Goal: Task Accomplishment & Management: Manage account settings

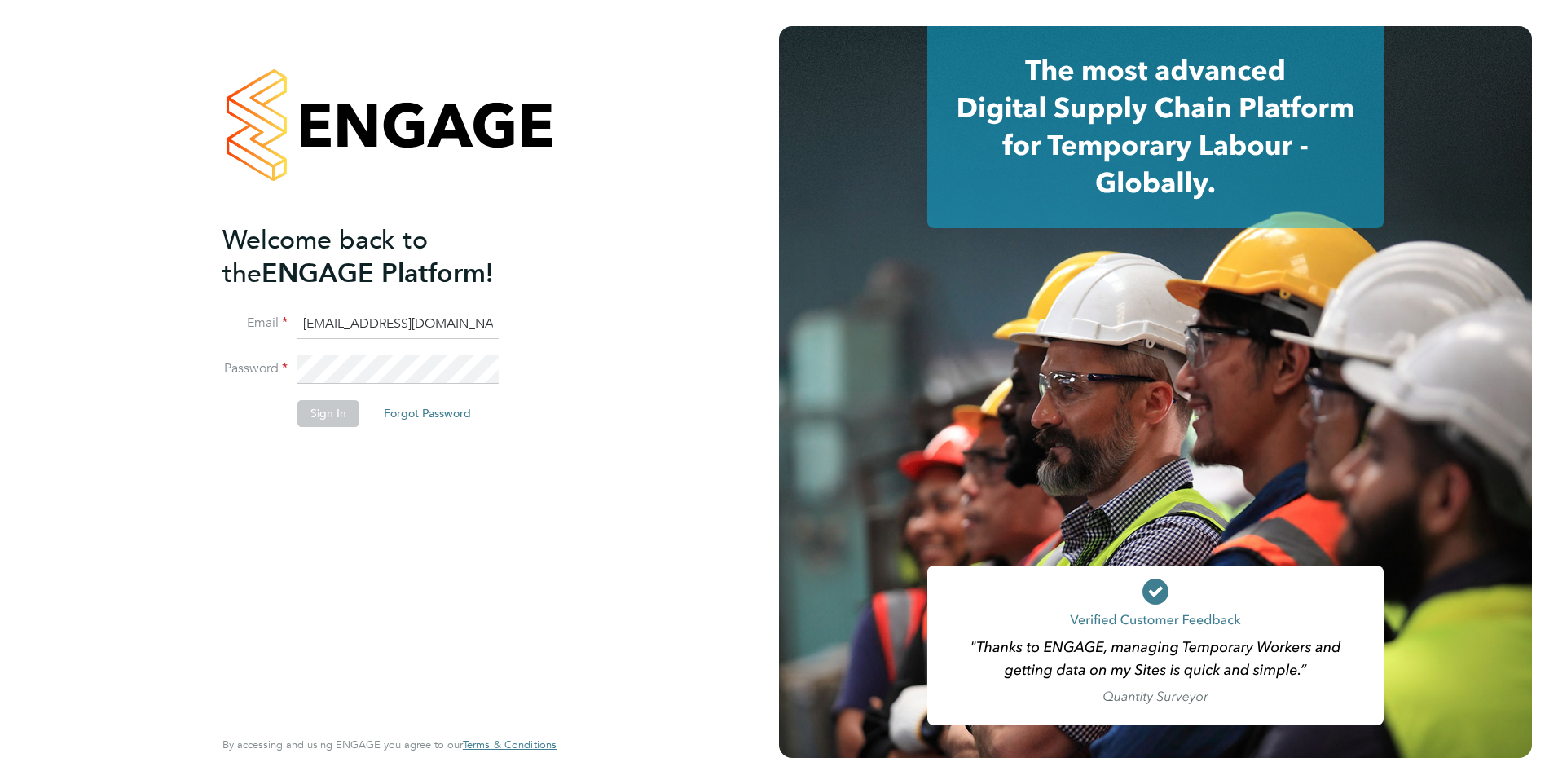
click at [494, 330] on input "ncc@pretiumresourcing.co.uk" at bounding box center [398, 324] width 201 height 29
type input "account.support@pretiumresourcing.co.uk"
click at [320, 418] on button "Sign In" at bounding box center [328, 412] width 62 height 26
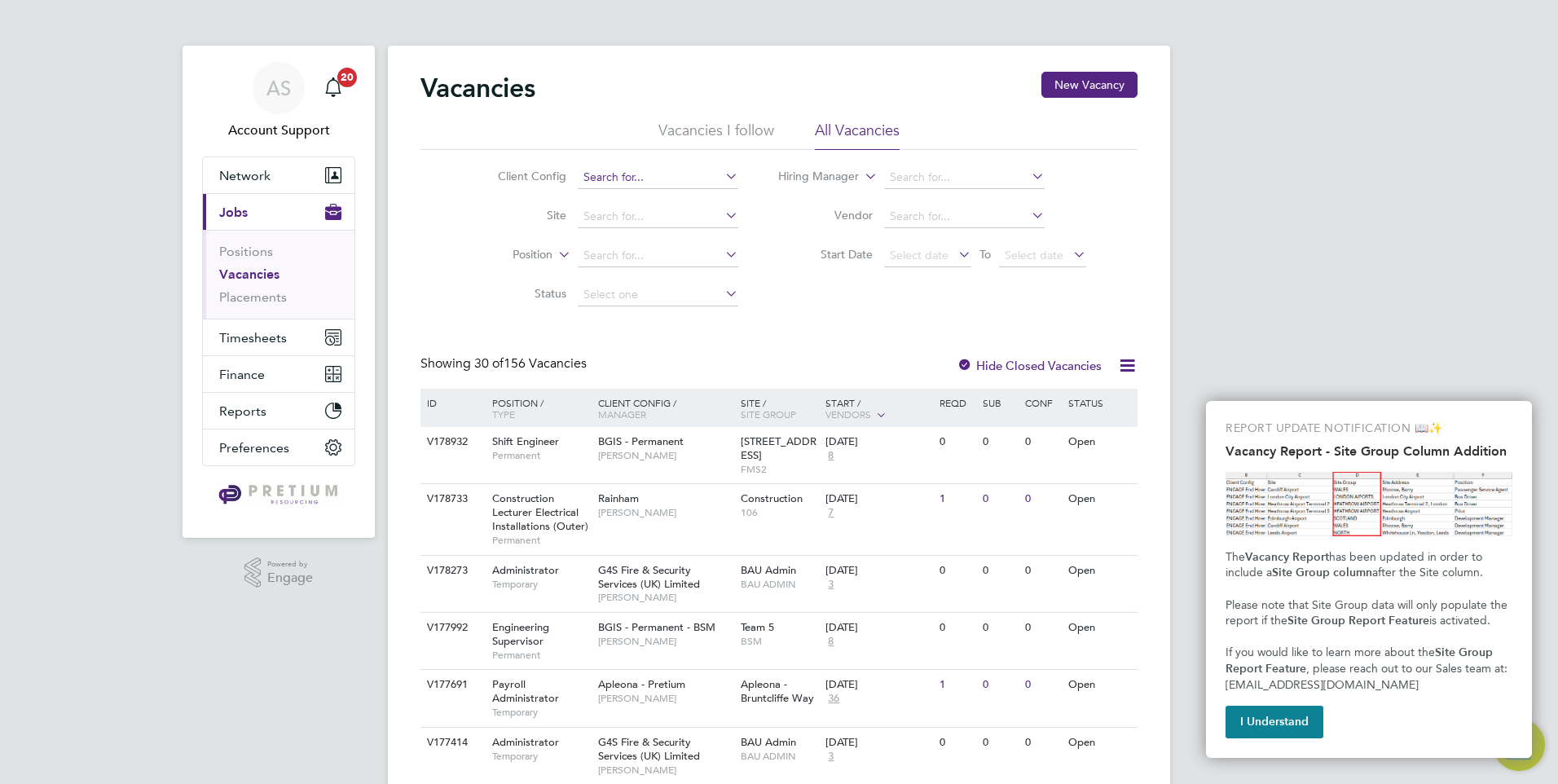
click at [673, 179] on input at bounding box center [657, 177] width 161 height 23
type input "g"
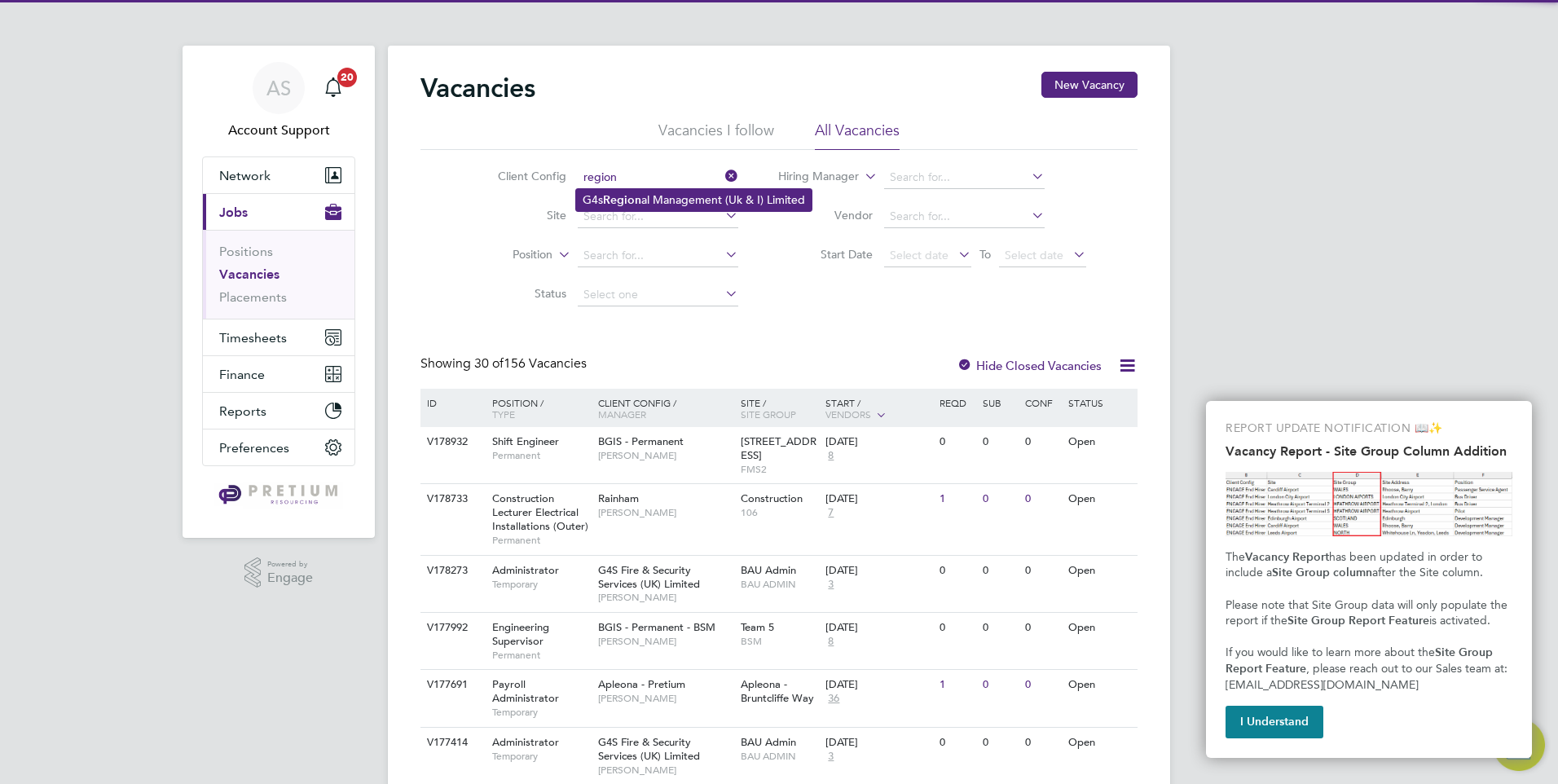
click at [693, 199] on li "G4s Region al Management (Uk & I) Limited" at bounding box center [694, 199] width 236 height 22
type input "G4s Regional Management (Uk & I) Limited"
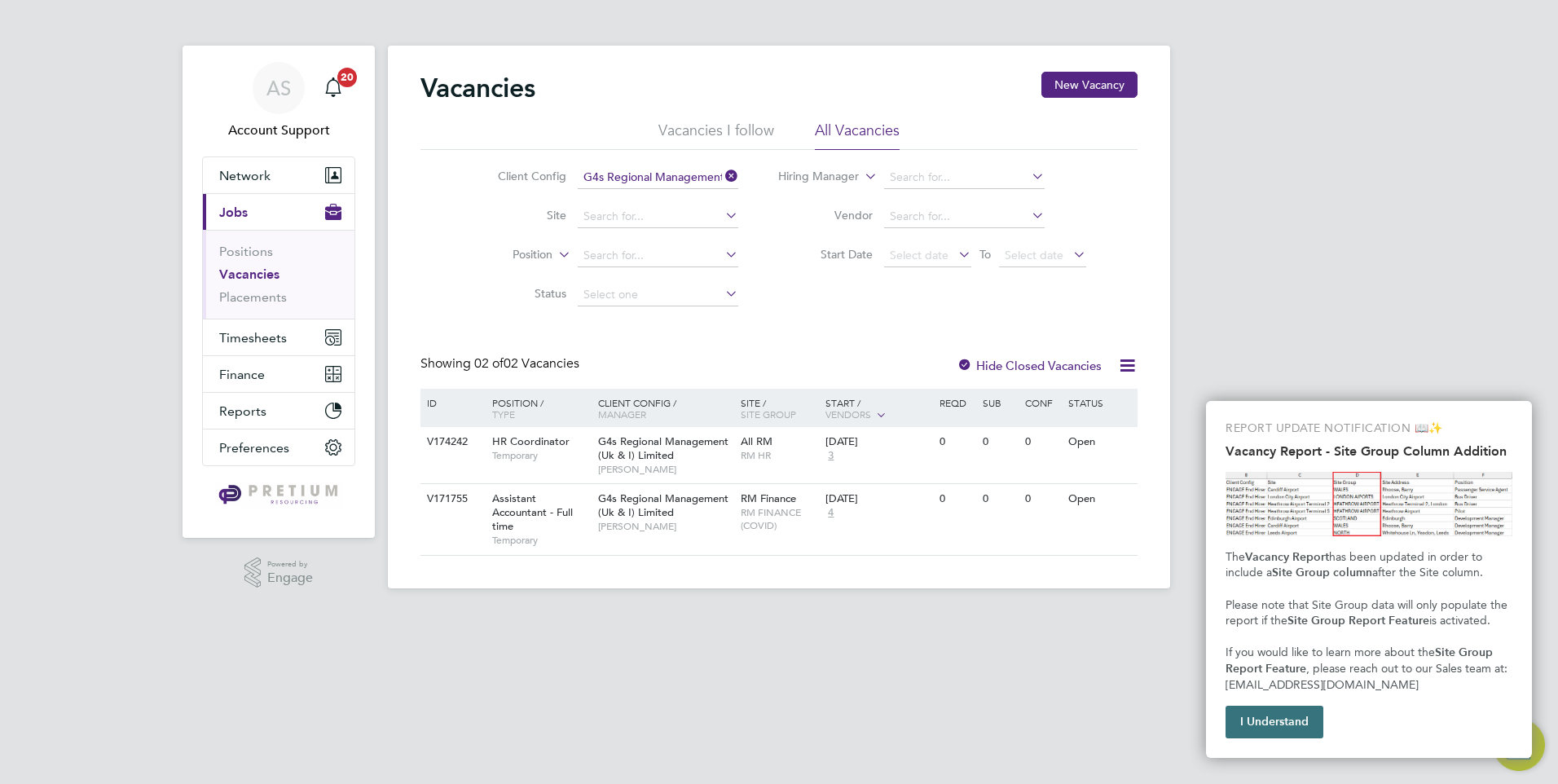
click at [1276, 728] on button "I Understand" at bounding box center [1275, 721] width 98 height 33
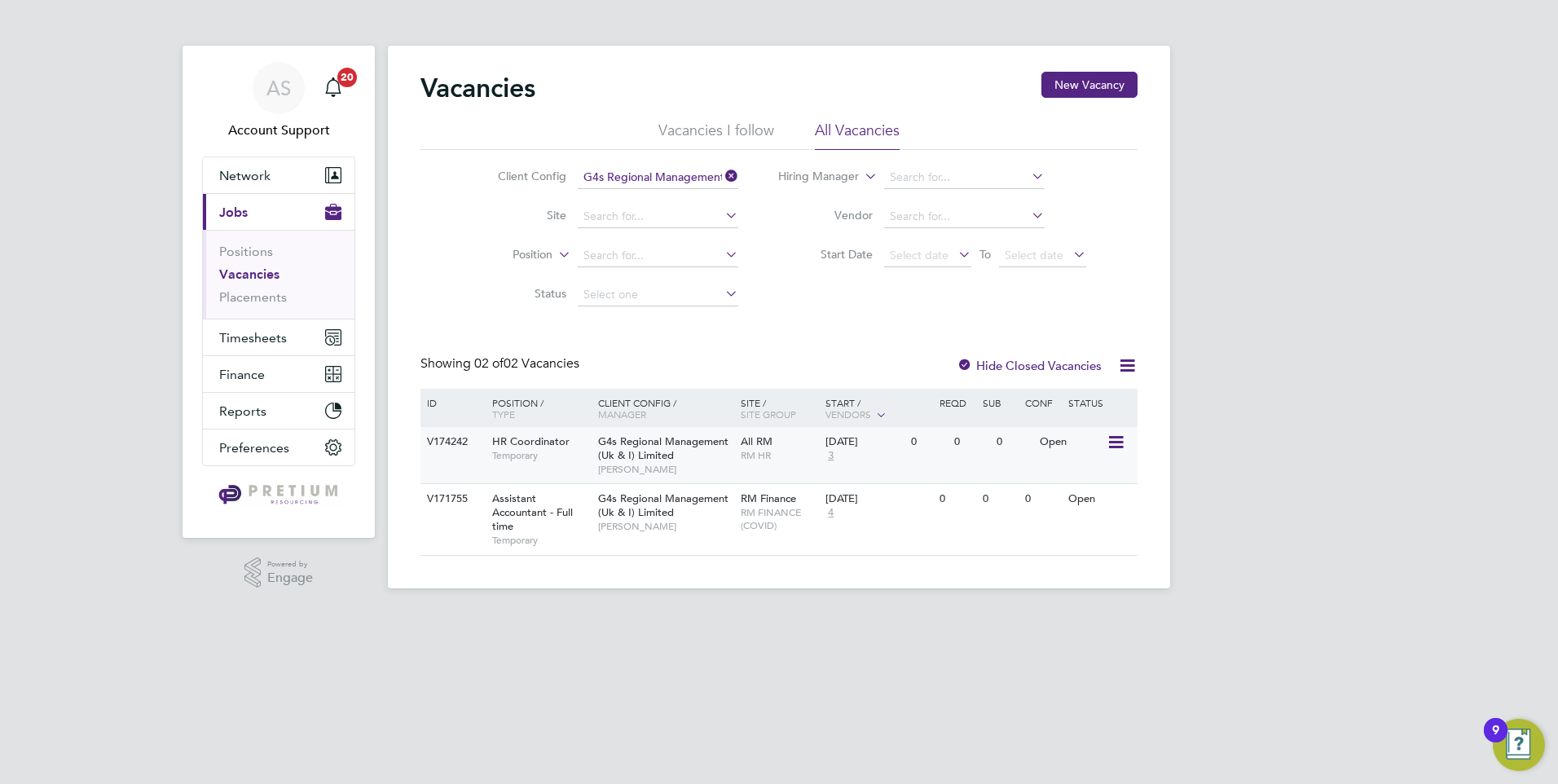
click at [914, 458] on div "V174242 HR Coordinator Temporary G4s Regional Management (Uk & I) Limited Lorna…" at bounding box center [779, 455] width 717 height 56
click at [267, 90] on span "AS" at bounding box center [278, 87] width 24 height 21
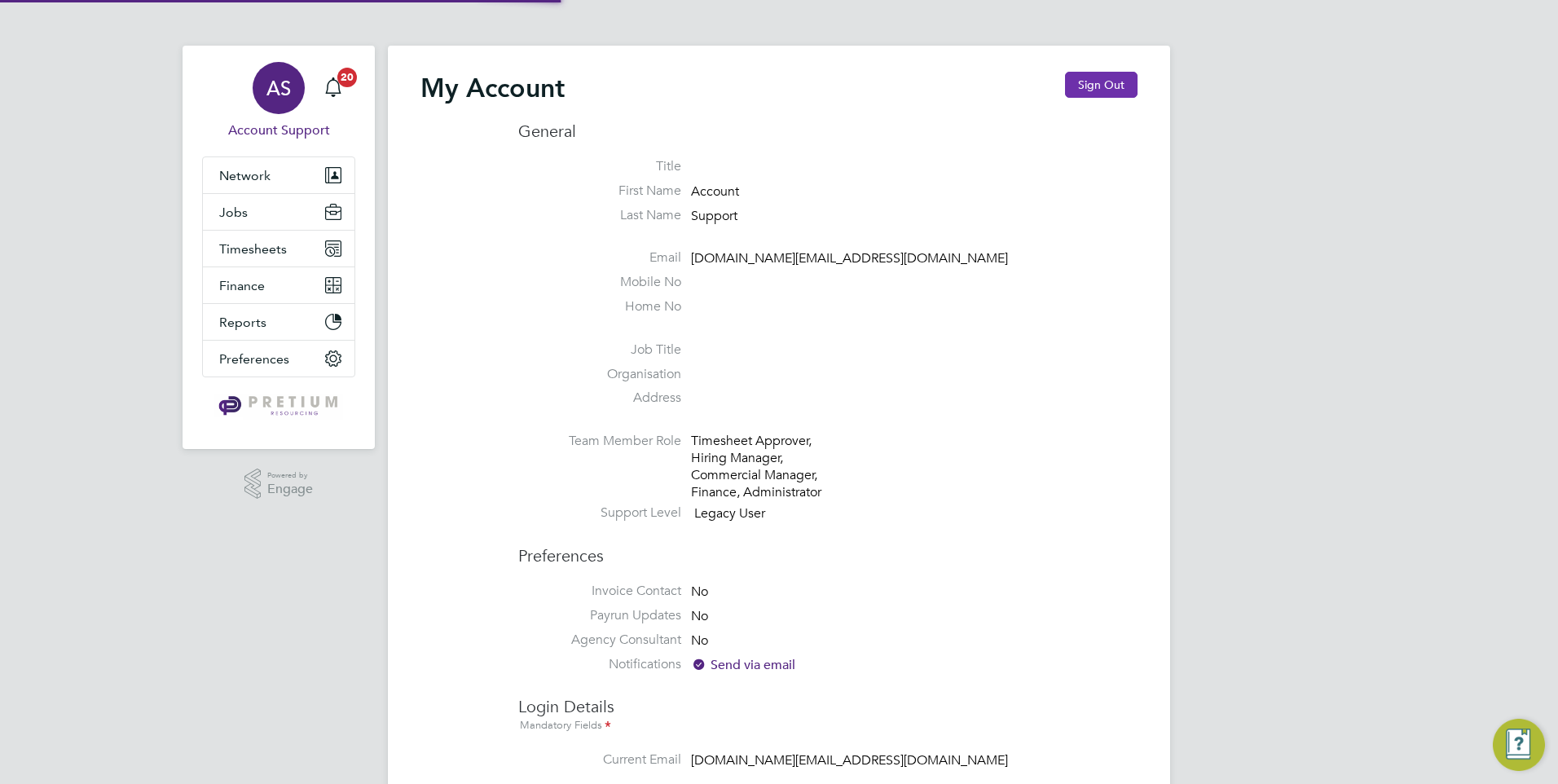
click at [1119, 92] on button "Sign Out" at bounding box center [1102, 84] width 73 height 26
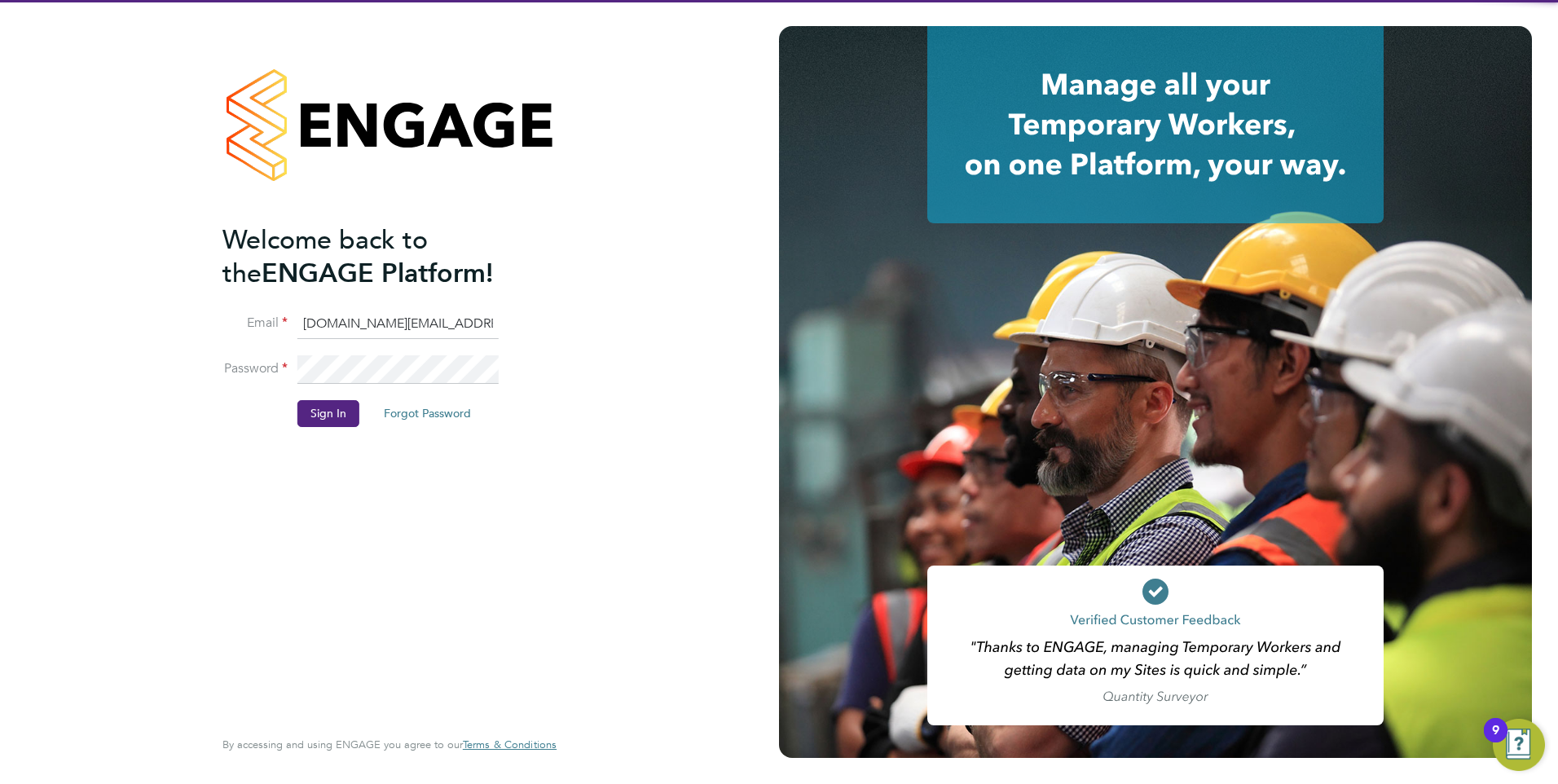
click at [336, 327] on input "account.support@pretiumresourcing.co.uk" at bounding box center [398, 324] width 201 height 29
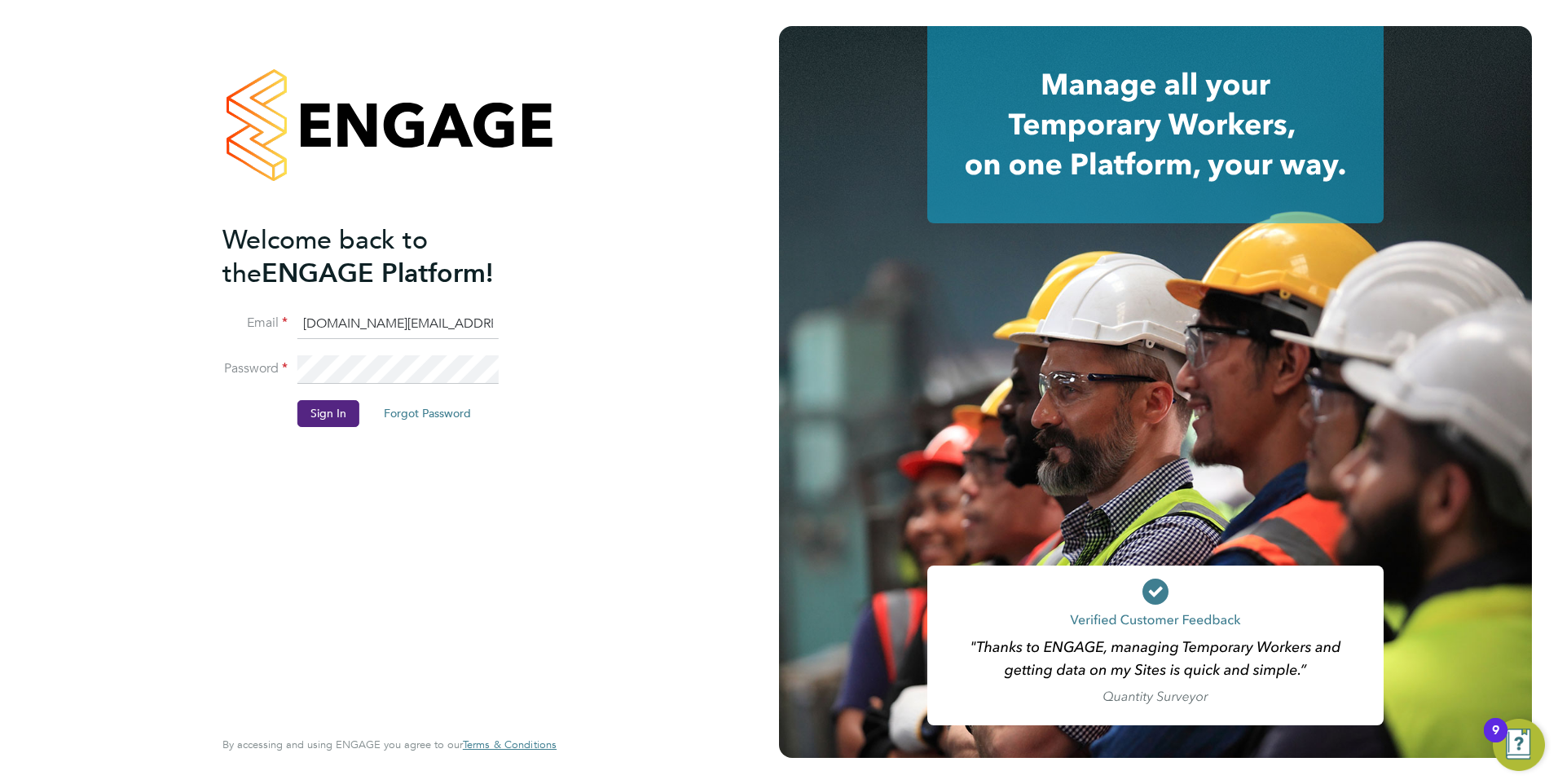
click at [336, 327] on input "account.support@pretiumresourcing.co.uk" at bounding box center [398, 324] width 201 height 29
type input "[EMAIL_ADDRESS][DOMAIN_NAME]"
click at [335, 411] on button "Sign In" at bounding box center [328, 412] width 62 height 26
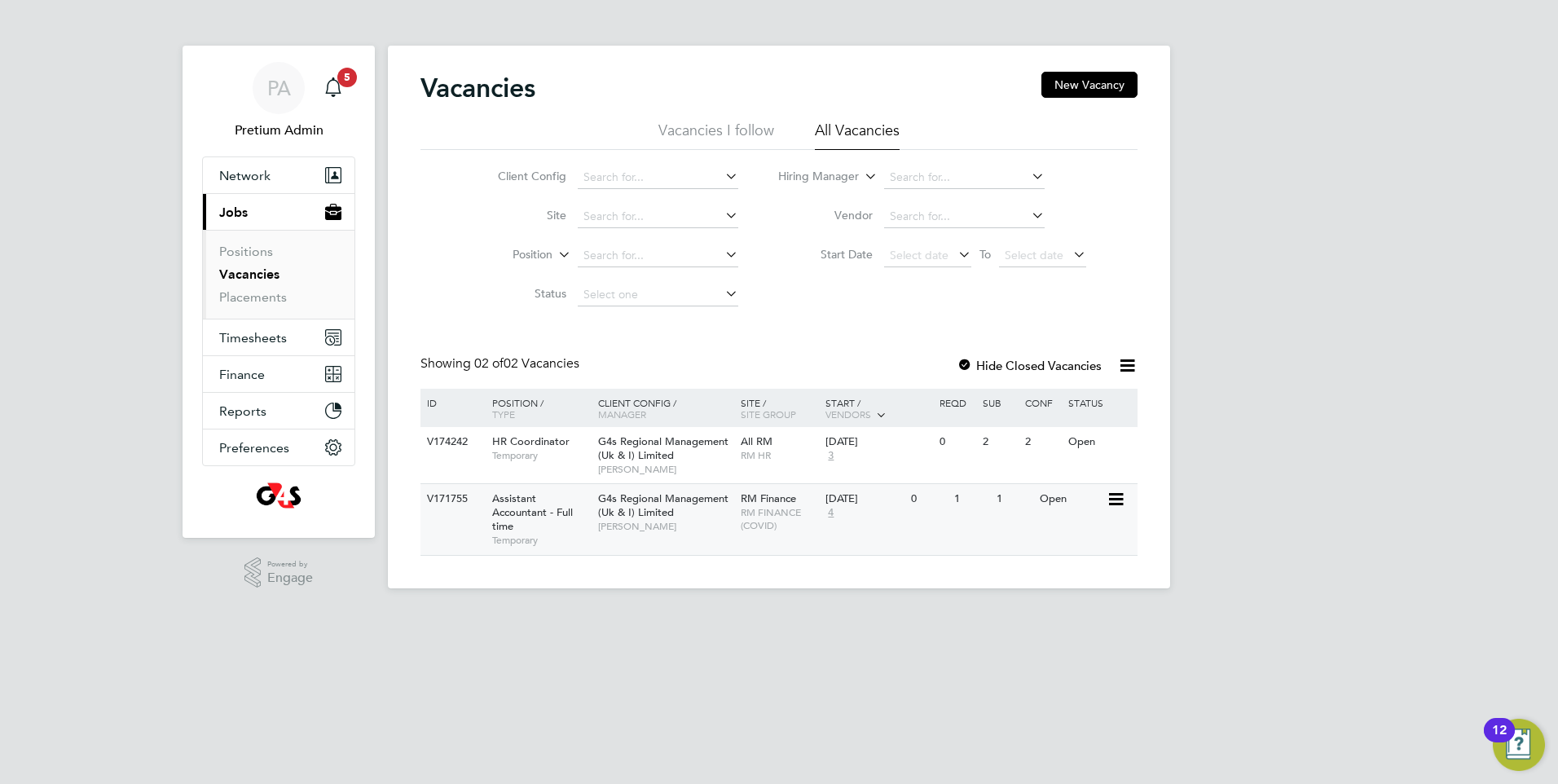
click at [720, 534] on div "G4s Regional Management (Uk & I) Limited [PERSON_NAME]" at bounding box center [665, 512] width 142 height 56
click at [783, 456] on span "RM HR" at bounding box center [779, 455] width 77 height 13
click at [1095, 92] on button "New Vacancy" at bounding box center [1090, 84] width 96 height 26
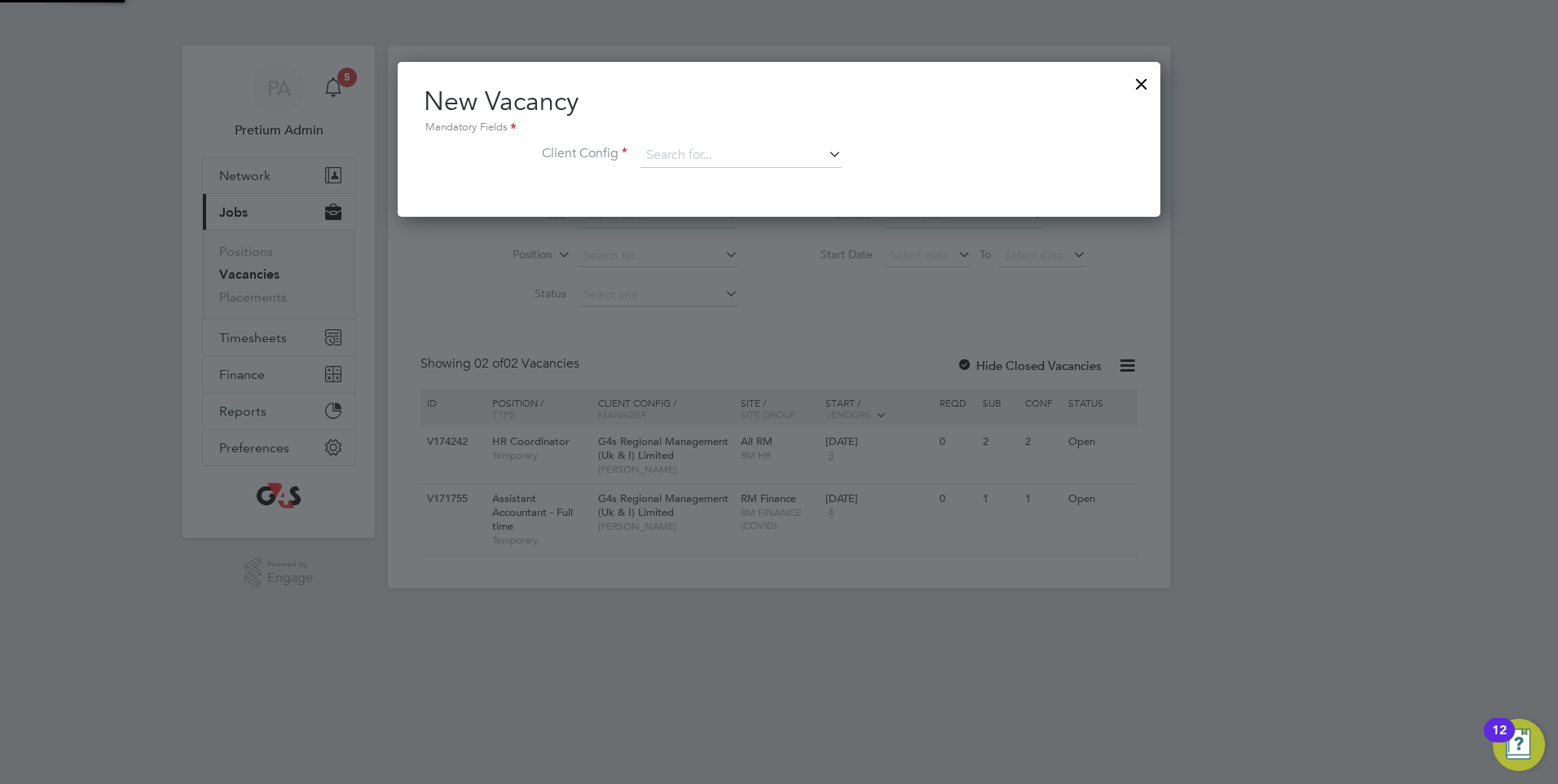
scroll to position [155, 764]
click at [699, 158] on input at bounding box center [741, 155] width 201 height 24
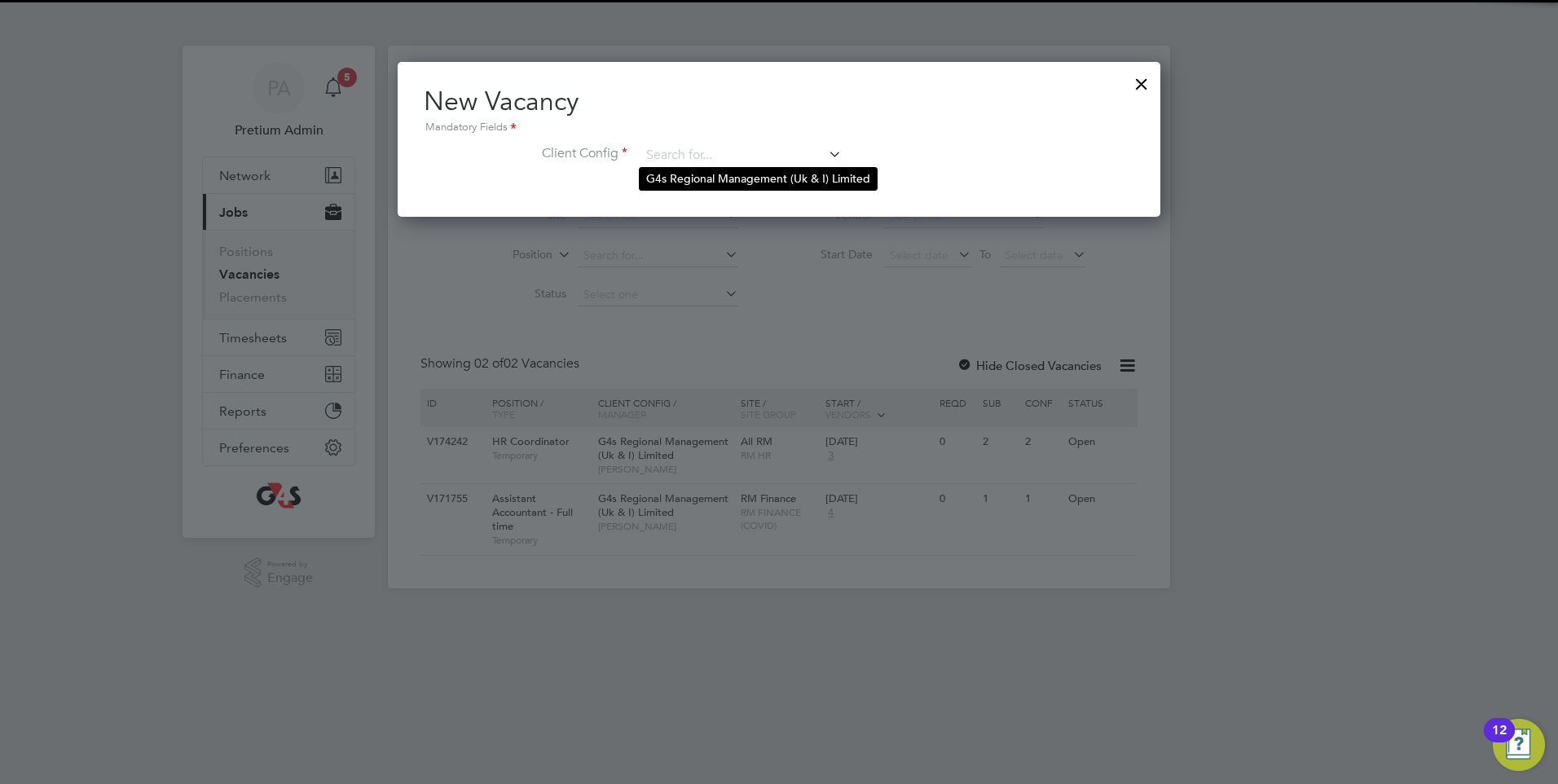
click at [712, 180] on li "G4s Regional Management (Uk & I) Limited" at bounding box center [758, 179] width 238 height 22
type input "G4s Regional Management (Uk & I) Limited"
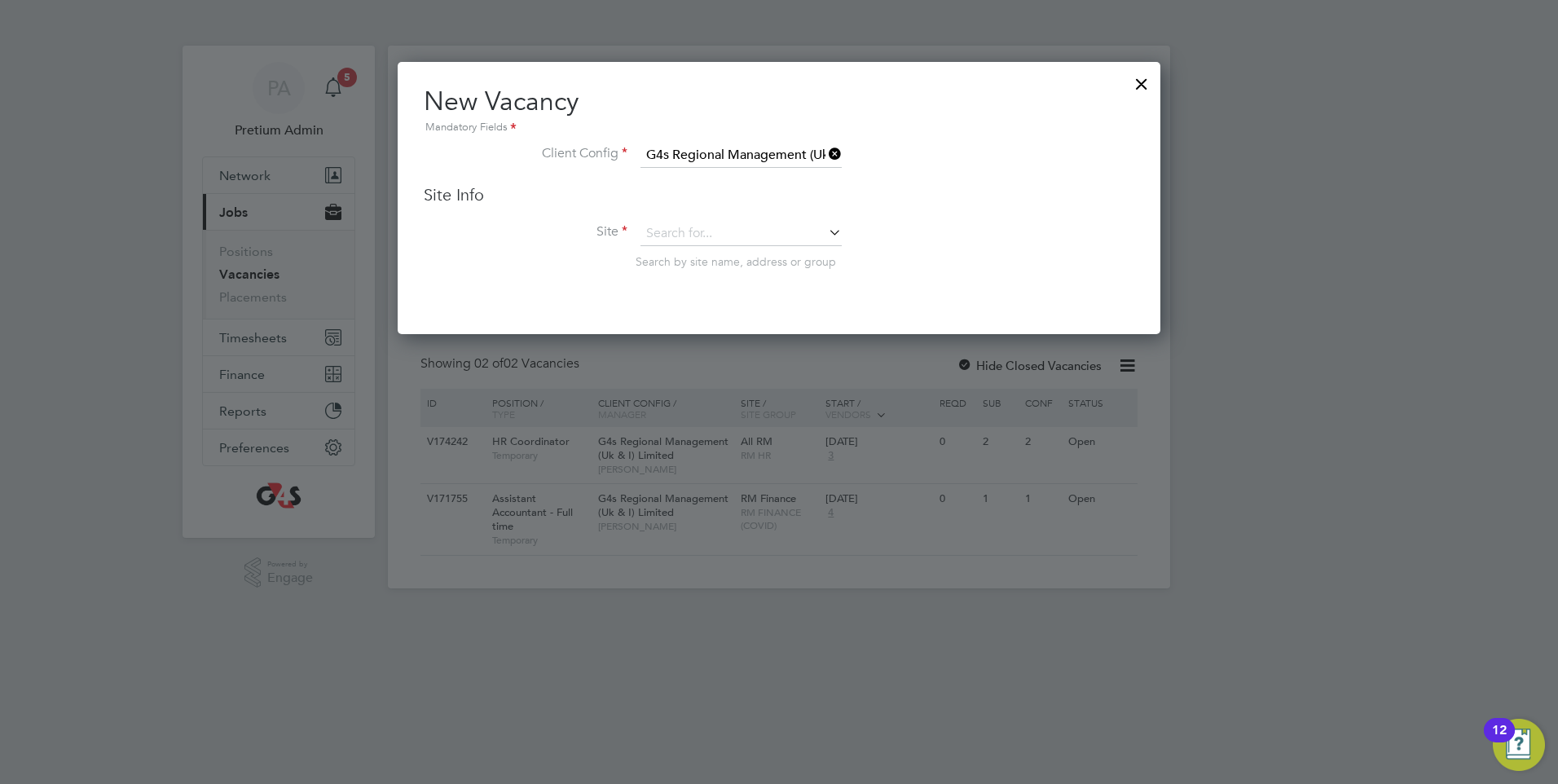
scroll to position [273, 764]
click at [706, 224] on input at bounding box center [741, 233] width 201 height 24
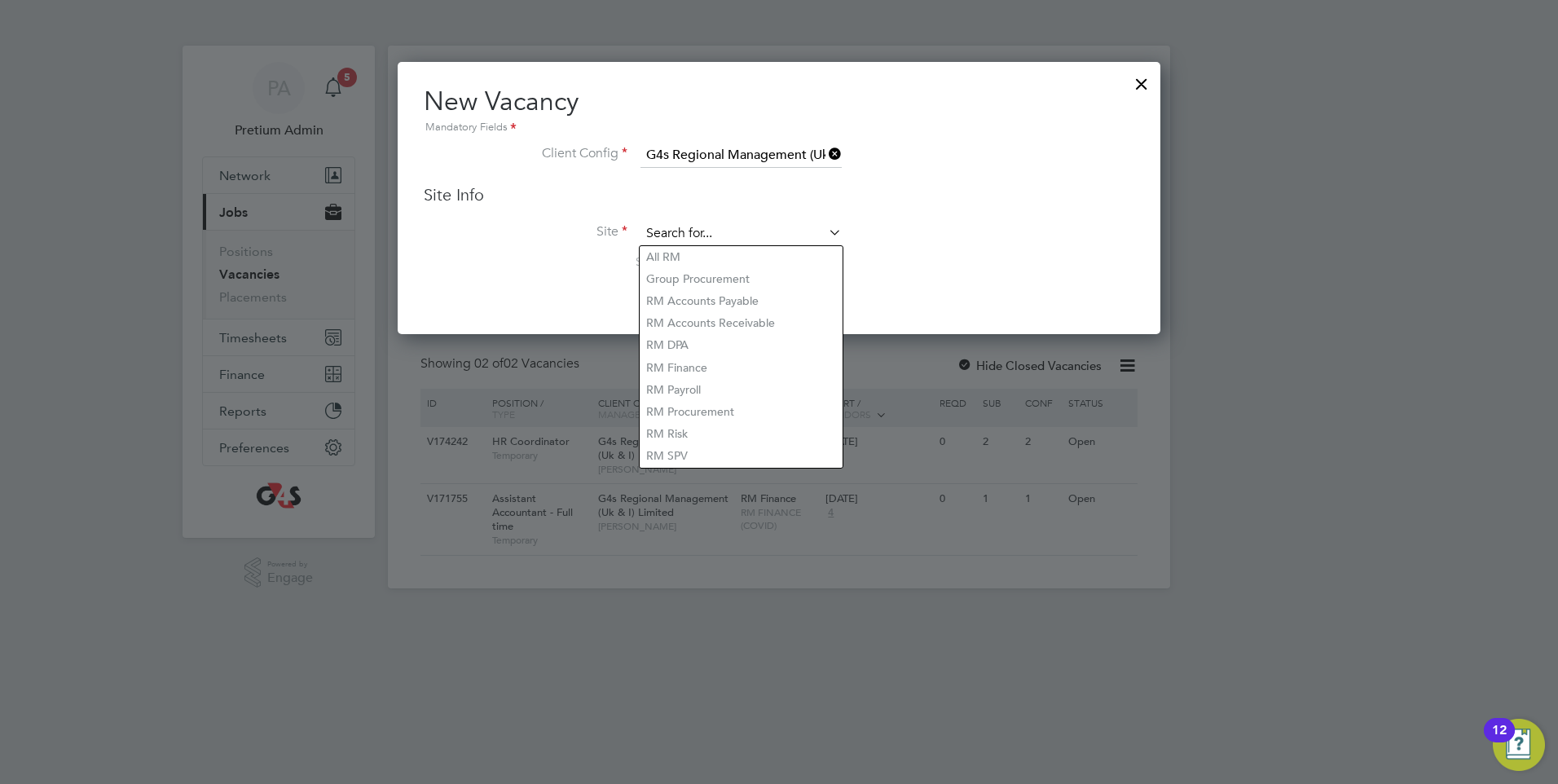
click at [696, 234] on input at bounding box center [741, 233] width 201 height 24
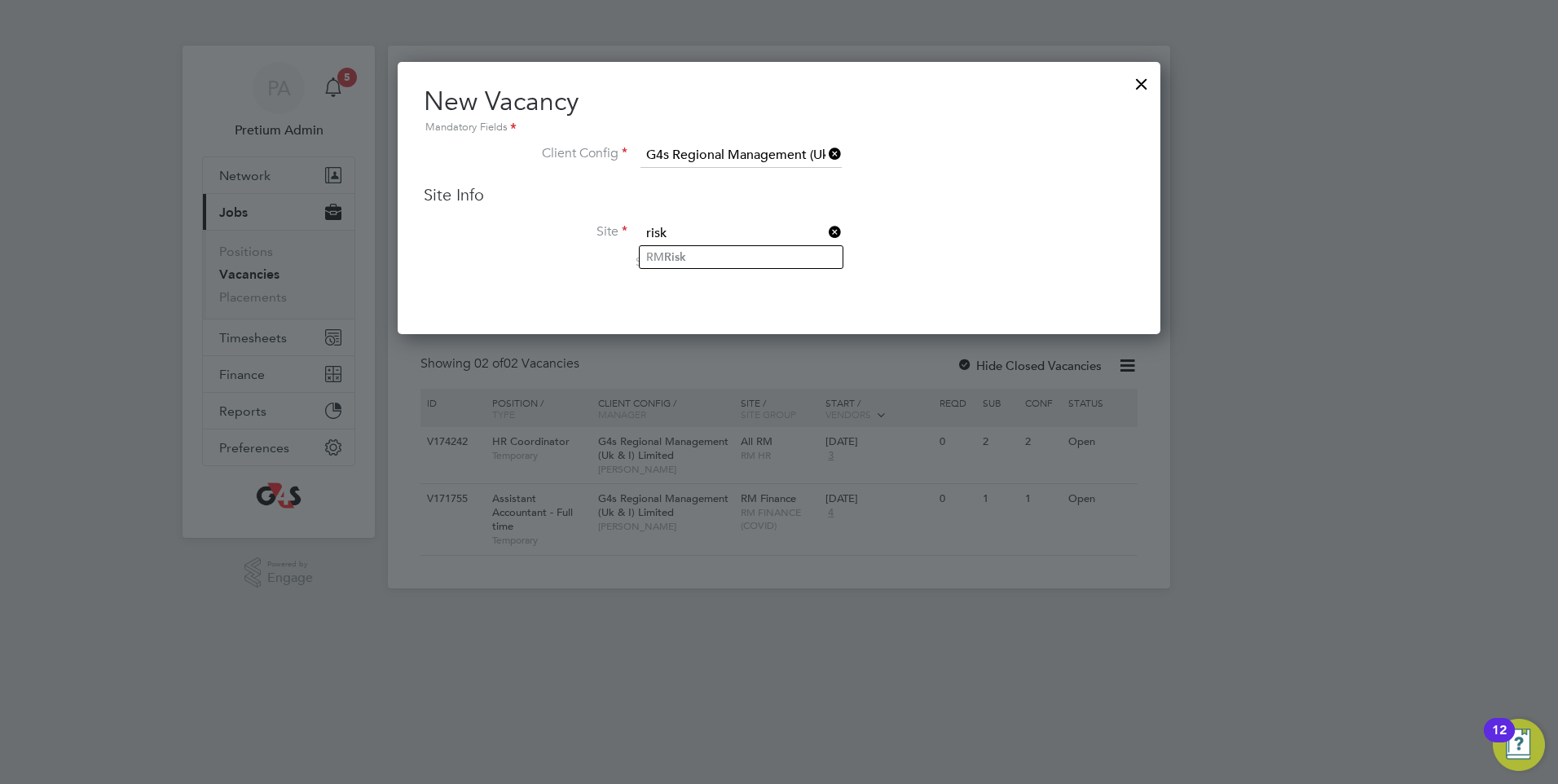
type input "risk"
drag, startPoint x: 1136, startPoint y: 83, endPoint x: 494, endPoint y: 186, distance: 650.2
click at [1135, 82] on div at bounding box center [1142, 80] width 29 height 29
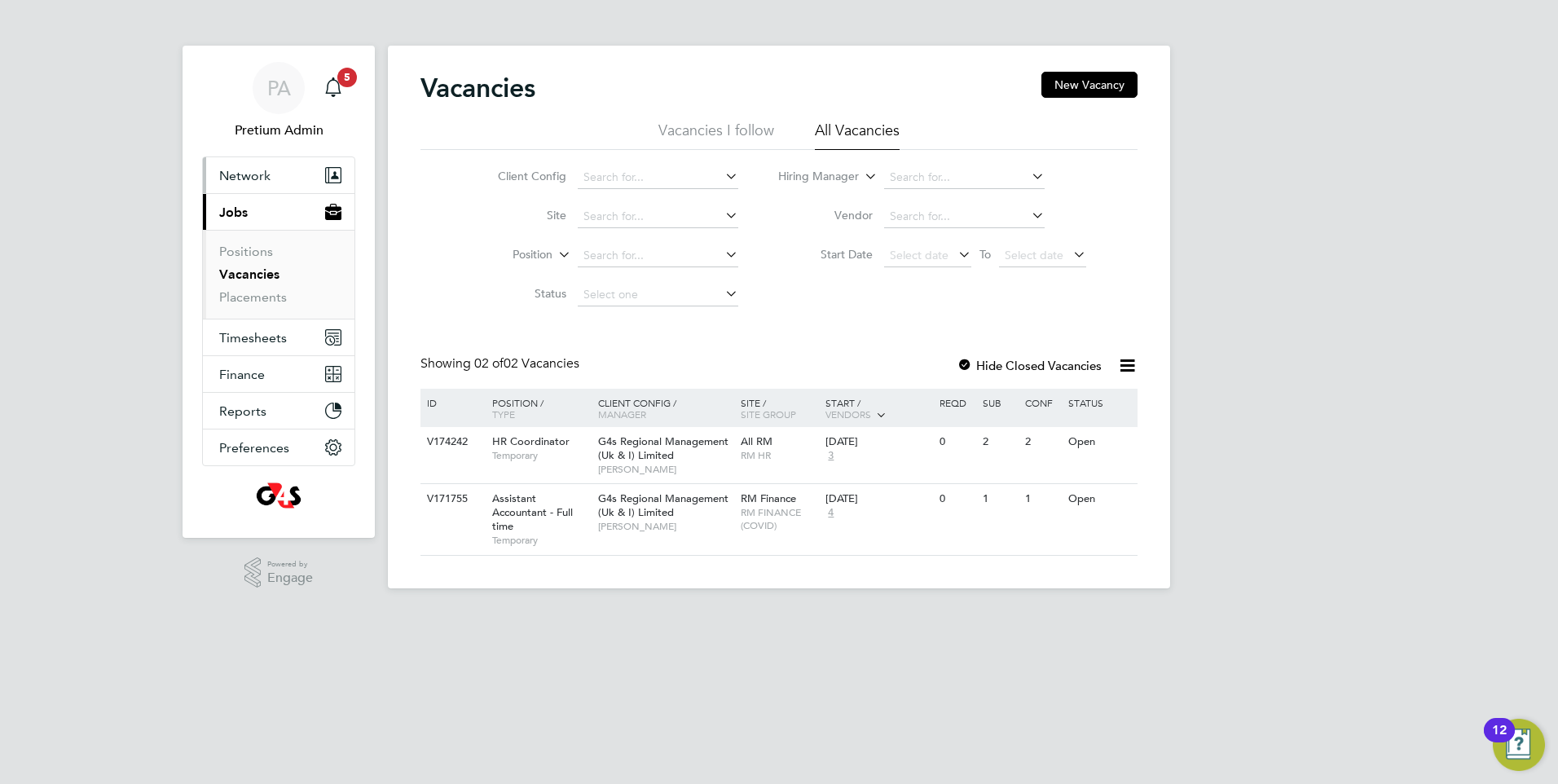
click at [281, 175] on button "Network" at bounding box center [278, 175] width 151 height 36
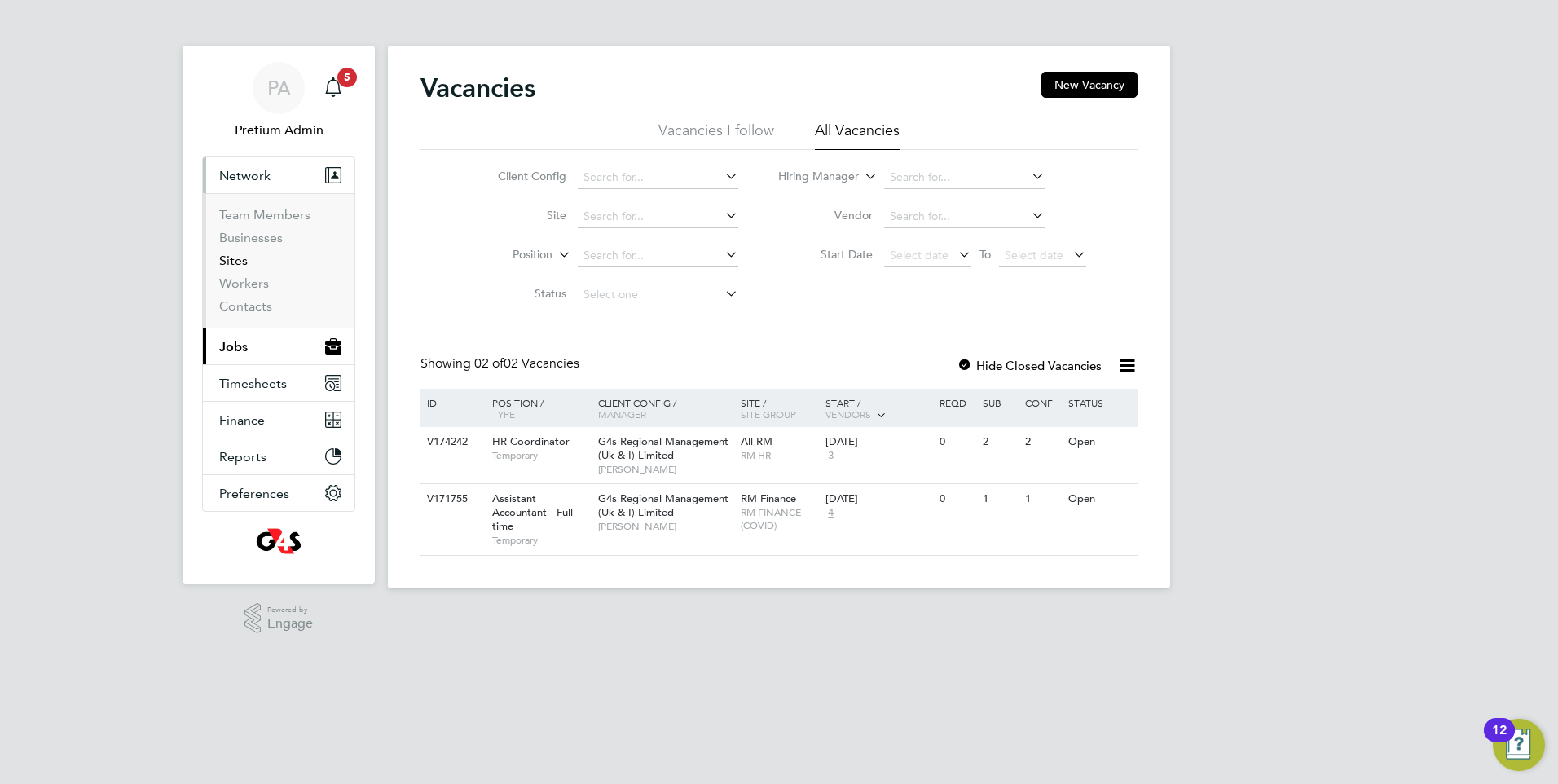
click at [246, 261] on li "Sites" at bounding box center [280, 264] width 122 height 23
click at [241, 258] on link "Sites" at bounding box center [233, 260] width 28 height 15
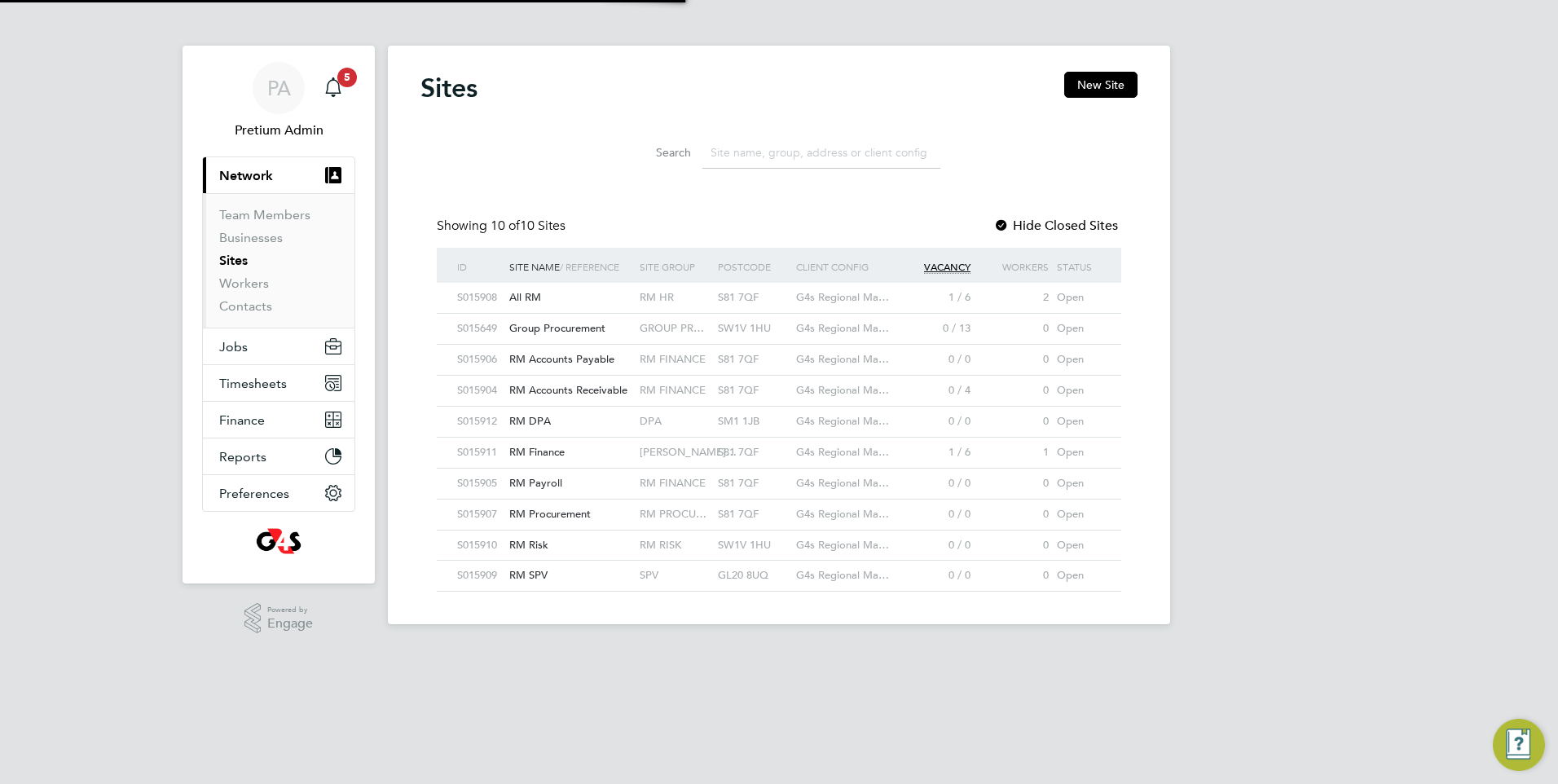
click at [803, 156] on input at bounding box center [822, 152] width 238 height 32
click at [253, 286] on link "Workers" at bounding box center [244, 283] width 50 height 15
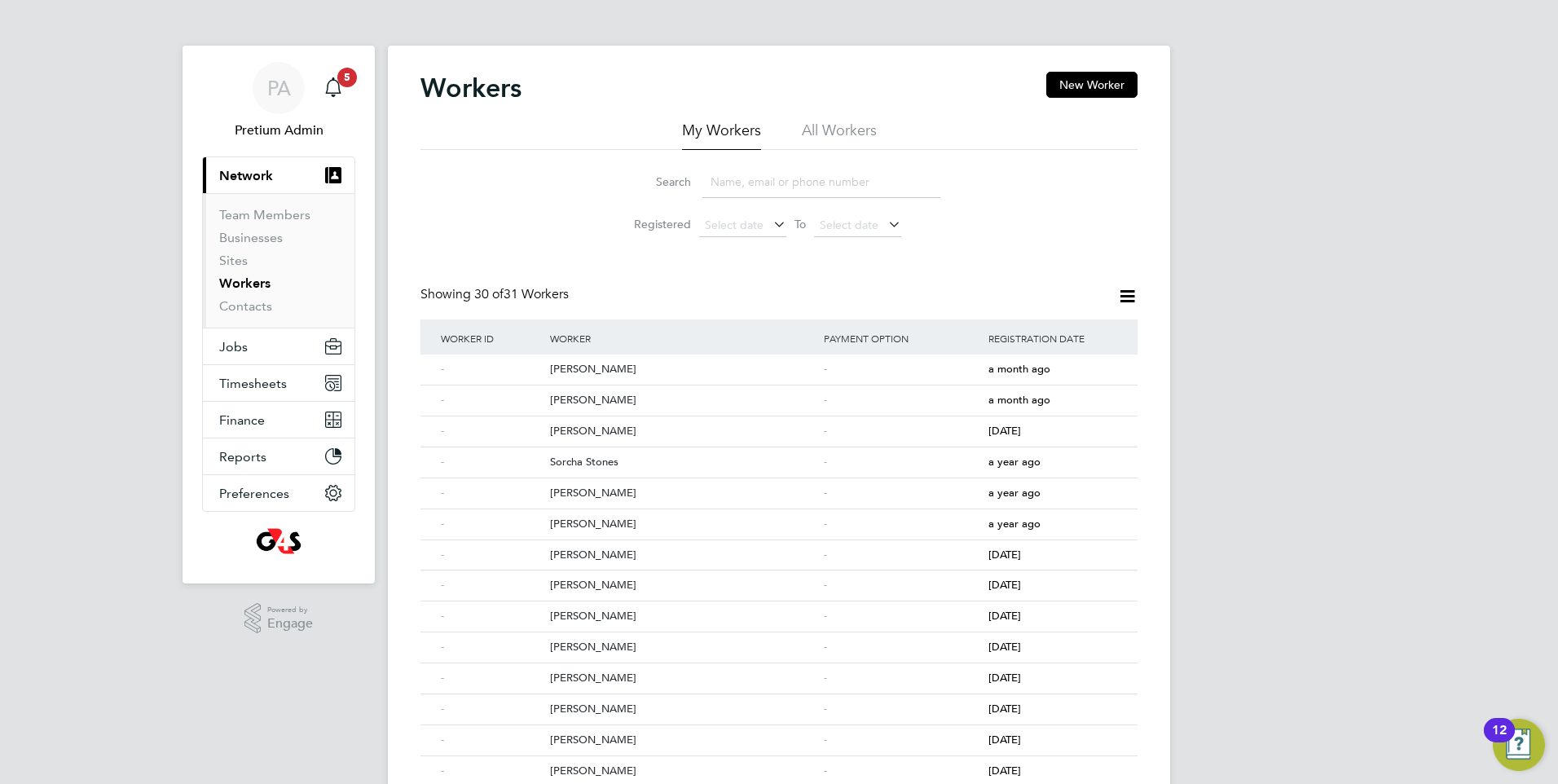
click at [825, 136] on li "All Workers" at bounding box center [839, 135] width 75 height 29
click at [704, 131] on li "My Workers" at bounding box center [721, 135] width 79 height 29
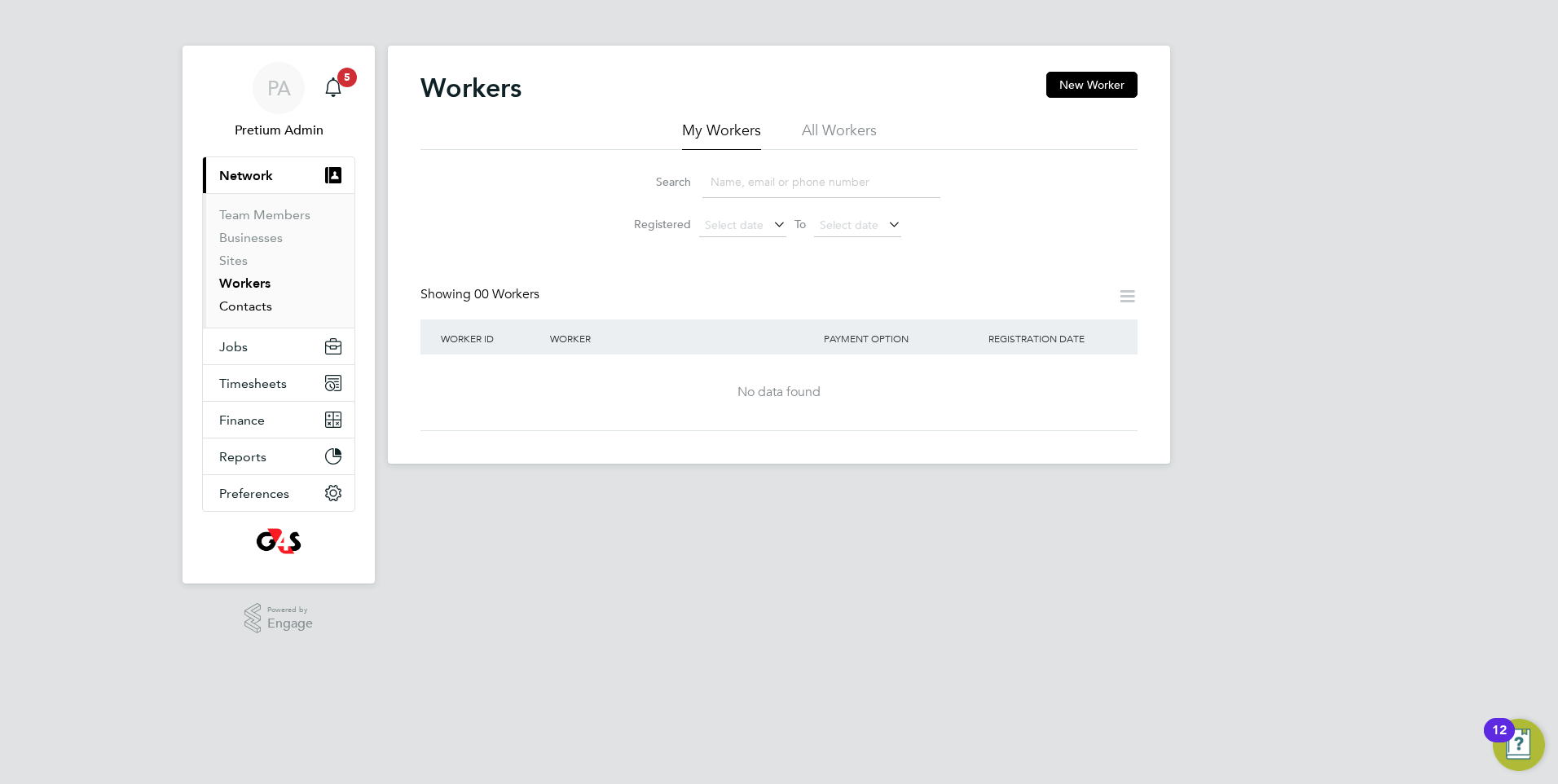
click at [254, 310] on link "Contacts" at bounding box center [246, 305] width 53 height 15
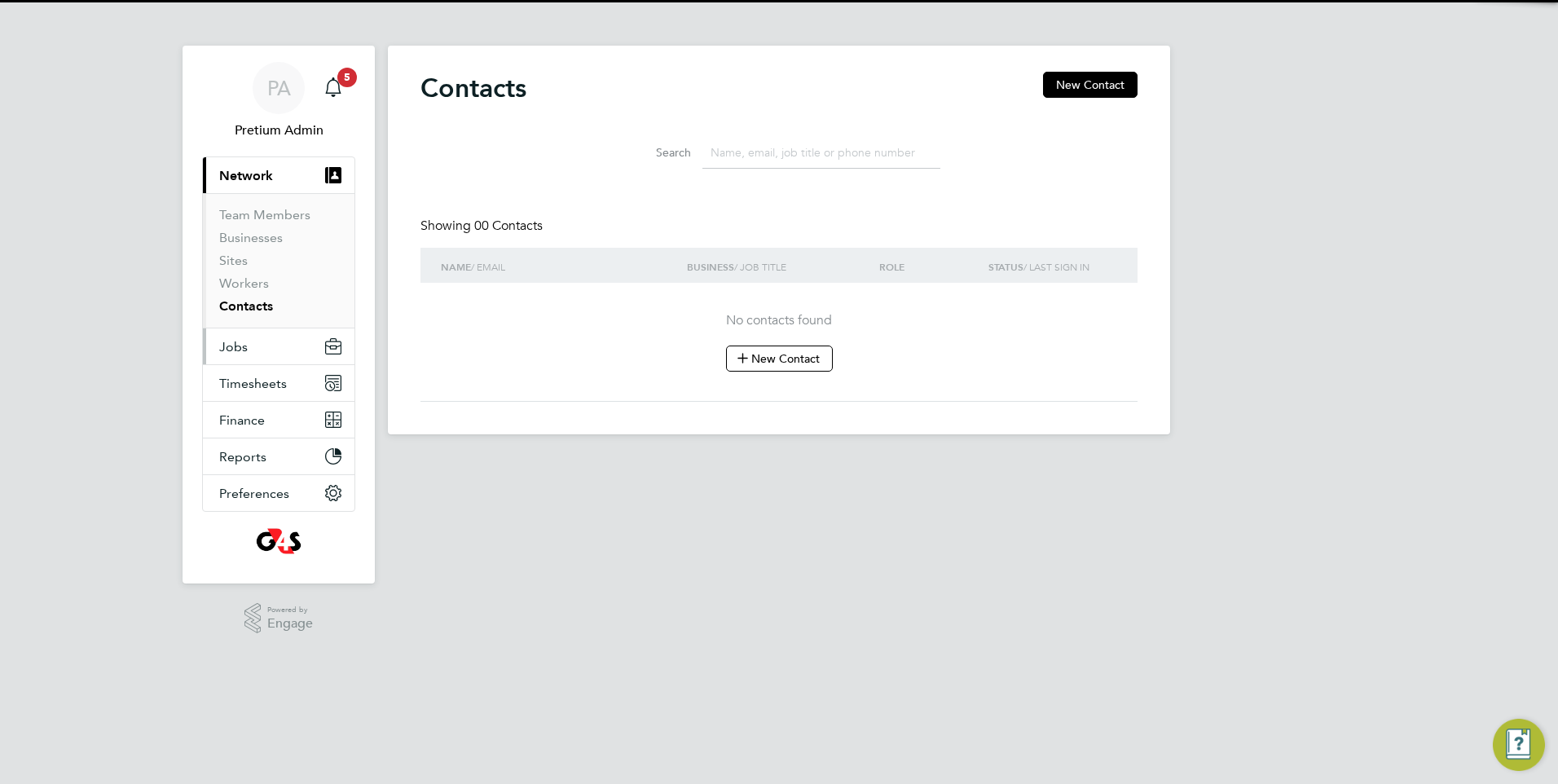
click at [238, 352] on span "Jobs" at bounding box center [233, 346] width 28 height 15
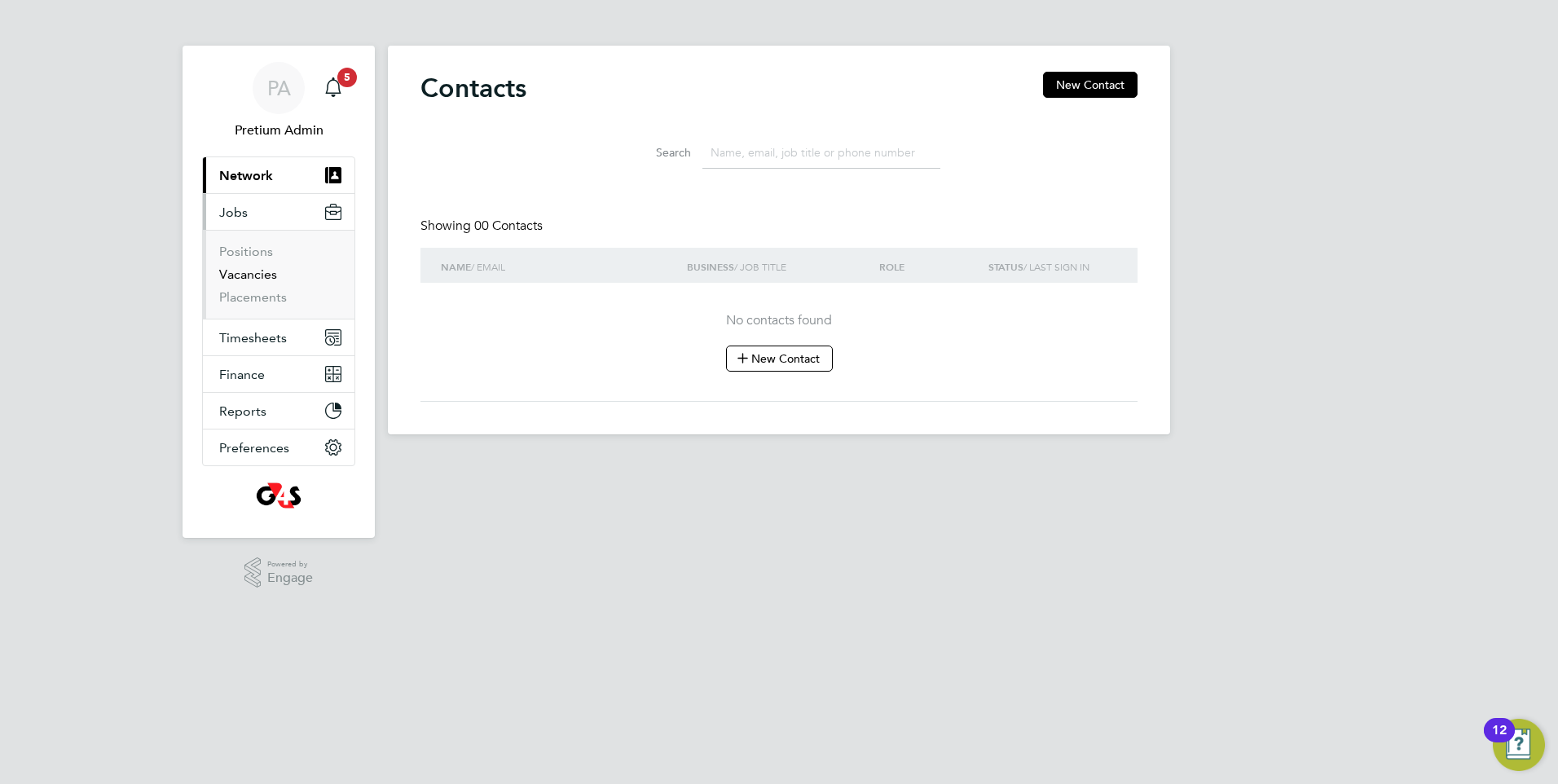
click at [248, 276] on link "Vacancies" at bounding box center [248, 274] width 58 height 15
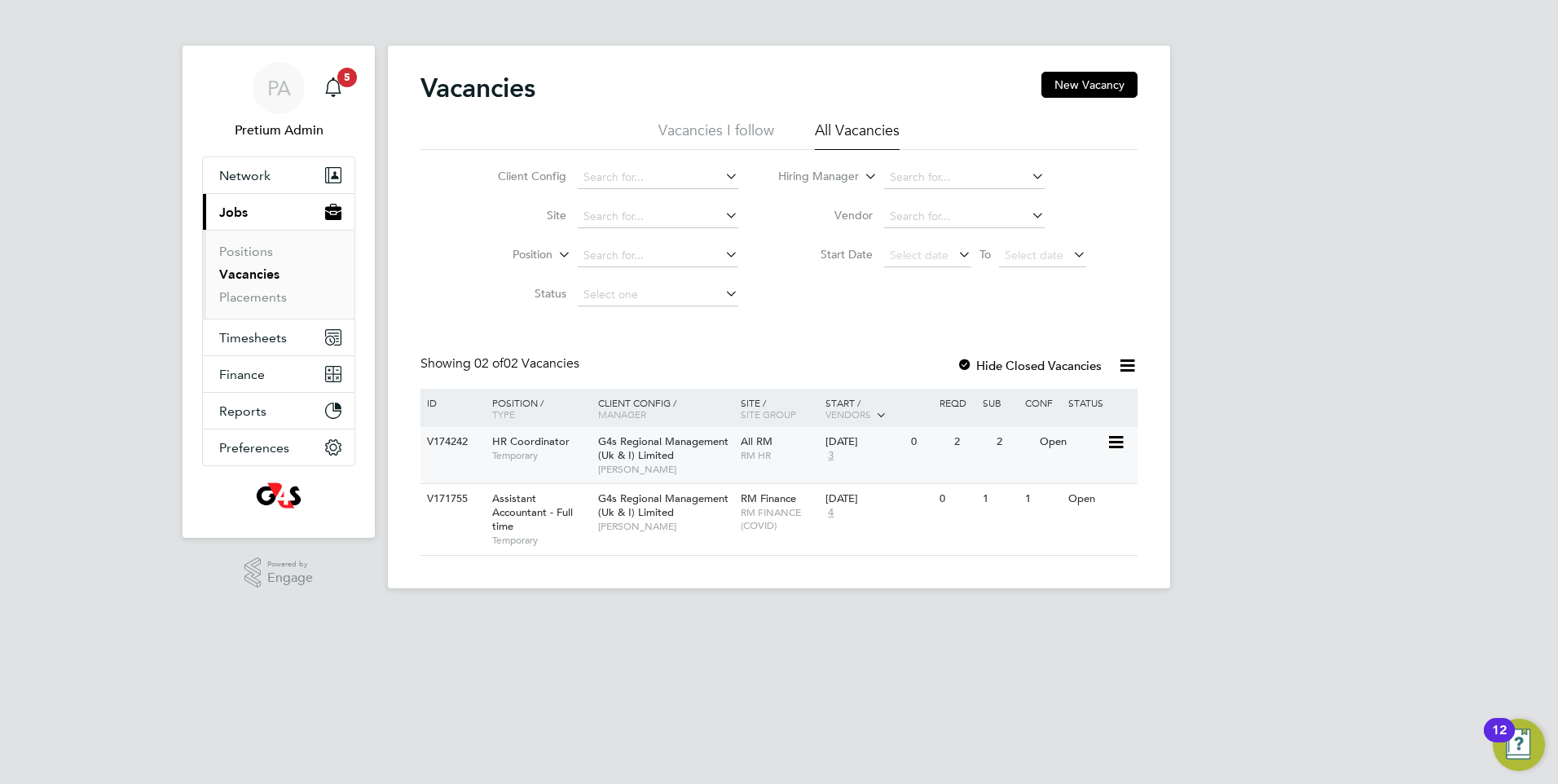
click at [876, 460] on div "01 Jul 2025 3" at bounding box center [864, 449] width 85 height 44
click at [1085, 88] on button "New Vacancy" at bounding box center [1090, 84] width 96 height 26
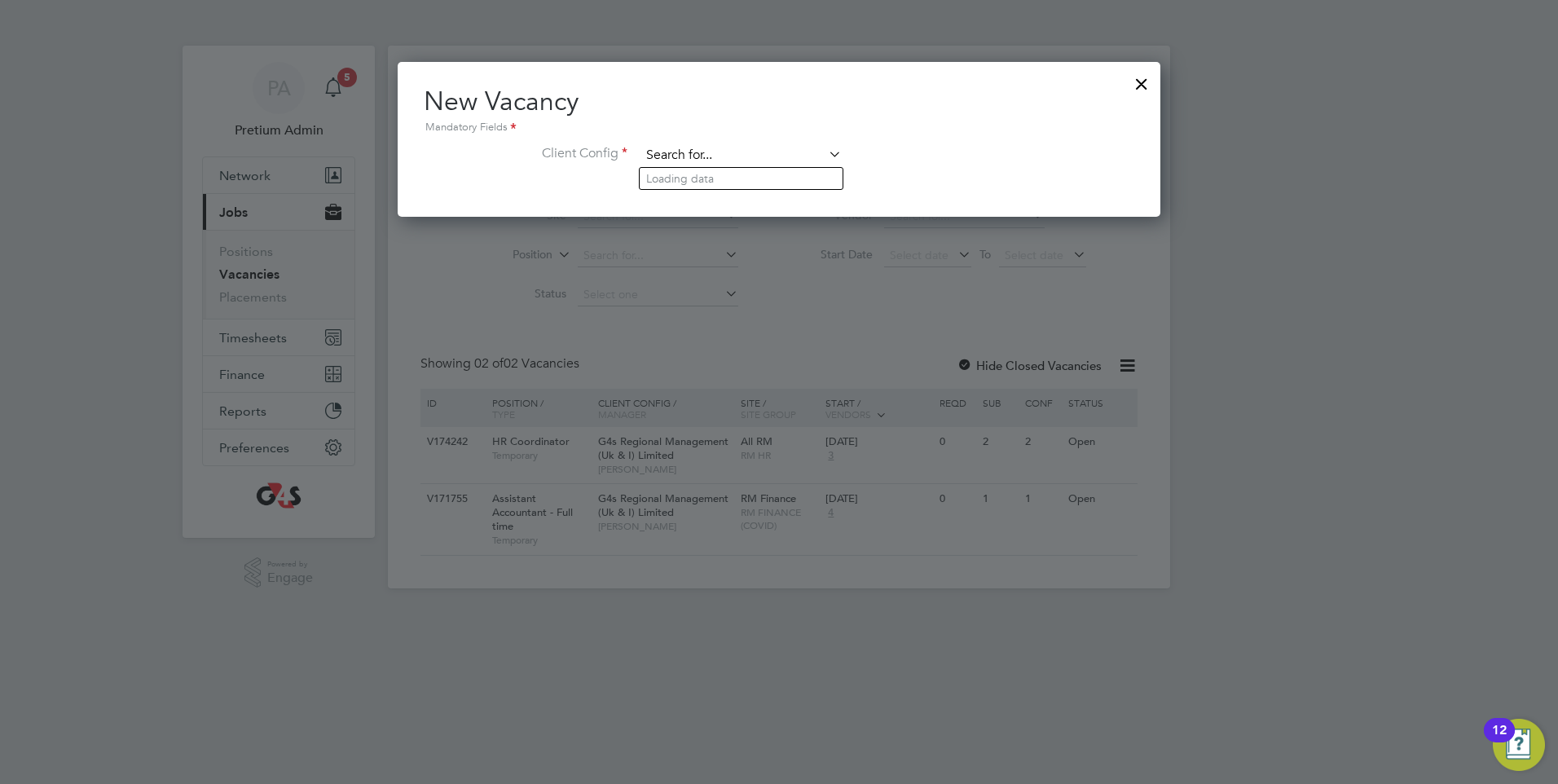
click at [773, 158] on input at bounding box center [741, 155] width 201 height 24
click at [738, 182] on li "G4s Regional Management (Uk & I) Limited" at bounding box center [758, 179] width 238 height 22
type input "G4s Regional Management (Uk & I) Limited"
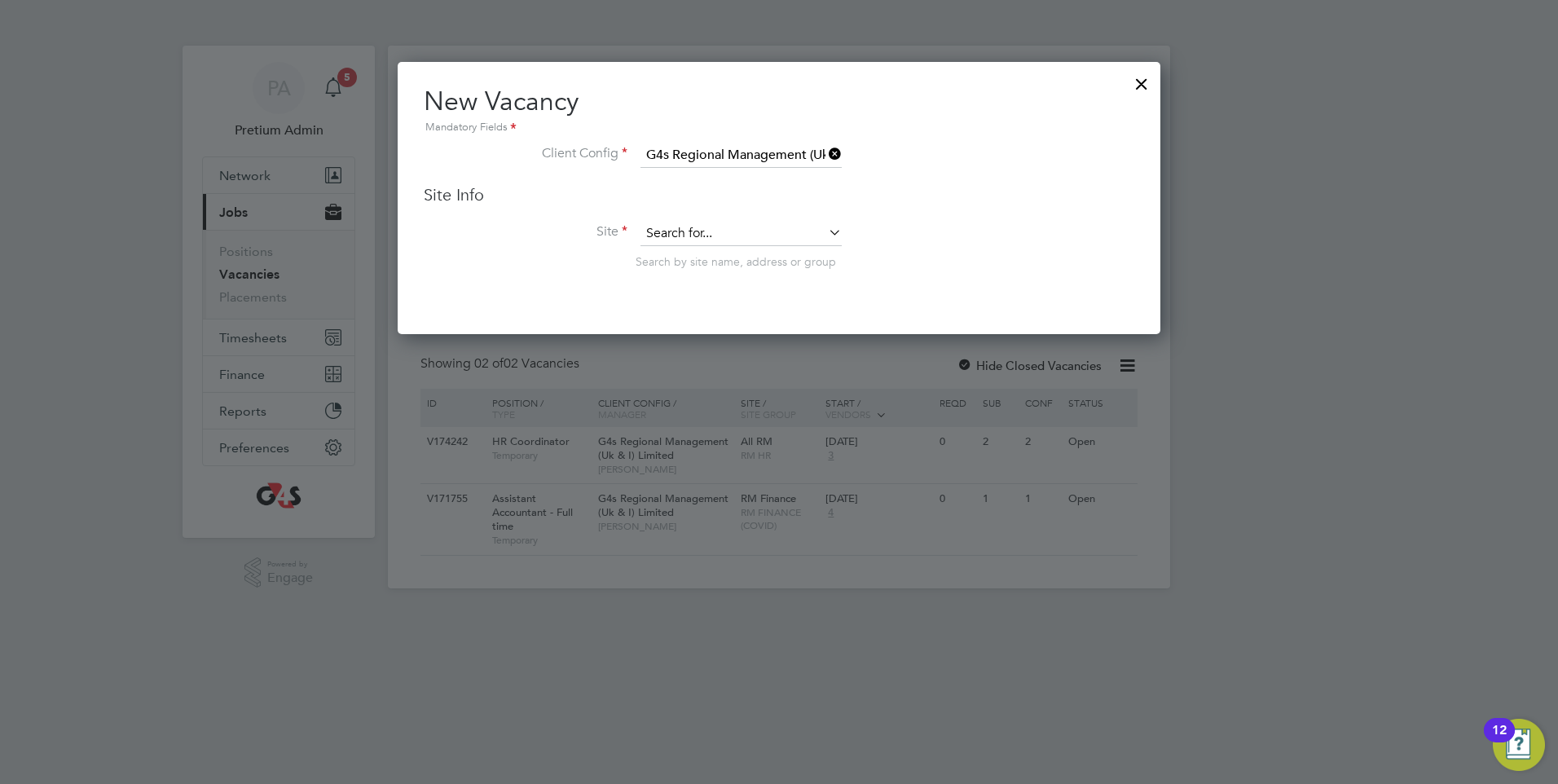
click at [715, 237] on input at bounding box center [741, 233] width 201 height 24
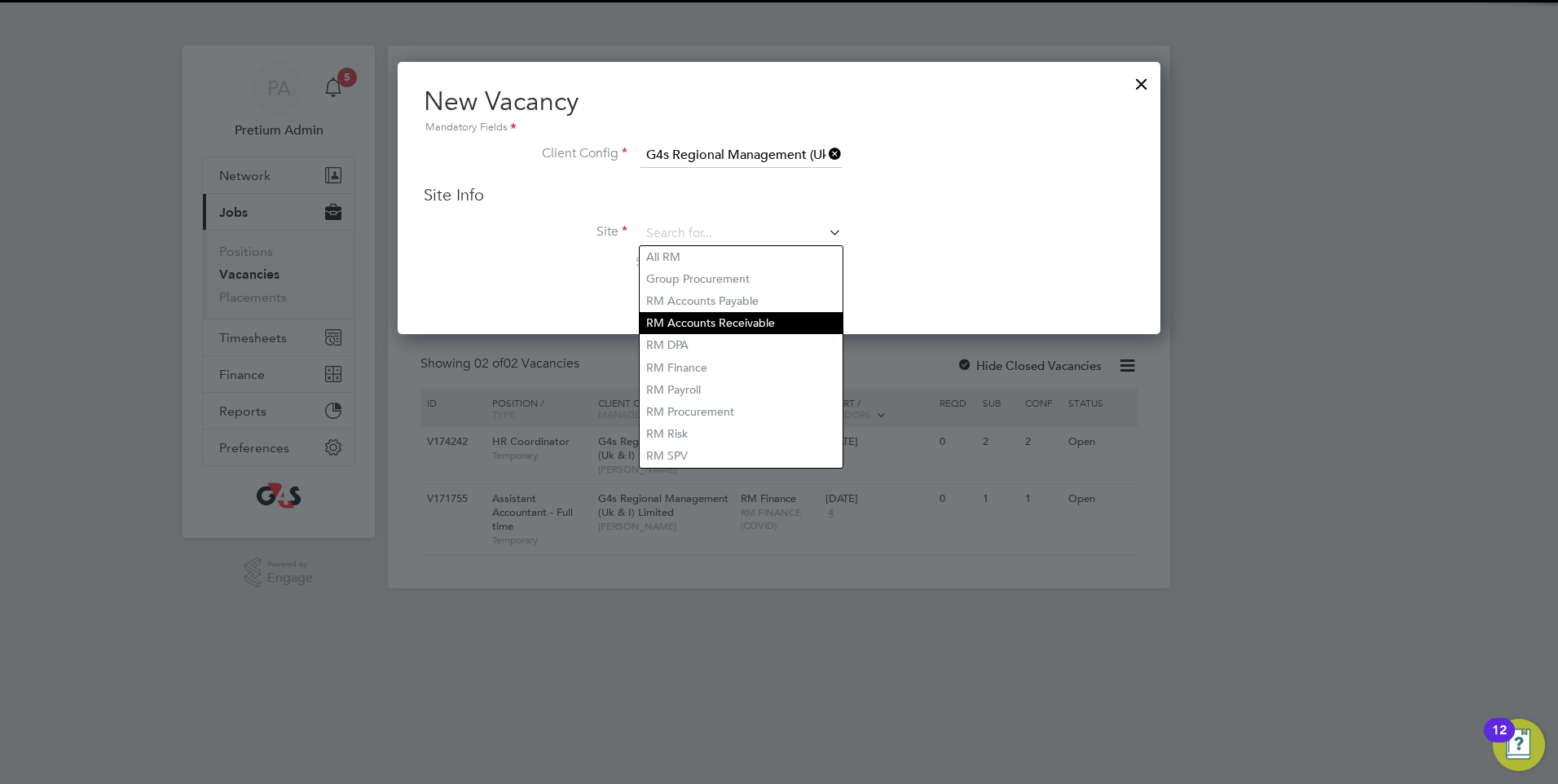
click at [706, 313] on li "RM Accounts Receivable" at bounding box center [741, 323] width 203 height 22
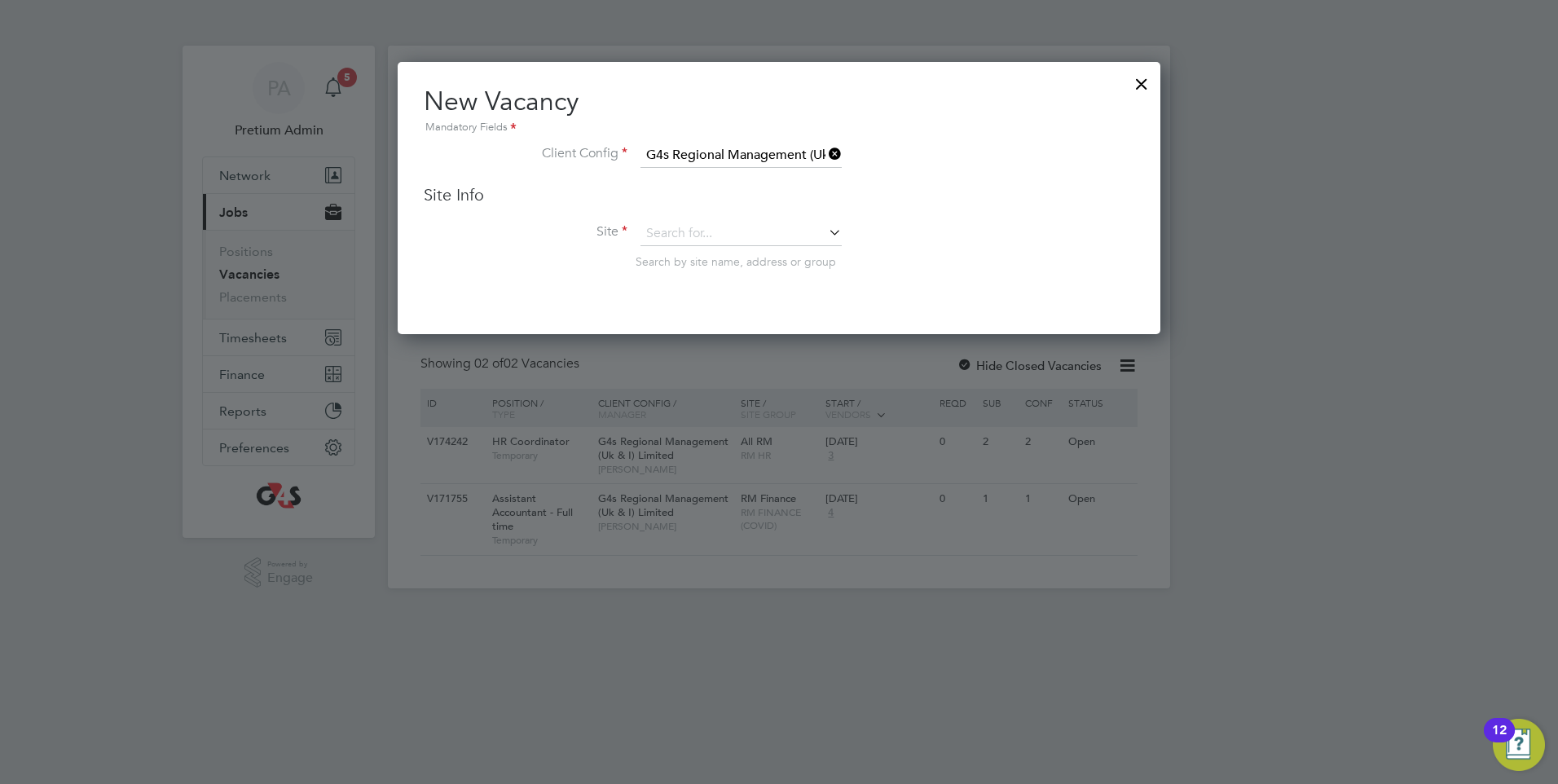
type input "RM Accounts Receivable"
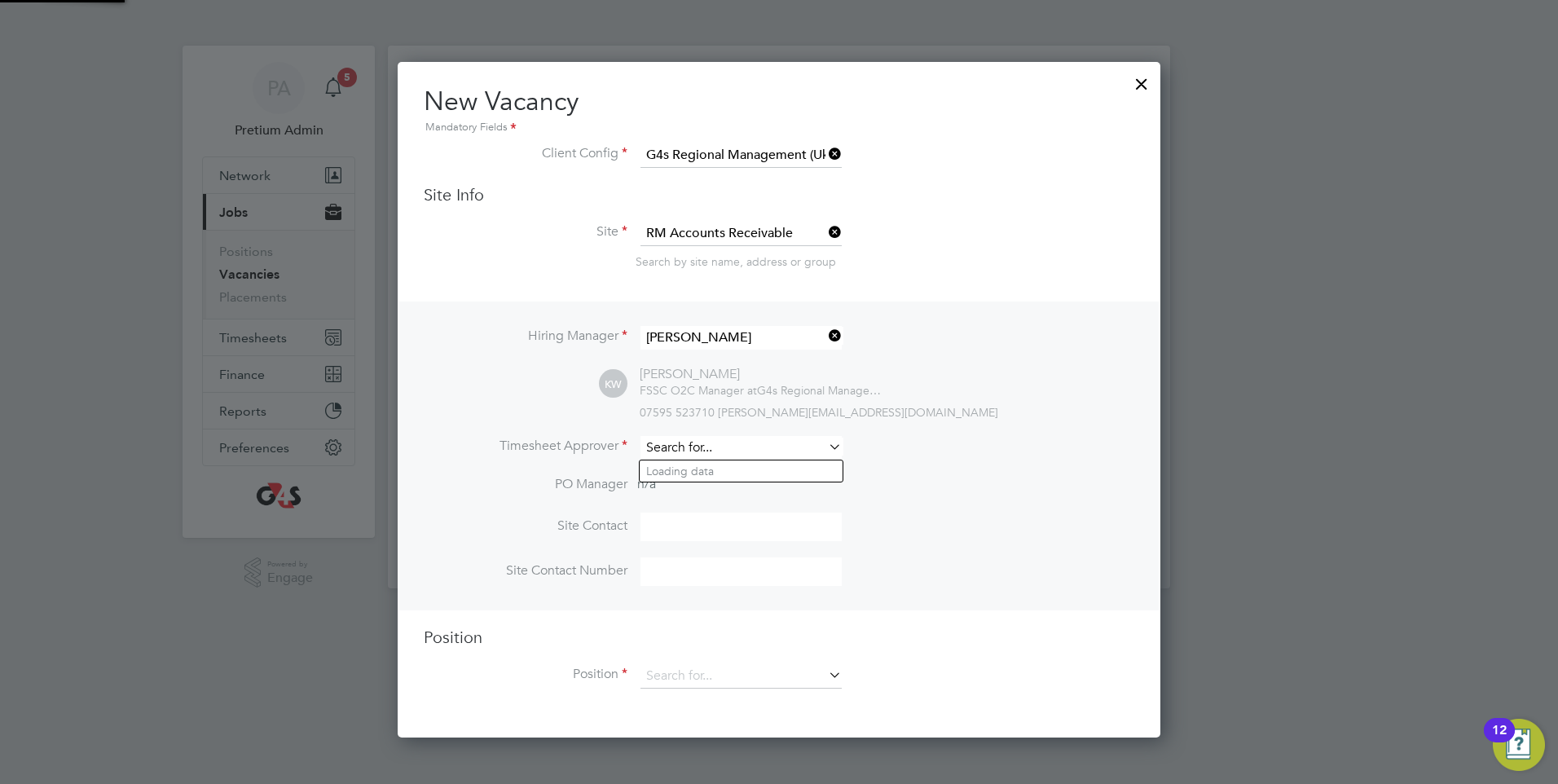
drag, startPoint x: 717, startPoint y: 446, endPoint x: 714, endPoint y: 455, distance: 9.5
click at [716, 446] on input at bounding box center [741, 448] width 201 height 24
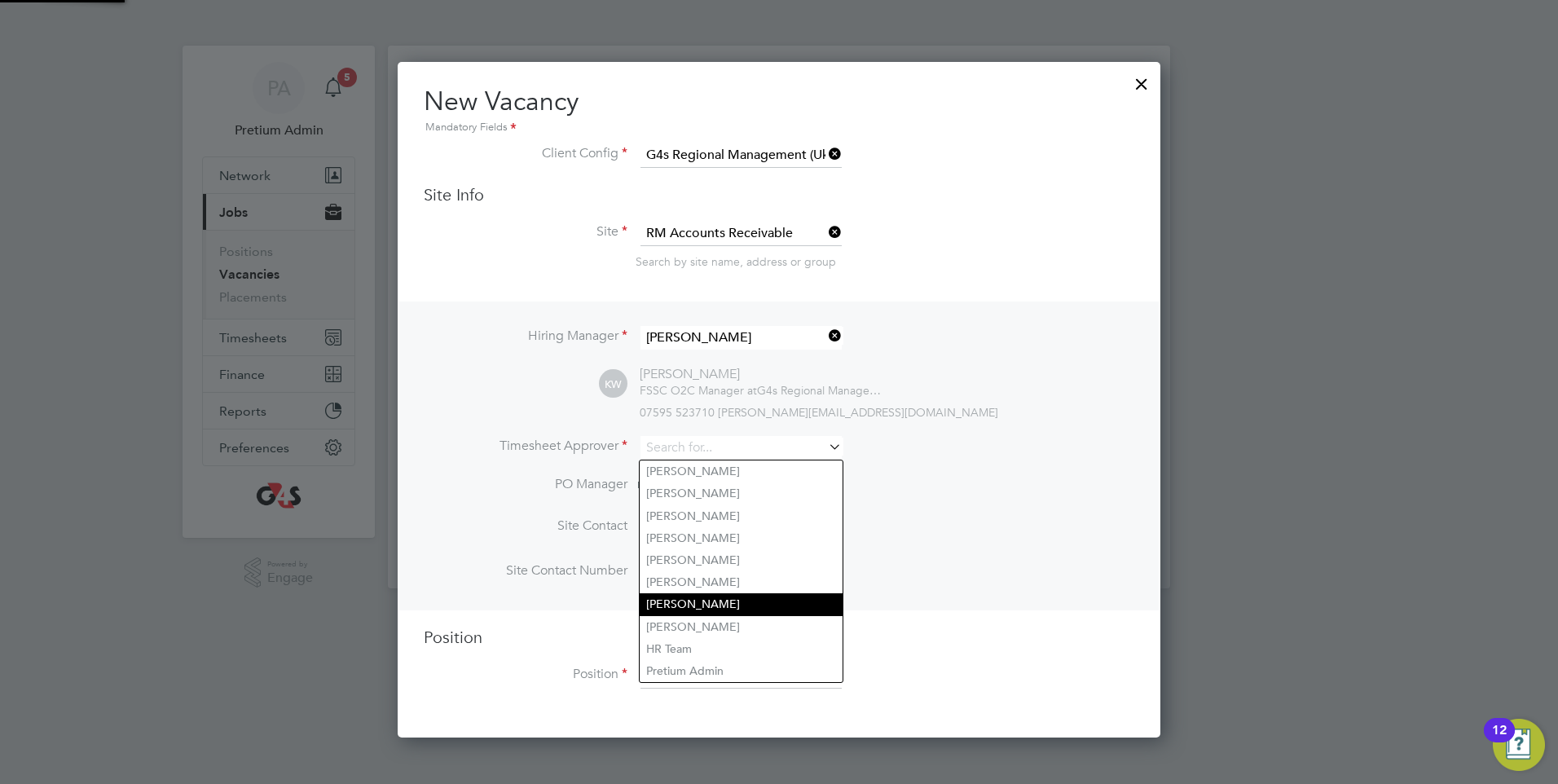
click at [696, 593] on li "Eddy DuPlessis" at bounding box center [741, 604] width 203 height 22
type input "Eddy DuPlessis"
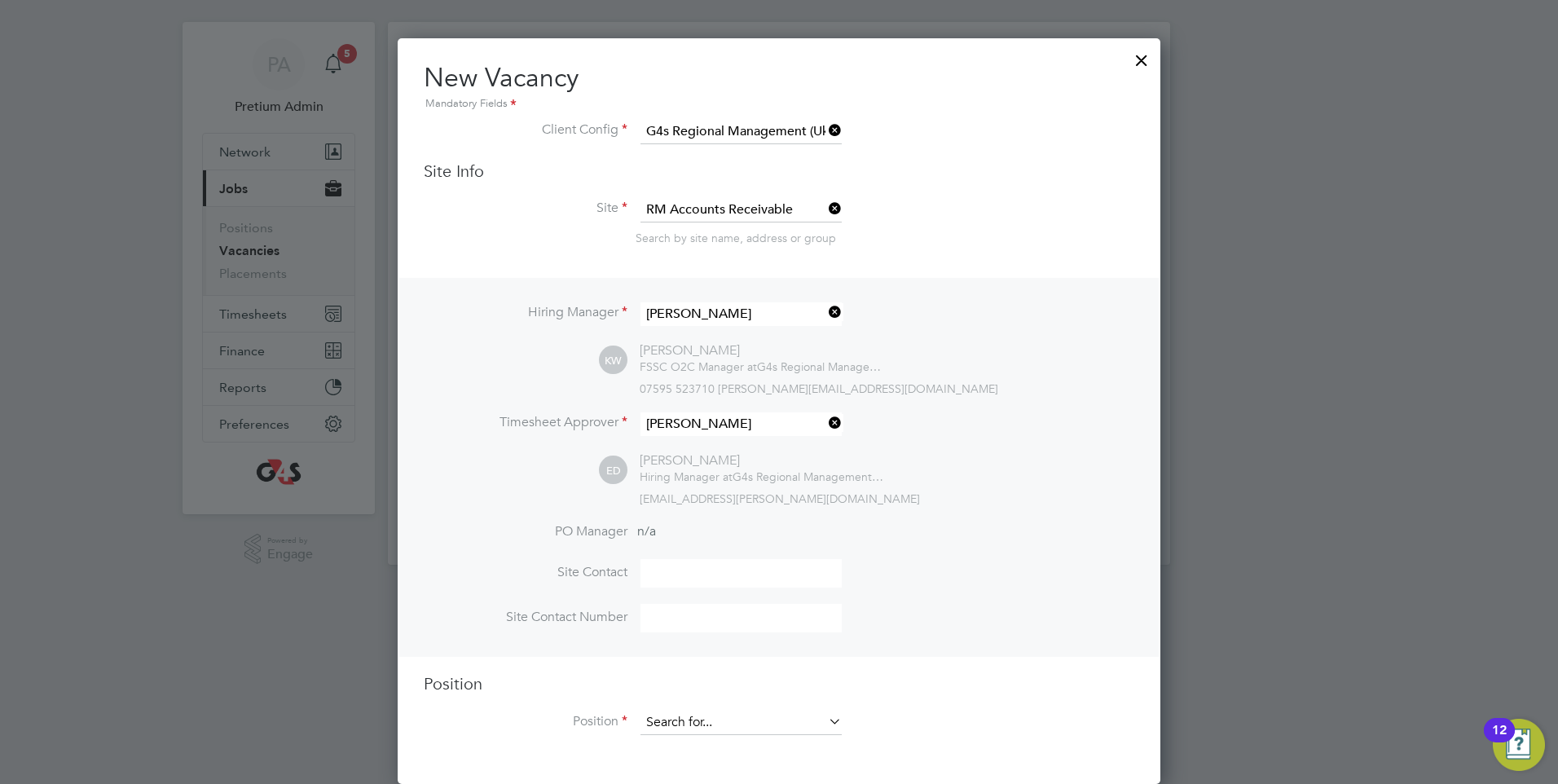
click at [716, 718] on input at bounding box center [741, 722] width 201 height 24
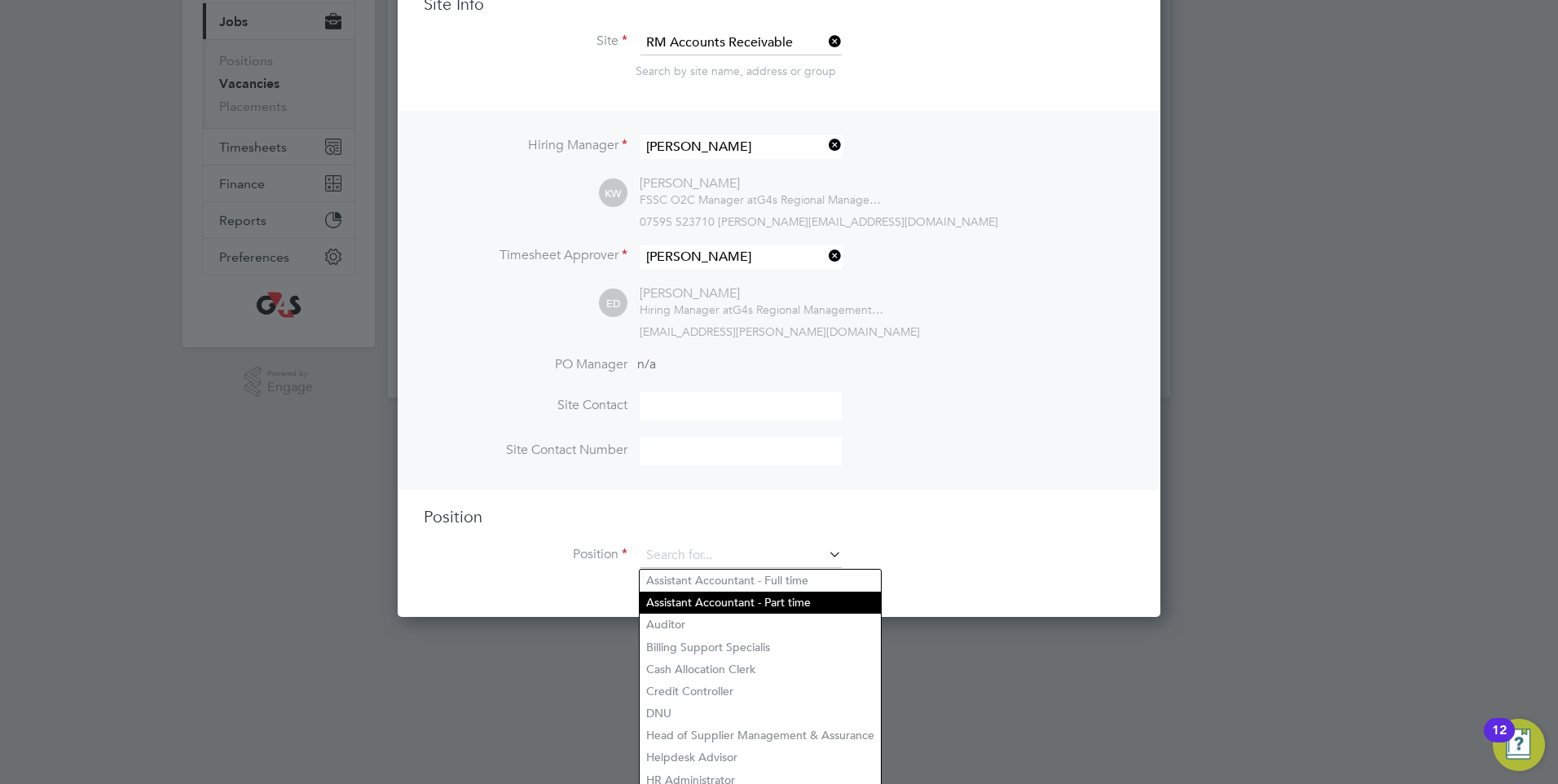
click at [757, 601] on li "Assistant Accountant - Part time" at bounding box center [760, 602] width 241 height 22
type input "Assistant Accountant - Part time"
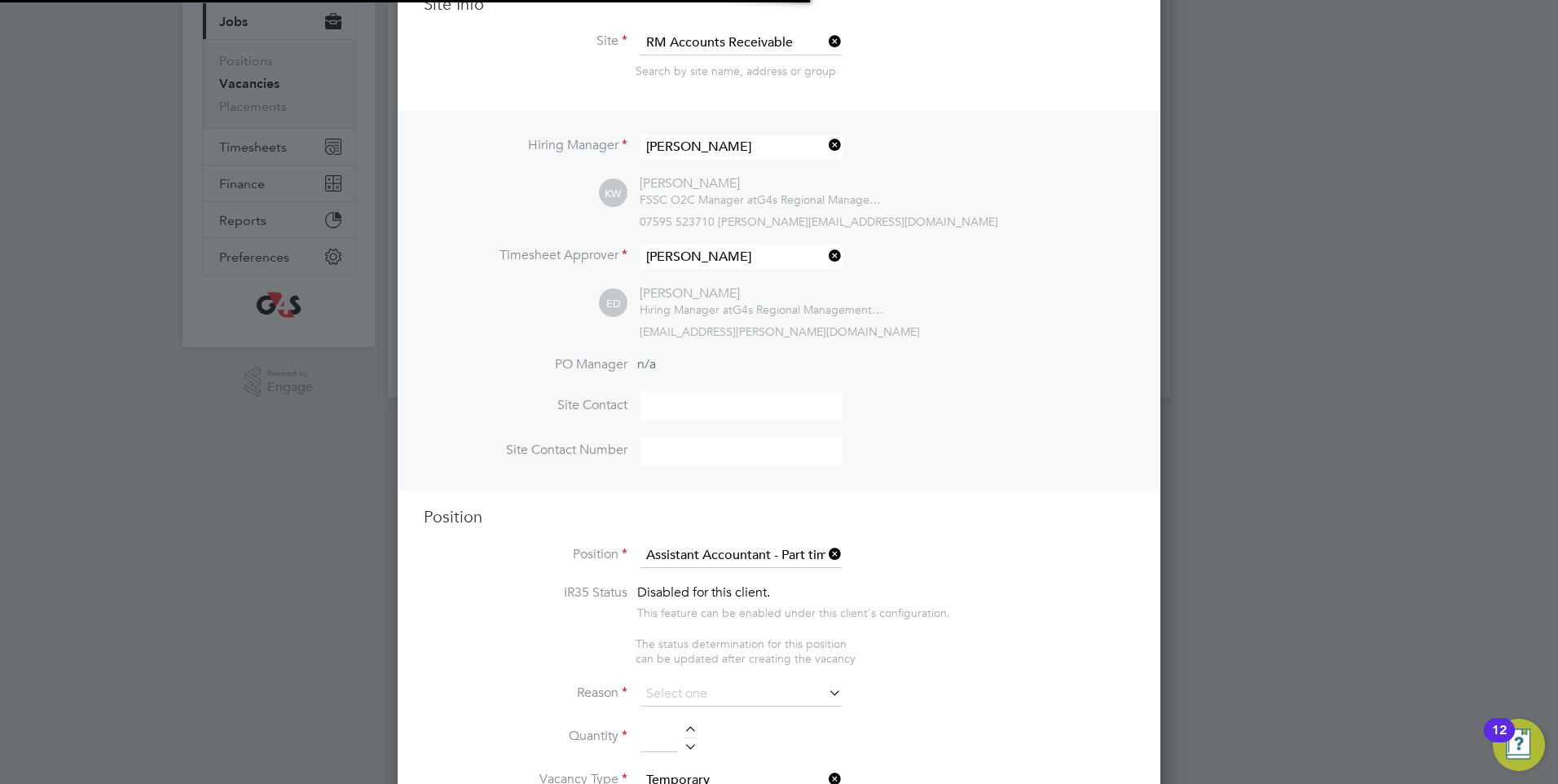
type textarea "Assistant accountant in the General ledger team, 20 hours per week. To cover SG…"
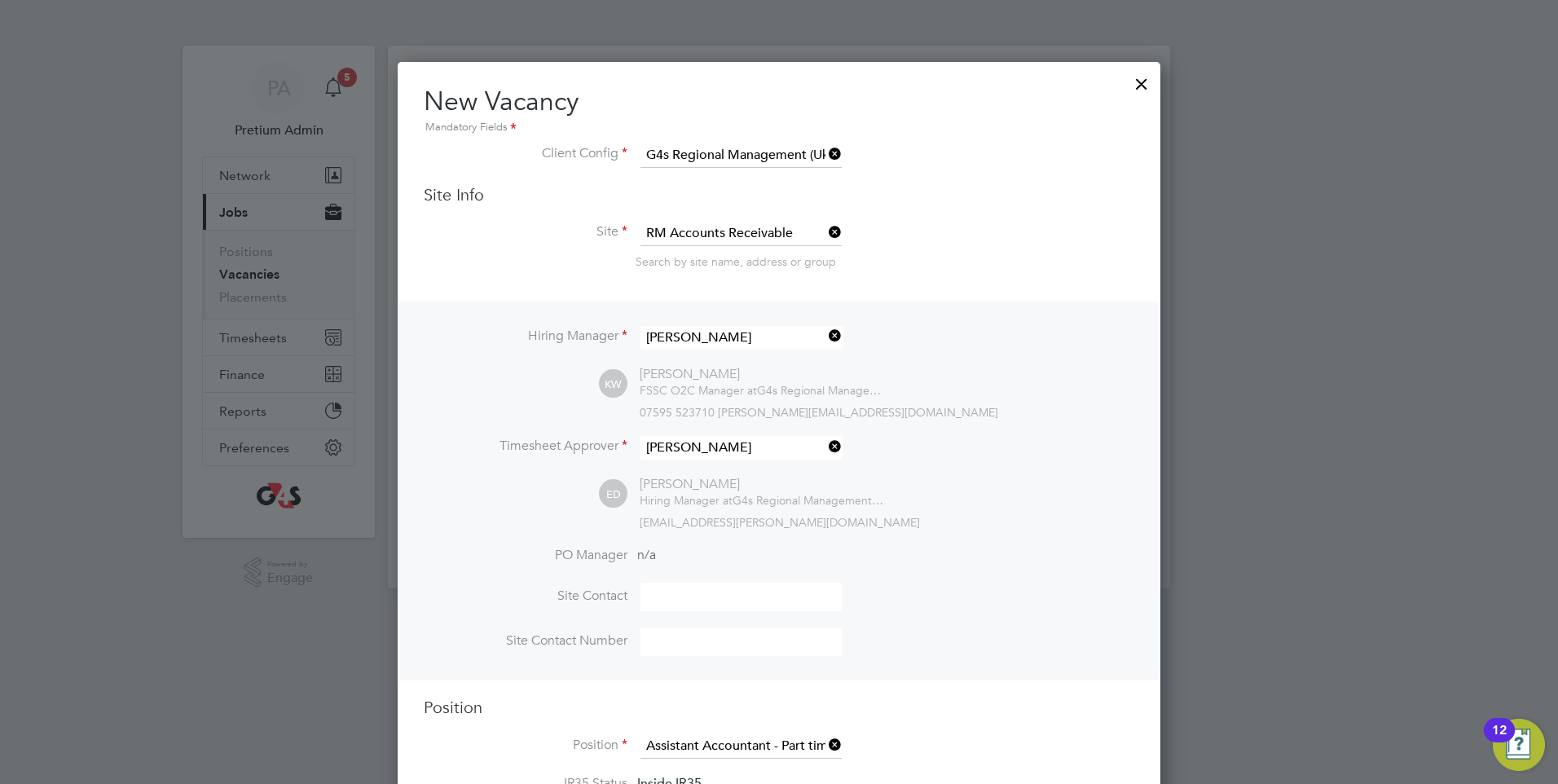
click at [1136, 85] on div at bounding box center [1142, 80] width 29 height 29
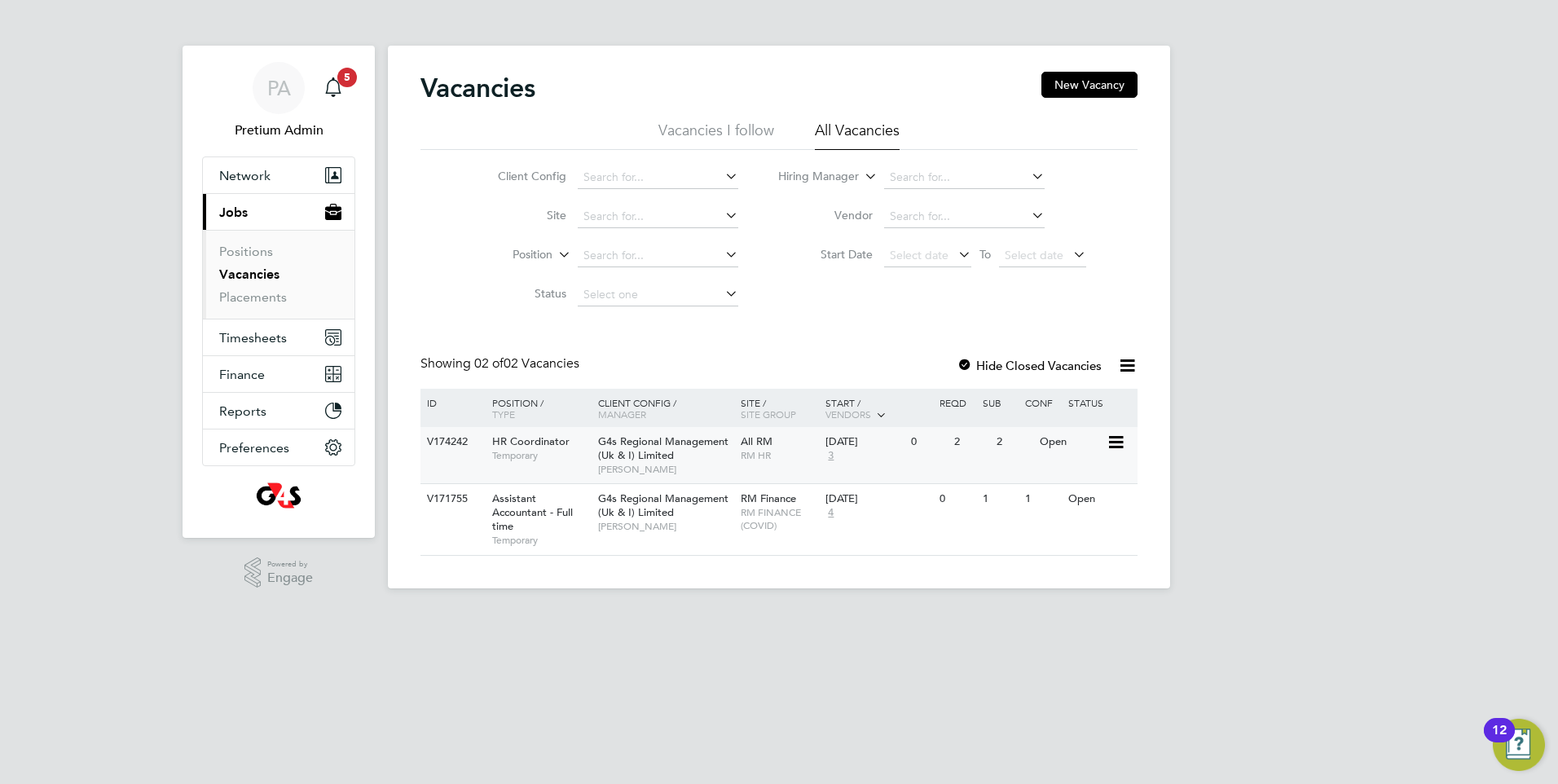
click at [790, 459] on span "RM HR" at bounding box center [779, 455] width 77 height 13
click at [801, 542] on div "V171755 Assistant Accountant - Full time Temporary G4s Regional Management (Uk …" at bounding box center [779, 518] width 717 height 71
click at [800, 526] on span "RM FINANCE (COVID)" at bounding box center [779, 518] width 77 height 25
click at [246, 251] on link "Positions" at bounding box center [246, 251] width 54 height 15
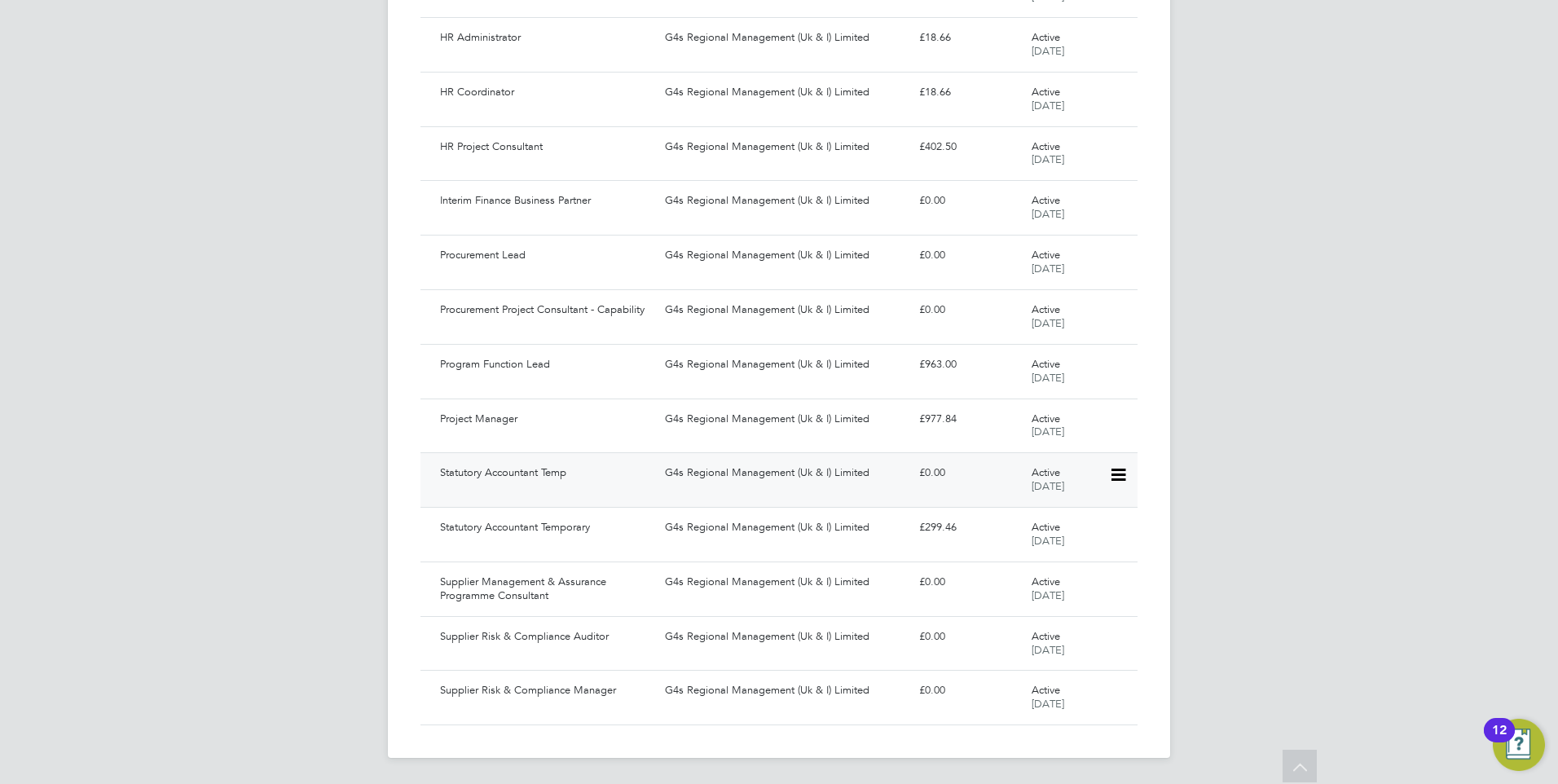
scroll to position [687, 0]
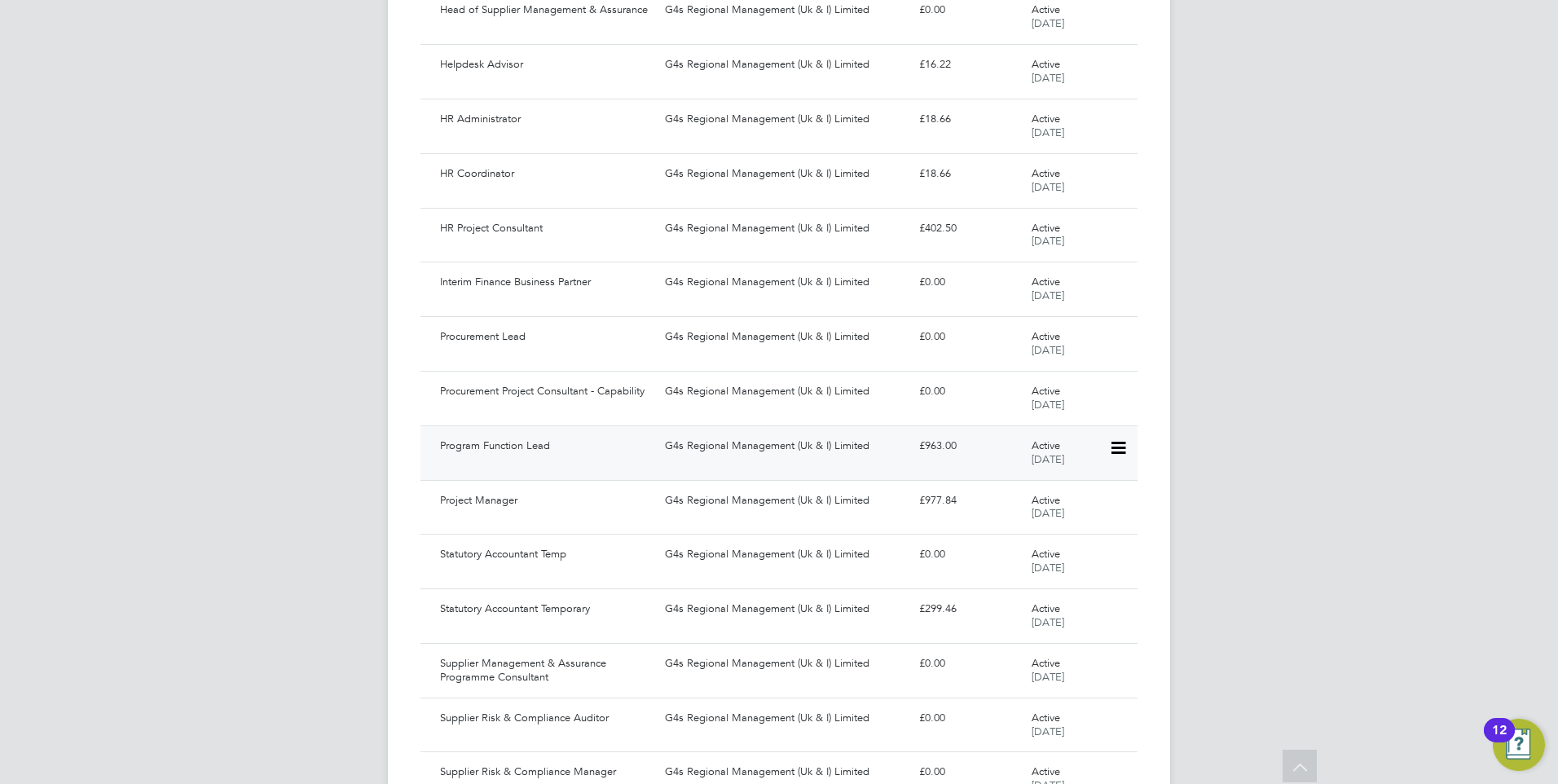
click at [579, 447] on div "Program Function Lead" at bounding box center [546, 446] width 225 height 27
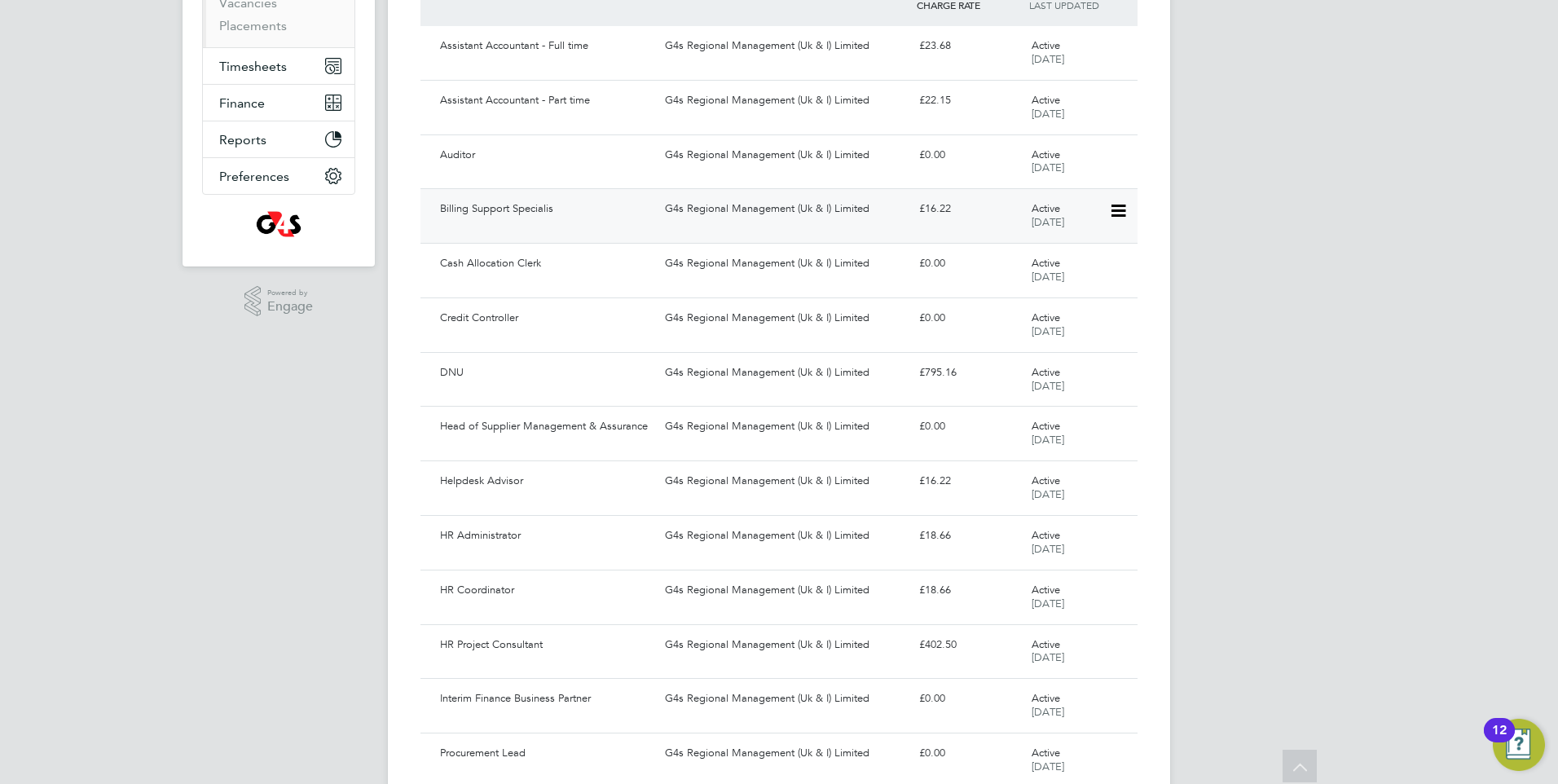
scroll to position [117, 0]
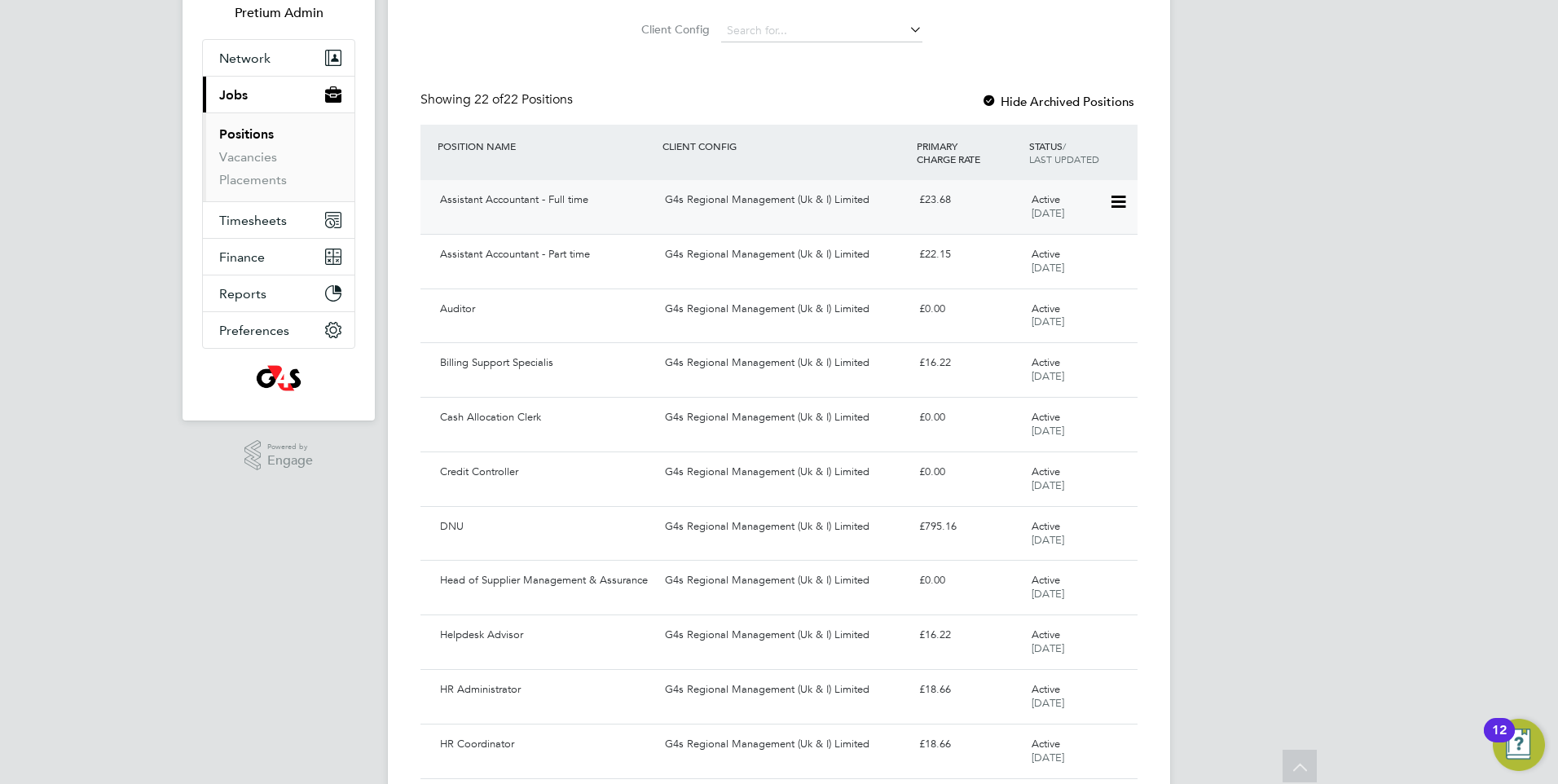
click at [623, 227] on div "Assistant Accountant - Full time G4s Regional Management (Uk & I) Limited £23.6…" at bounding box center [779, 207] width 717 height 53
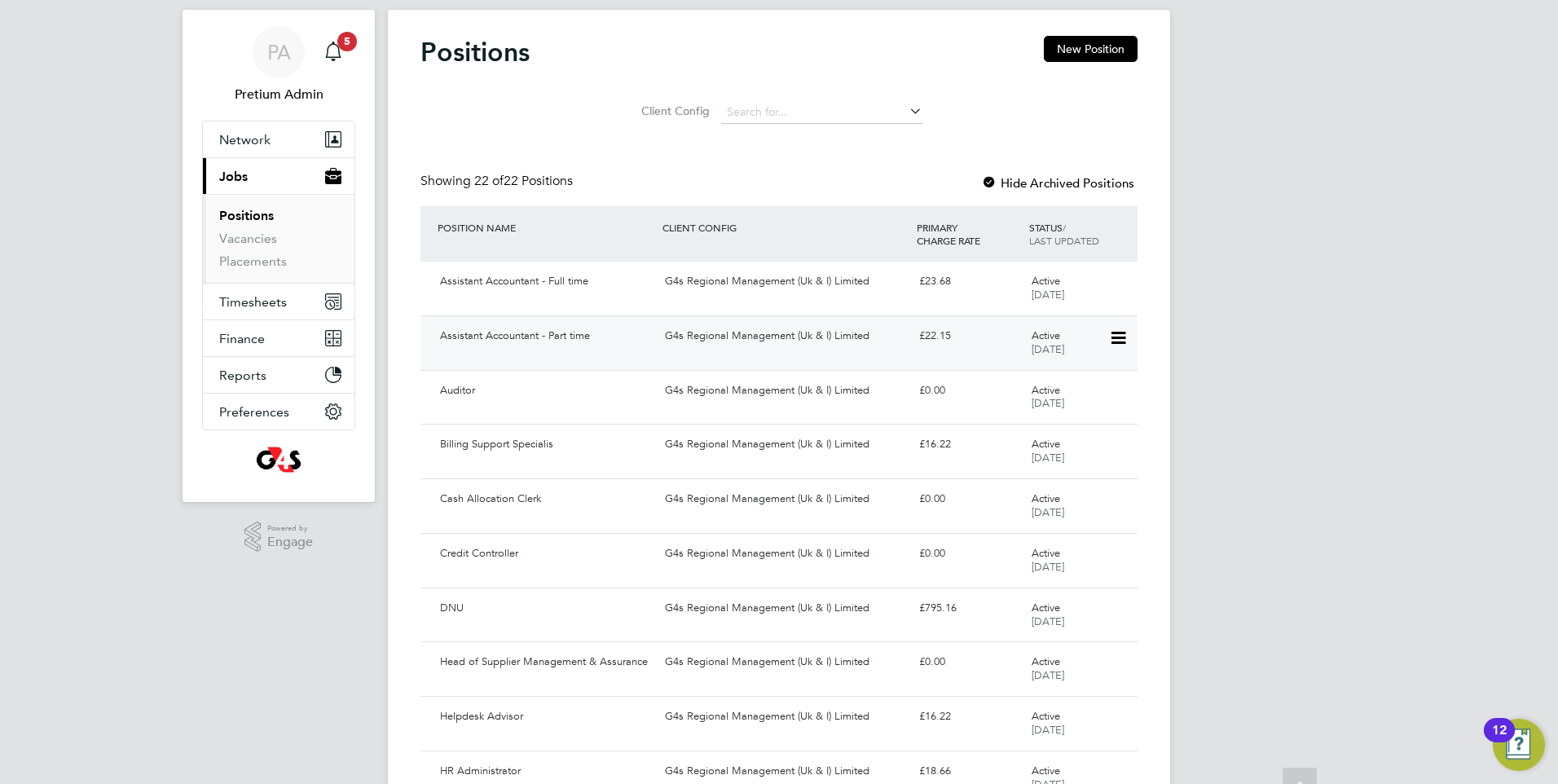
scroll to position [0, 0]
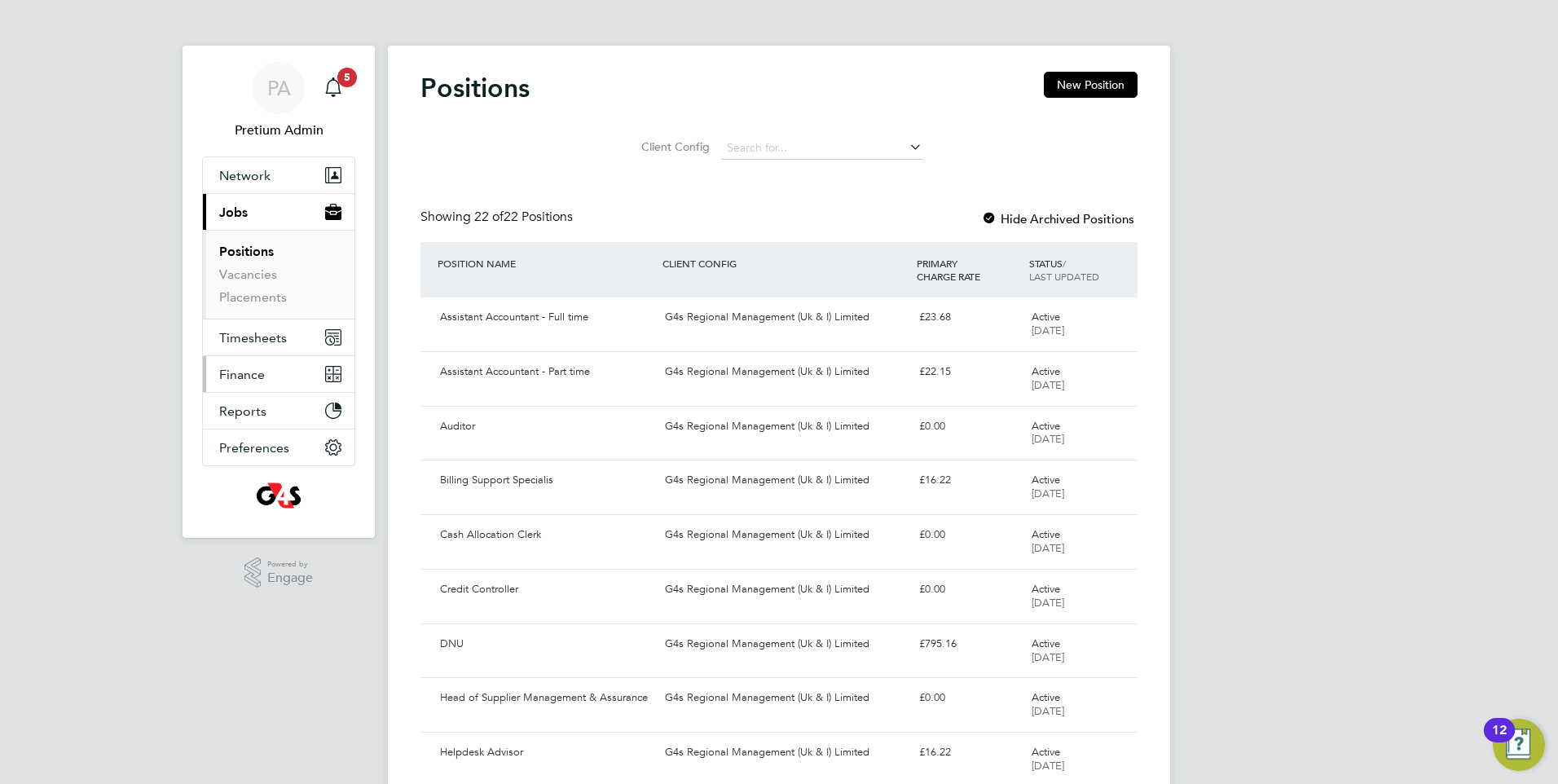
click at [282, 363] on button "Finance" at bounding box center [278, 374] width 151 height 36
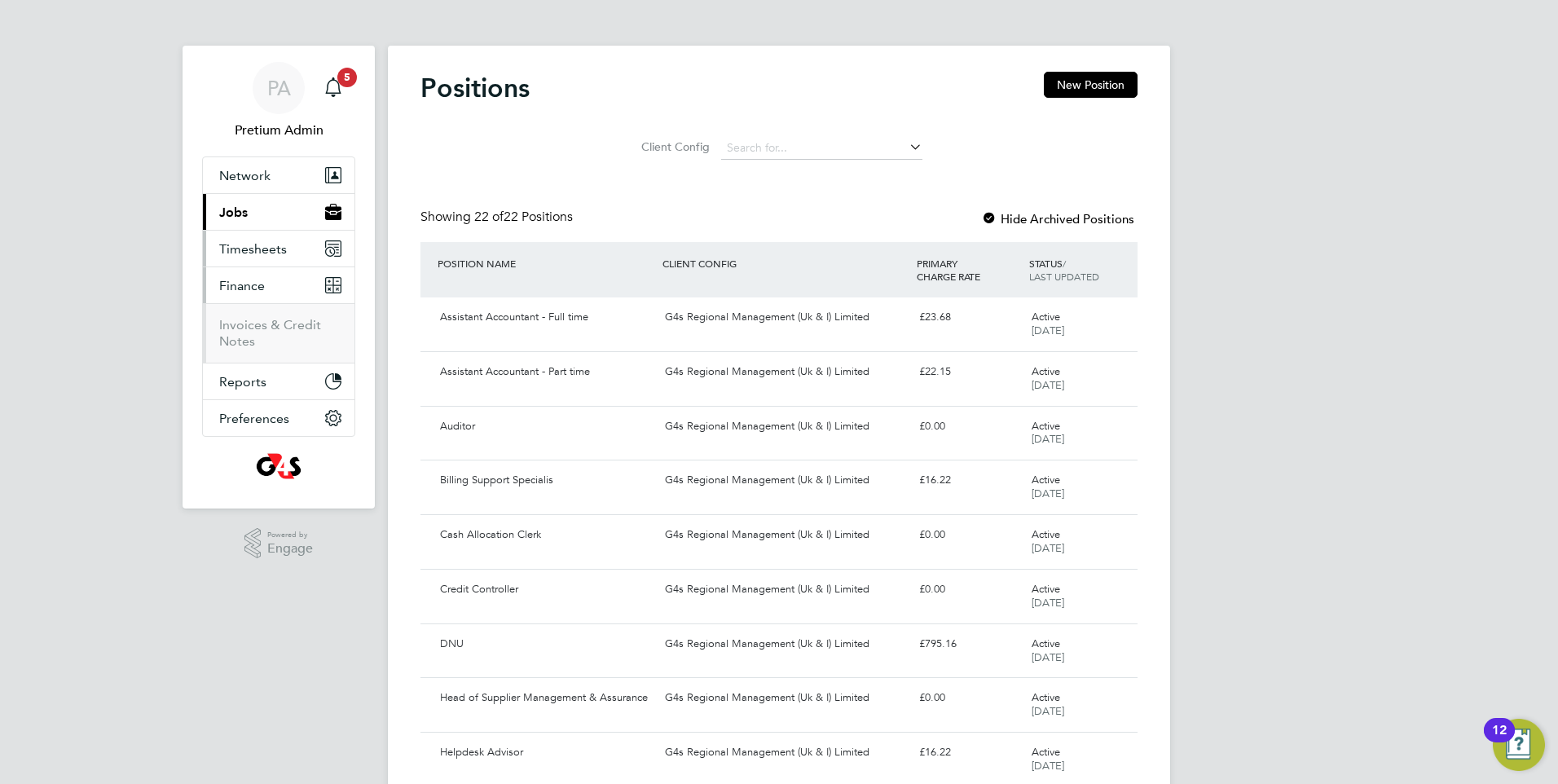
click at [278, 260] on button "Timesheets" at bounding box center [278, 248] width 151 height 36
click at [269, 295] on li "Timesheets" at bounding box center [280, 291] width 122 height 23
click at [270, 292] on link "Timesheets" at bounding box center [253, 287] width 68 height 15
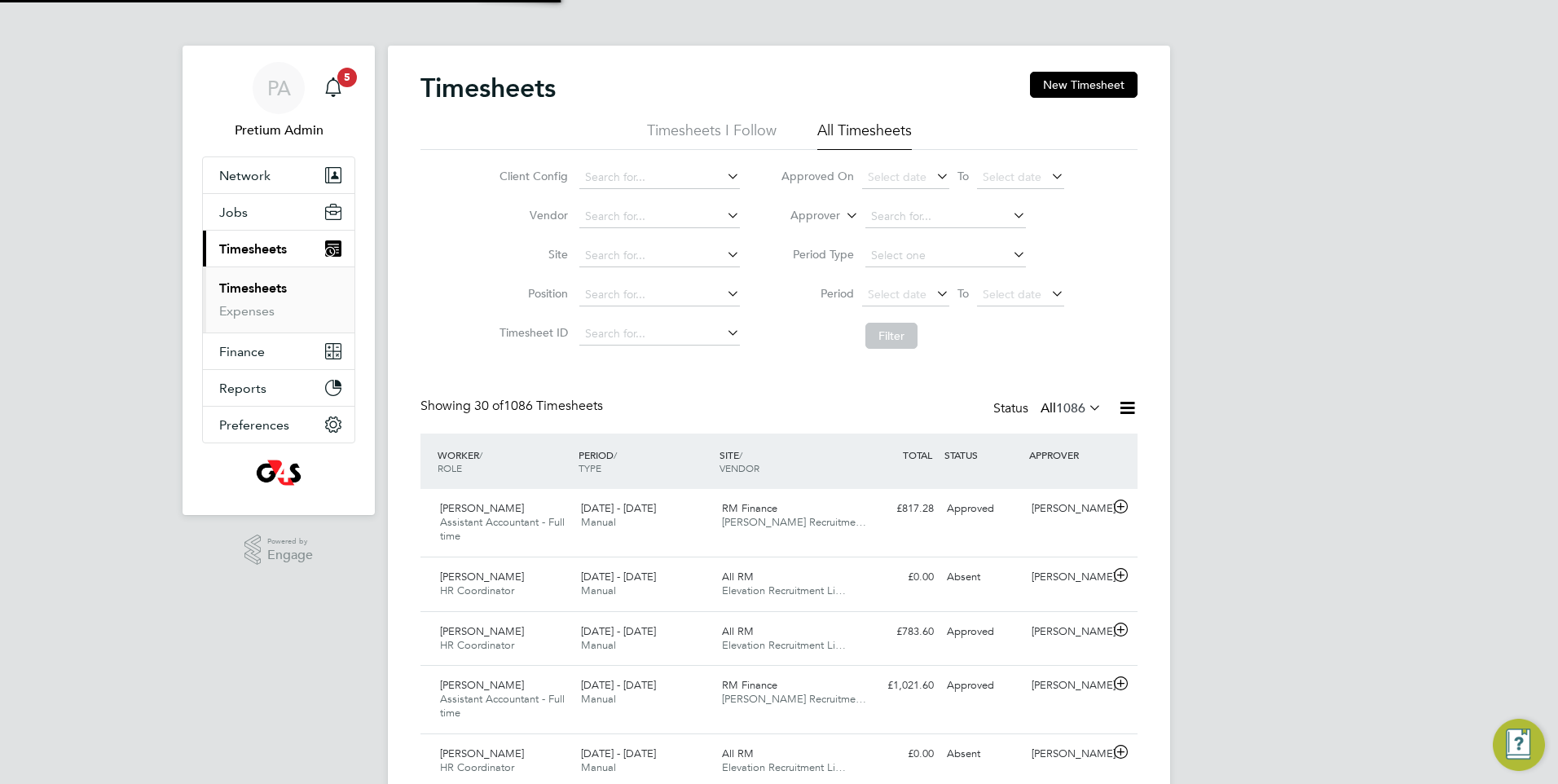
scroll to position [42, 141]
click at [264, 305] on link "Expenses" at bounding box center [247, 310] width 55 height 15
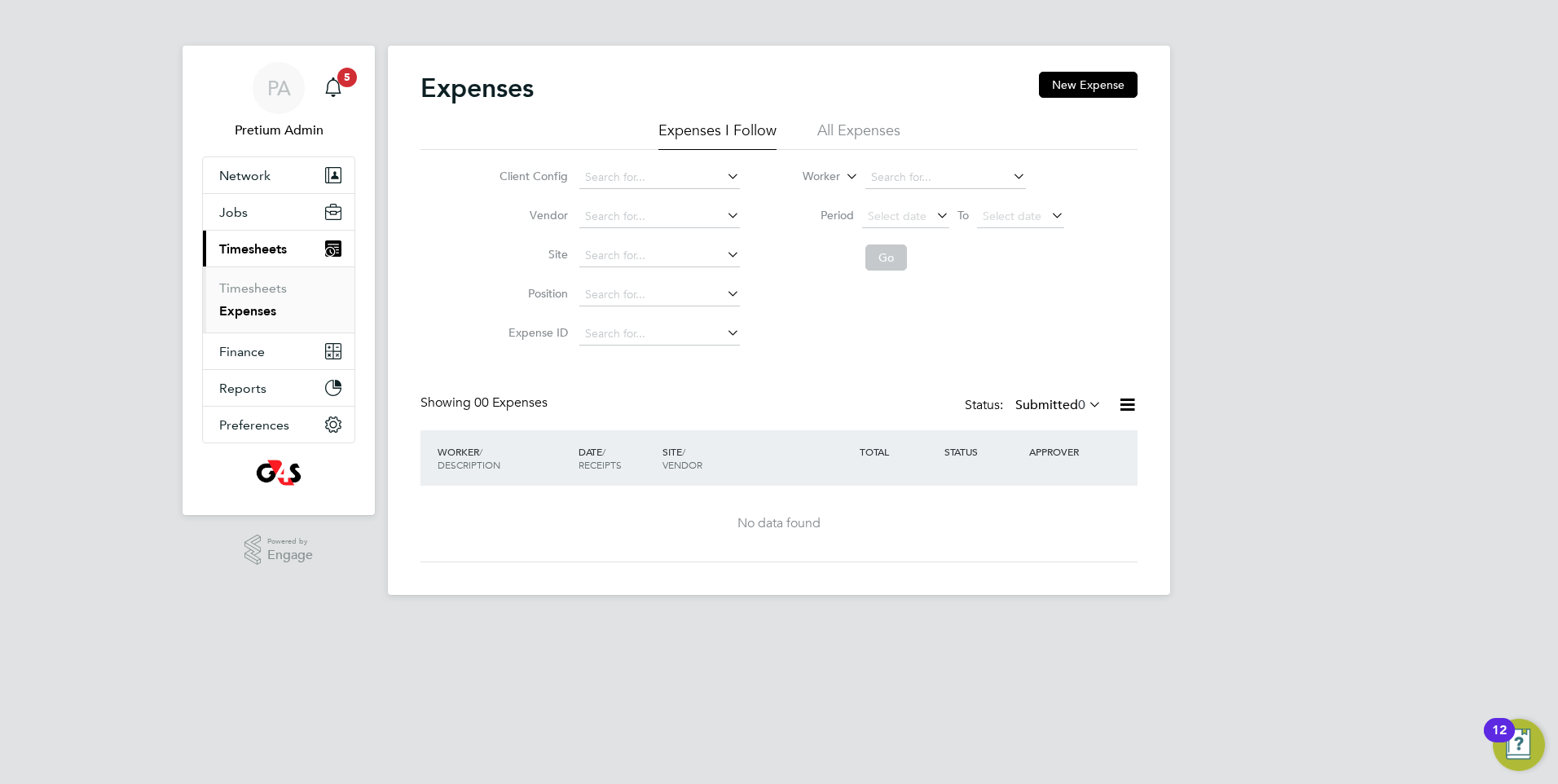
click at [859, 142] on li "All Expenses" at bounding box center [859, 135] width 83 height 29
click at [737, 131] on li "Expenses I Follow" at bounding box center [717, 135] width 118 height 29
click at [854, 125] on li "All Expenses" at bounding box center [859, 135] width 83 height 29
click at [1062, 87] on button "New Expense" at bounding box center [1088, 84] width 99 height 26
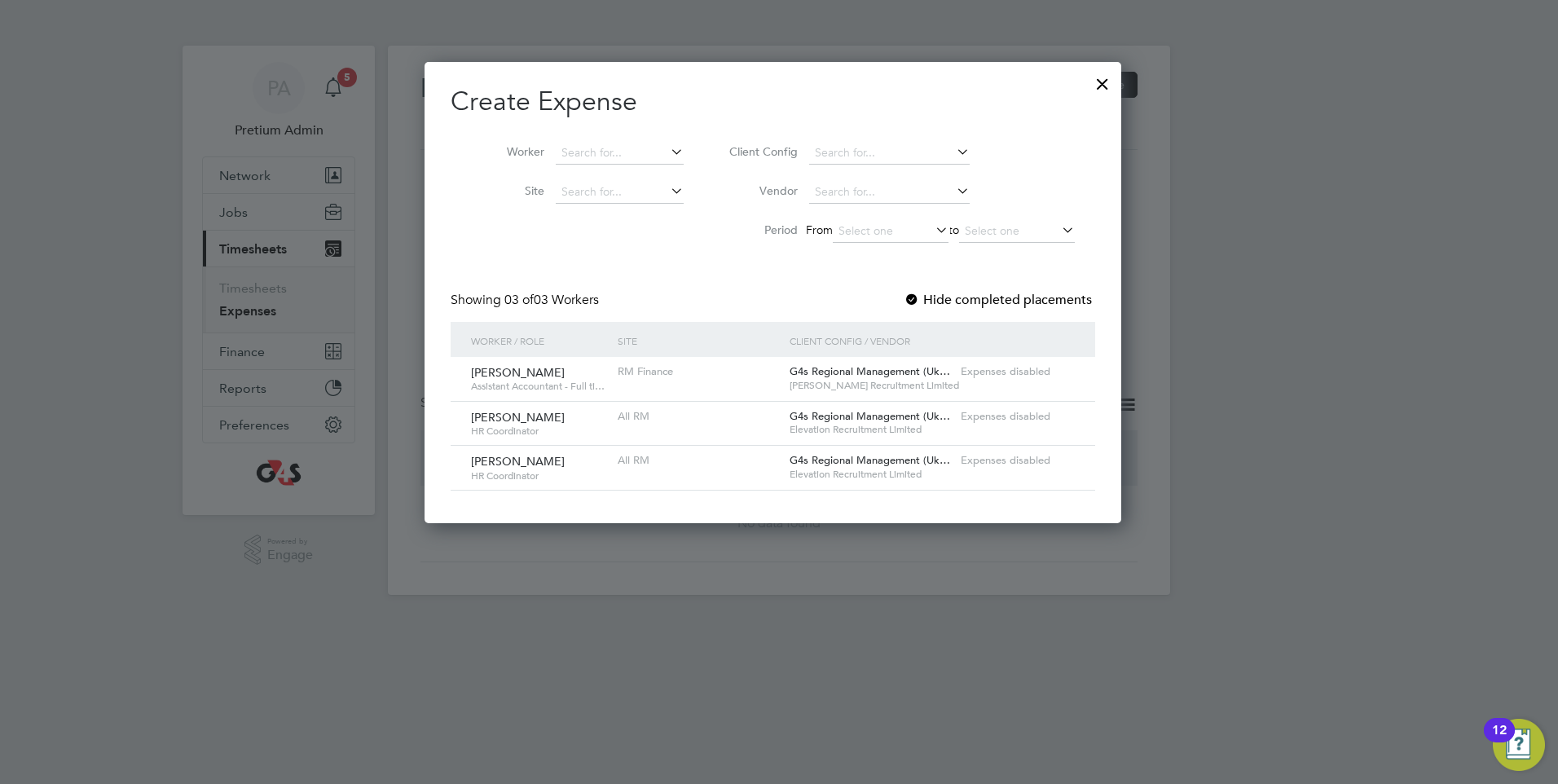
click at [1114, 82] on div at bounding box center [1103, 80] width 29 height 29
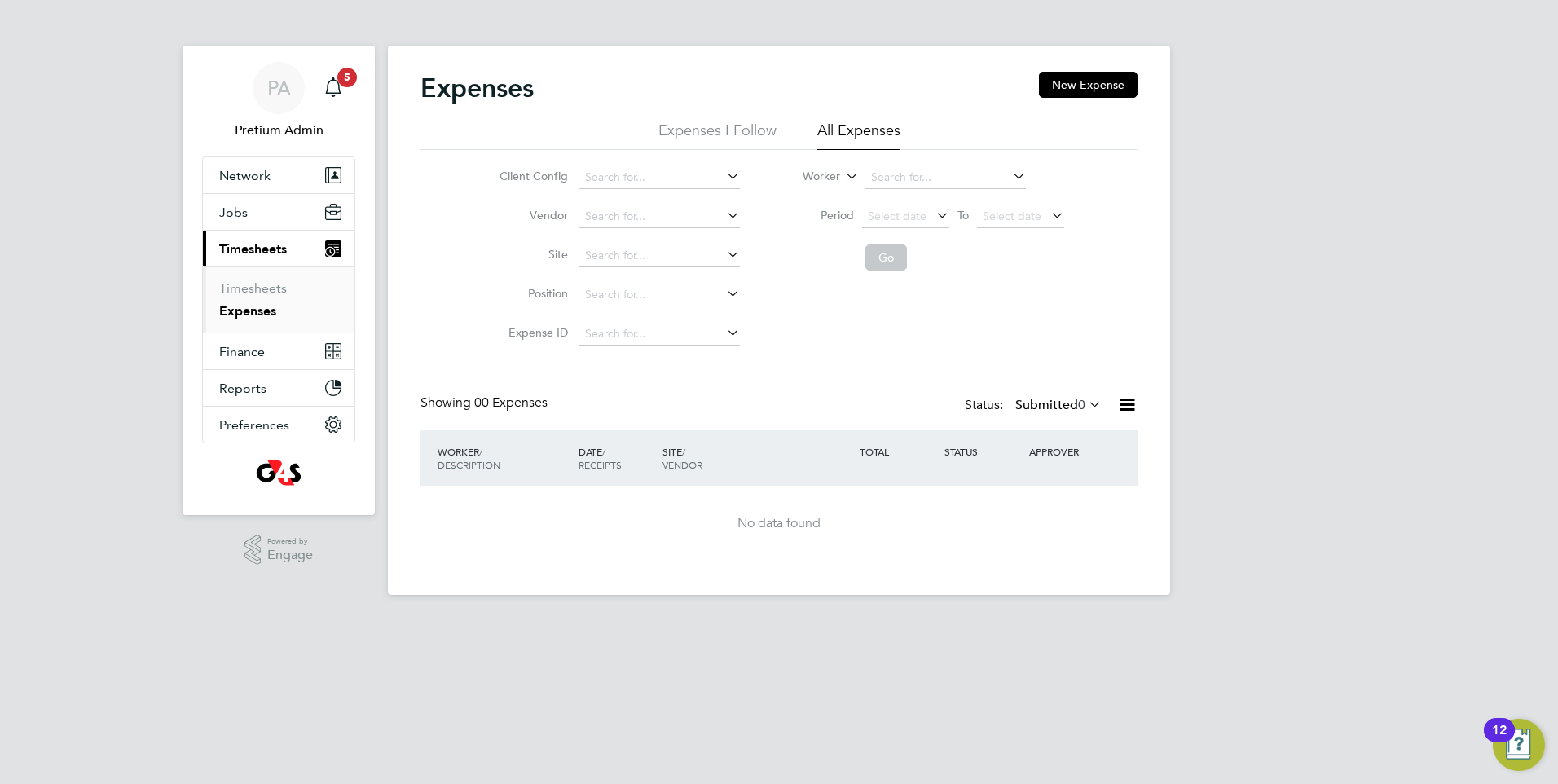
click at [1070, 401] on label "Submitted 0" at bounding box center [1058, 405] width 86 height 16
click at [808, 406] on div "Showing 00 Expenses Status: Submitted 0" at bounding box center [779, 412] width 717 height 36
click at [1026, 402] on label "Submitted 0" at bounding box center [1058, 405] width 86 height 16
click at [1041, 430] on li "All" at bounding box center [1043, 433] width 75 height 23
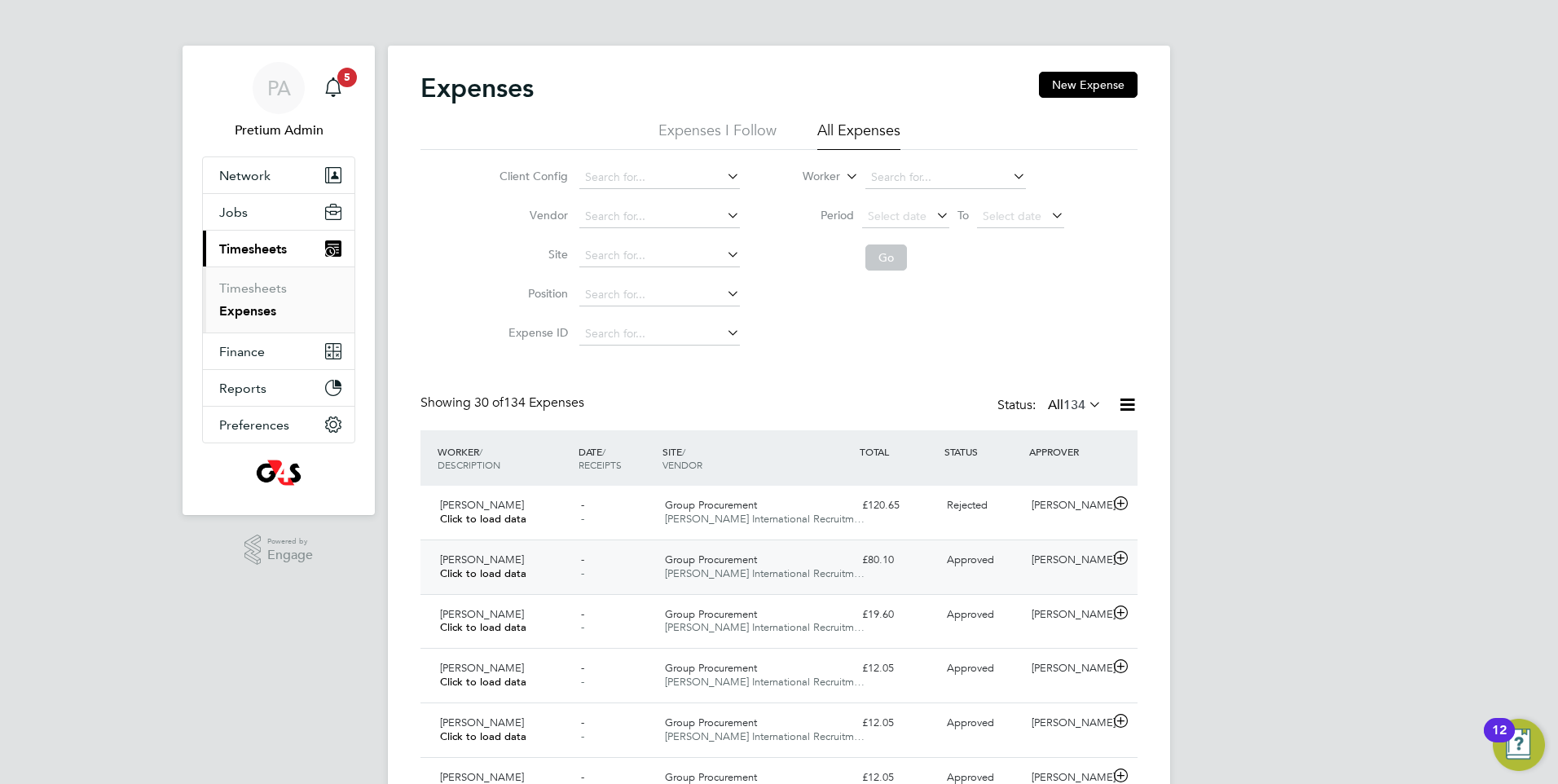
click at [937, 574] on div "Lisa Barton Click to load data - - Group Procurement Michael Page International…" at bounding box center [779, 566] width 717 height 54
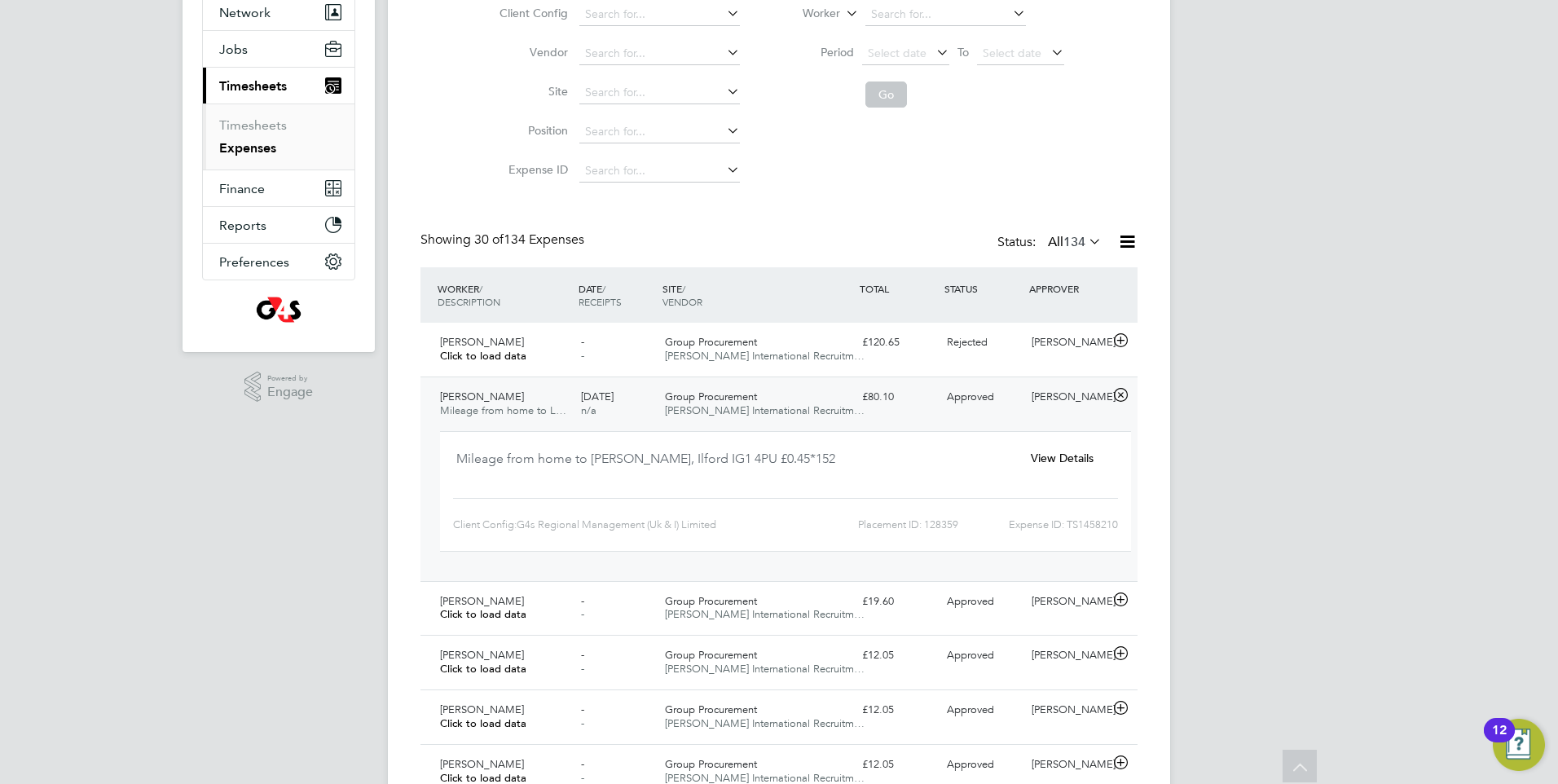
click at [1062, 448] on div "View Details" at bounding box center [1062, 459] width 105 height 27
click at [1055, 460] on span "View Details" at bounding box center [1062, 458] width 63 height 15
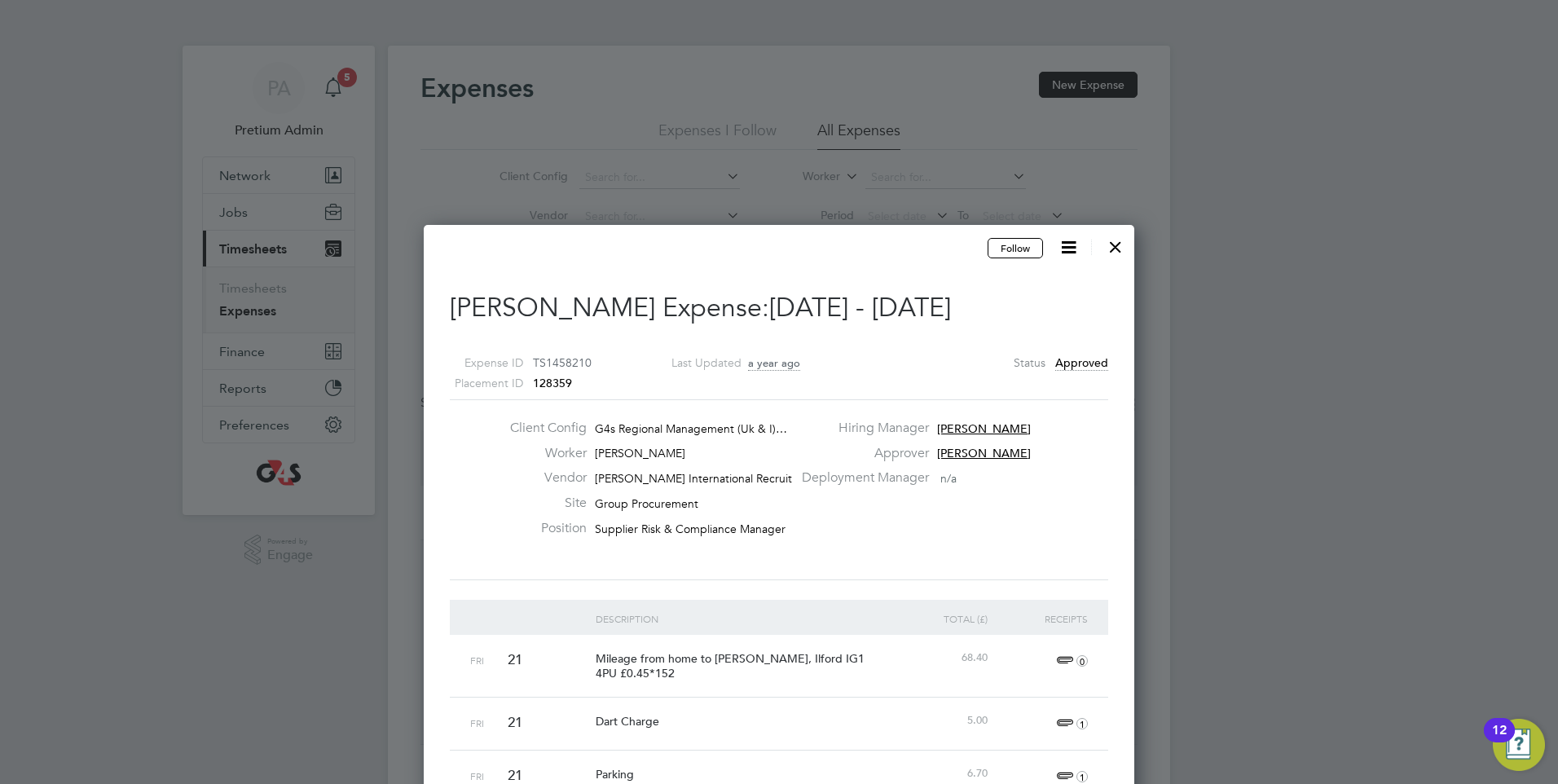
click at [1106, 245] on div at bounding box center [1115, 243] width 29 height 29
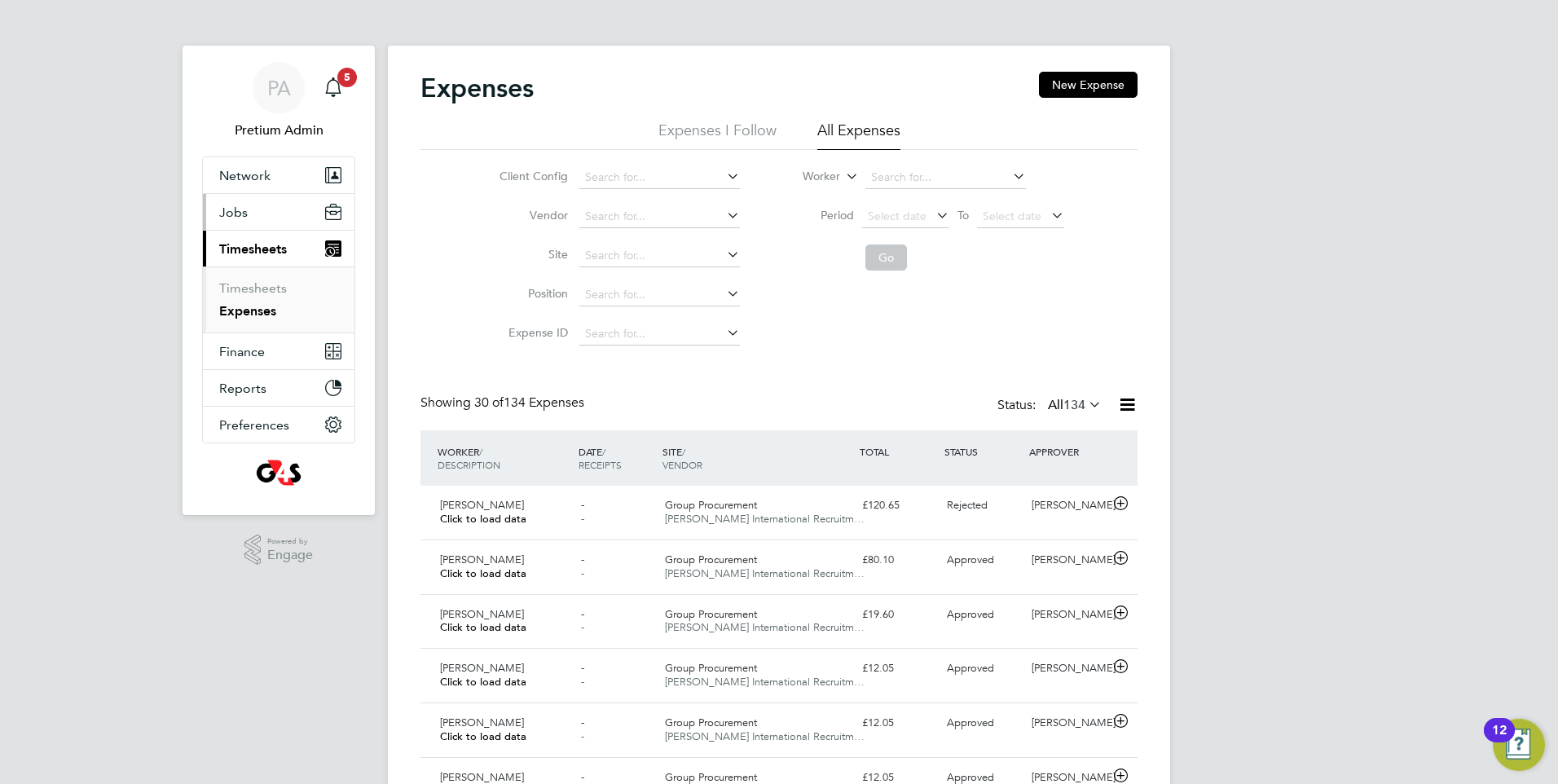
click at [264, 209] on button "Jobs" at bounding box center [278, 212] width 151 height 36
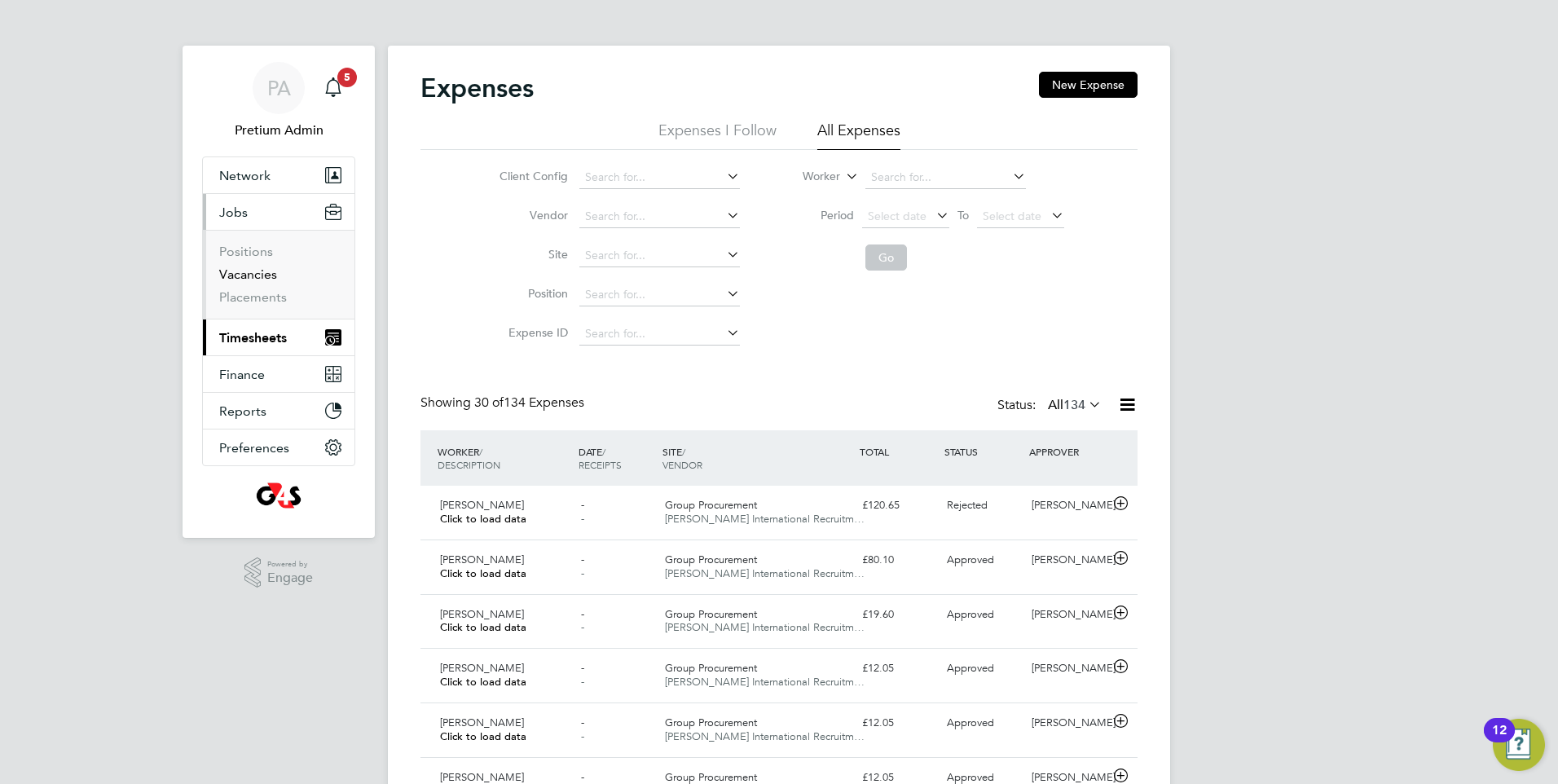
click at [242, 278] on link "Vacancies" at bounding box center [248, 274] width 58 height 15
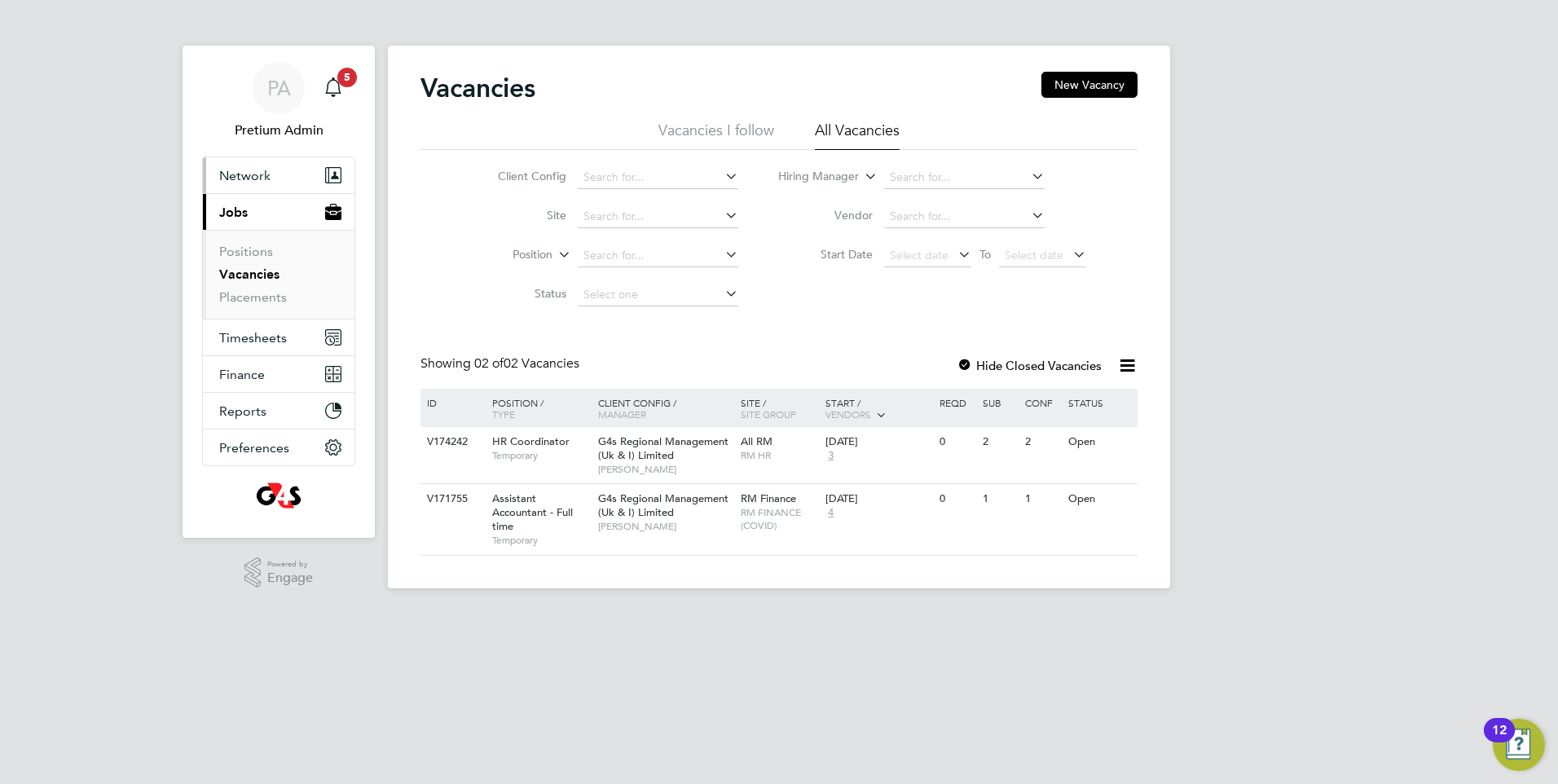
click at [288, 173] on button "Network" at bounding box center [278, 175] width 151 height 36
click at [280, 99] on span "PA" at bounding box center [279, 87] width 24 height 21
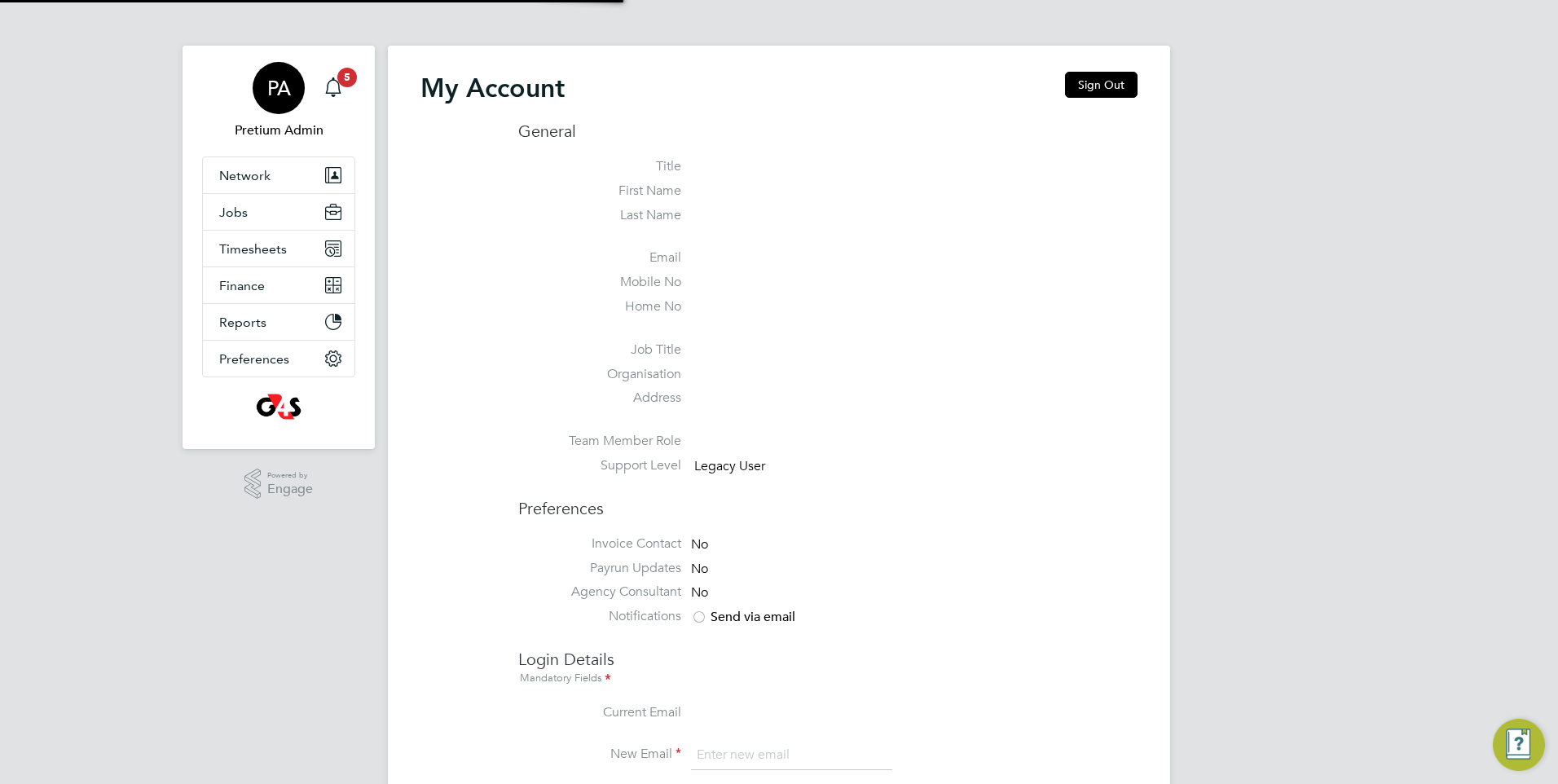
type input "g4scash@pretiumresourcing.co.uk"
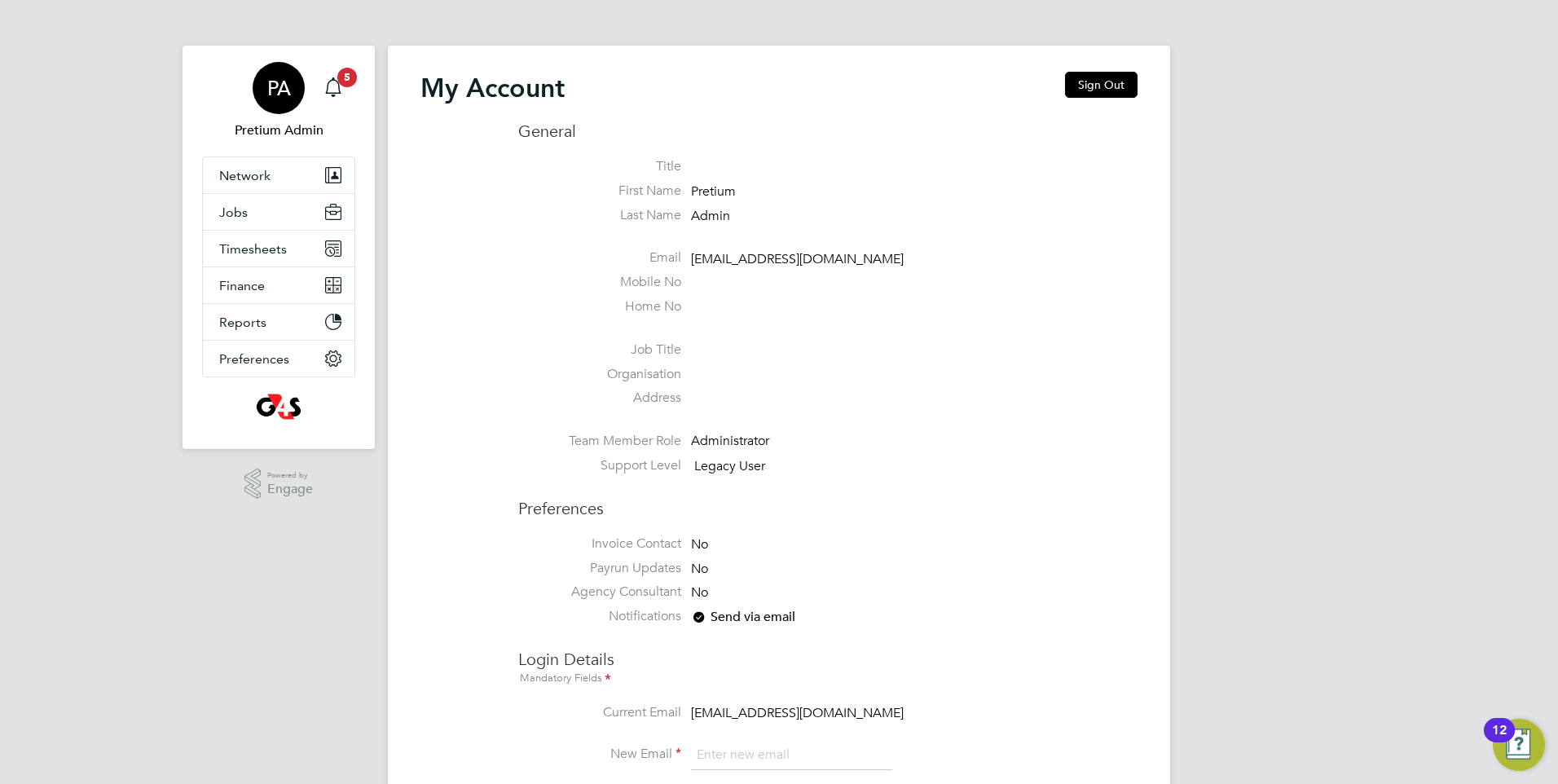
click at [599, 271] on li "Email rmg4s@pretiumresourcing.co.uk" at bounding box center [828, 261] width 619 height 24
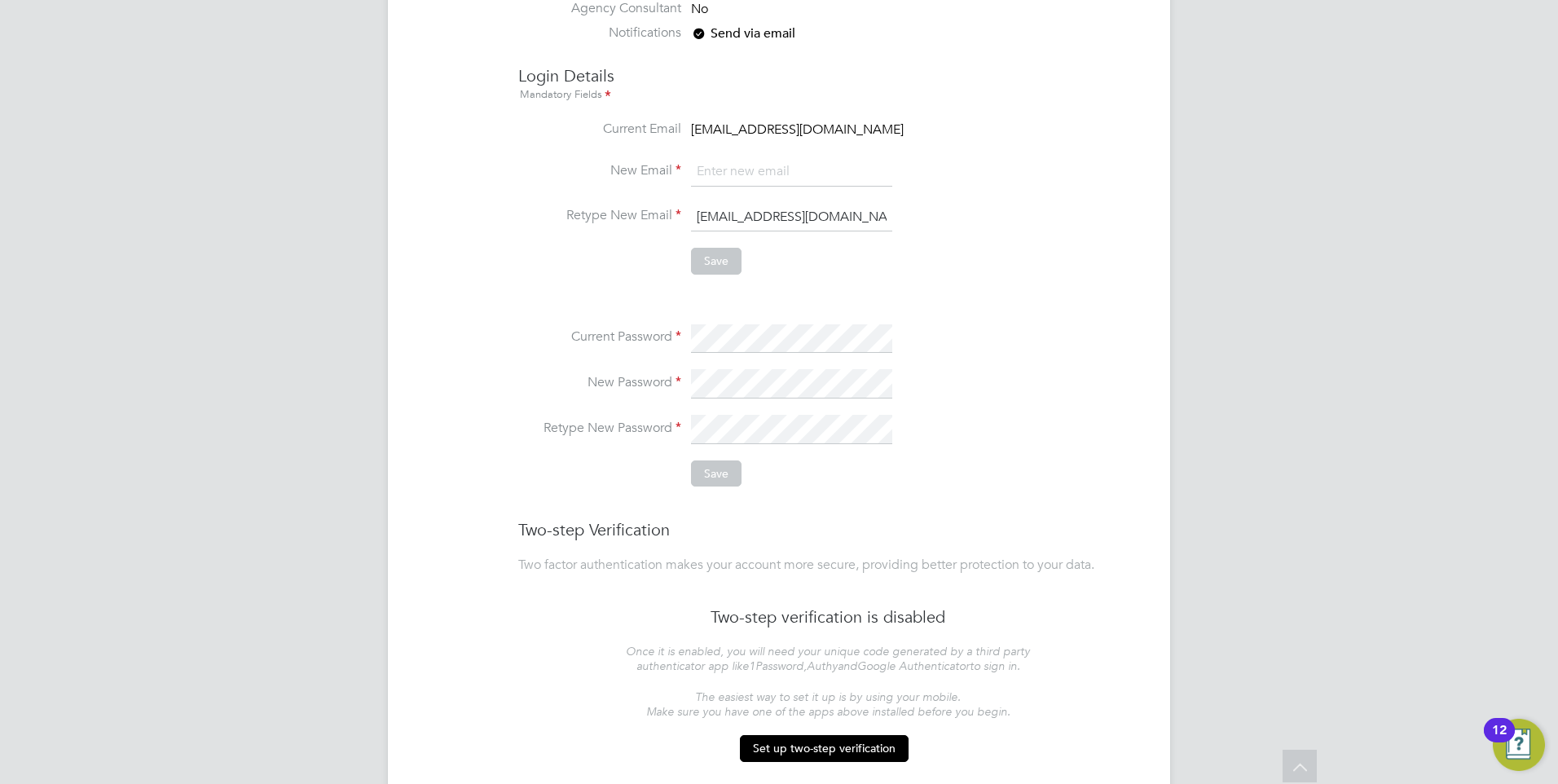
scroll to position [555, 0]
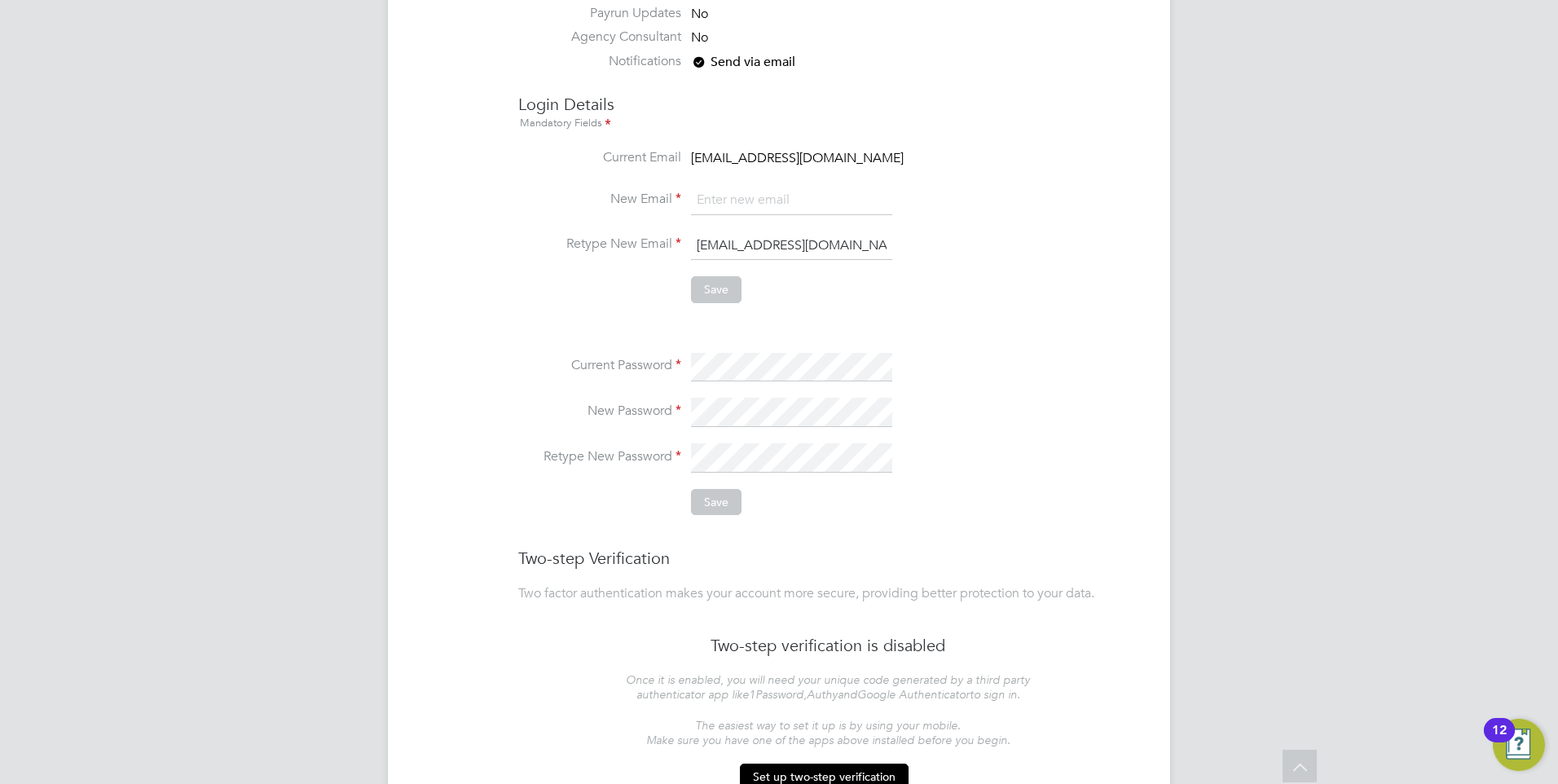
click at [774, 205] on input "email" at bounding box center [792, 200] width 201 height 29
click at [1008, 183] on li "Current Email rmg4s@pretiumresourcing.co.uk" at bounding box center [828, 167] width 619 height 36
click at [1010, 289] on li "Save" at bounding box center [828, 297] width 619 height 43
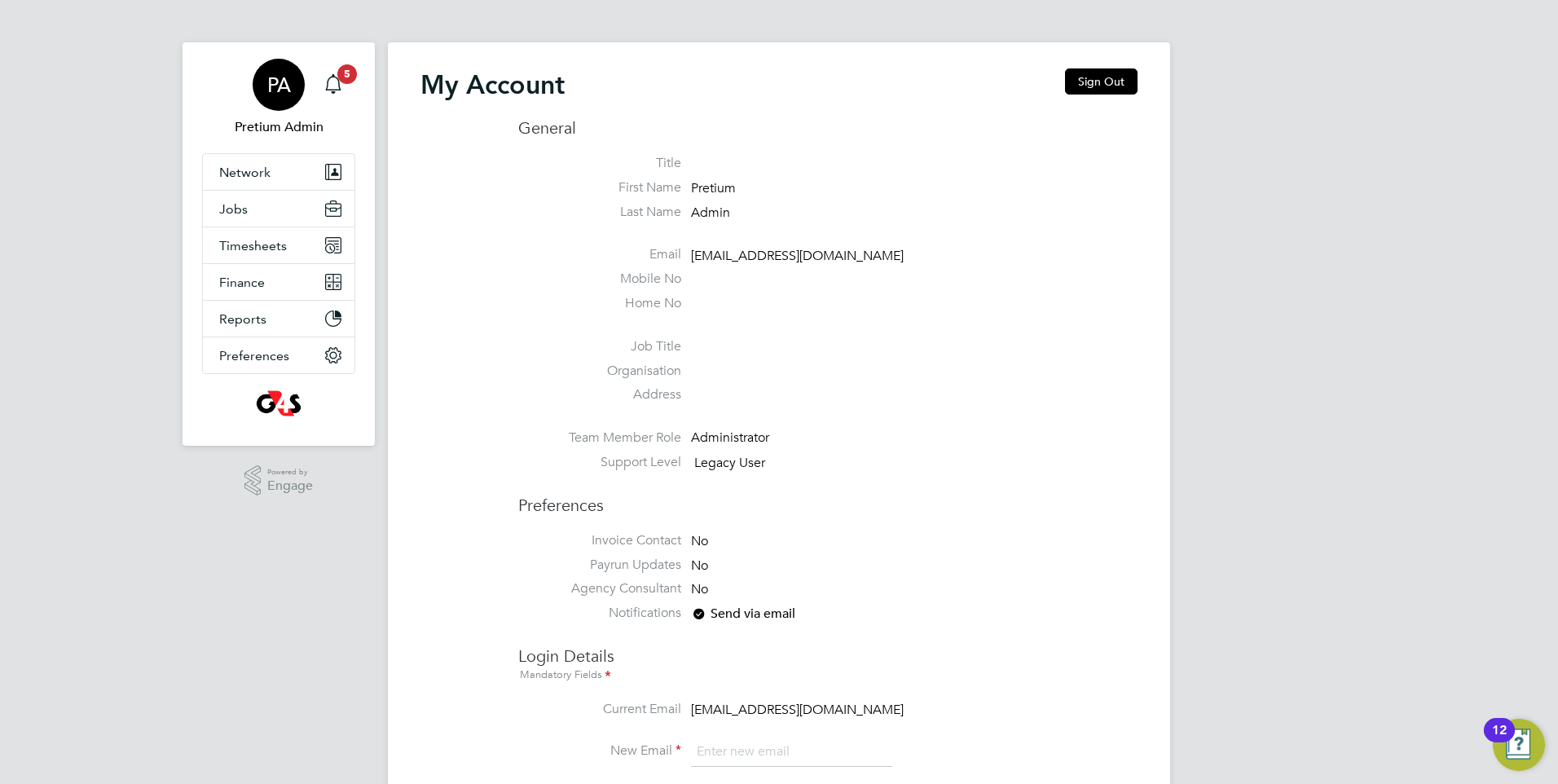
scroll to position [0, 0]
click at [333, 82] on icon "Main navigation" at bounding box center [334, 87] width 20 height 20
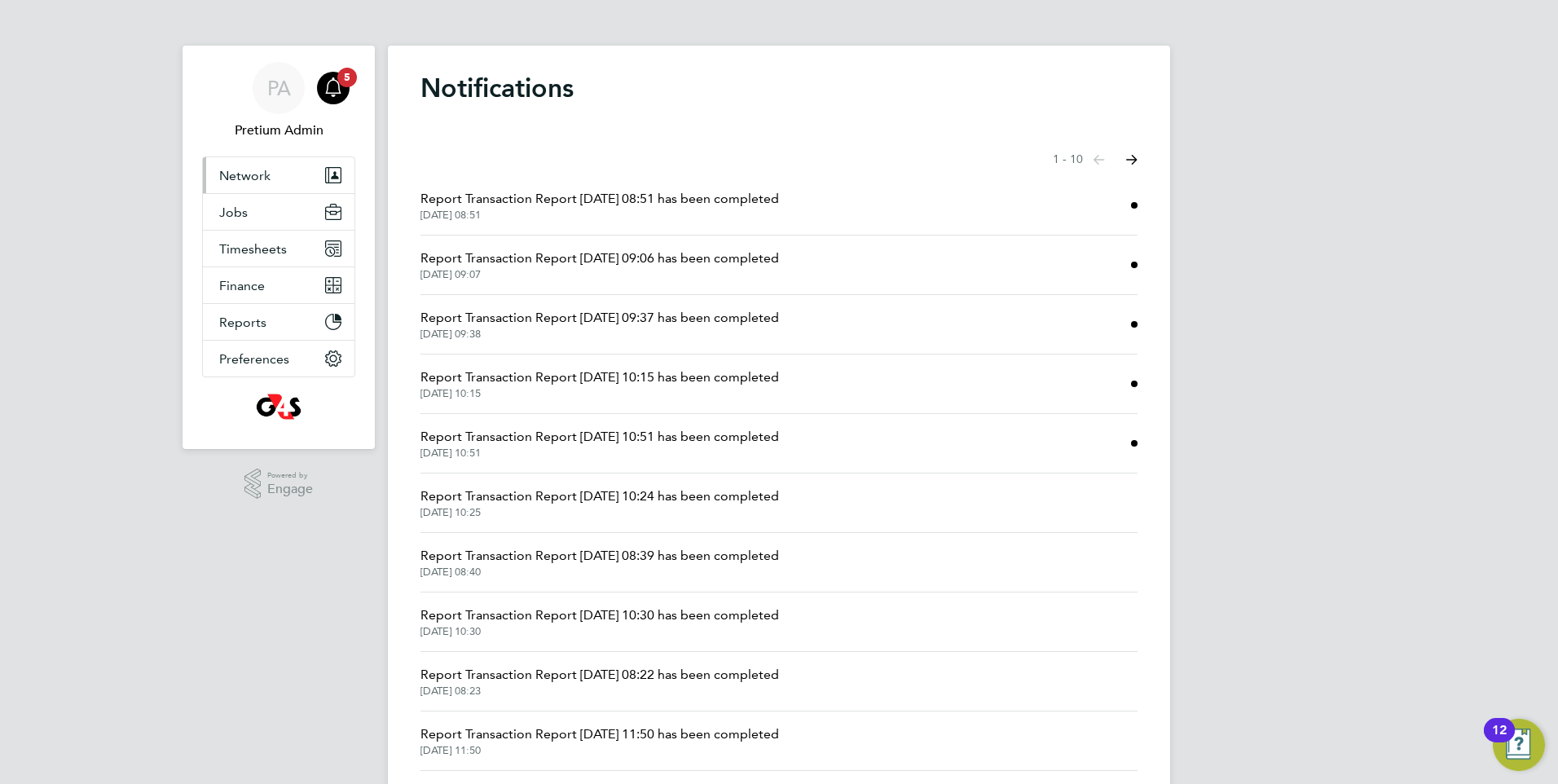
click at [283, 174] on button "Network" at bounding box center [278, 175] width 151 height 36
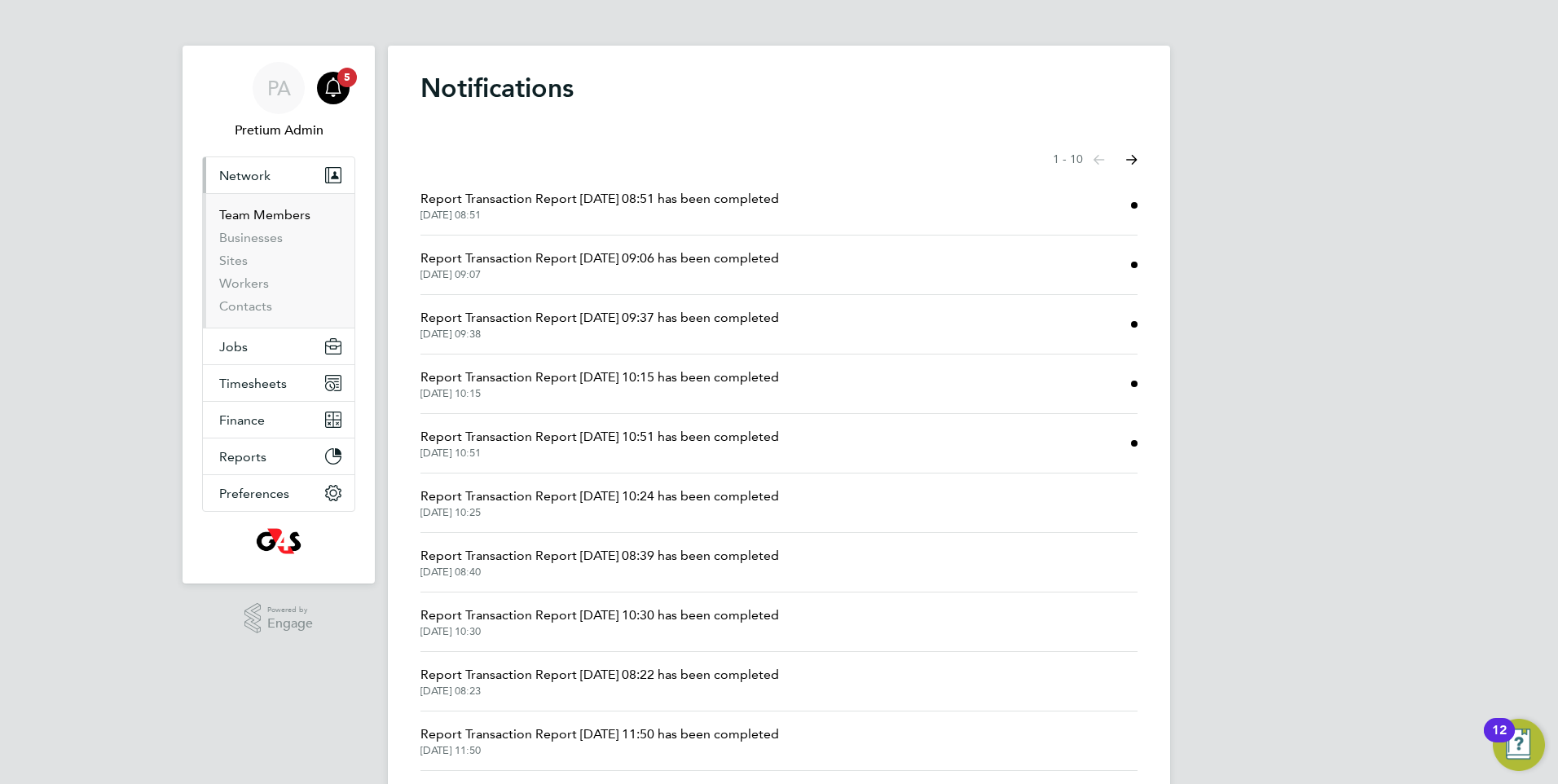
click at [269, 218] on link "Team Members" at bounding box center [265, 214] width 92 height 15
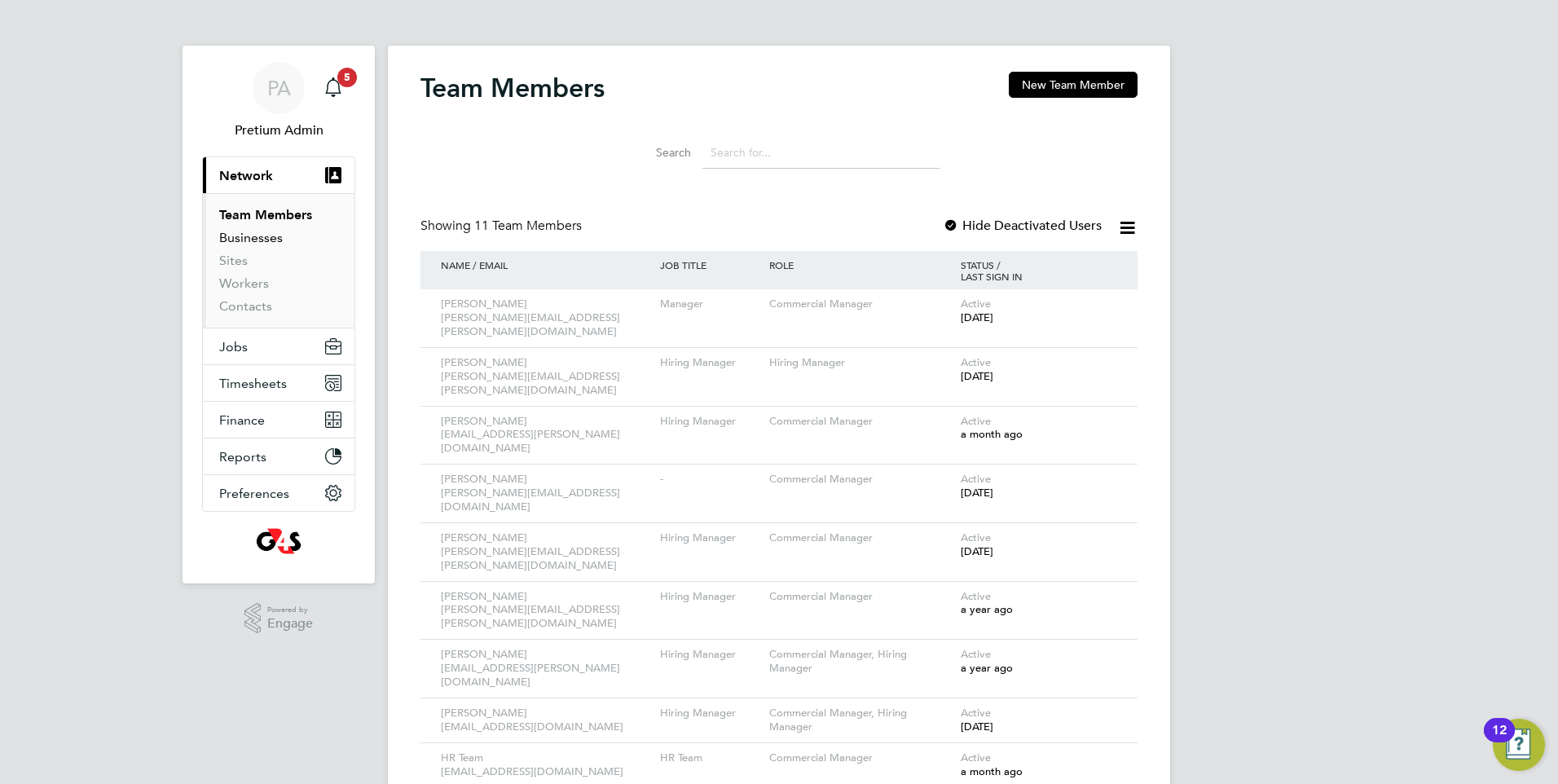
click at [269, 237] on link "Businesses" at bounding box center [251, 237] width 63 height 15
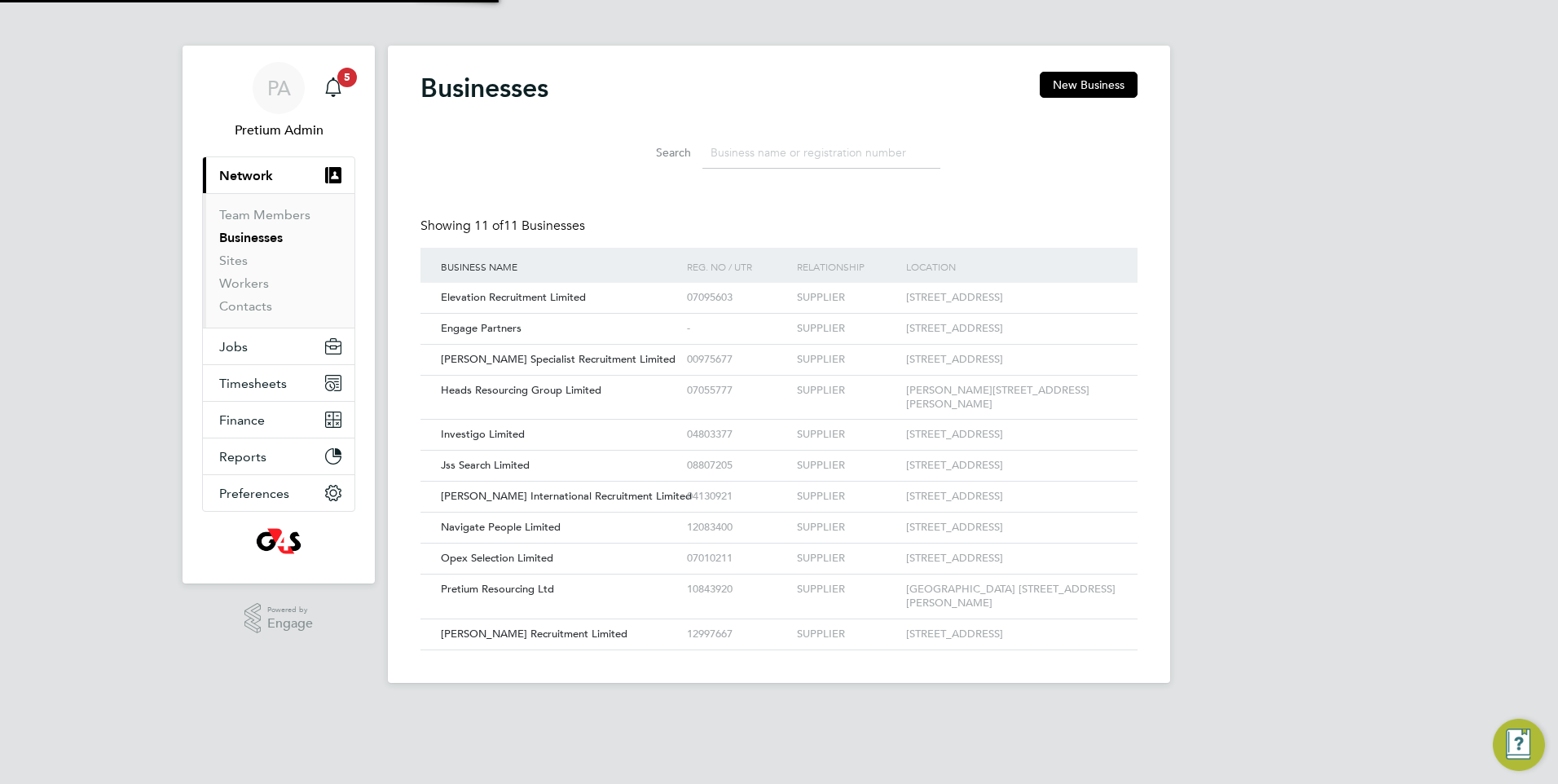
scroll to position [31, 248]
click at [239, 261] on link "Sites" at bounding box center [233, 260] width 28 height 15
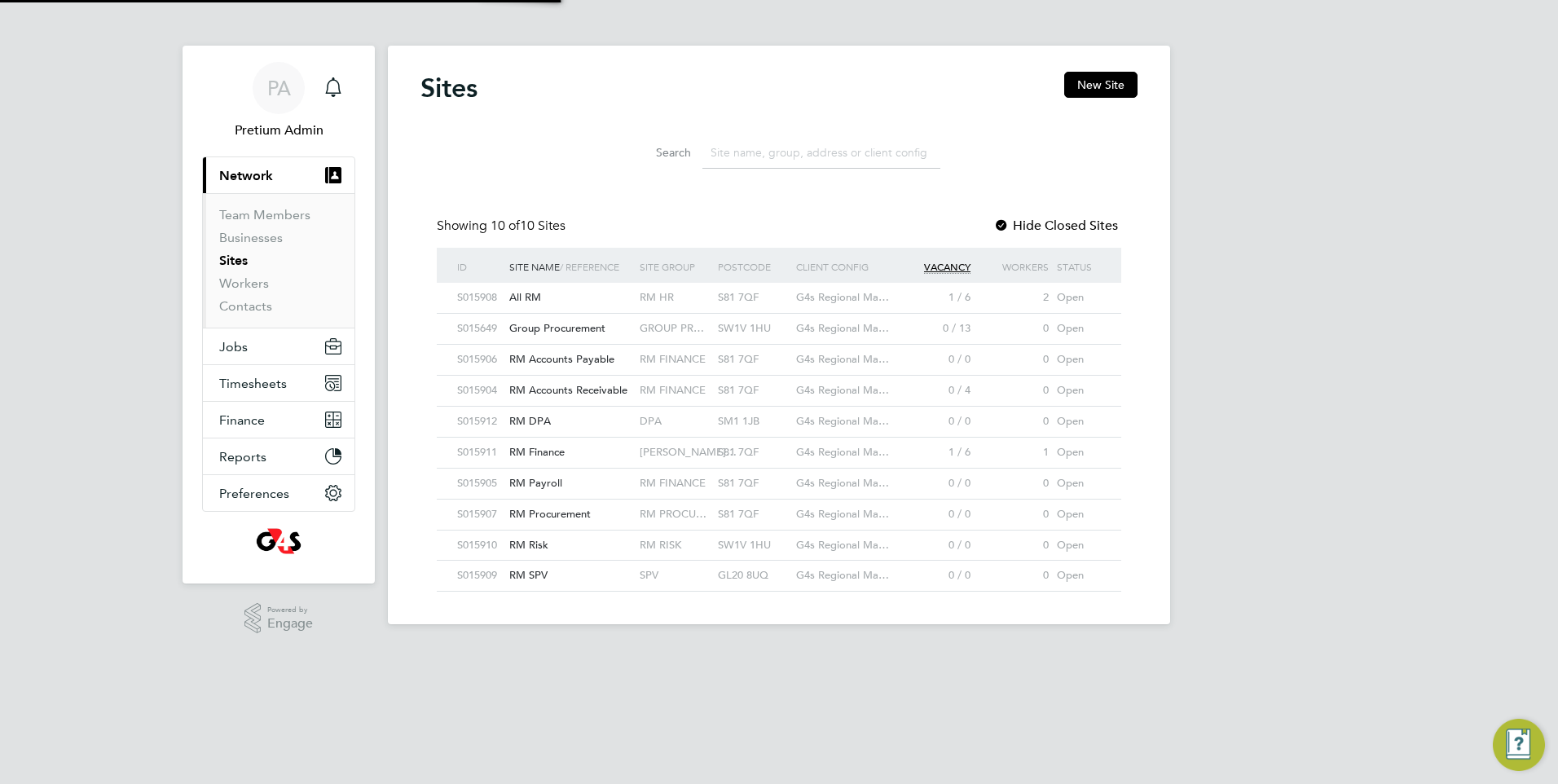
scroll to position [31, 131]
click at [623, 363] on div "RM Accounts Payable" at bounding box center [570, 359] width 131 height 30
click at [246, 283] on link "Workers" at bounding box center [244, 283] width 50 height 15
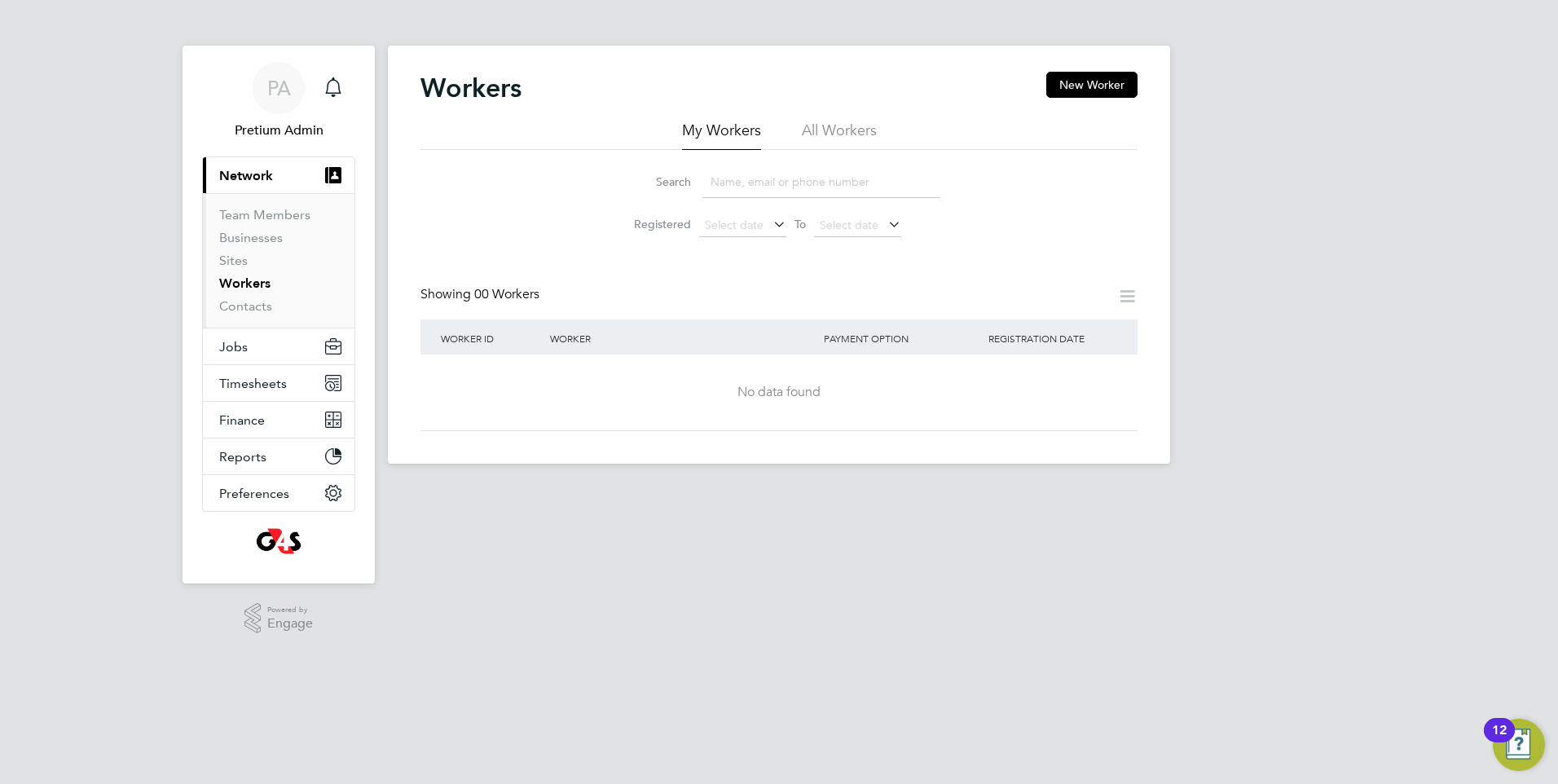
click at [816, 124] on li "All Workers" at bounding box center [839, 135] width 75 height 29
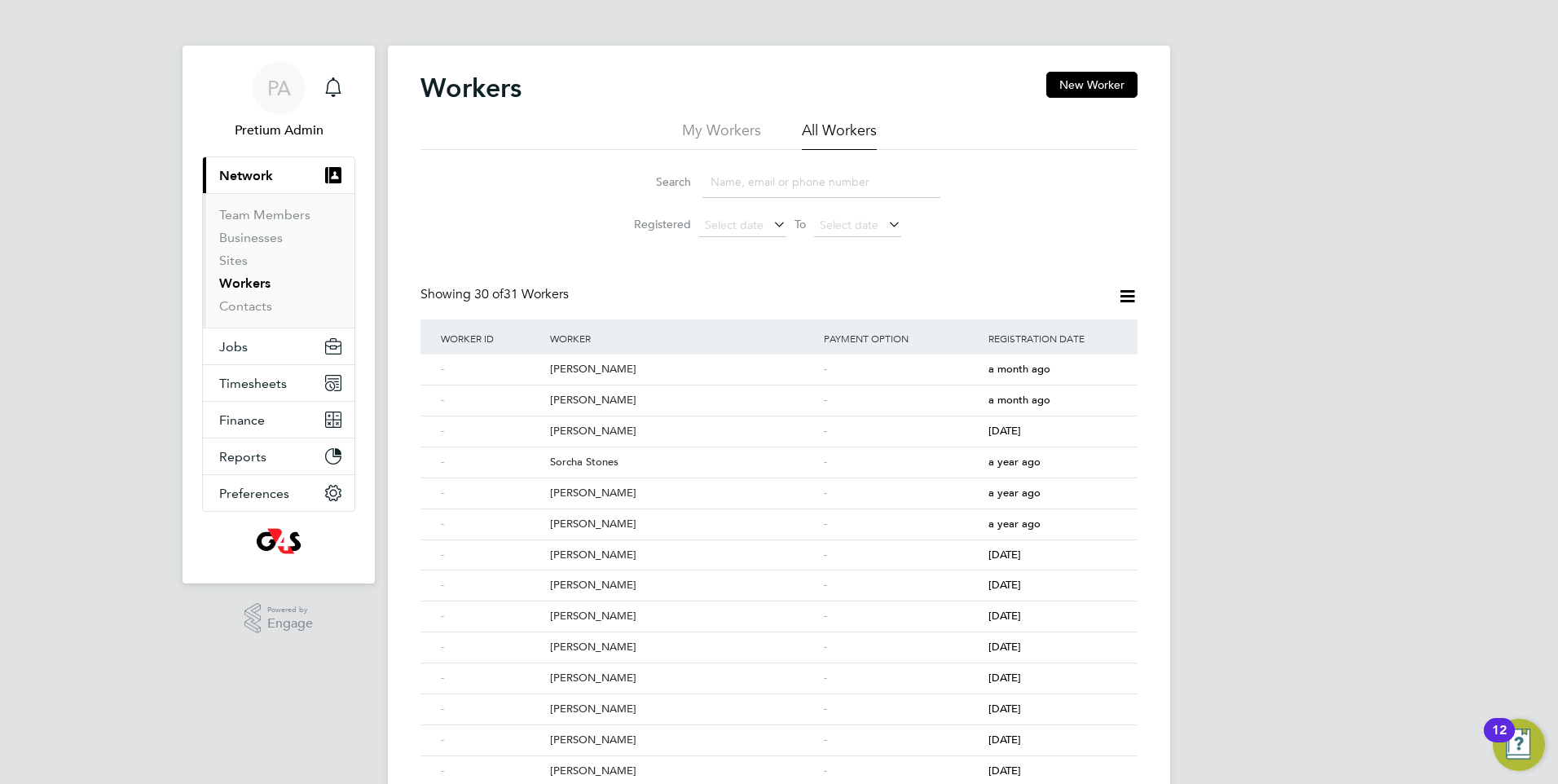
click at [737, 132] on li "My Workers" at bounding box center [721, 135] width 79 height 29
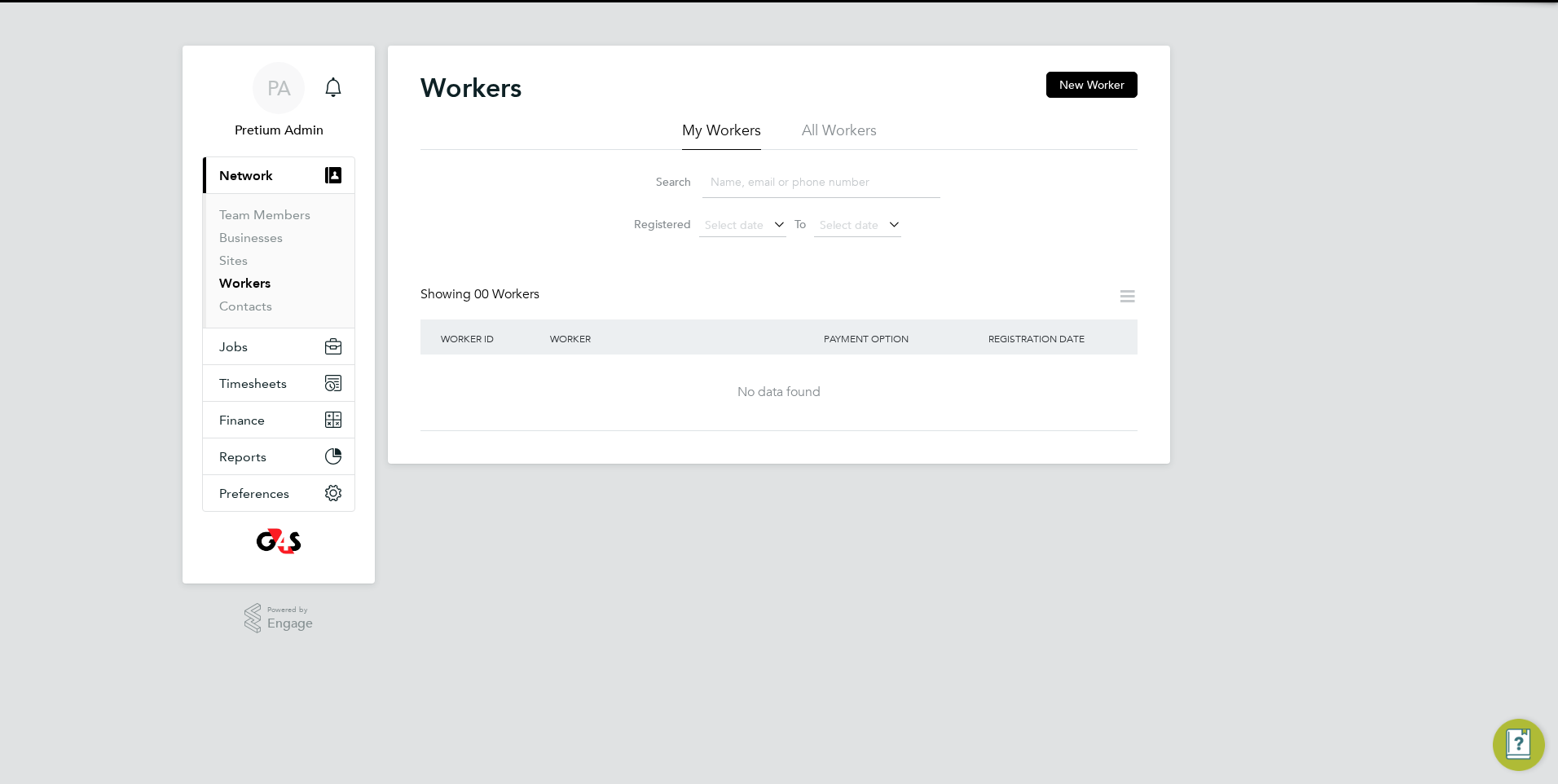
click at [846, 134] on li "All Workers" at bounding box center [839, 135] width 75 height 29
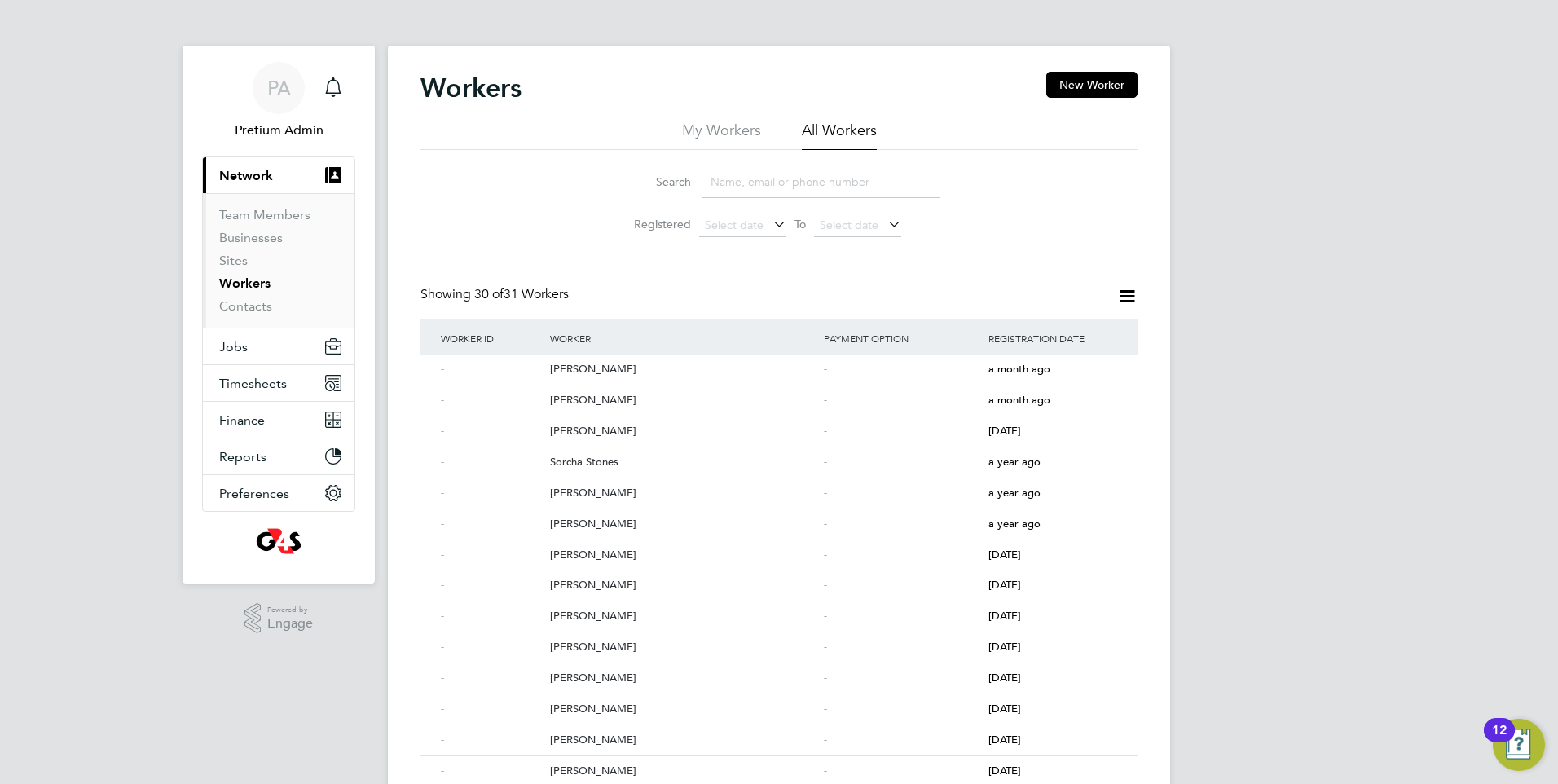
click at [747, 189] on input at bounding box center [822, 181] width 238 height 32
drag, startPoint x: 635, startPoint y: 194, endPoint x: 654, endPoint y: 193, distance: 19.0
click at [634, 194] on div "Search" at bounding box center [779, 181] width 323 height 32
drag, startPoint x: 820, startPoint y: 197, endPoint x: 803, endPoint y: 192, distance: 17.7
click at [820, 197] on input at bounding box center [822, 181] width 238 height 32
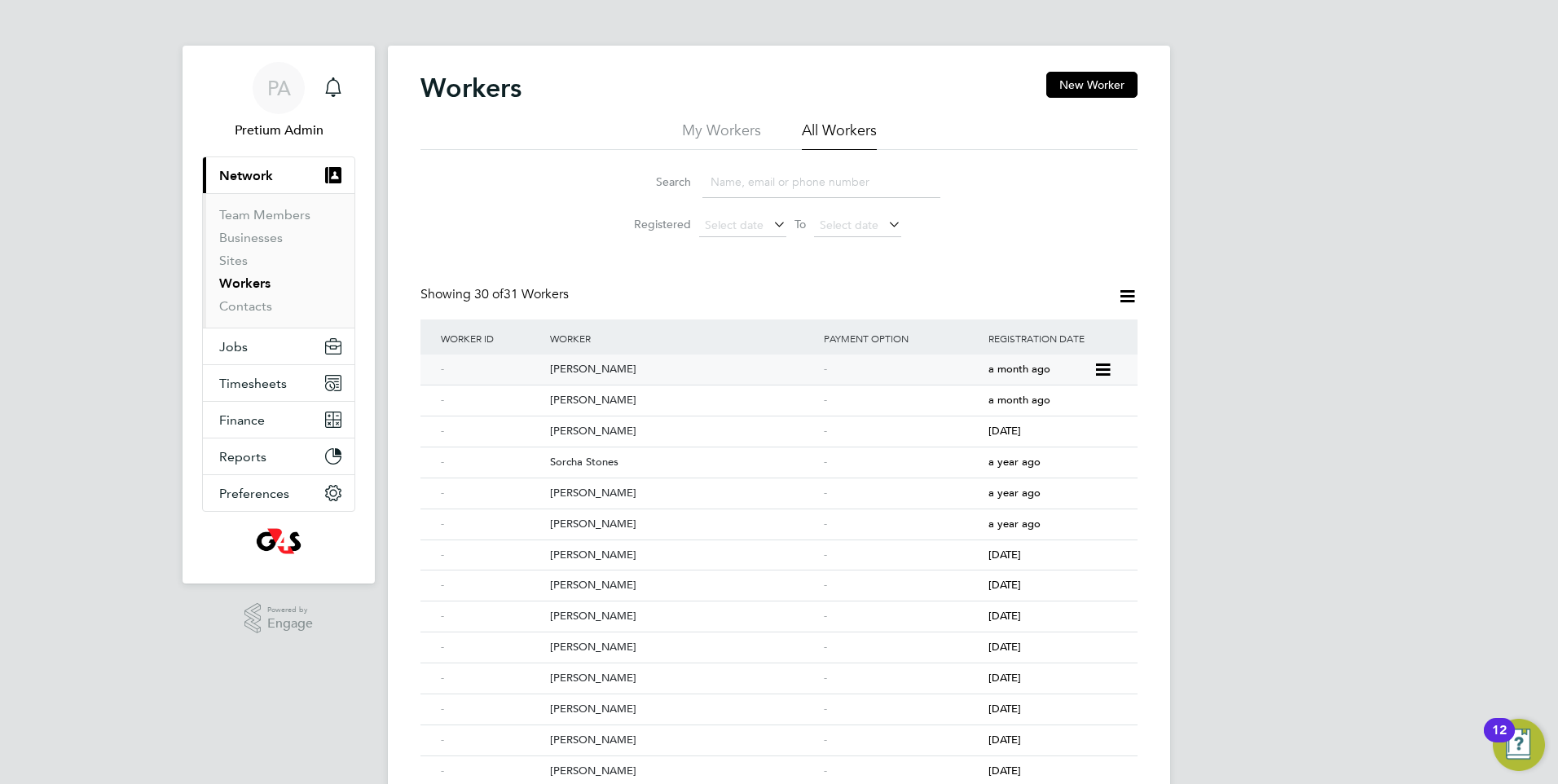
click at [584, 373] on div "Marie Hoyle" at bounding box center [683, 369] width 274 height 30
click at [254, 305] on link "Contacts" at bounding box center [246, 305] width 53 height 15
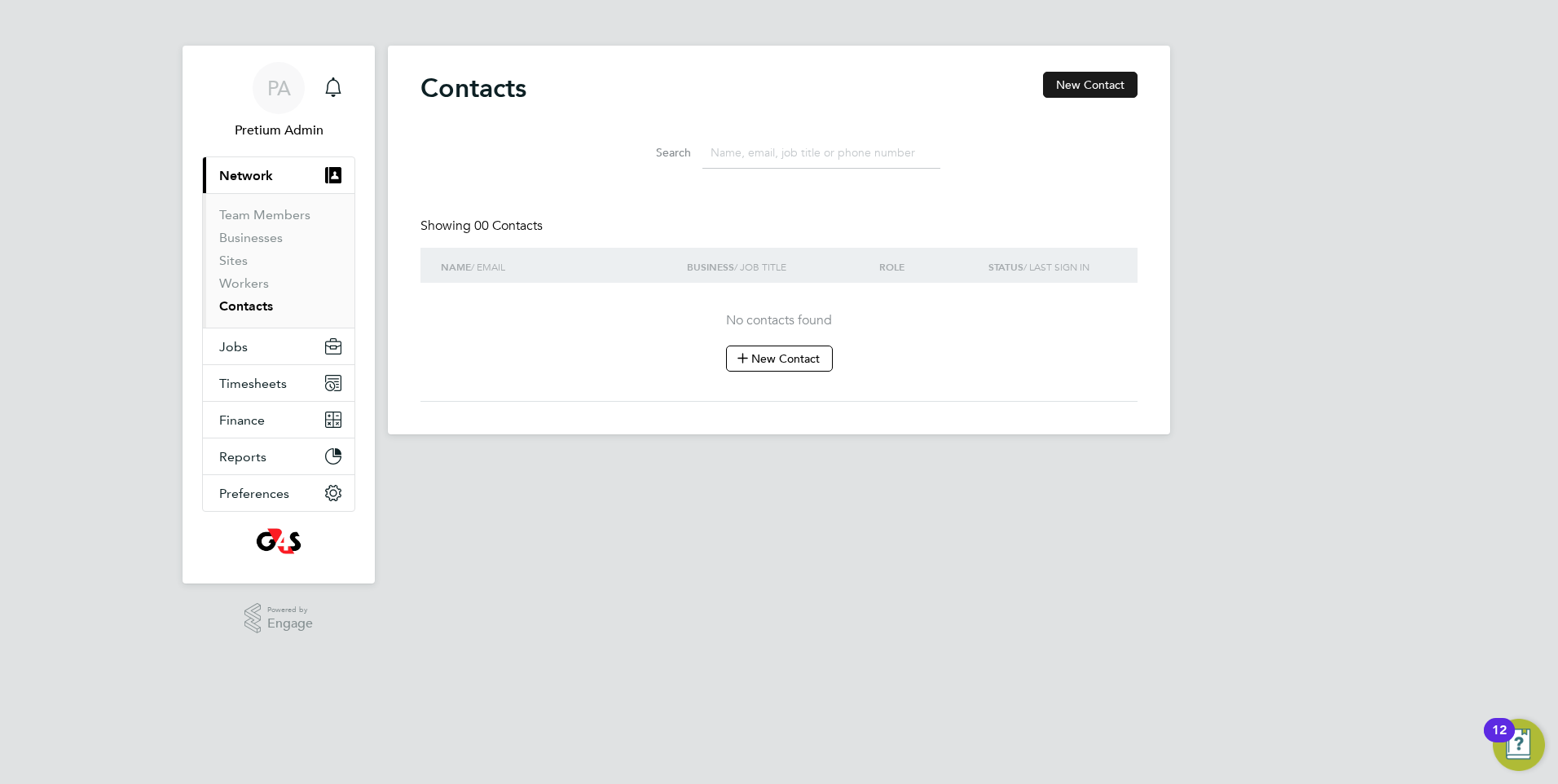
click at [1079, 83] on button "New Contact" at bounding box center [1090, 84] width 94 height 26
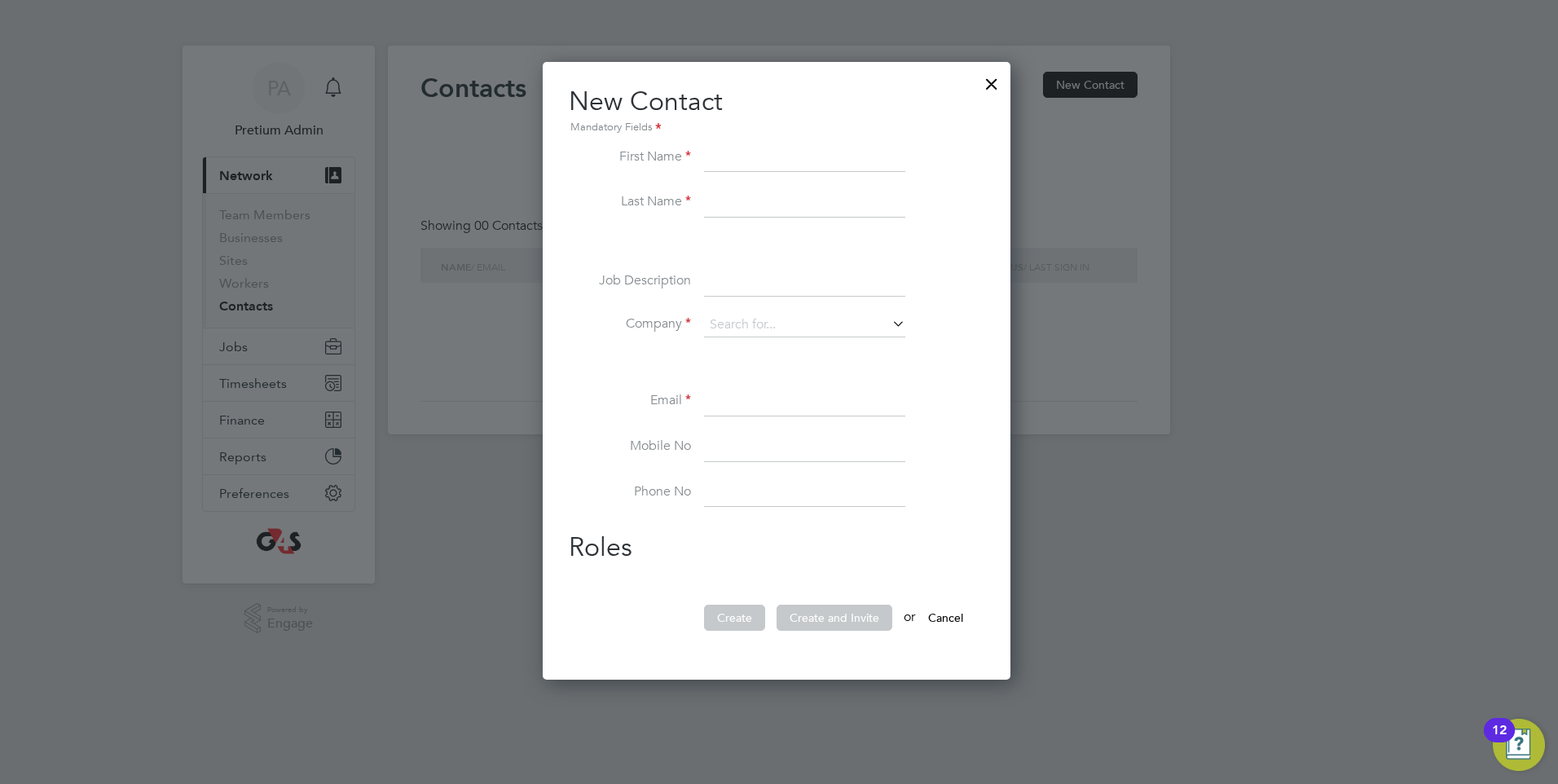
click at [988, 83] on div at bounding box center [992, 80] width 29 height 29
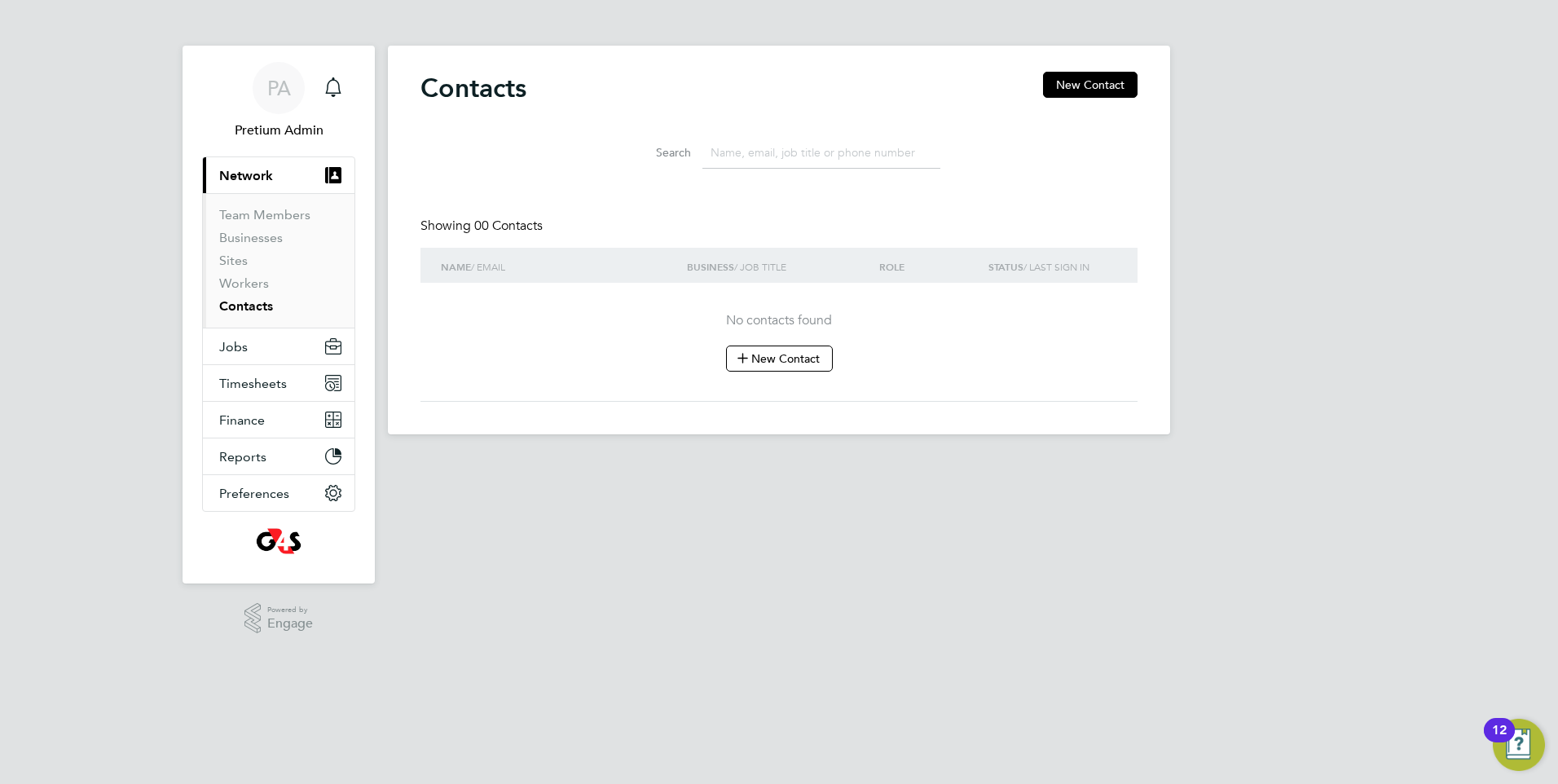
click at [280, 177] on button "Current page: Network" at bounding box center [278, 175] width 151 height 36
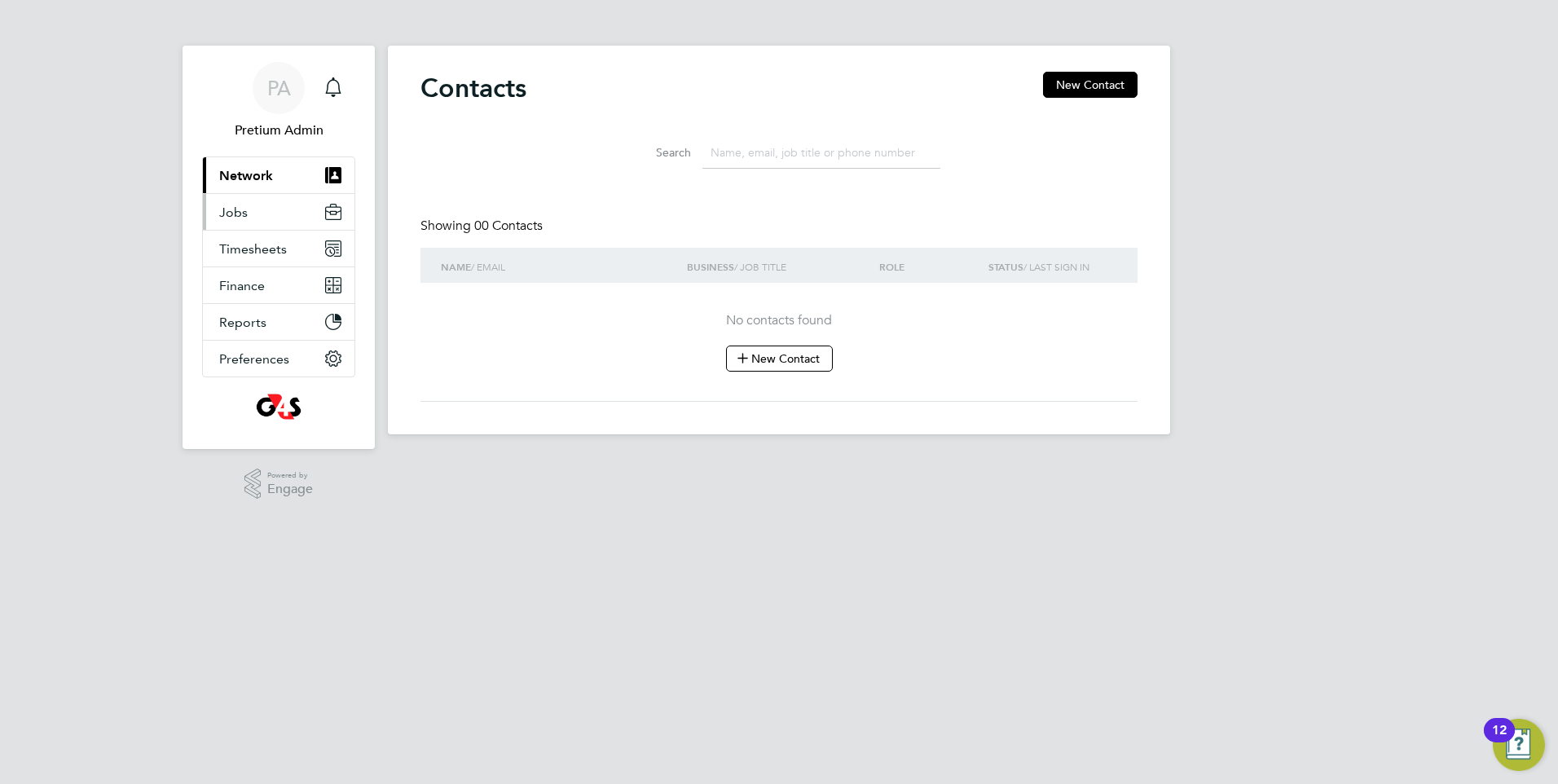
click at [261, 216] on button "Jobs" at bounding box center [278, 212] width 151 height 36
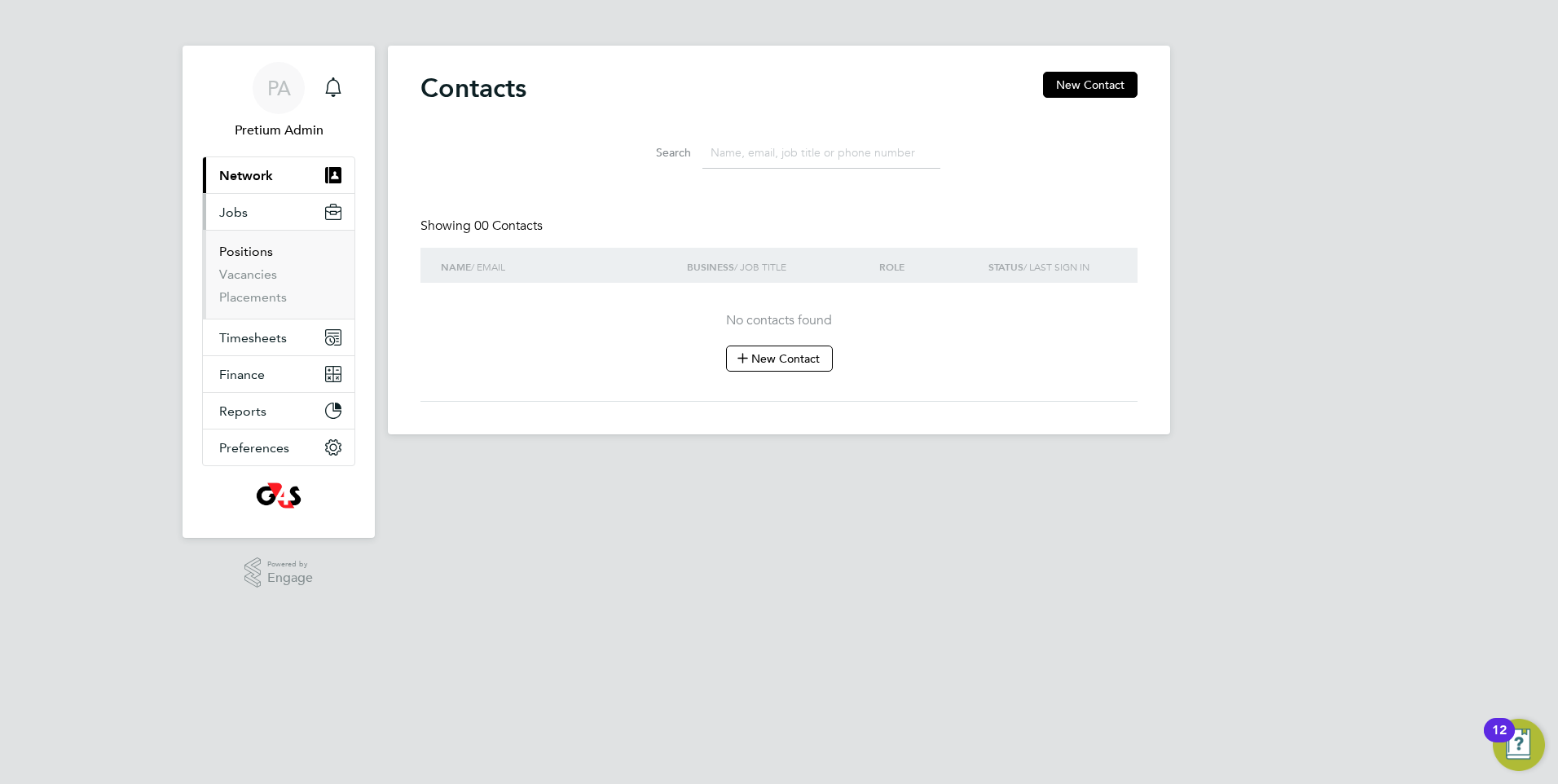
click at [258, 253] on link "Positions" at bounding box center [246, 251] width 54 height 15
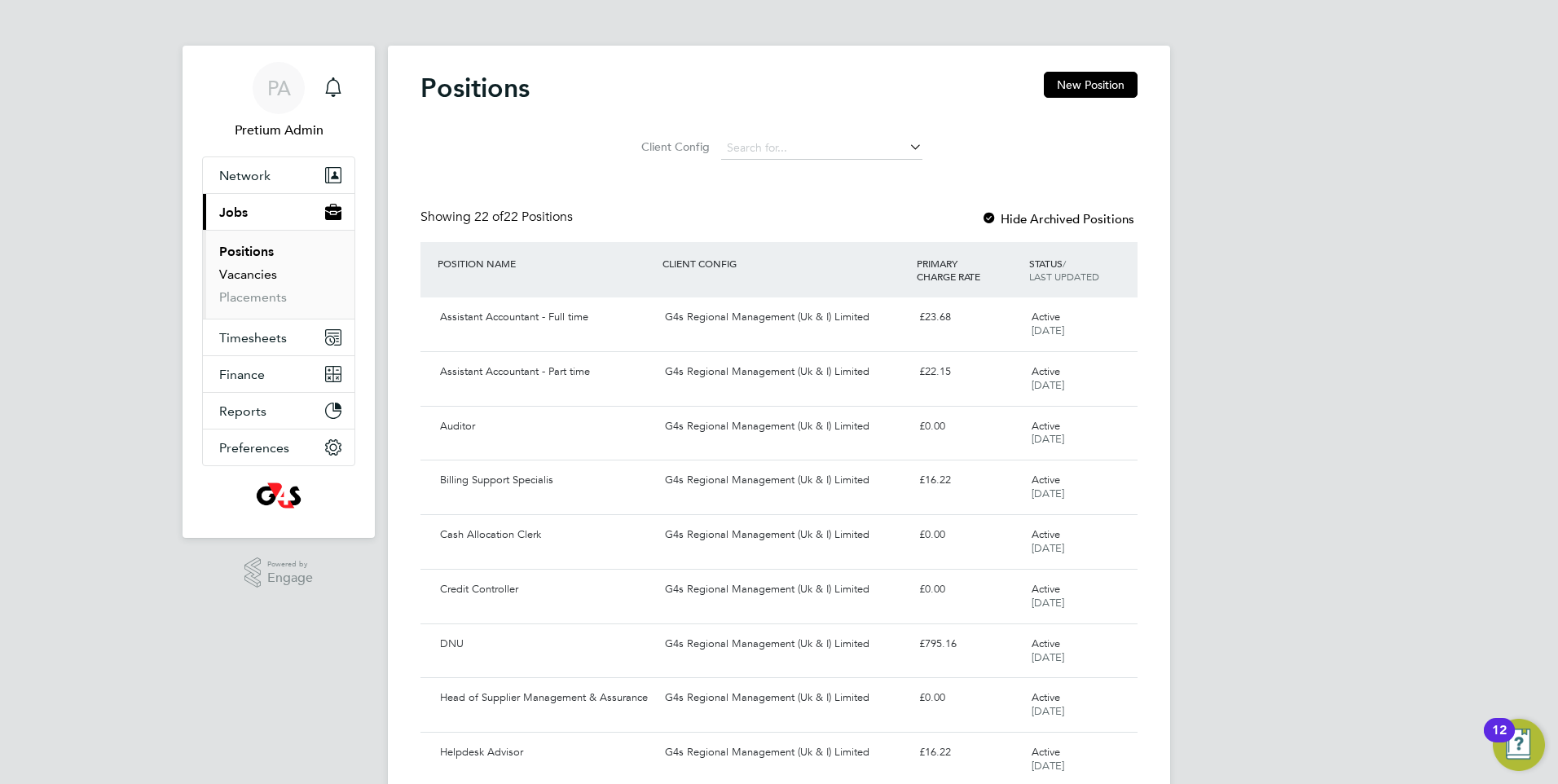
click at [235, 276] on link "Vacancies" at bounding box center [248, 274] width 58 height 15
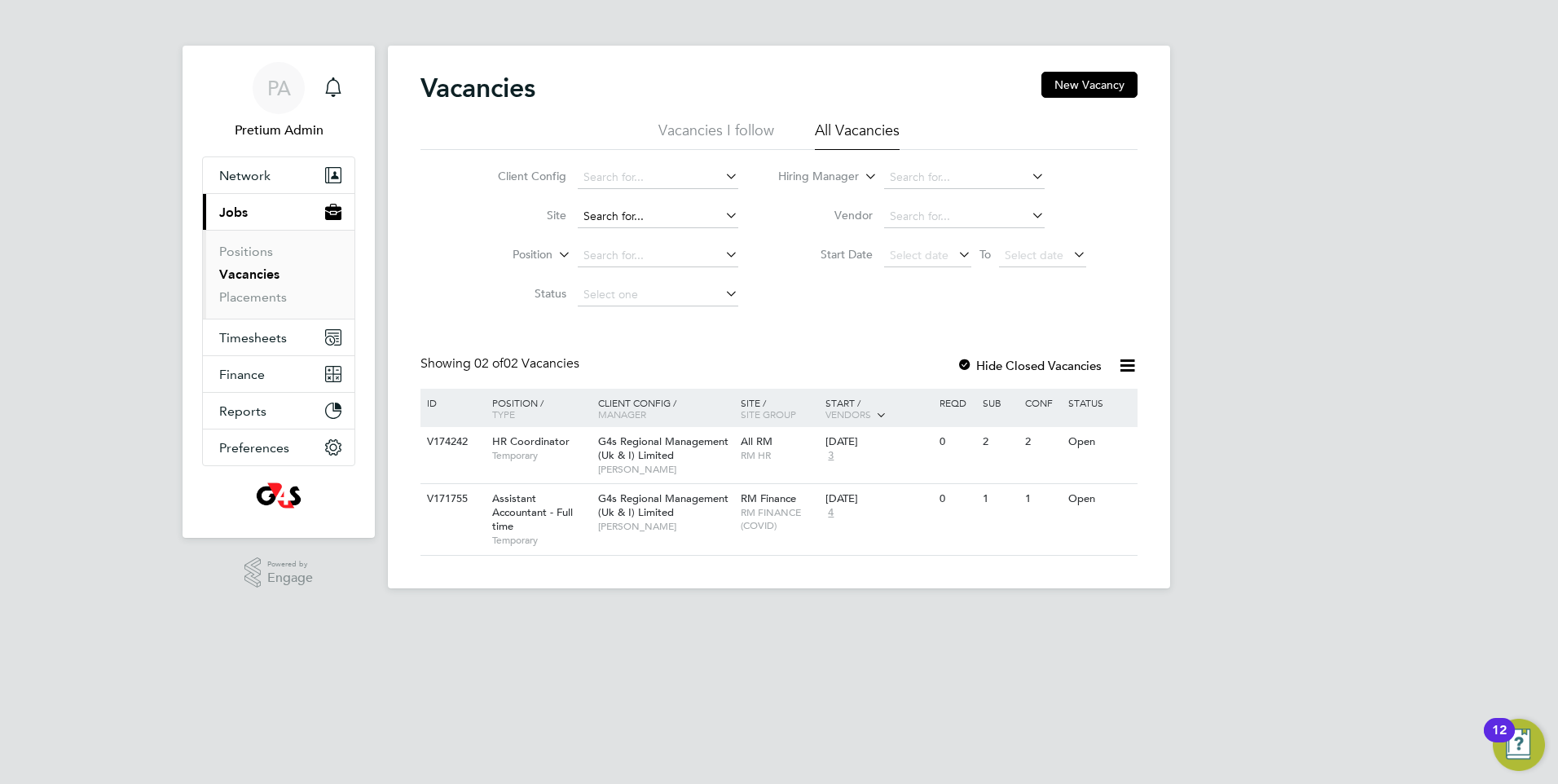
click at [674, 208] on input at bounding box center [657, 216] width 161 height 23
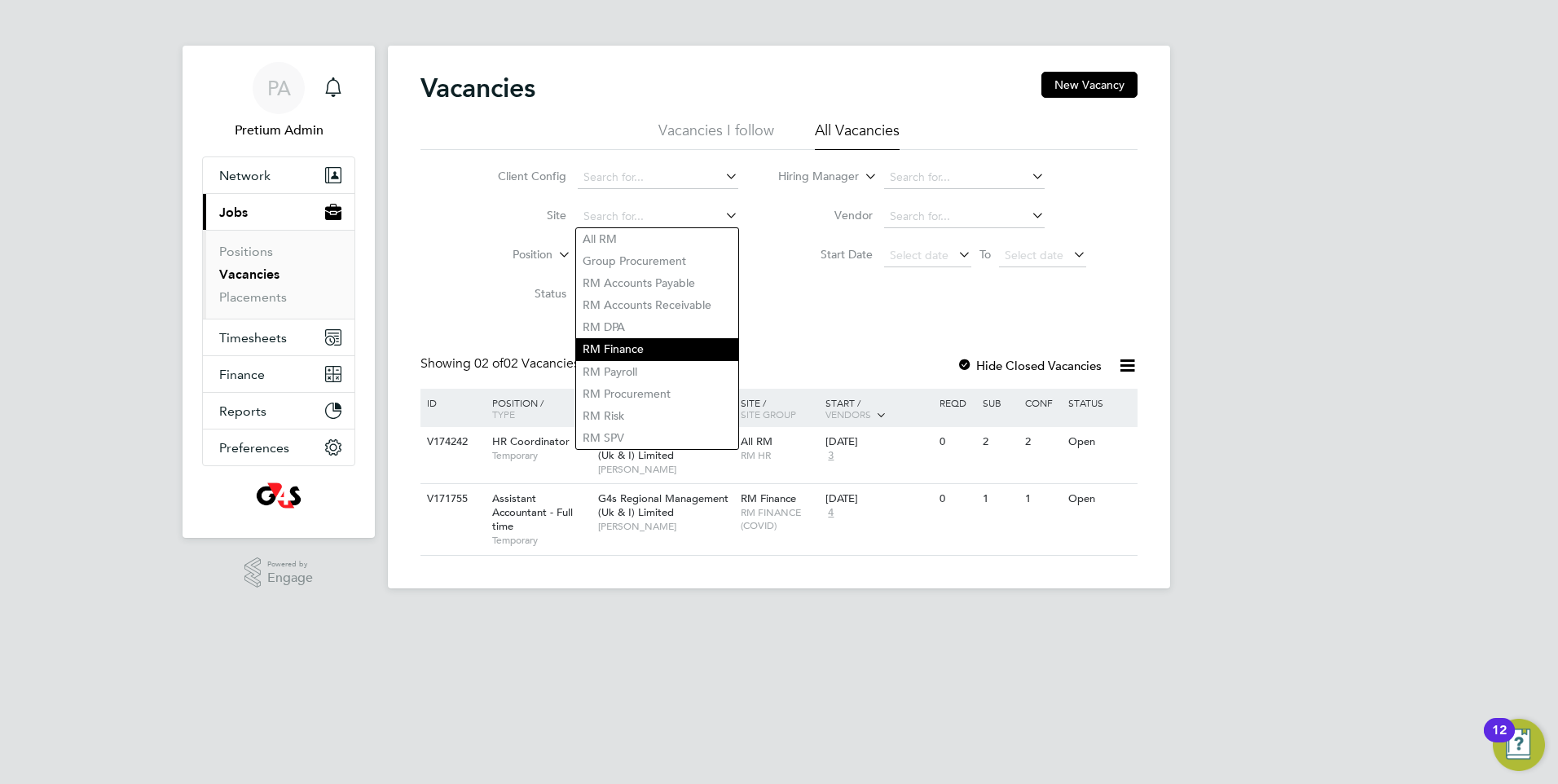
click at [672, 342] on li "RM Finance" at bounding box center [657, 349] width 162 height 22
type input "RM Finance"
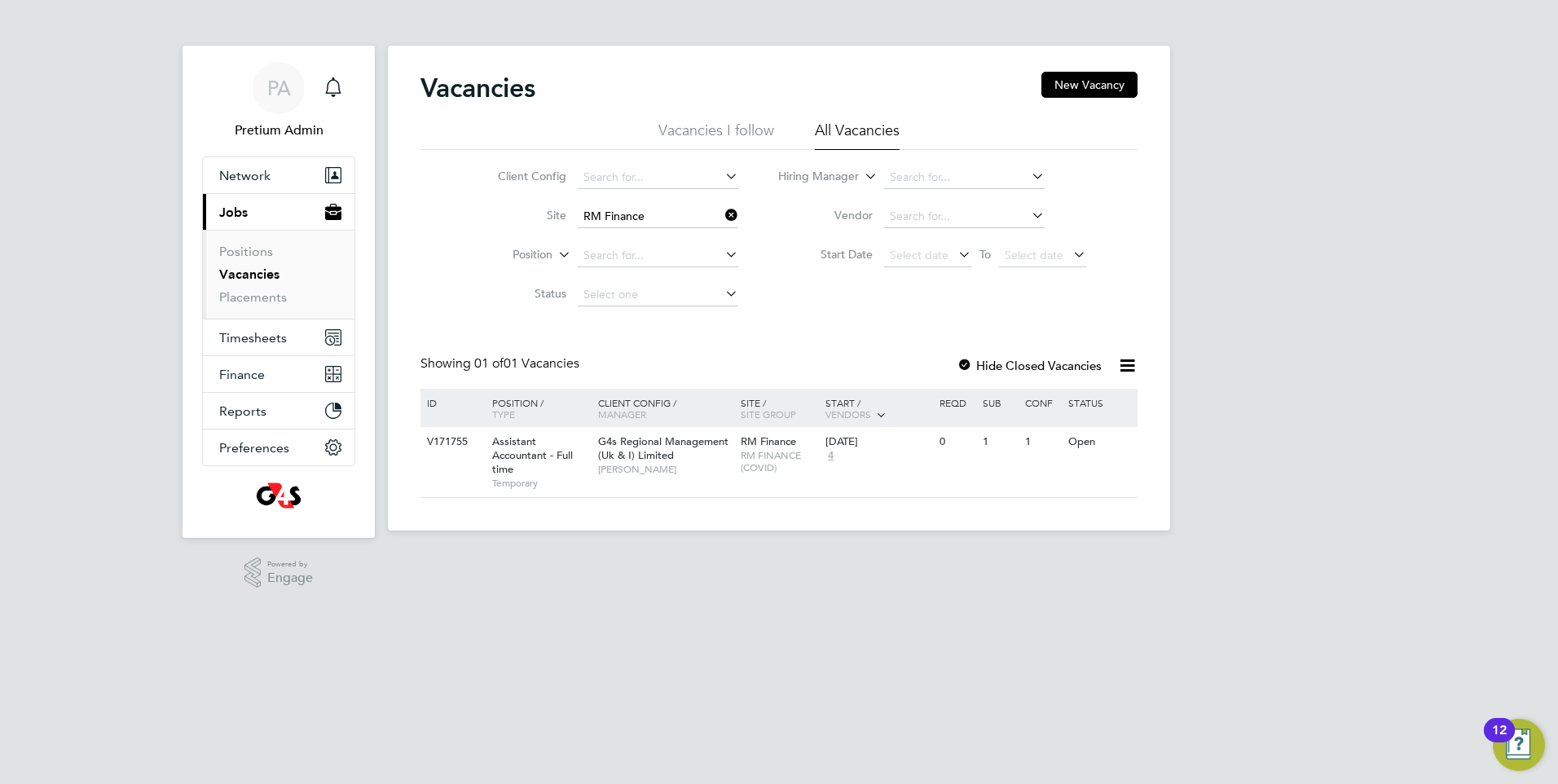
click at [722, 216] on icon at bounding box center [722, 215] width 0 height 23
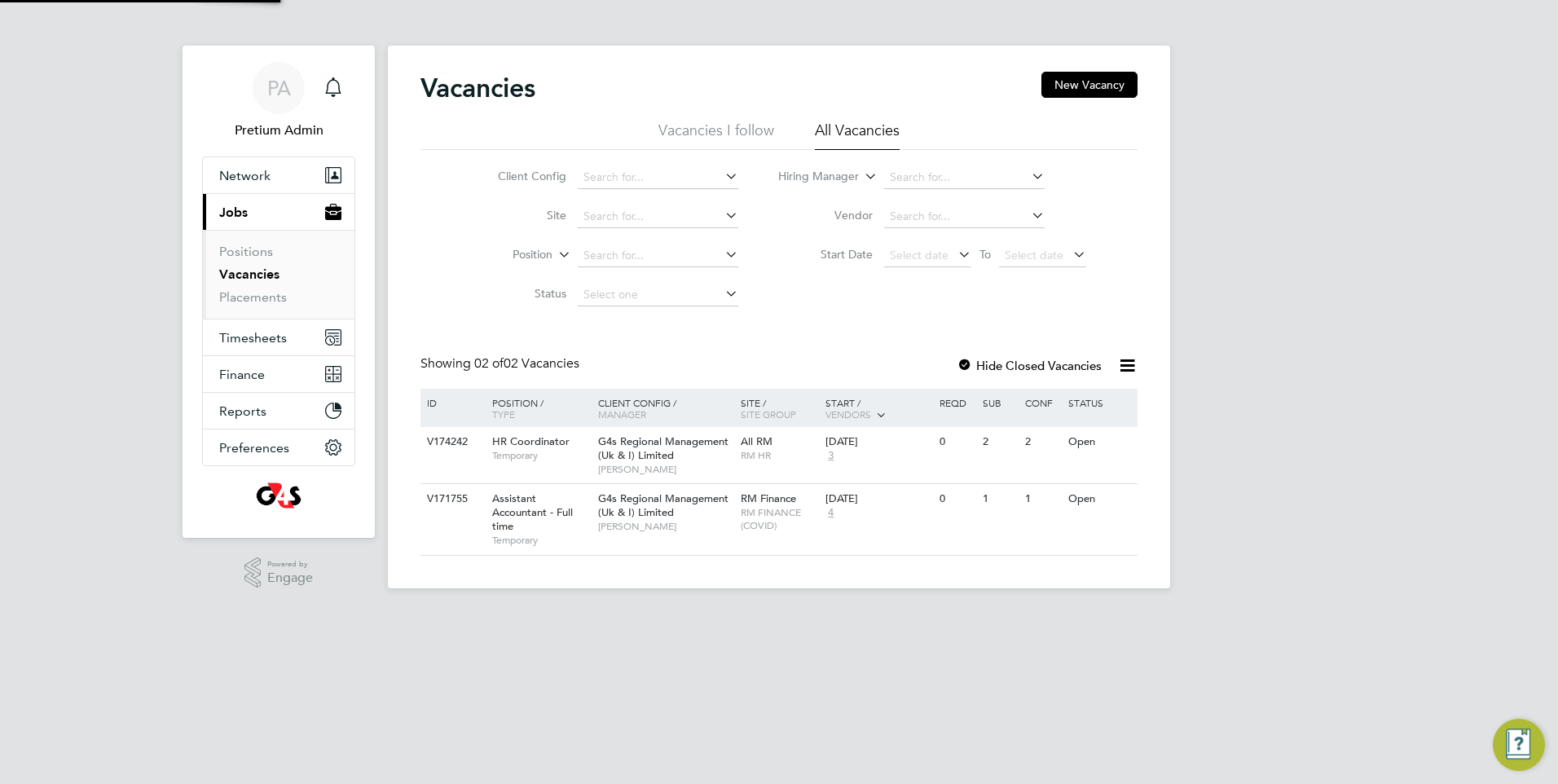
click at [886, 327] on div "Vacancies New Vacancy Vacancies I follow All Vacancies Client Config Site Posit…" at bounding box center [779, 314] width 717 height 484
click at [1095, 83] on button "New Vacancy" at bounding box center [1090, 84] width 96 height 26
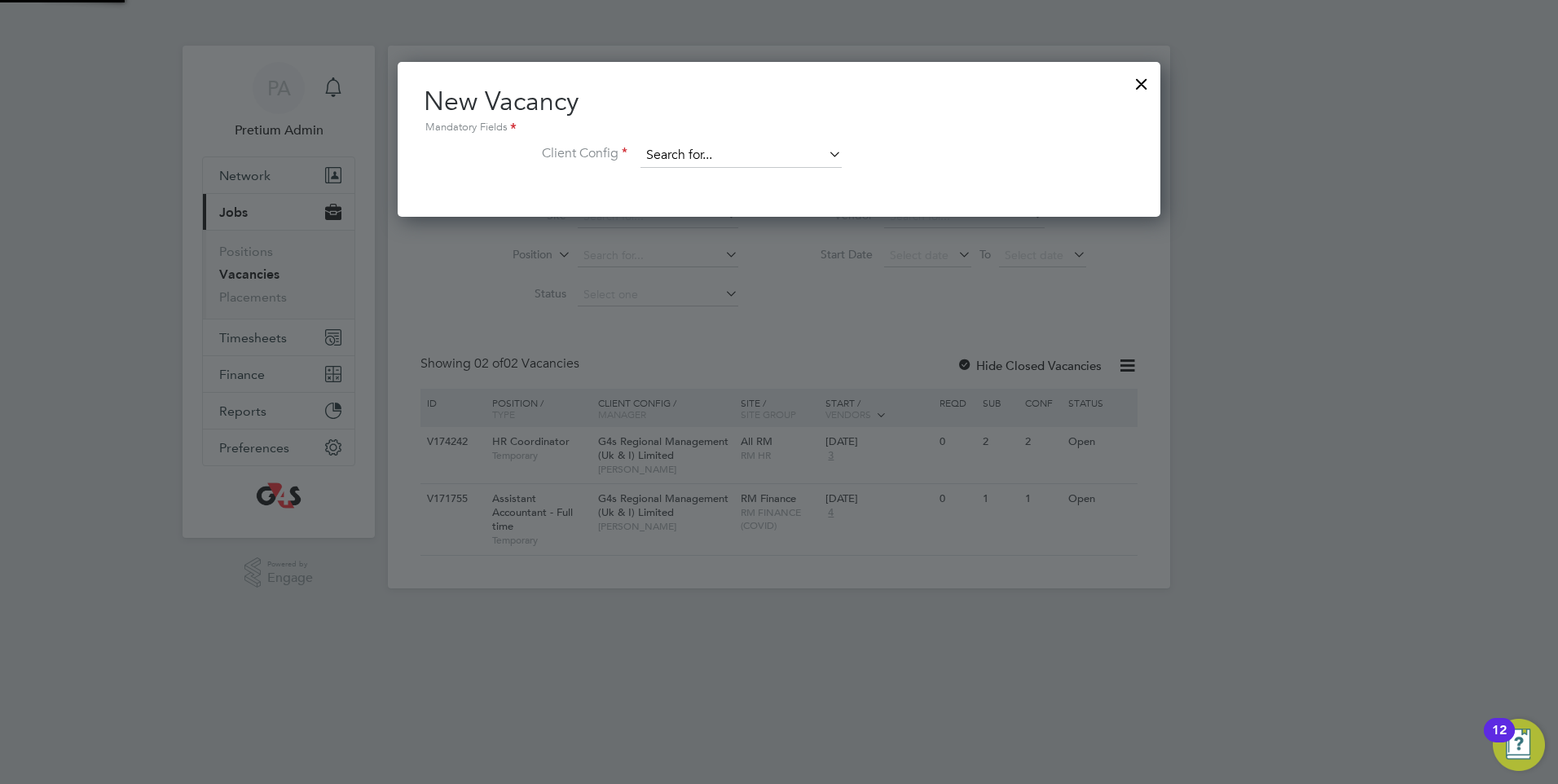
scroll to position [155, 764]
click at [720, 155] on input at bounding box center [741, 155] width 201 height 24
click at [704, 180] on li "G4s Regional Management (Uk & I) Limited" at bounding box center [758, 179] width 238 height 22
type input "G4s Regional Management (Uk & I) Limited"
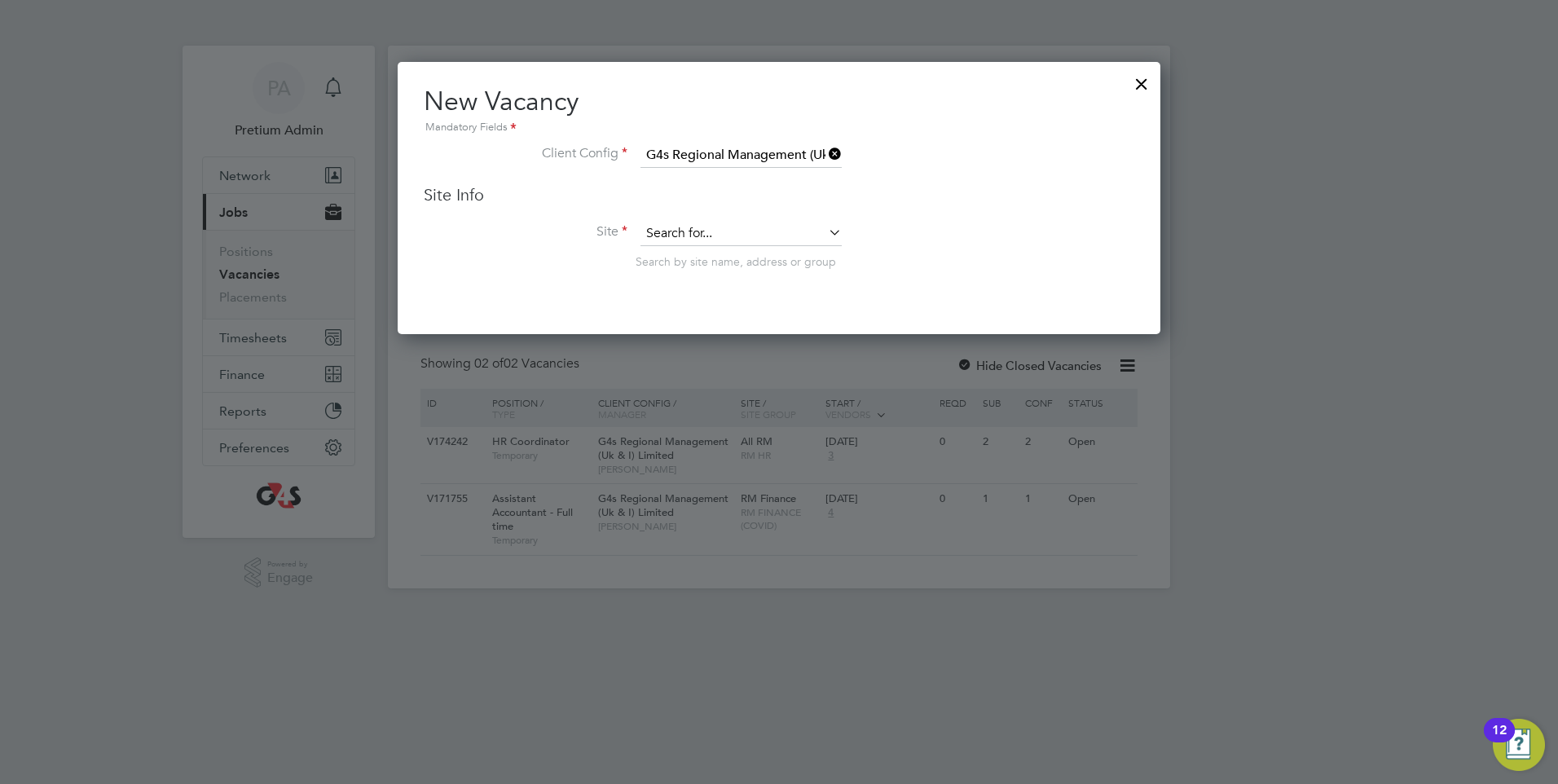
click at [743, 231] on input at bounding box center [741, 233] width 201 height 24
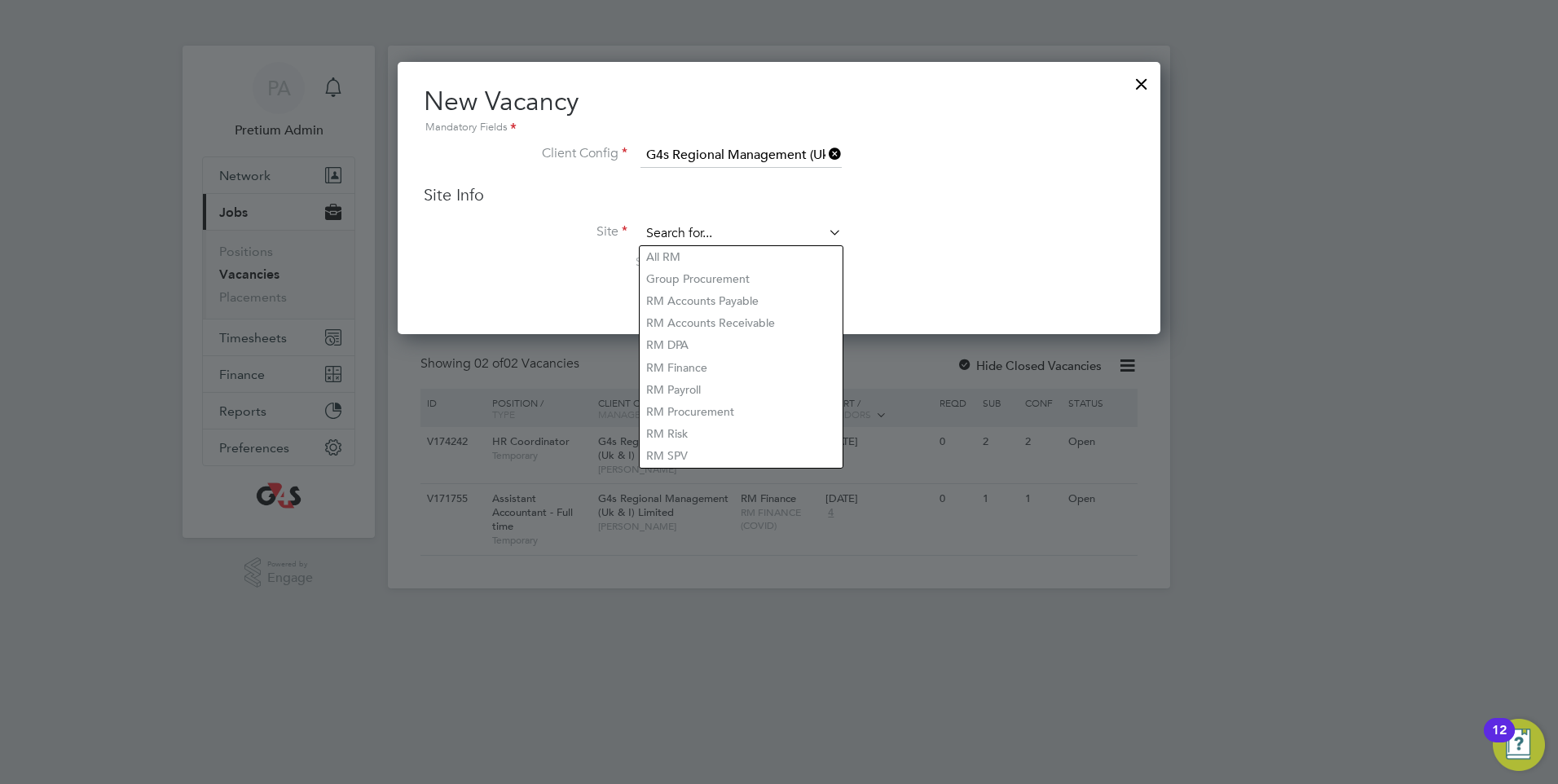
drag, startPoint x: 698, startPoint y: 237, endPoint x: 725, endPoint y: 222, distance: 30.9
click at [698, 236] on input at bounding box center [741, 233] width 201 height 24
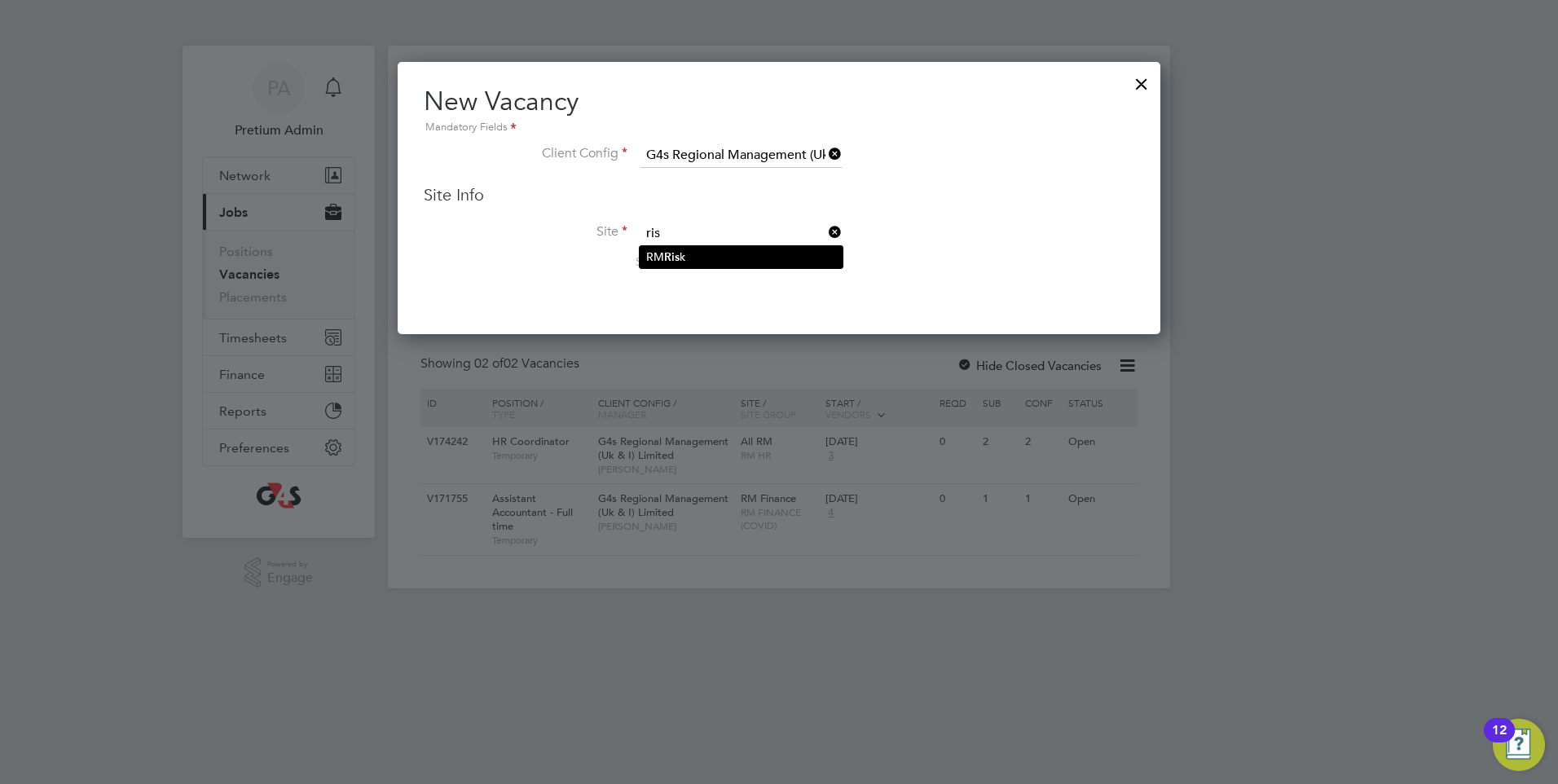
click at [742, 255] on li "RM Ris k" at bounding box center [741, 256] width 203 height 22
type input "RM Risk"
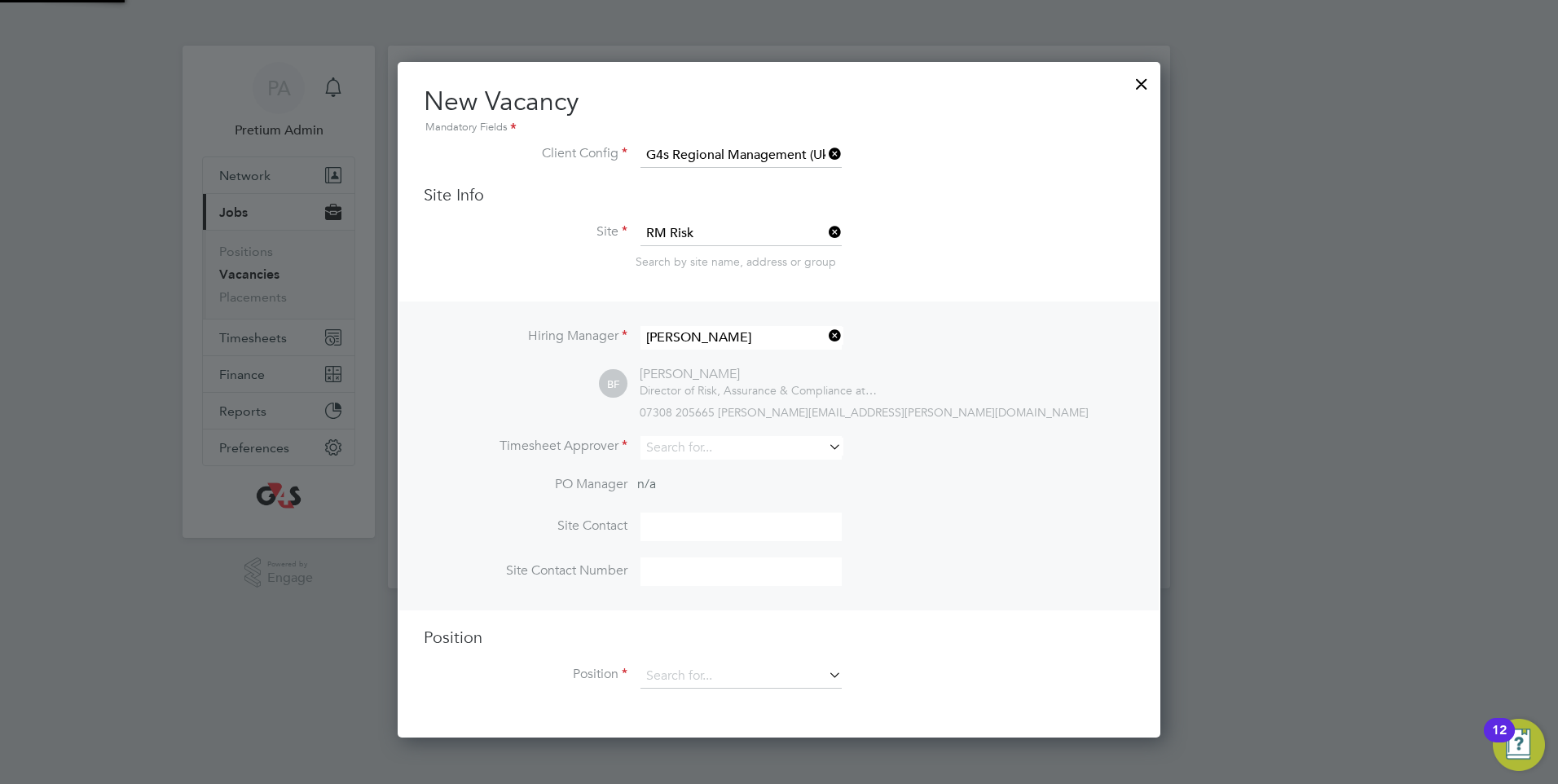
scroll to position [676, 764]
drag, startPoint x: 833, startPoint y: 334, endPoint x: 817, endPoint y: 335, distance: 16.0
click at [825, 334] on icon at bounding box center [825, 335] width 0 height 23
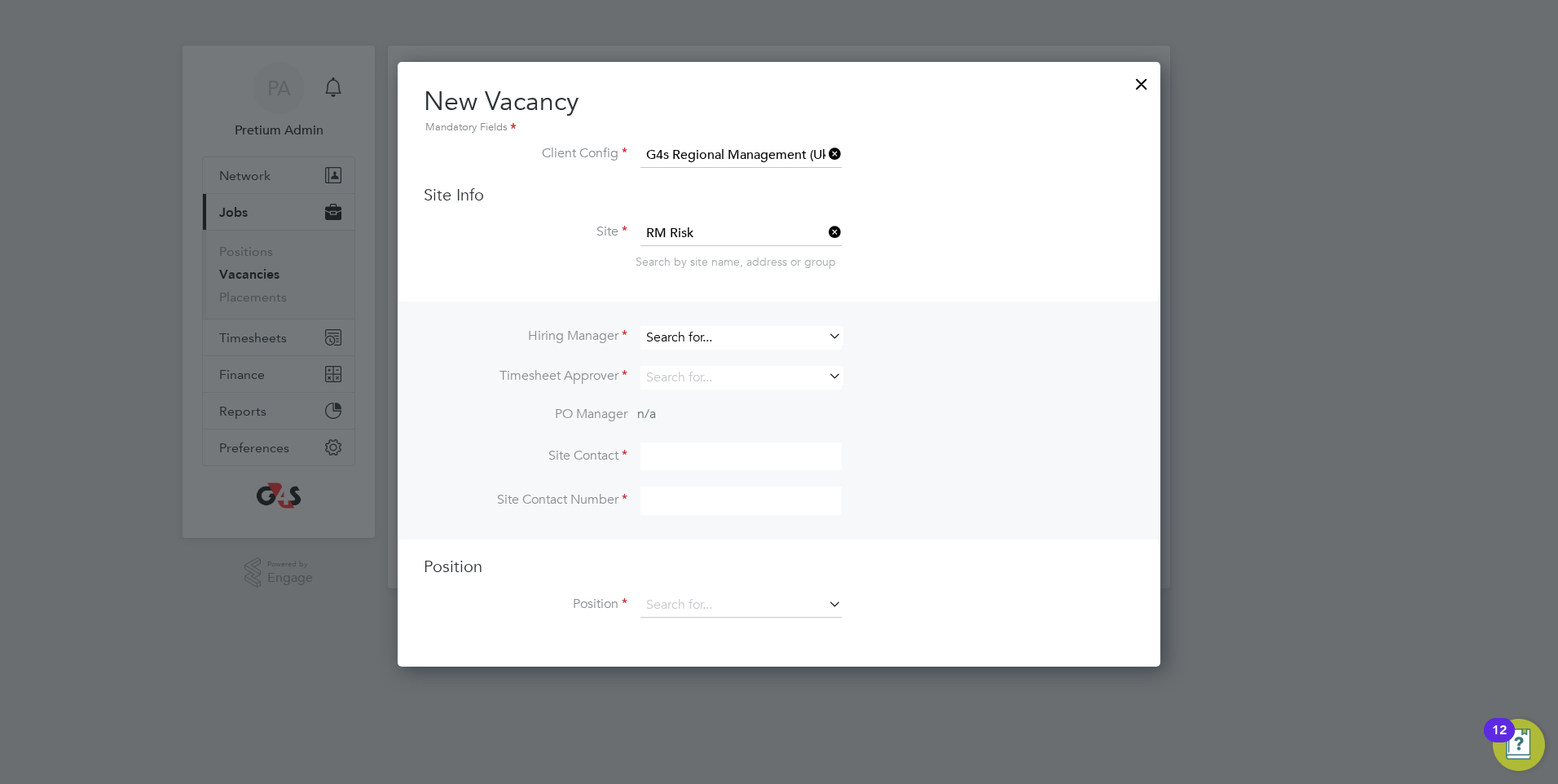
click at [770, 341] on input at bounding box center [741, 337] width 201 height 24
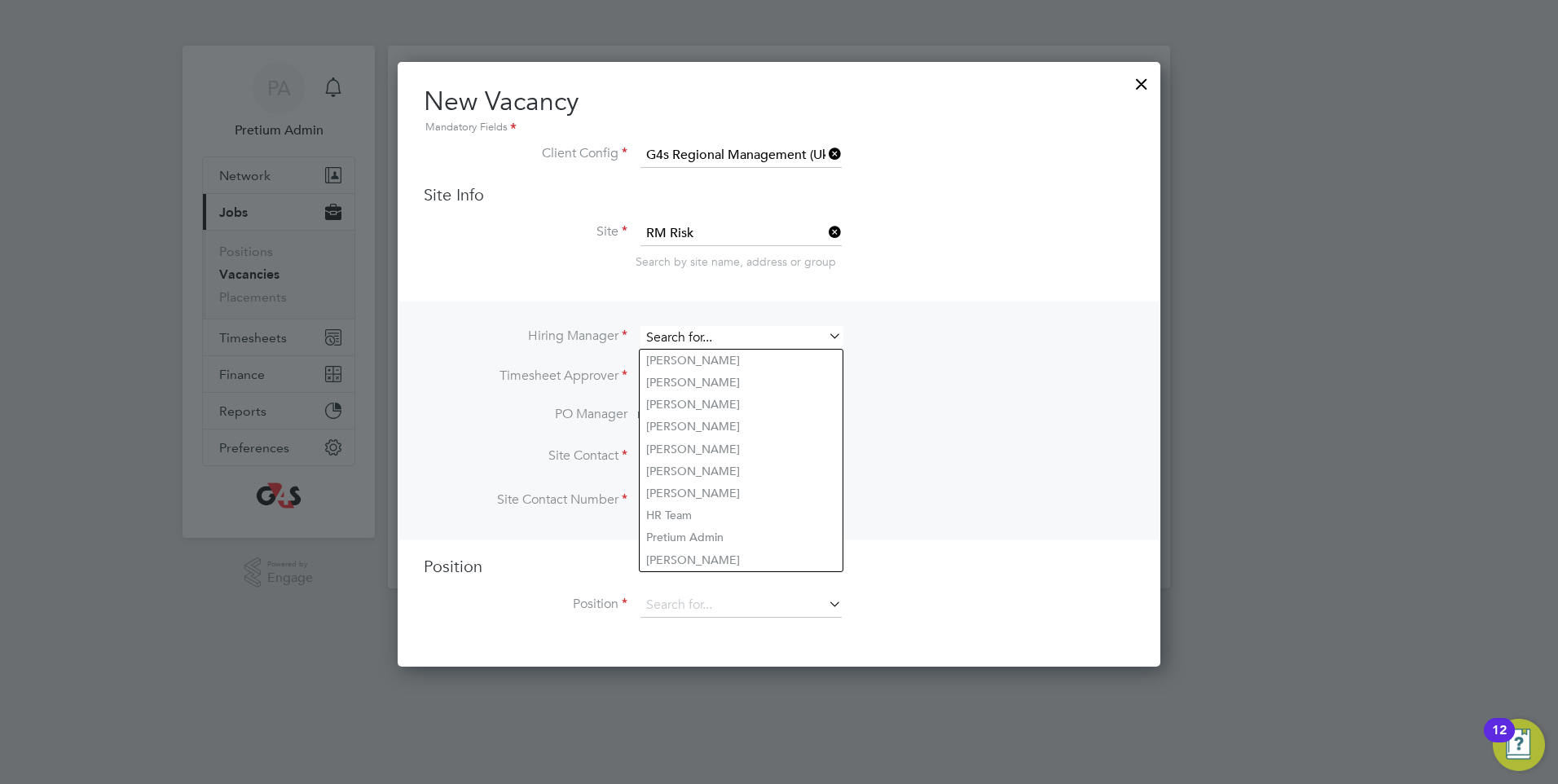
click at [728, 338] on input at bounding box center [741, 337] width 201 height 24
click at [957, 367] on li "Timesheet Approver" at bounding box center [779, 386] width 711 height 40
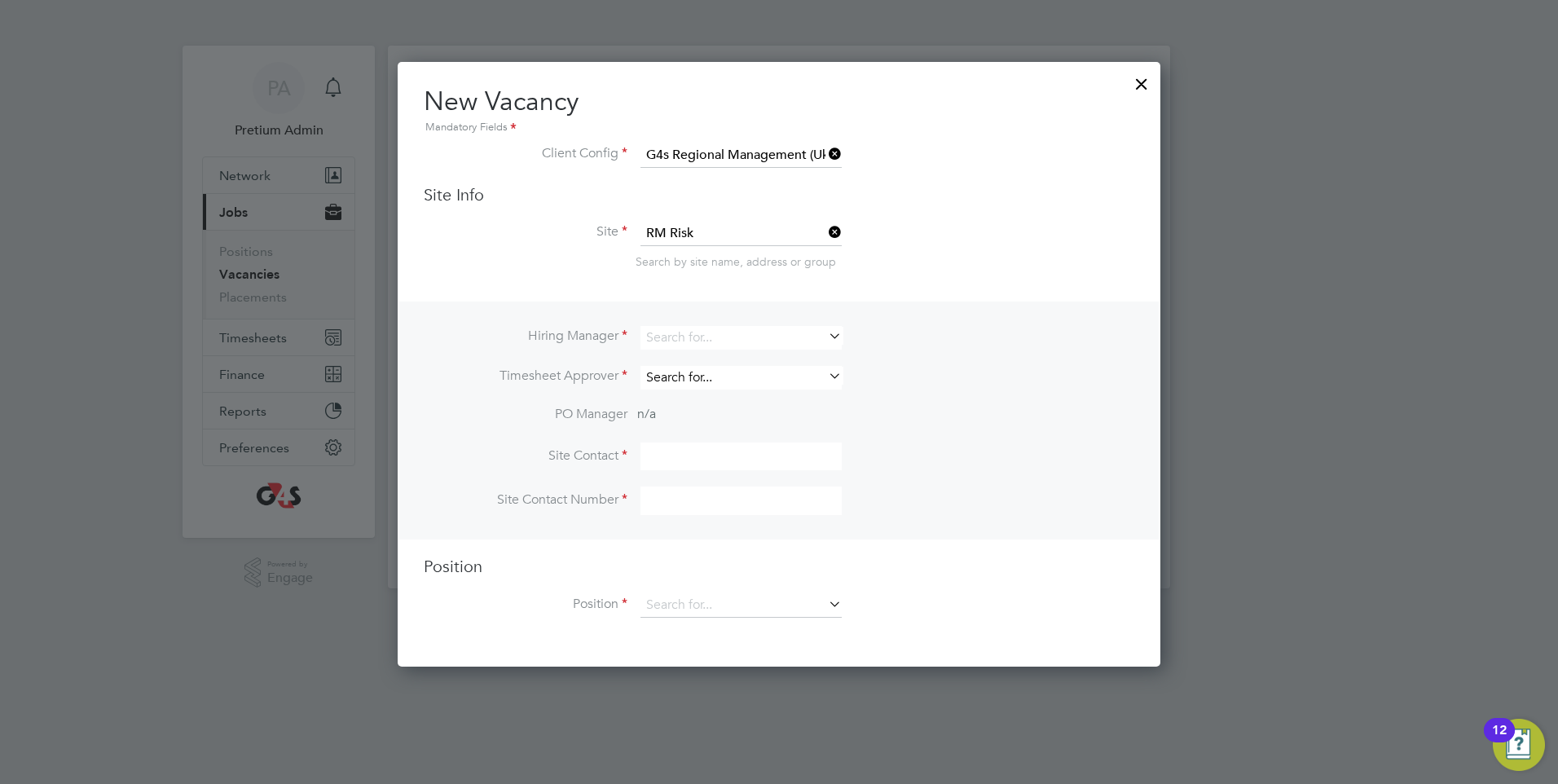
drag, startPoint x: 759, startPoint y: 376, endPoint x: 744, endPoint y: 373, distance: 15.3
click at [759, 374] on input at bounding box center [741, 378] width 201 height 24
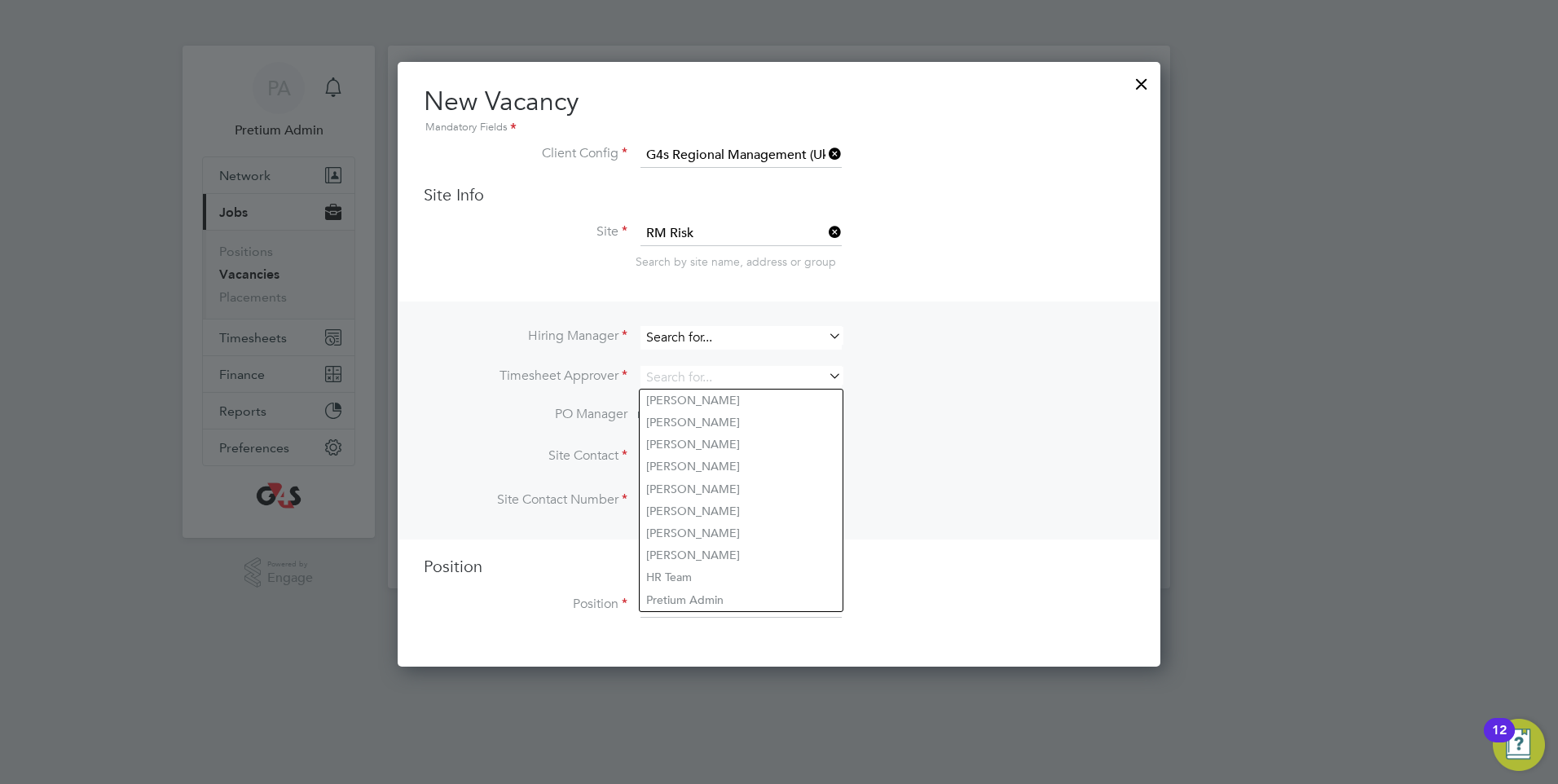
click at [727, 334] on input at bounding box center [741, 337] width 201 height 24
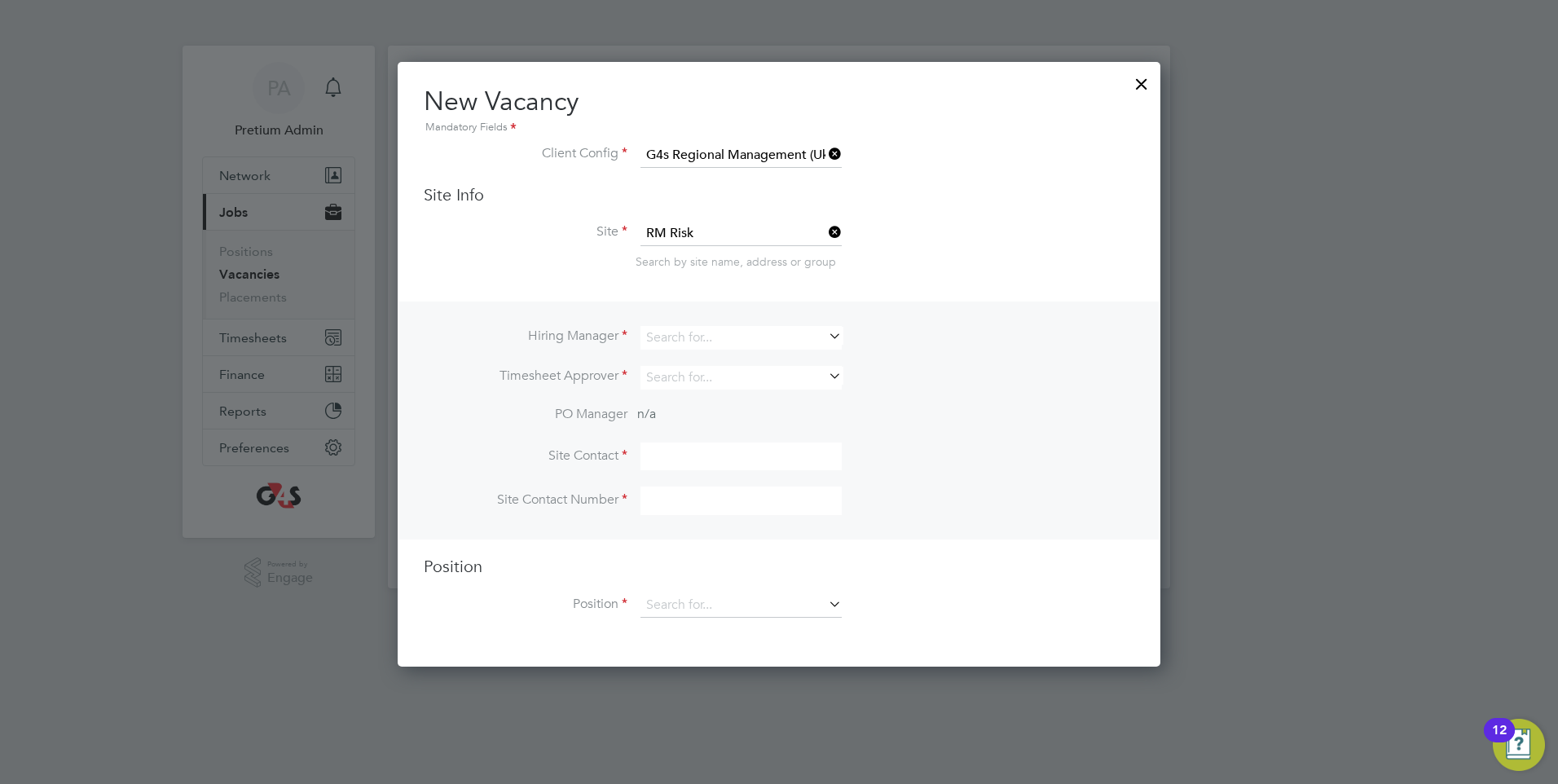
click at [745, 462] on li "Eddy DuPlessis" at bounding box center [741, 471] width 203 height 22
type input "Eddy DuPlessis"
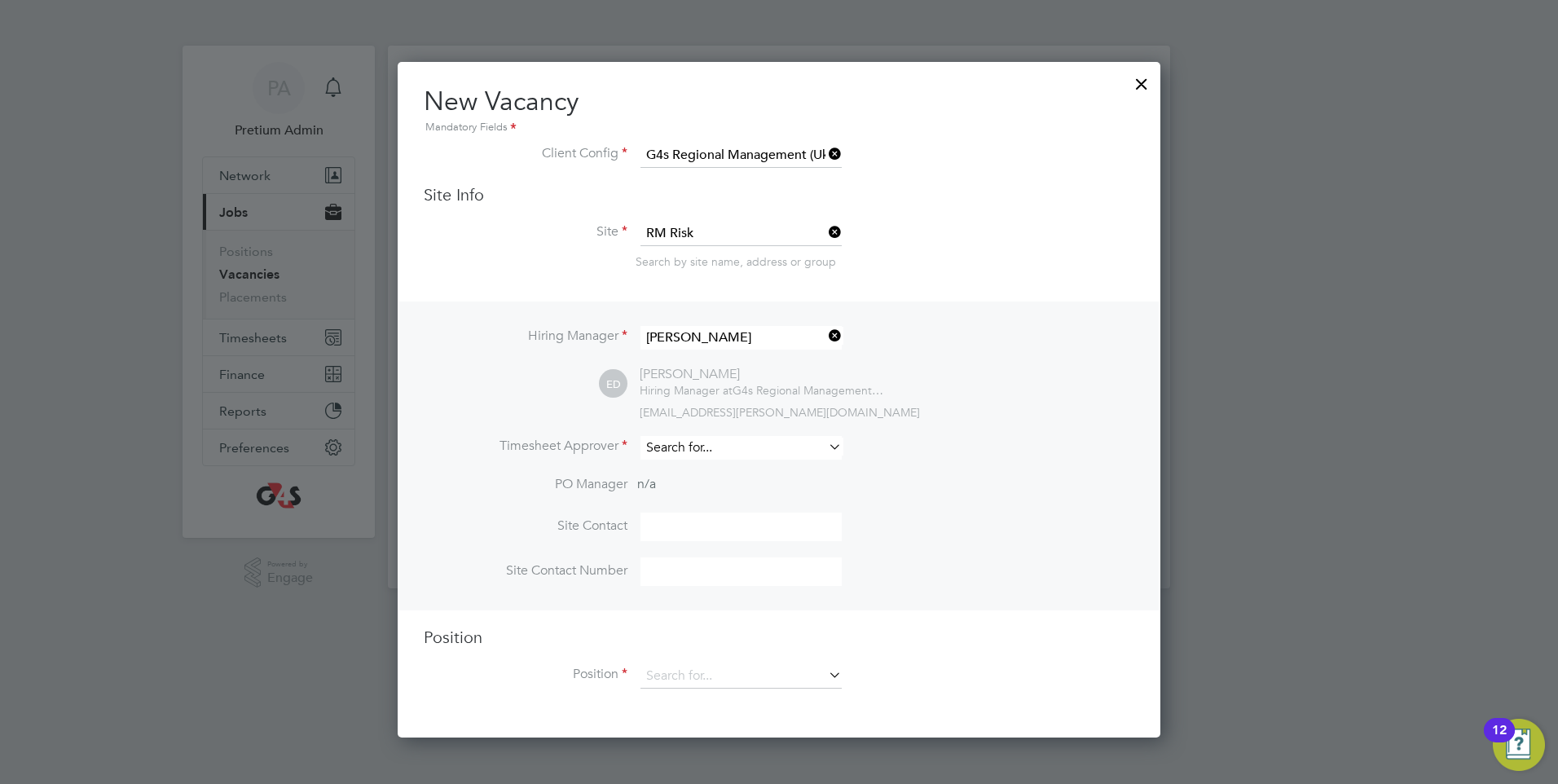
click at [714, 440] on input at bounding box center [741, 448] width 201 height 24
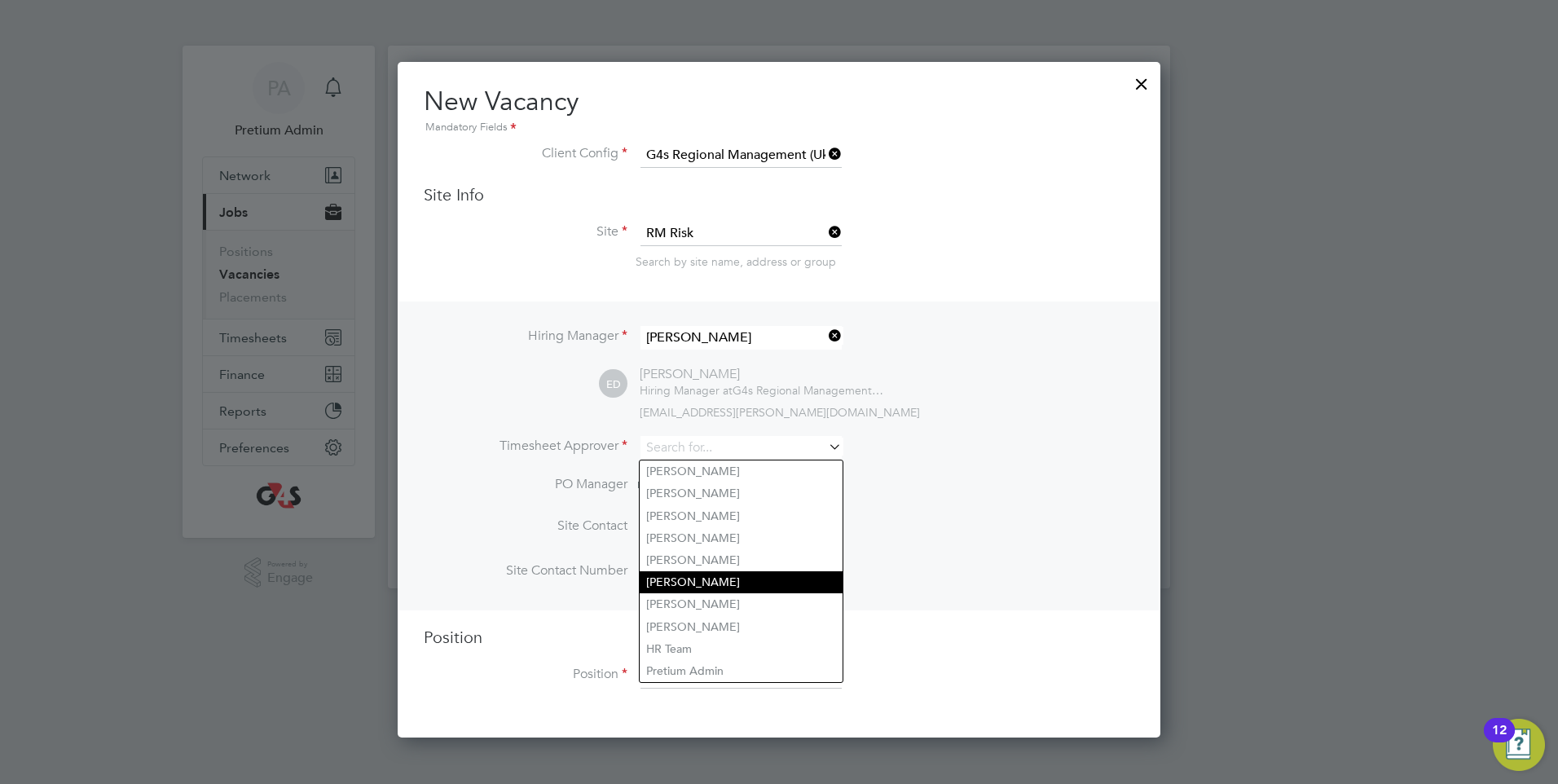
click at [735, 571] on li "Steve Poole" at bounding box center [741, 582] width 203 height 22
type input "Steve Poole"
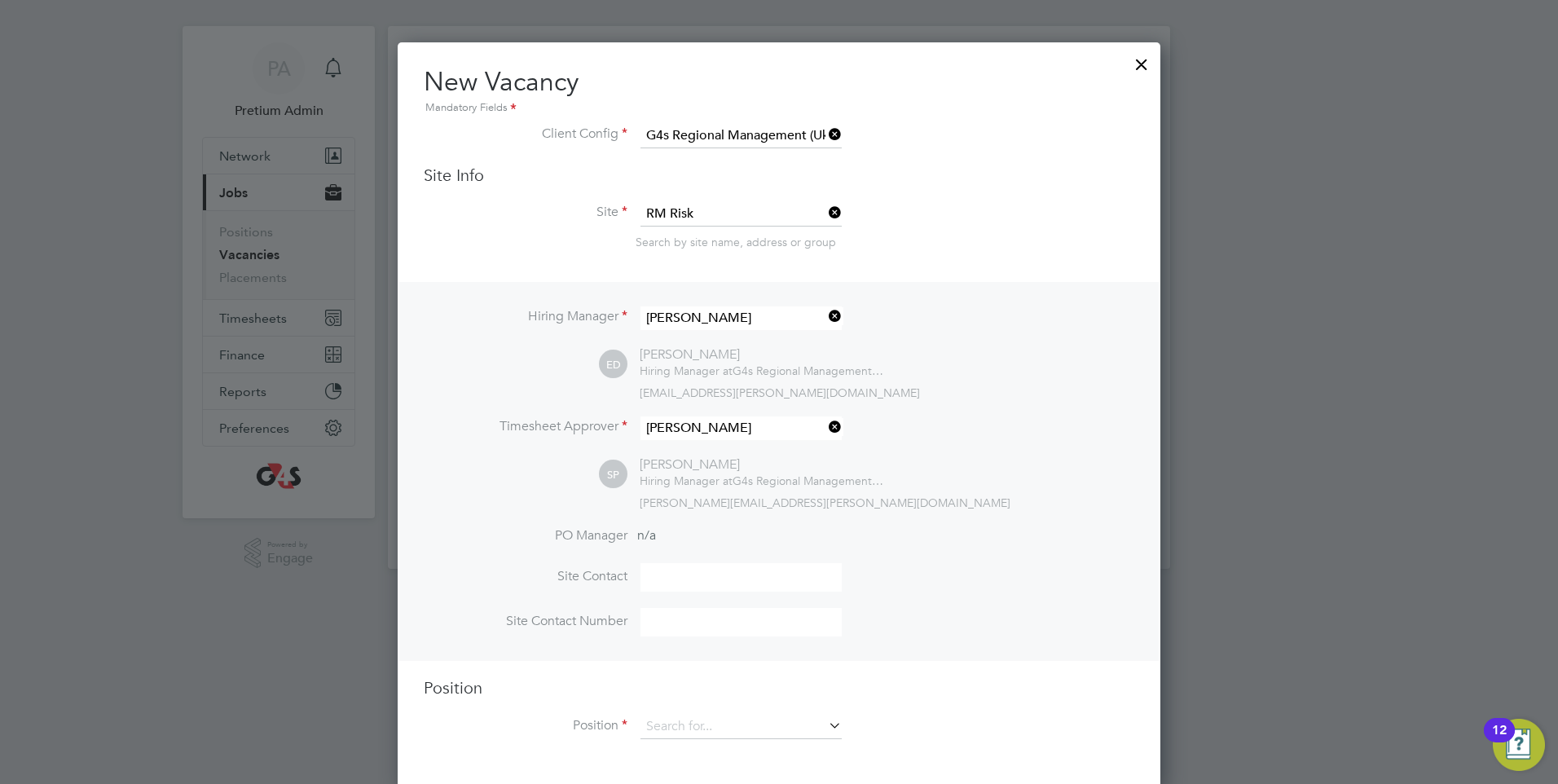
scroll to position [25, 0]
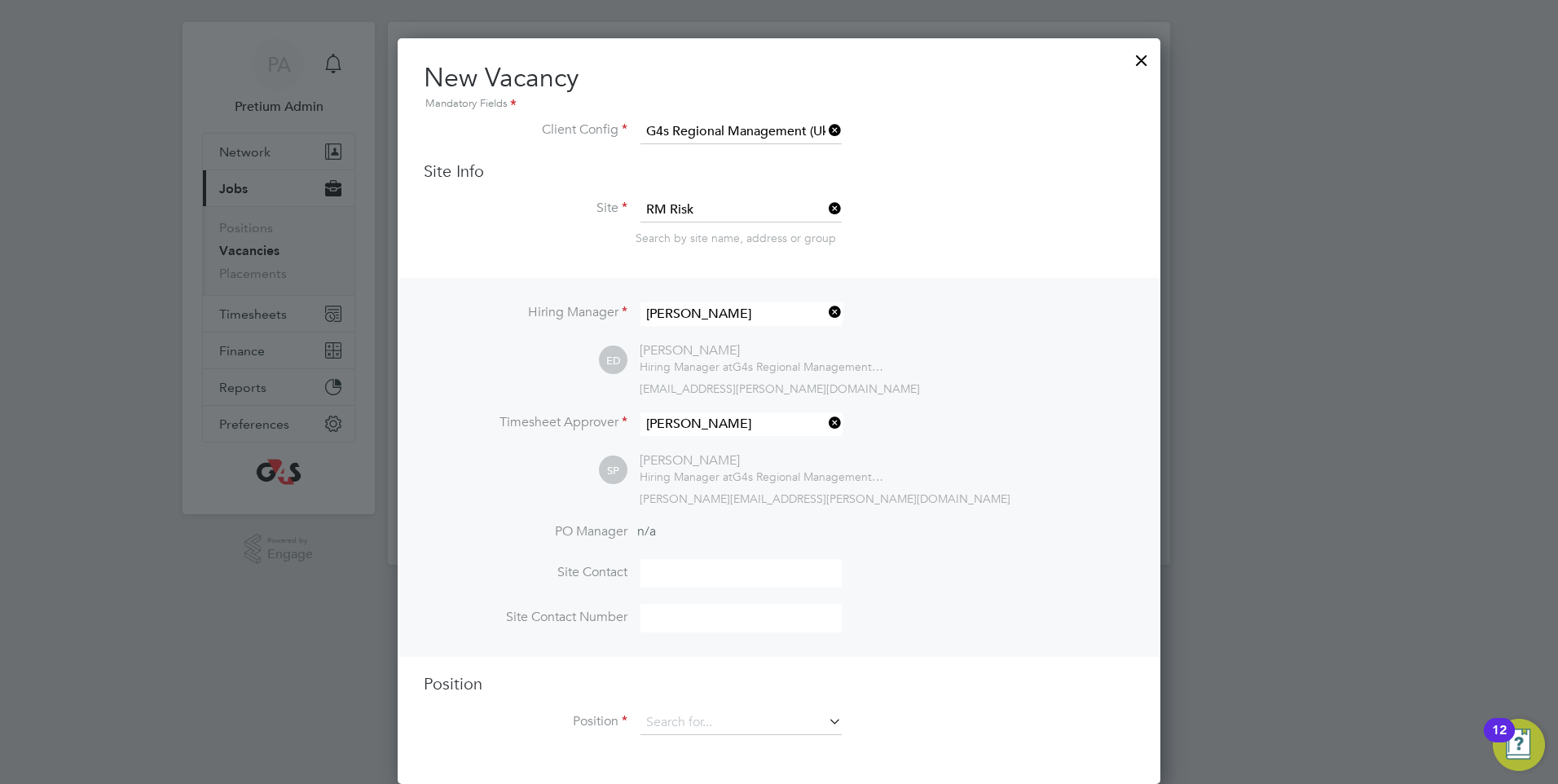
click at [901, 481] on div "SP Steve Poole Hiring Manager at G4s Regional Management (Uk & I) Limited steve…" at bounding box center [867, 479] width 535 height 53
click at [677, 628] on input at bounding box center [741, 617] width 201 height 28
click at [658, 566] on input at bounding box center [741, 572] width 201 height 28
click at [676, 613] on input at bounding box center [741, 617] width 201 height 28
click at [664, 561] on input at bounding box center [741, 572] width 201 height 28
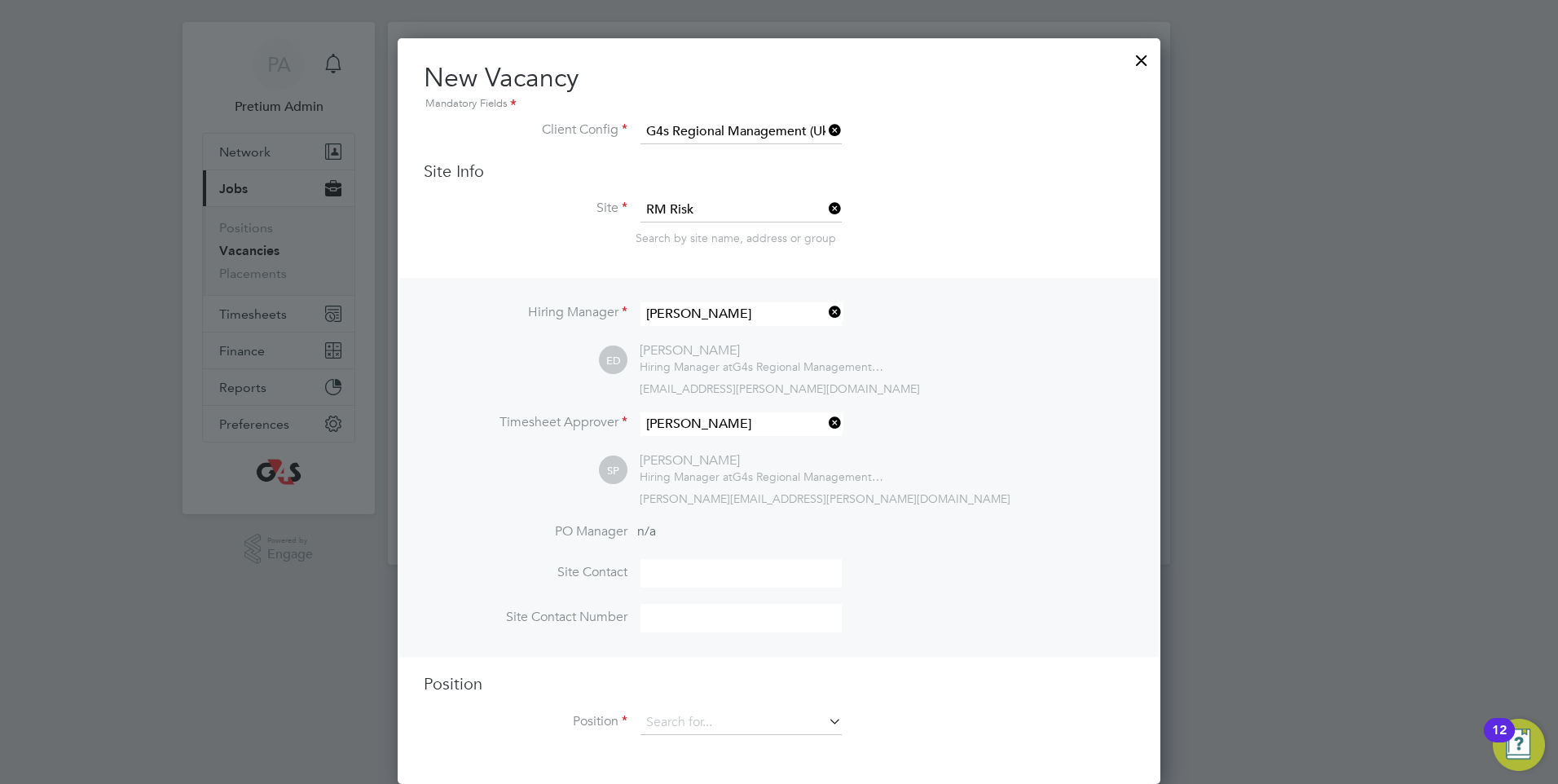
drag, startPoint x: 672, startPoint y: 619, endPoint x: 671, endPoint y: 599, distance: 20.0
click at [674, 615] on input at bounding box center [741, 617] width 201 height 28
click at [649, 576] on input at bounding box center [741, 572] width 201 height 28
drag, startPoint x: 650, startPoint y: 571, endPoint x: 722, endPoint y: 592, distance: 75.0
click at [755, 572] on input at bounding box center [741, 572] width 201 height 28
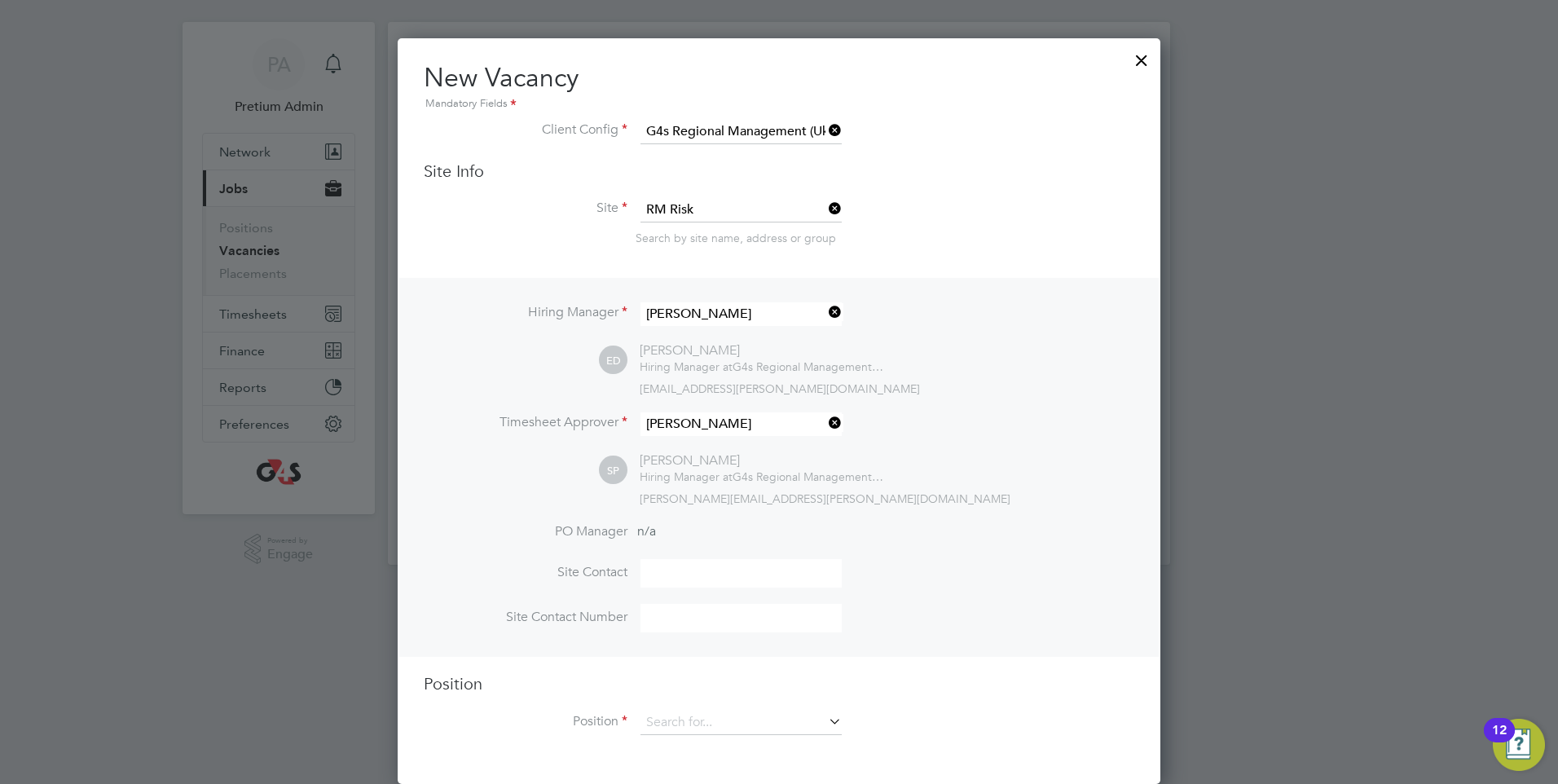
click at [677, 620] on input at bounding box center [741, 617] width 201 height 28
drag, startPoint x: 755, startPoint y: 723, endPoint x: 768, endPoint y: 714, distance: 15.8
click at [754, 724] on input at bounding box center [741, 722] width 201 height 24
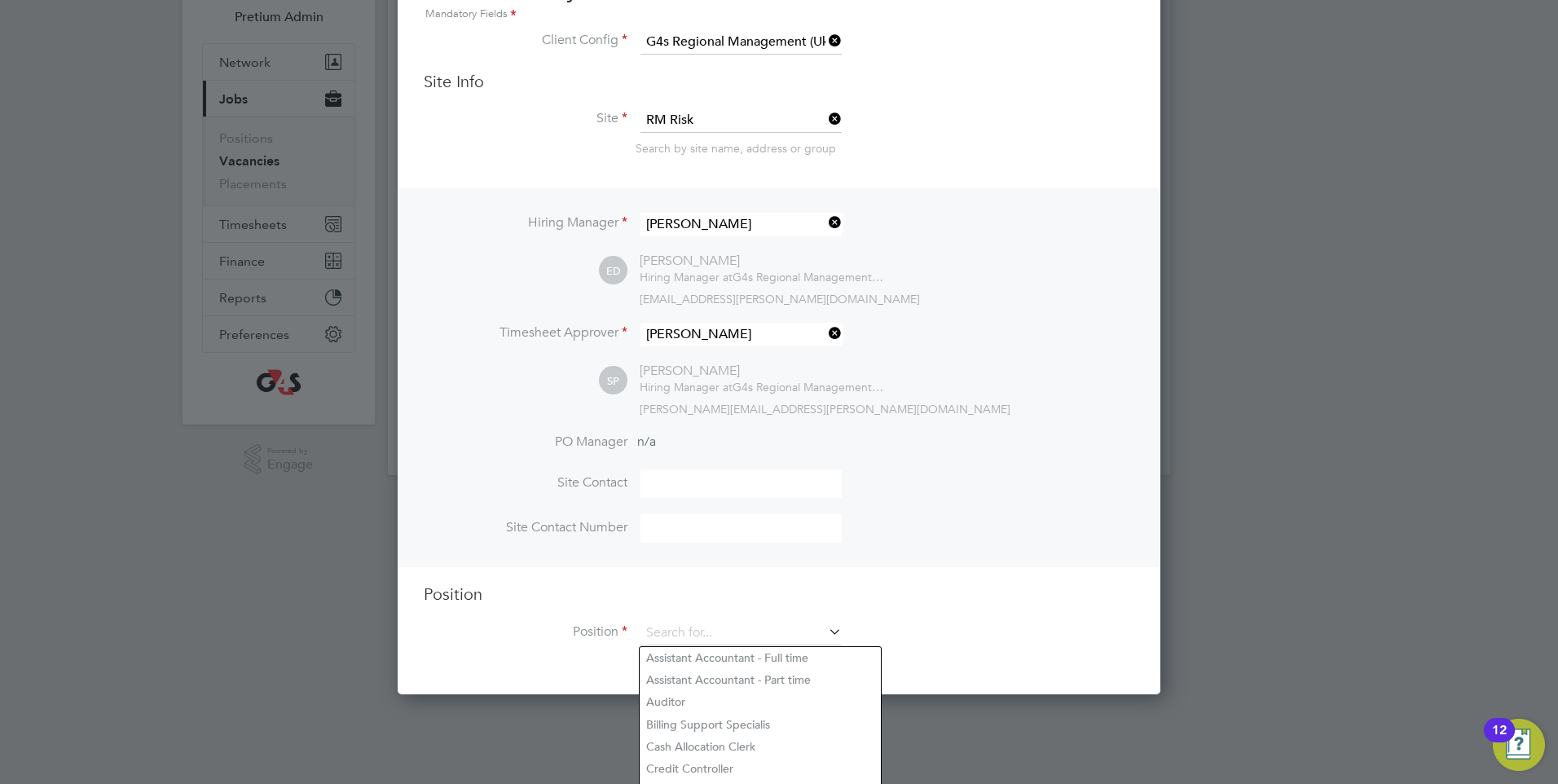
scroll to position [190, 0]
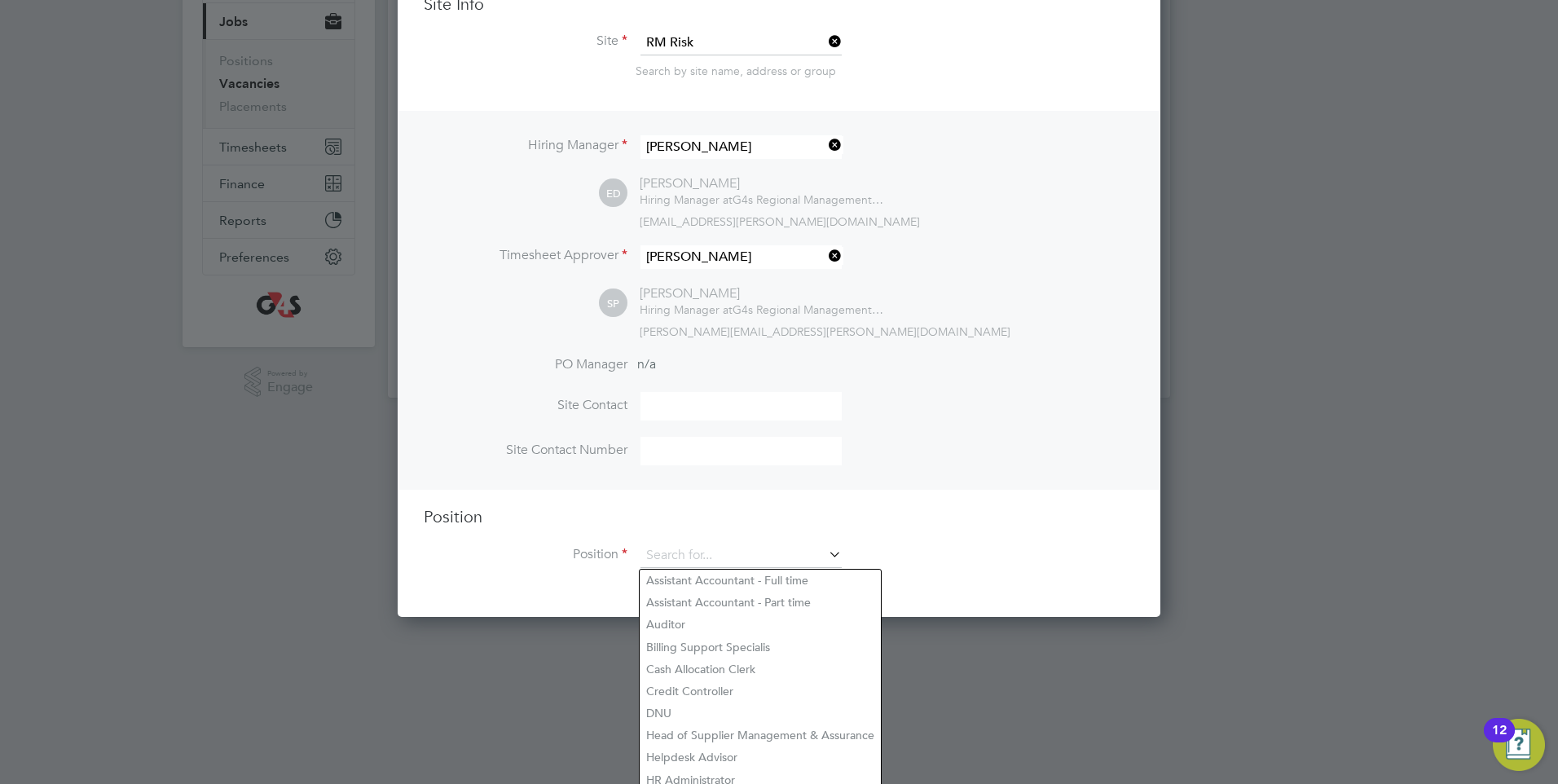
click at [953, 557] on li "Position" at bounding box center [779, 563] width 711 height 41
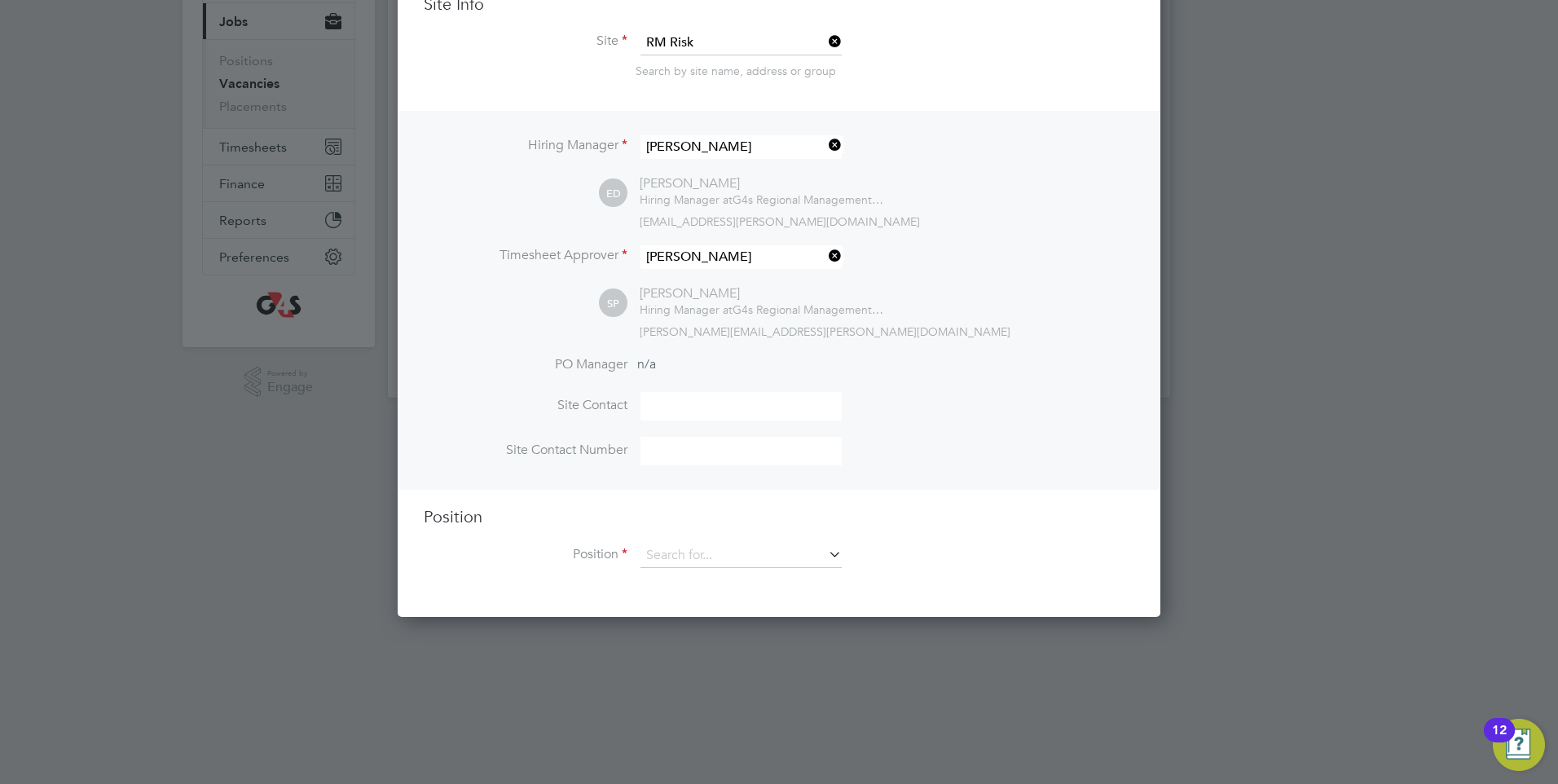
scroll to position [25, 0]
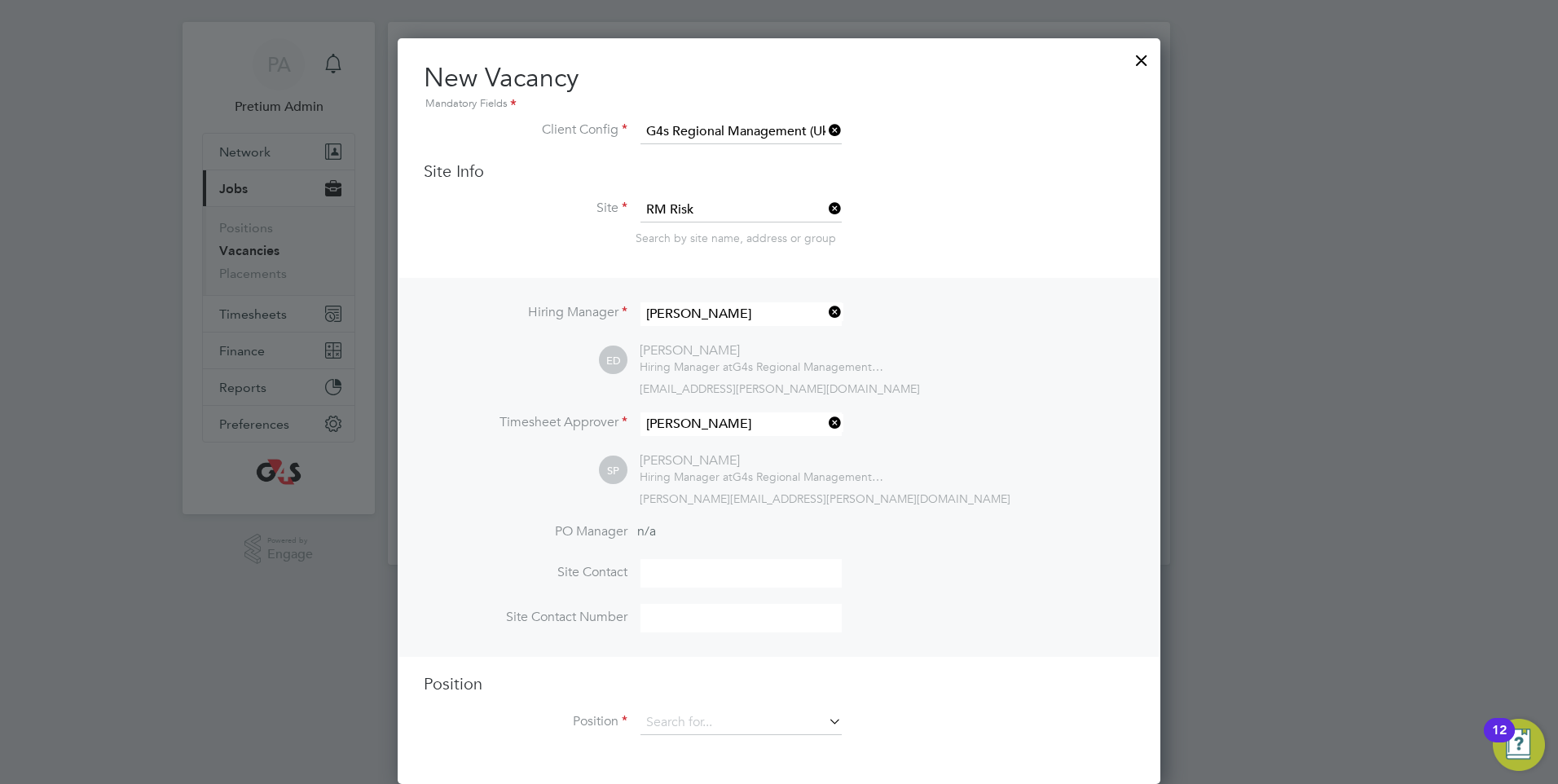
drag, startPoint x: 1170, startPoint y: 580, endPoint x: 1095, endPoint y: 635, distance: 93.0
click at [1165, 594] on div at bounding box center [779, 392] width 1558 height 784
click at [1150, 53] on div at bounding box center [1142, 56] width 29 height 29
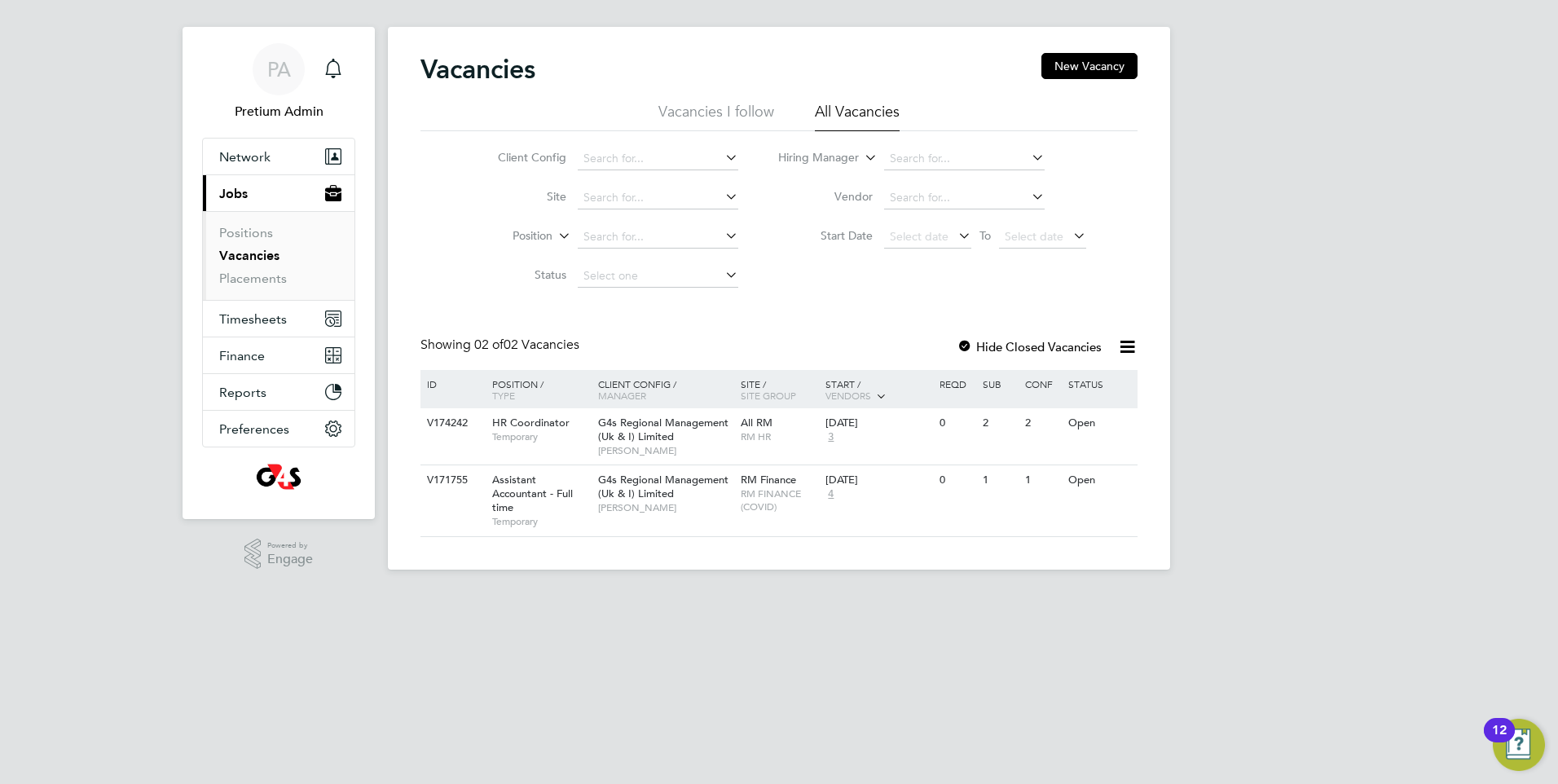
scroll to position [0, 0]
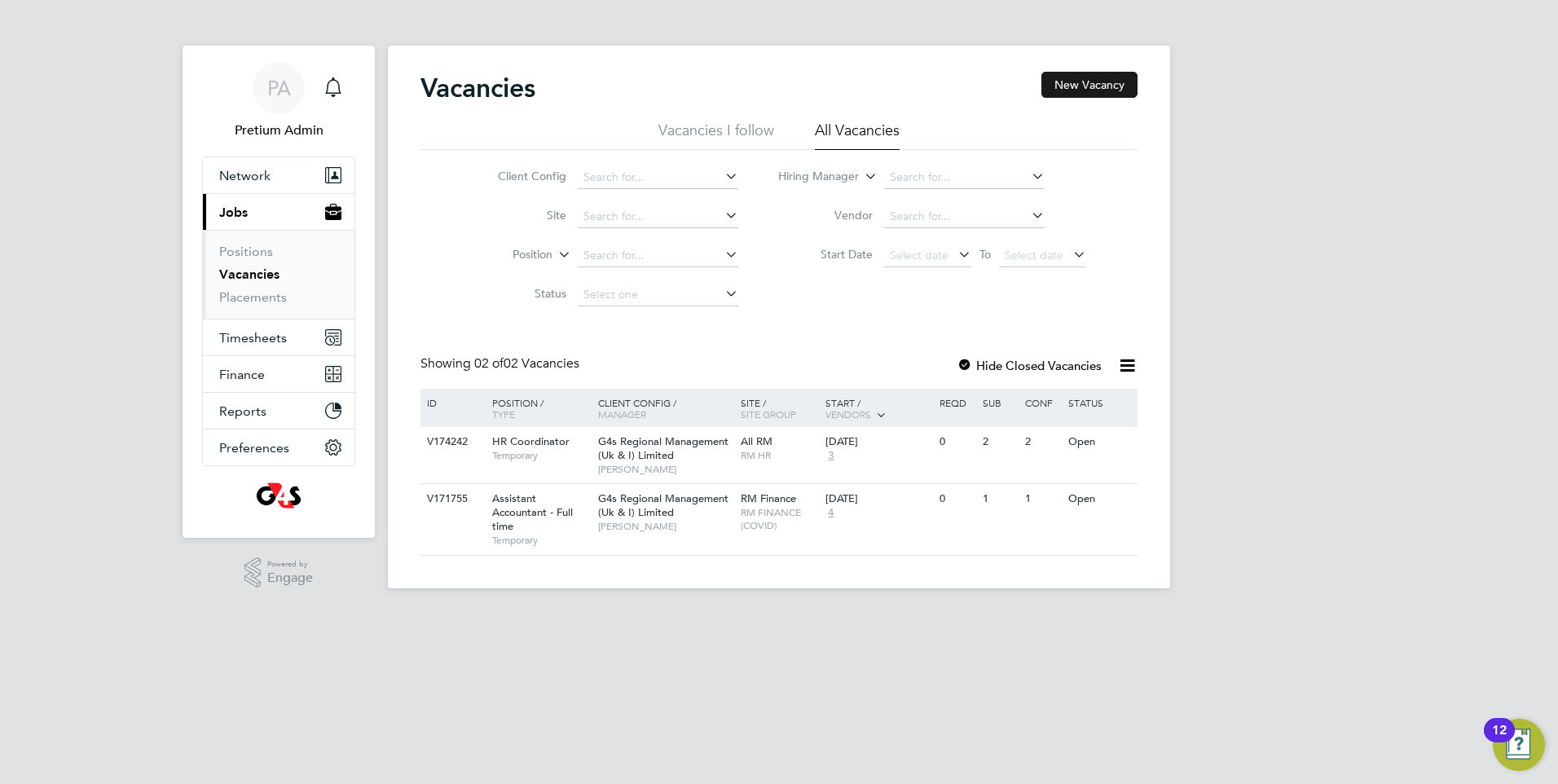
click at [1106, 73] on button "New Vacancy" at bounding box center [1090, 84] width 96 height 26
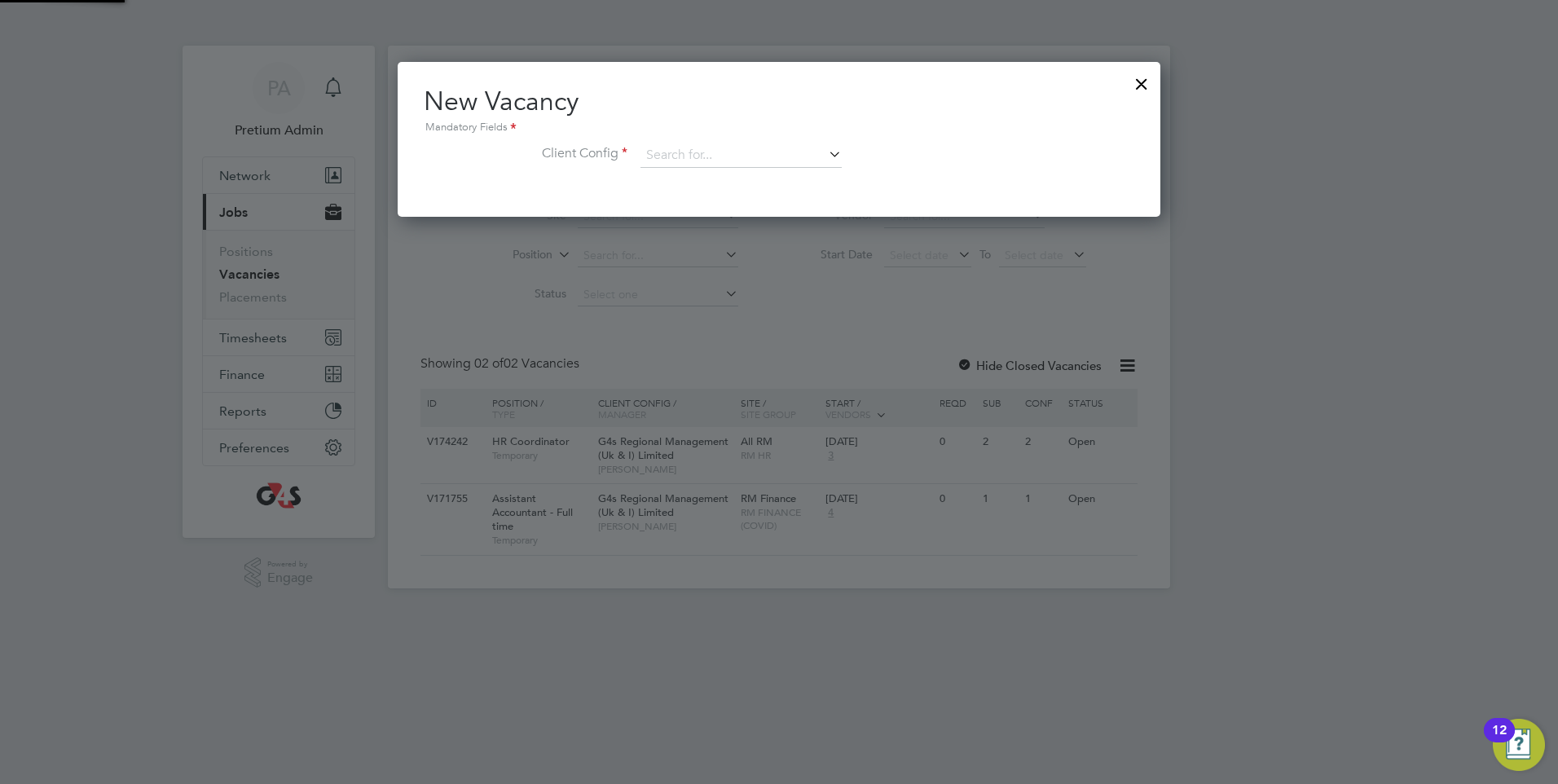
scroll to position [155, 764]
drag, startPoint x: 688, startPoint y: 162, endPoint x: 684, endPoint y: 208, distance: 46.2
click at [688, 163] on input at bounding box center [741, 155] width 201 height 24
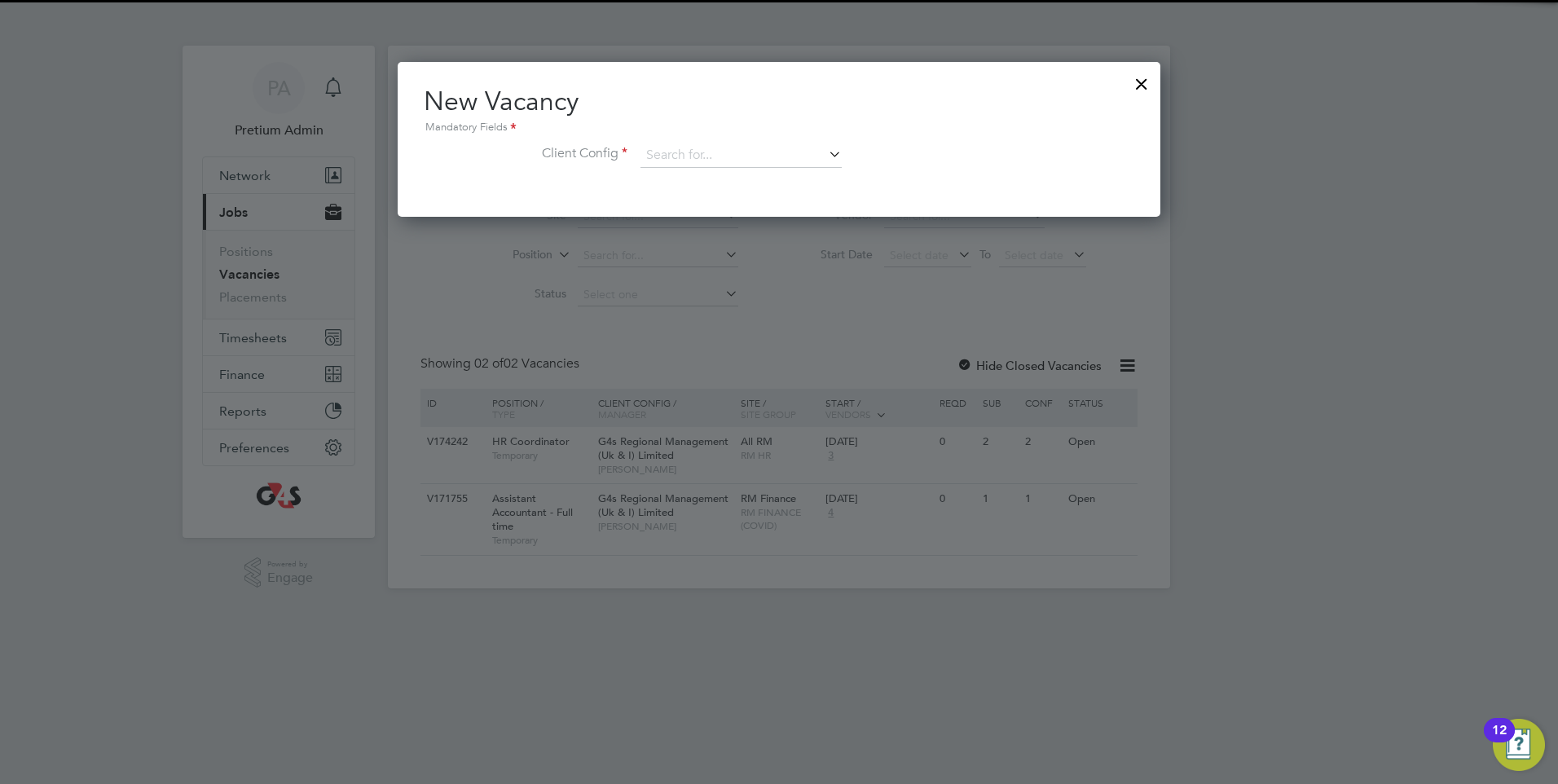
click at [694, 180] on li "G4s Regional Management (Uk & I) Limited" at bounding box center [758, 179] width 238 height 22
type input "G4s Regional Management (Uk & I) Limited"
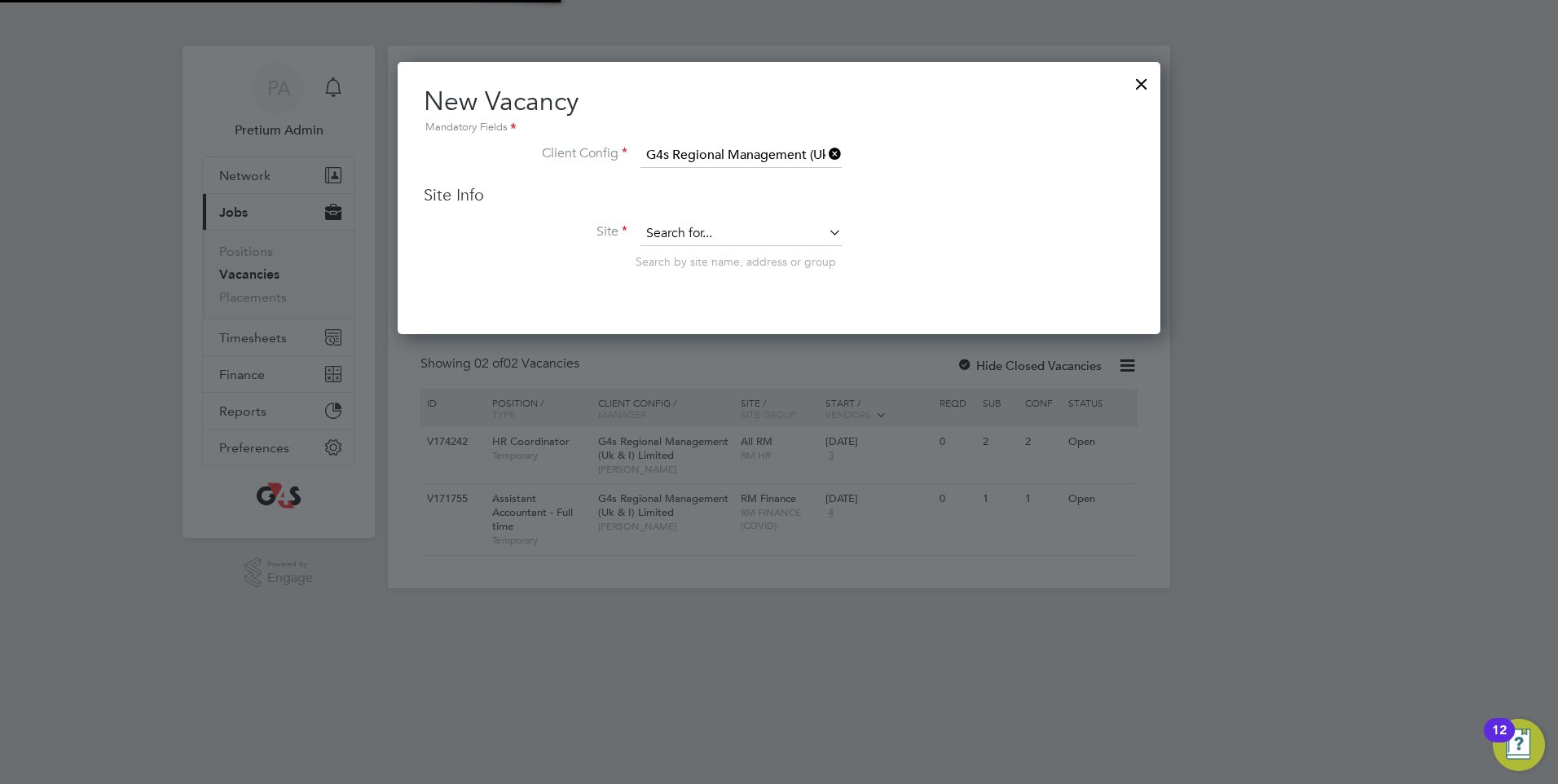
drag, startPoint x: 688, startPoint y: 225, endPoint x: 693, endPoint y: 239, distance: 14.9
click at [689, 230] on input at bounding box center [741, 233] width 201 height 24
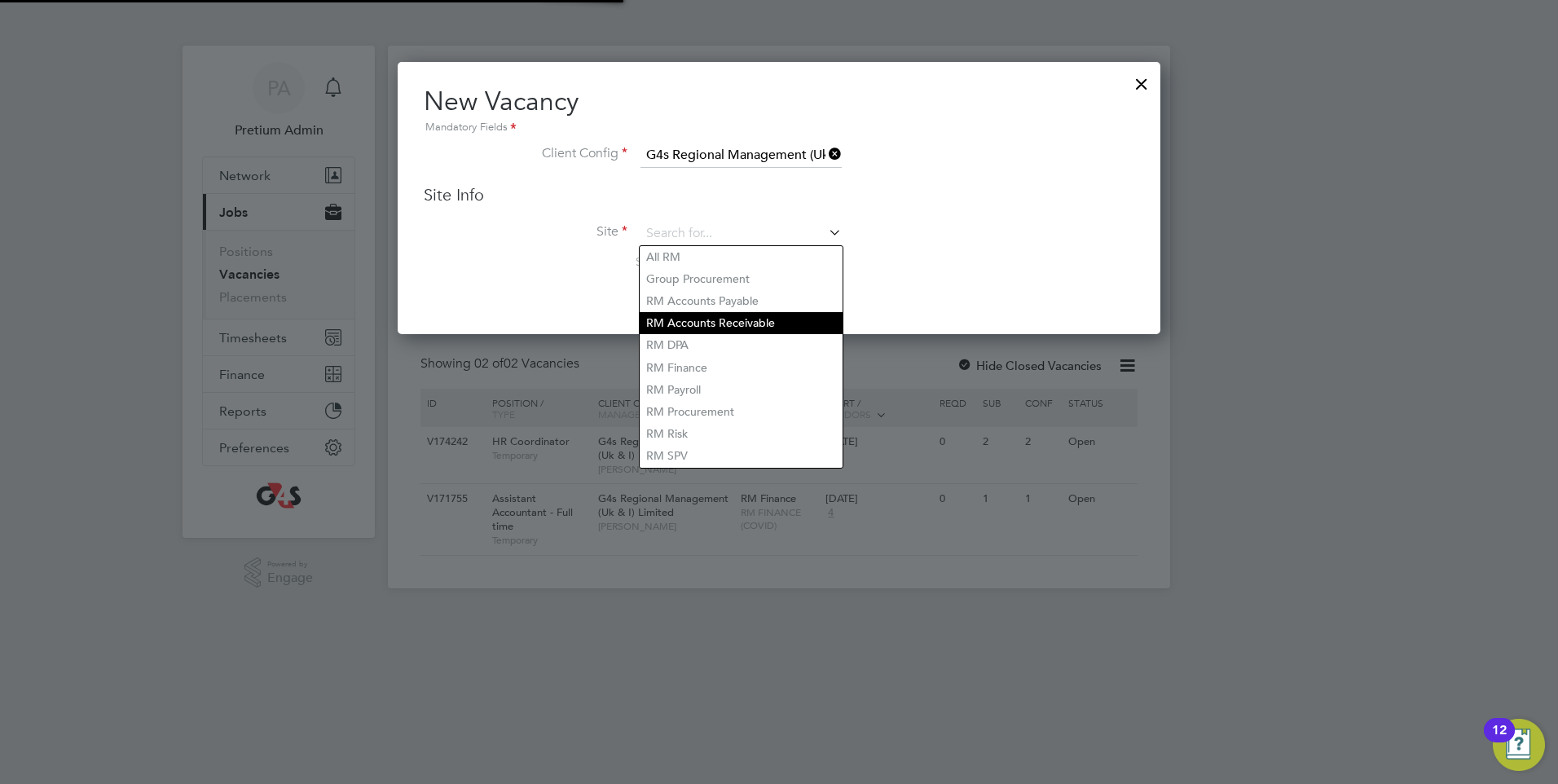
click at [700, 315] on li "RM Accounts Receivable" at bounding box center [741, 323] width 203 height 22
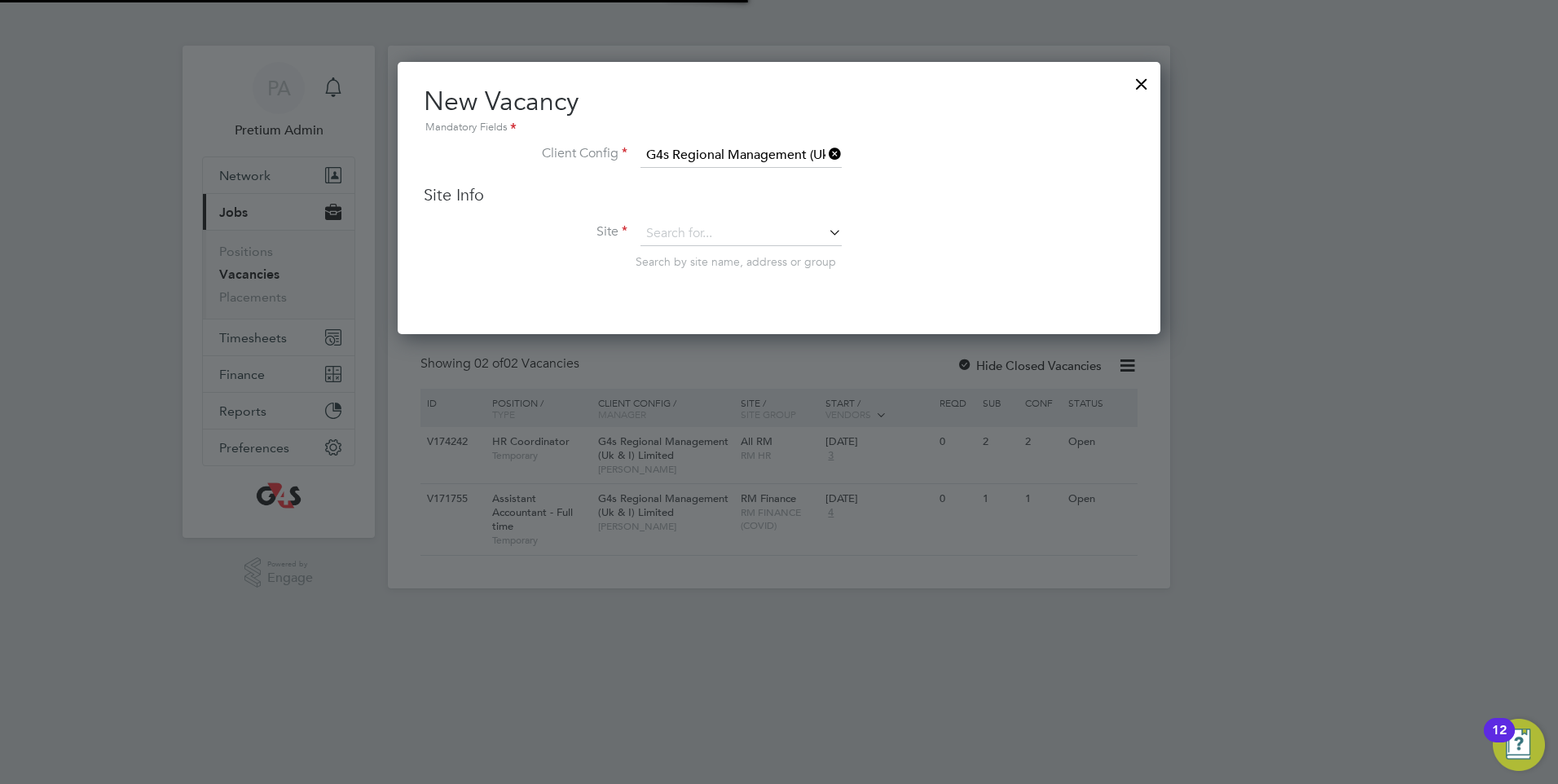
type input "RM Accounts Receivable"
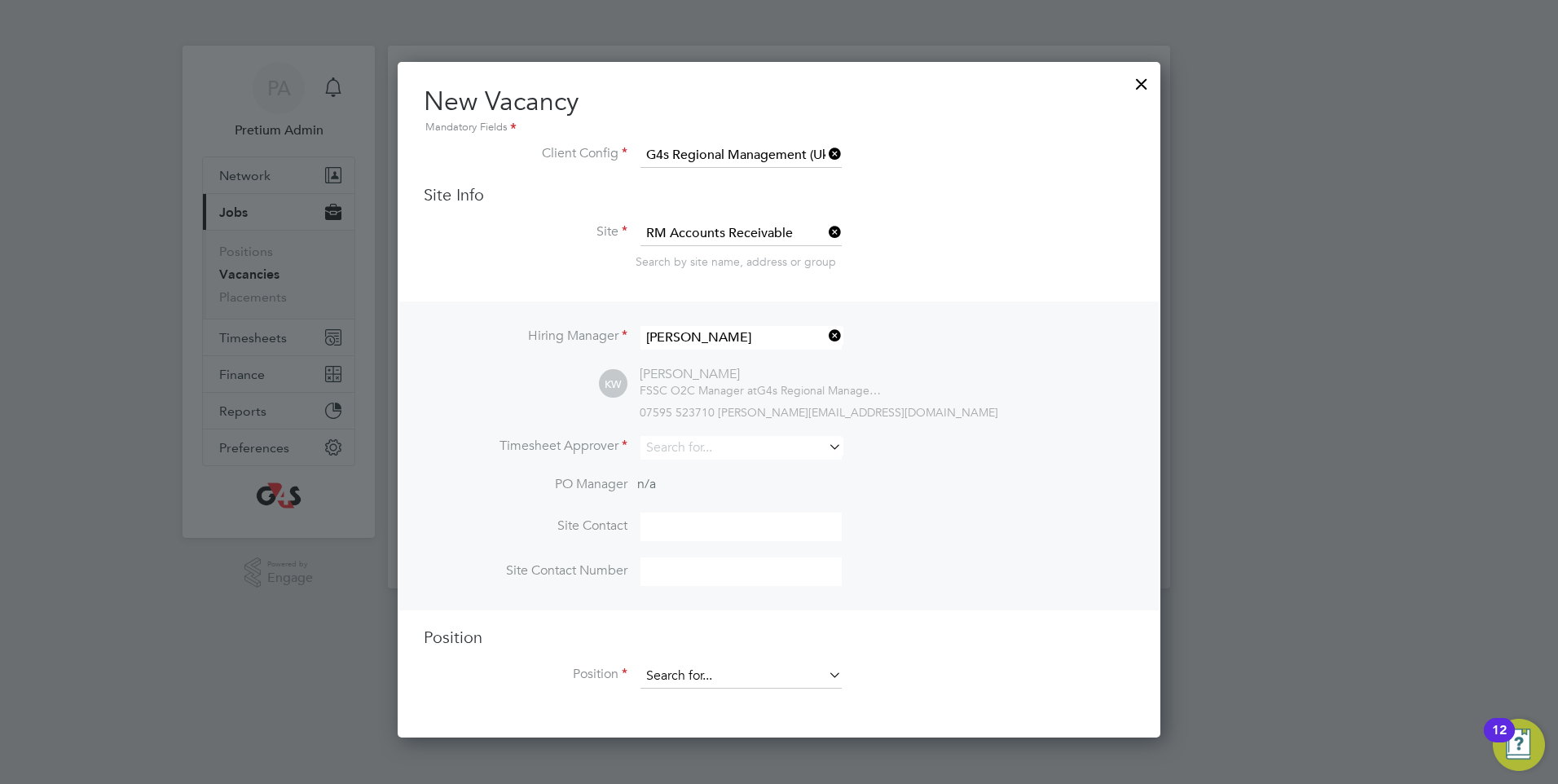
click at [711, 679] on input at bounding box center [741, 675] width 201 height 24
click at [747, 448] on input at bounding box center [741, 448] width 201 height 24
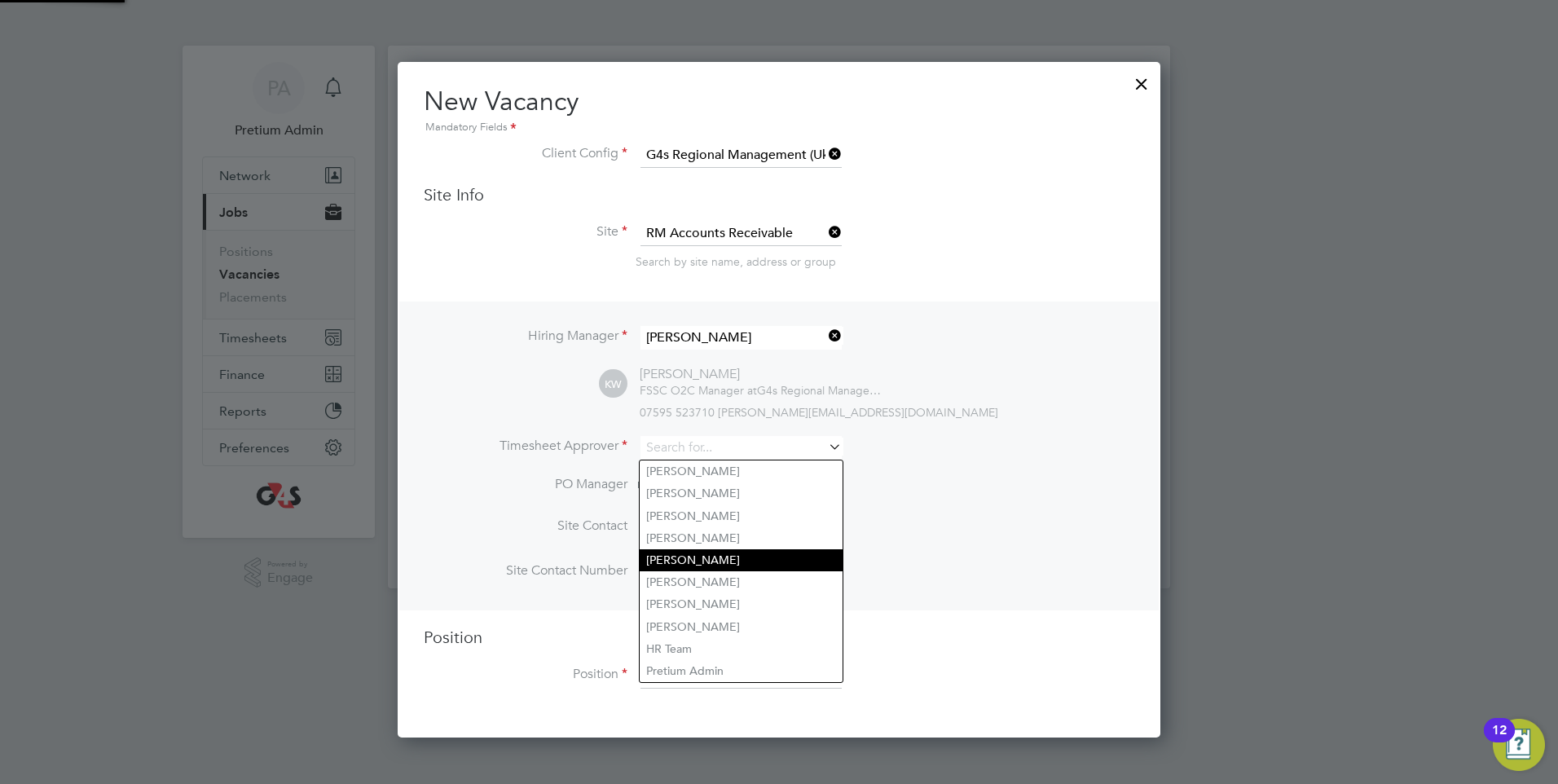
click at [706, 557] on li "Michelle Hunter" at bounding box center [741, 560] width 203 height 22
type input "Michelle Hunter"
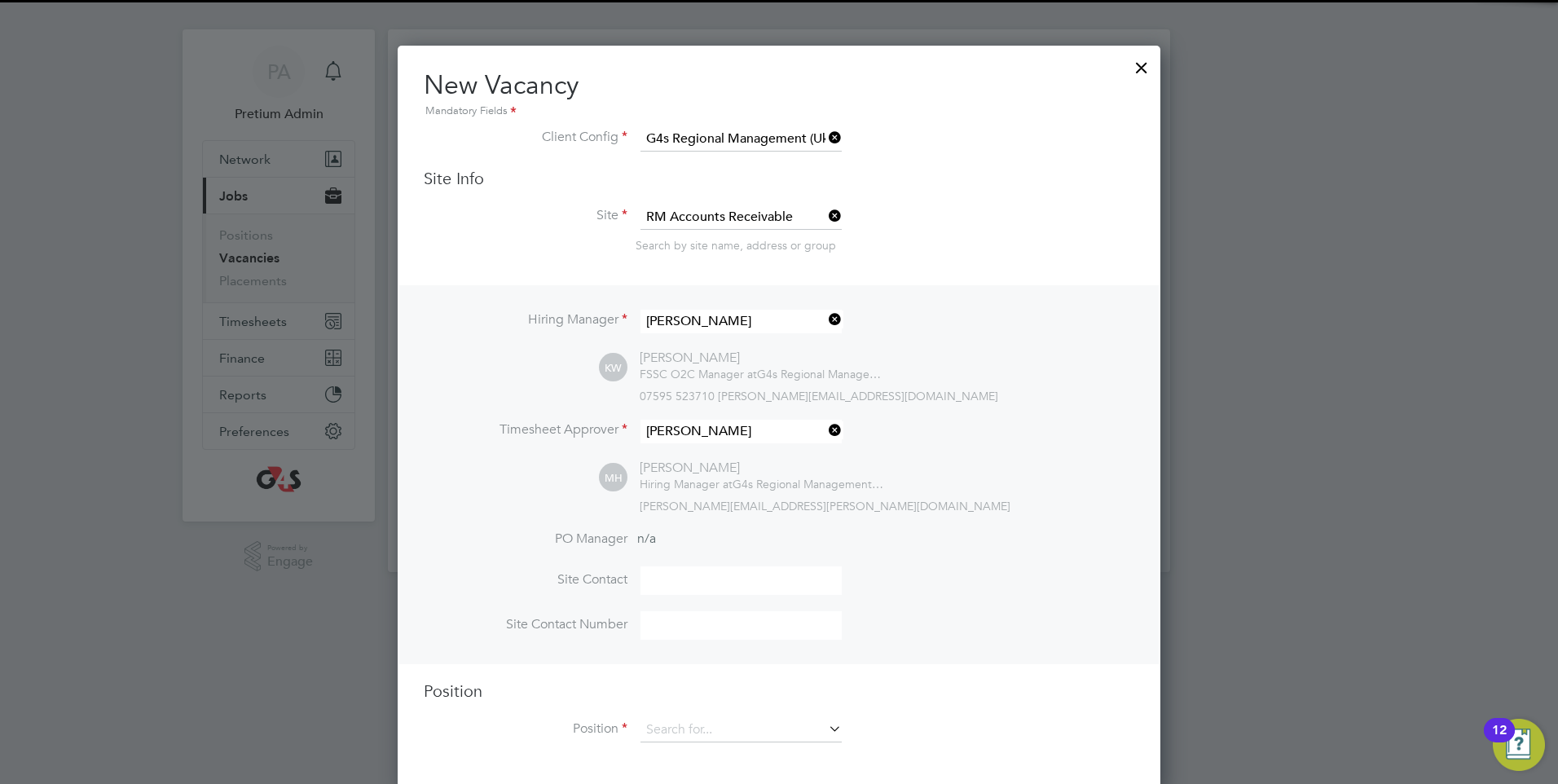
scroll to position [25, 0]
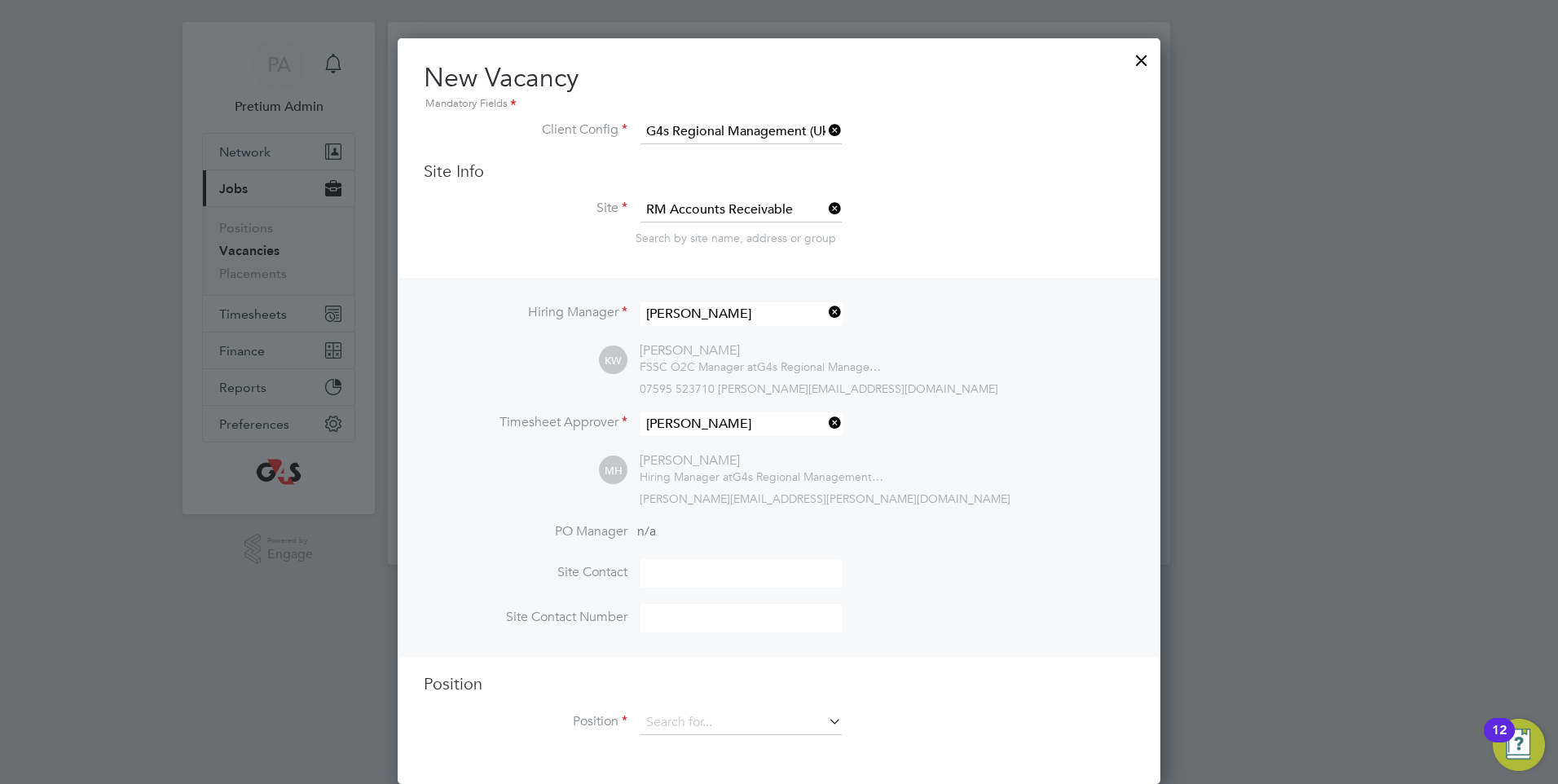
drag, startPoint x: 725, startPoint y: 727, endPoint x: 844, endPoint y: 696, distance: 123.0
click at [725, 728] on input at bounding box center [741, 722] width 201 height 24
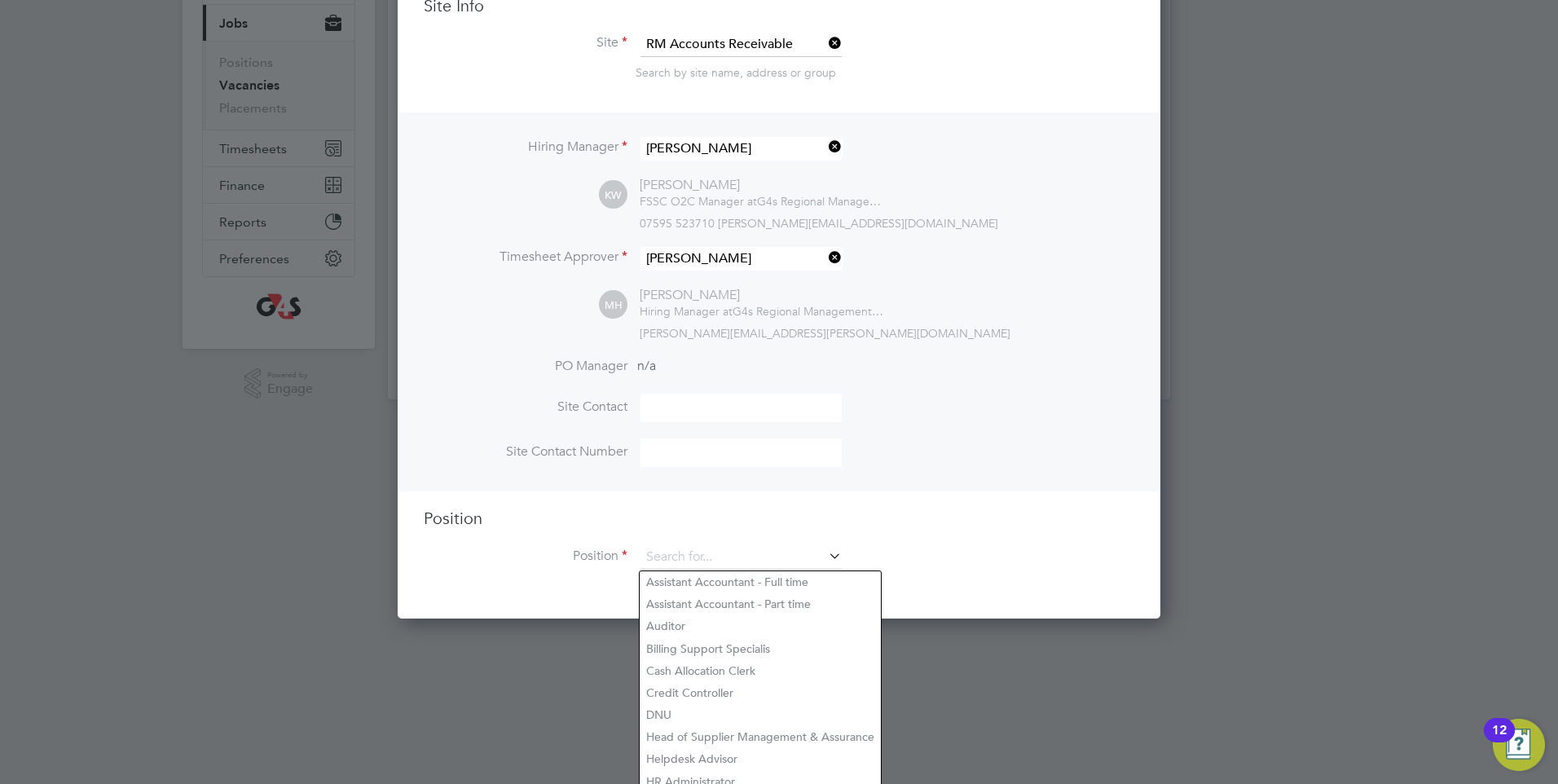
scroll to position [190, 0]
click at [704, 553] on input at bounding box center [741, 555] width 201 height 24
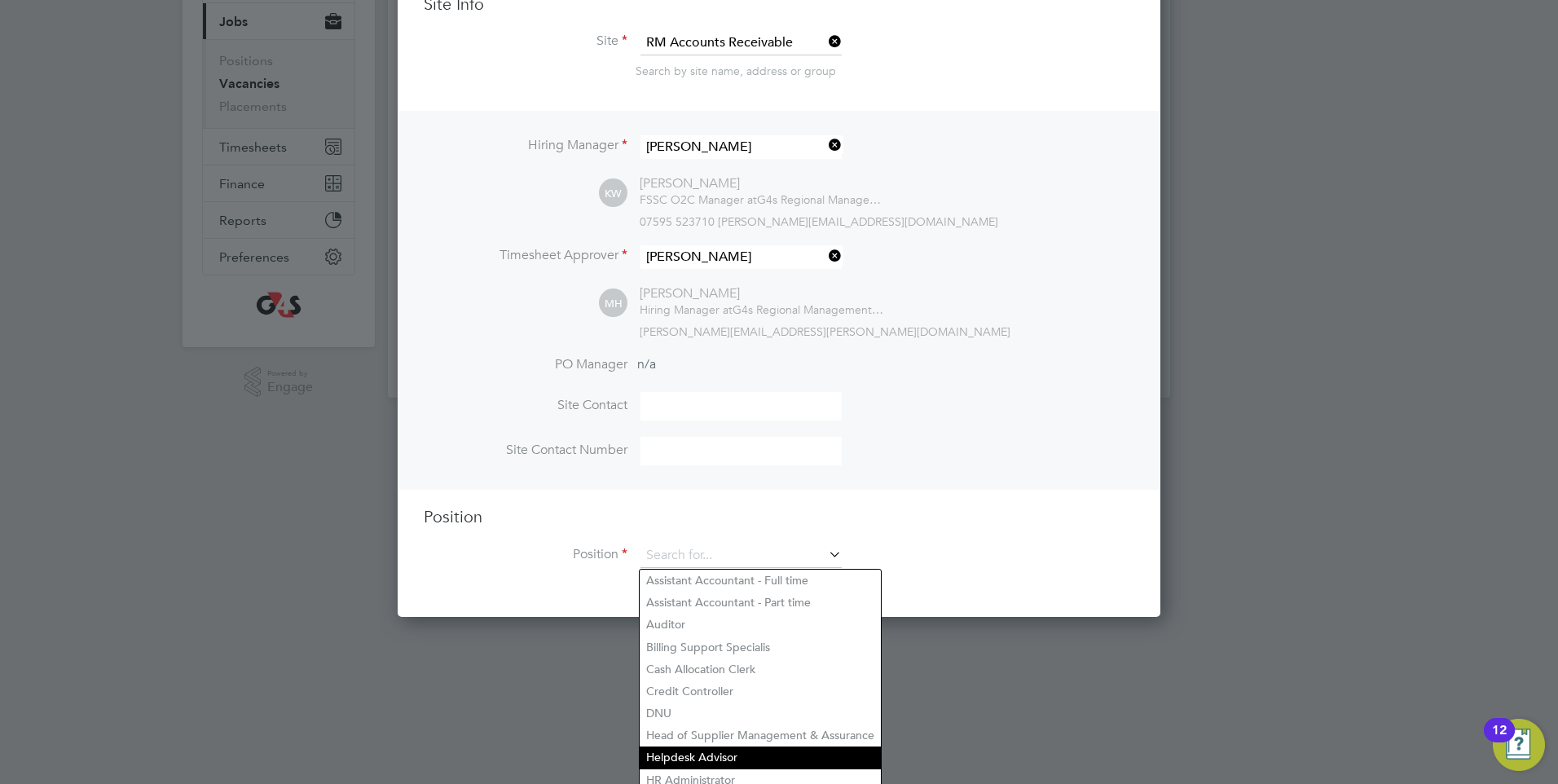
click at [709, 746] on li "Helpdesk Advisor" at bounding box center [760, 757] width 241 height 22
type input "Helpdesk Advisor"
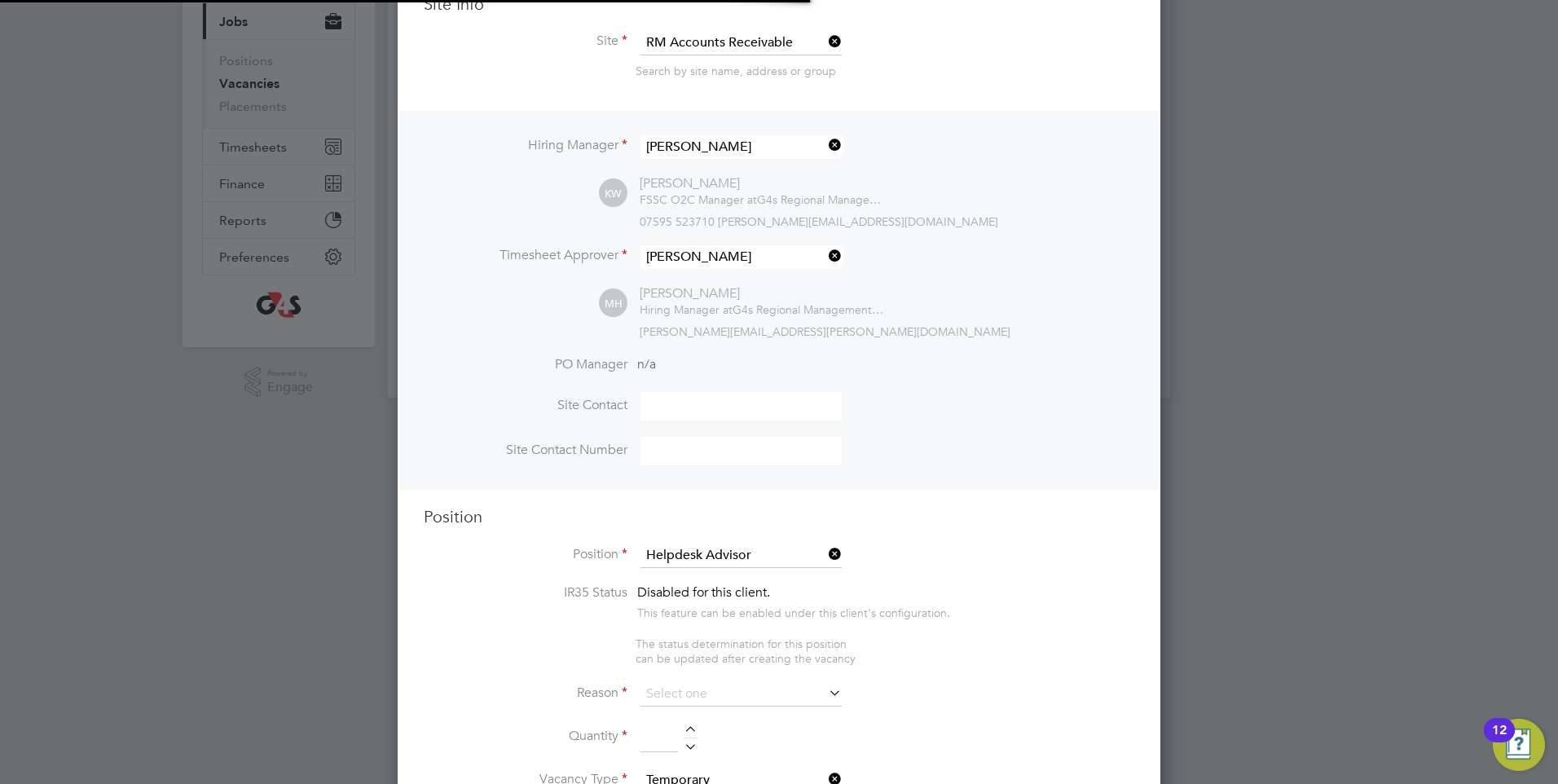
type textarea "Helpdesk Advisor- Frontline to the AR Team. Providing a triage service to reque…"
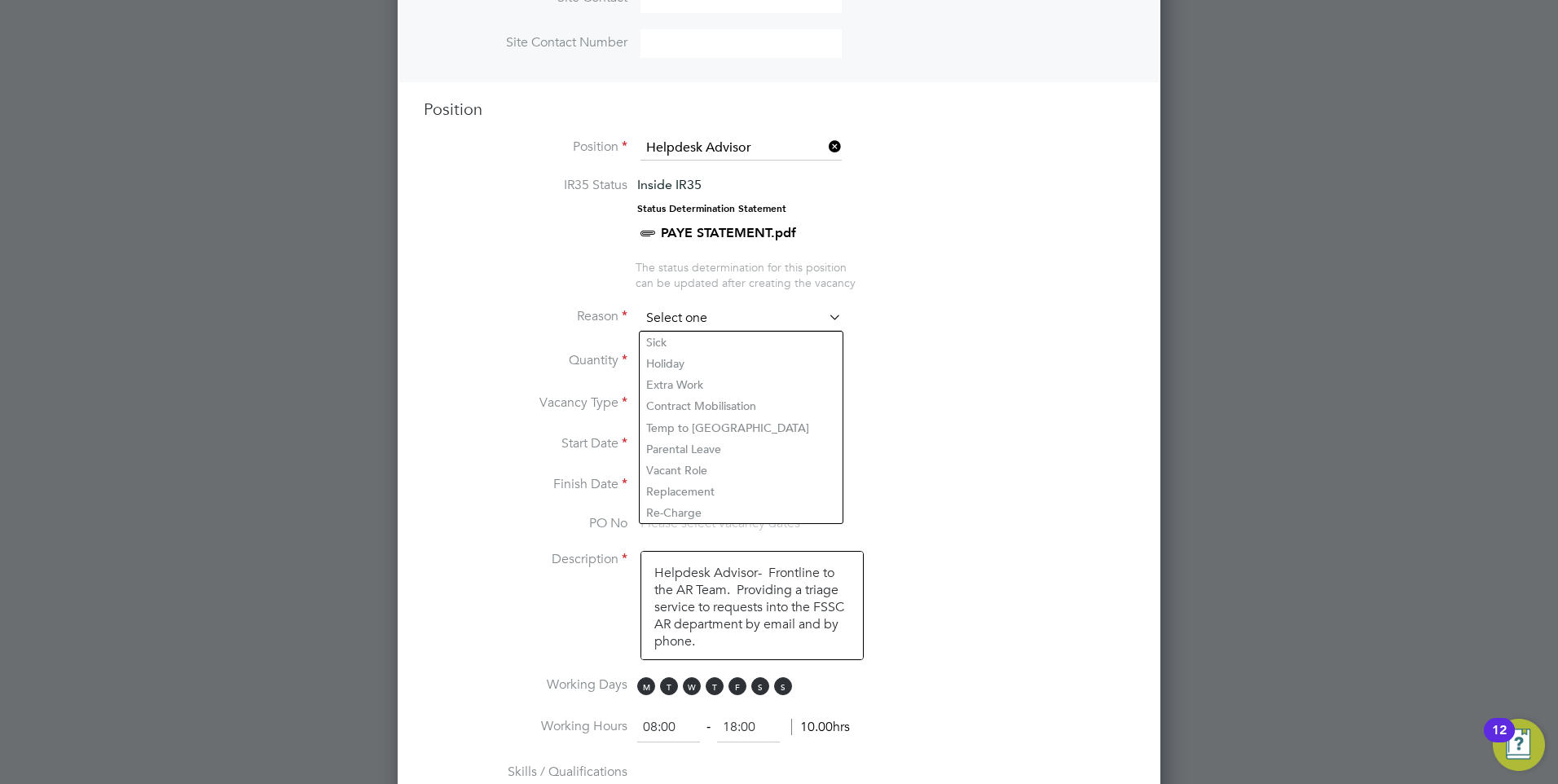
drag, startPoint x: 716, startPoint y: 322, endPoint x: 725, endPoint y: 328, distance: 10.8
click at [718, 323] on input at bounding box center [741, 318] width 201 height 24
click at [708, 382] on li "Extra Work" at bounding box center [741, 383] width 203 height 21
type input "Extra Work"
click at [659, 364] on input at bounding box center [658, 362] width 37 height 29
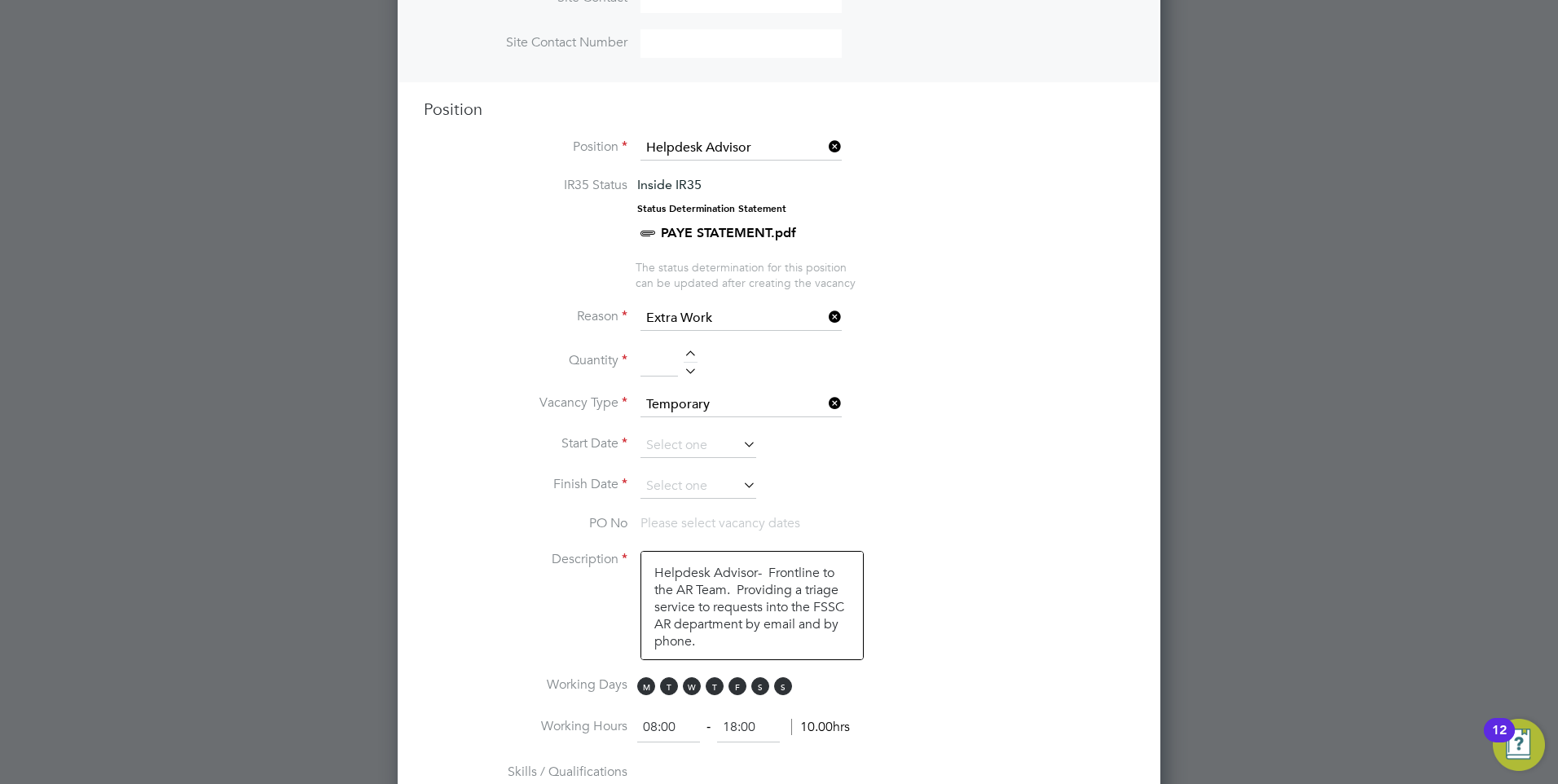
type input "1"
click at [762, 367] on li "Quantity 1" at bounding box center [779, 370] width 711 height 45
drag, startPoint x: 661, startPoint y: 360, endPoint x: 706, endPoint y: 354, distance: 45.4
click at [705, 354] on li "Quantity 1" at bounding box center [779, 370] width 711 height 45
click at [691, 352] on div at bounding box center [690, 355] width 14 height 12
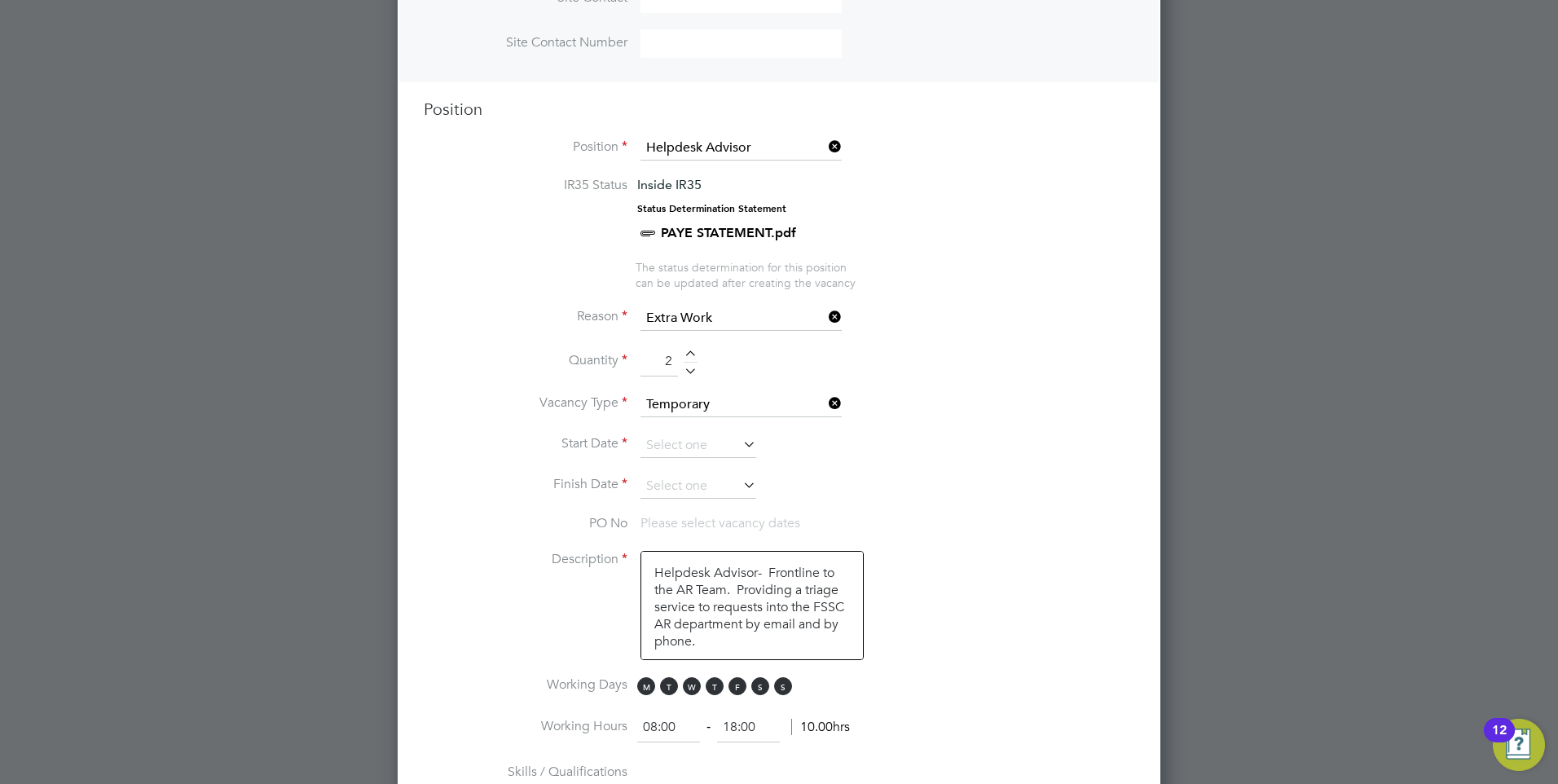
click at [691, 352] on div at bounding box center [690, 355] width 14 height 12
type input "3"
click at [903, 368] on li "Quantity 3" at bounding box center [779, 370] width 711 height 45
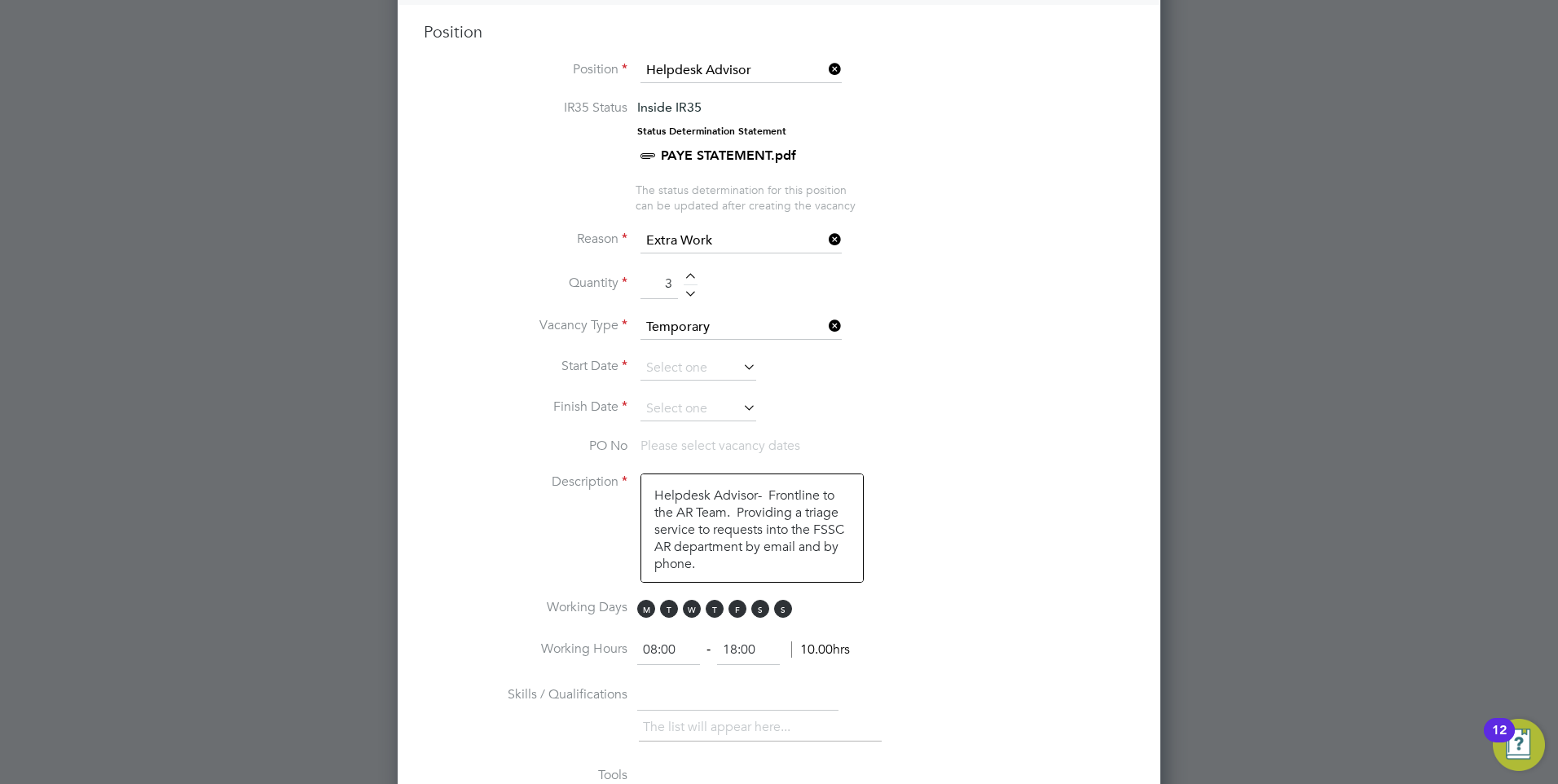
scroll to position [760, 0]
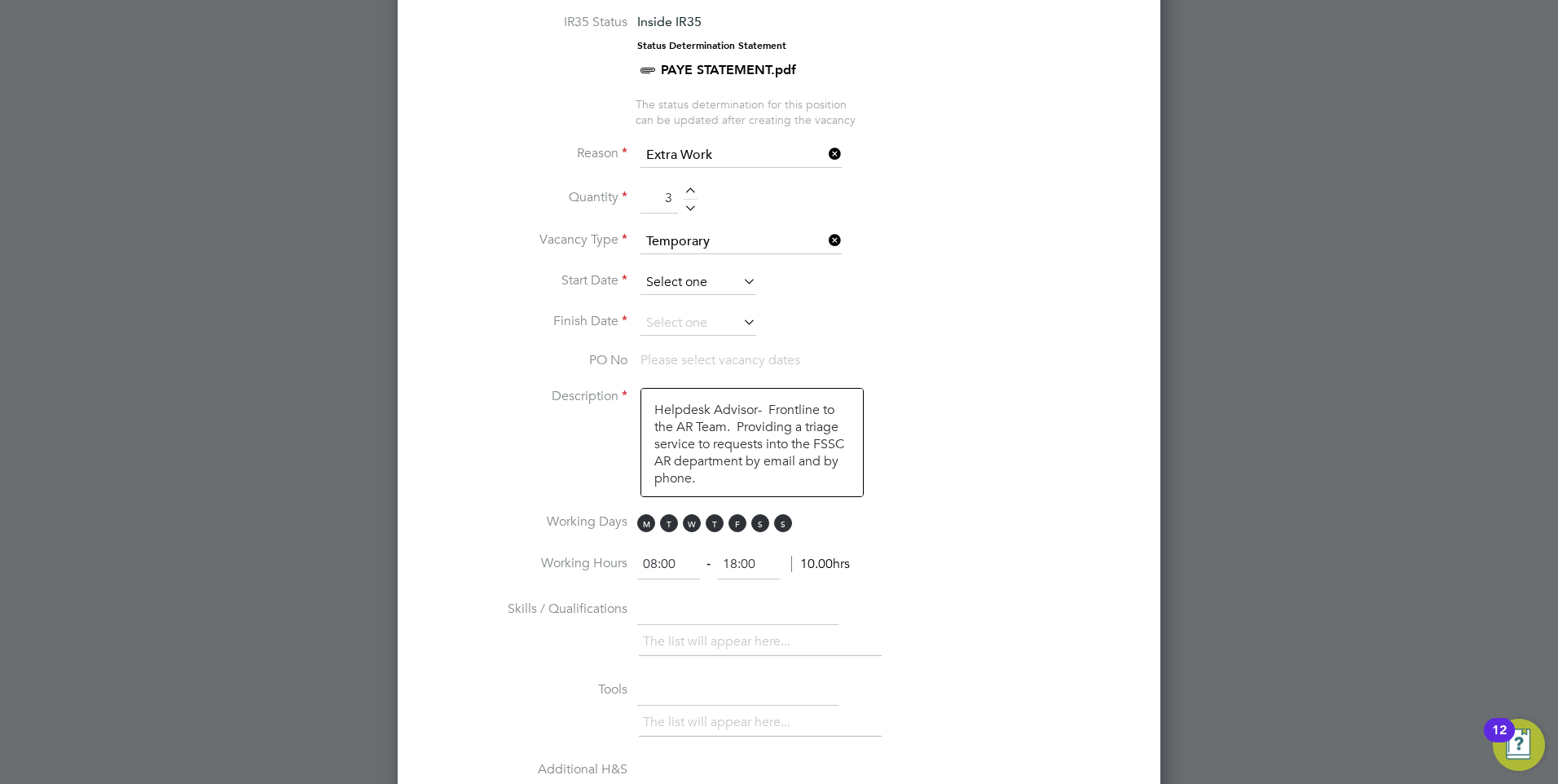
click at [695, 283] on input at bounding box center [698, 282] width 116 height 24
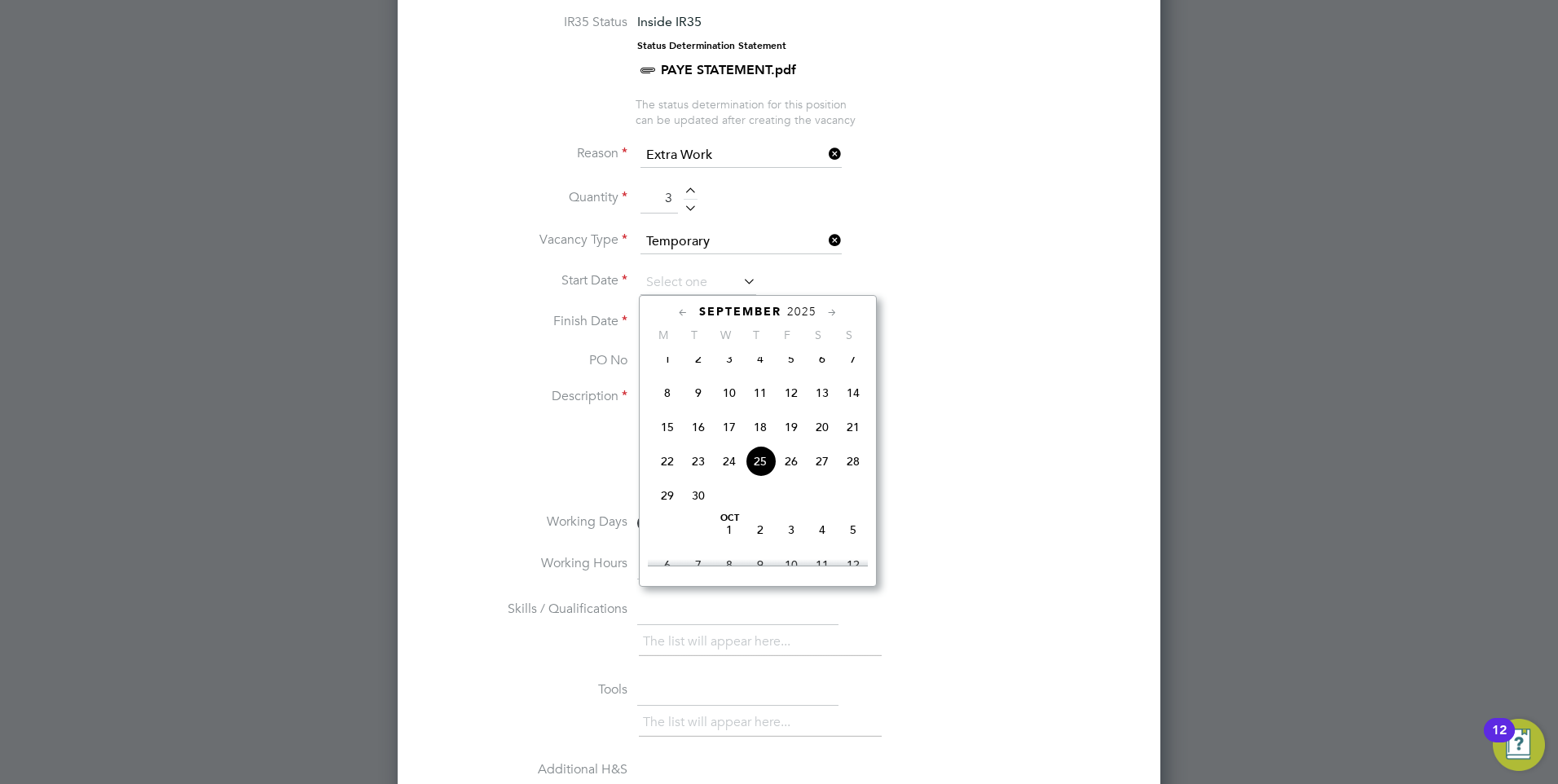
scroll to position [599, 0]
drag, startPoint x: 660, startPoint y: 469, endPoint x: 664, endPoint y: 454, distance: 15.5
click at [661, 469] on span "29" at bounding box center [667, 460] width 31 height 31
type input "29 Sep 2025"
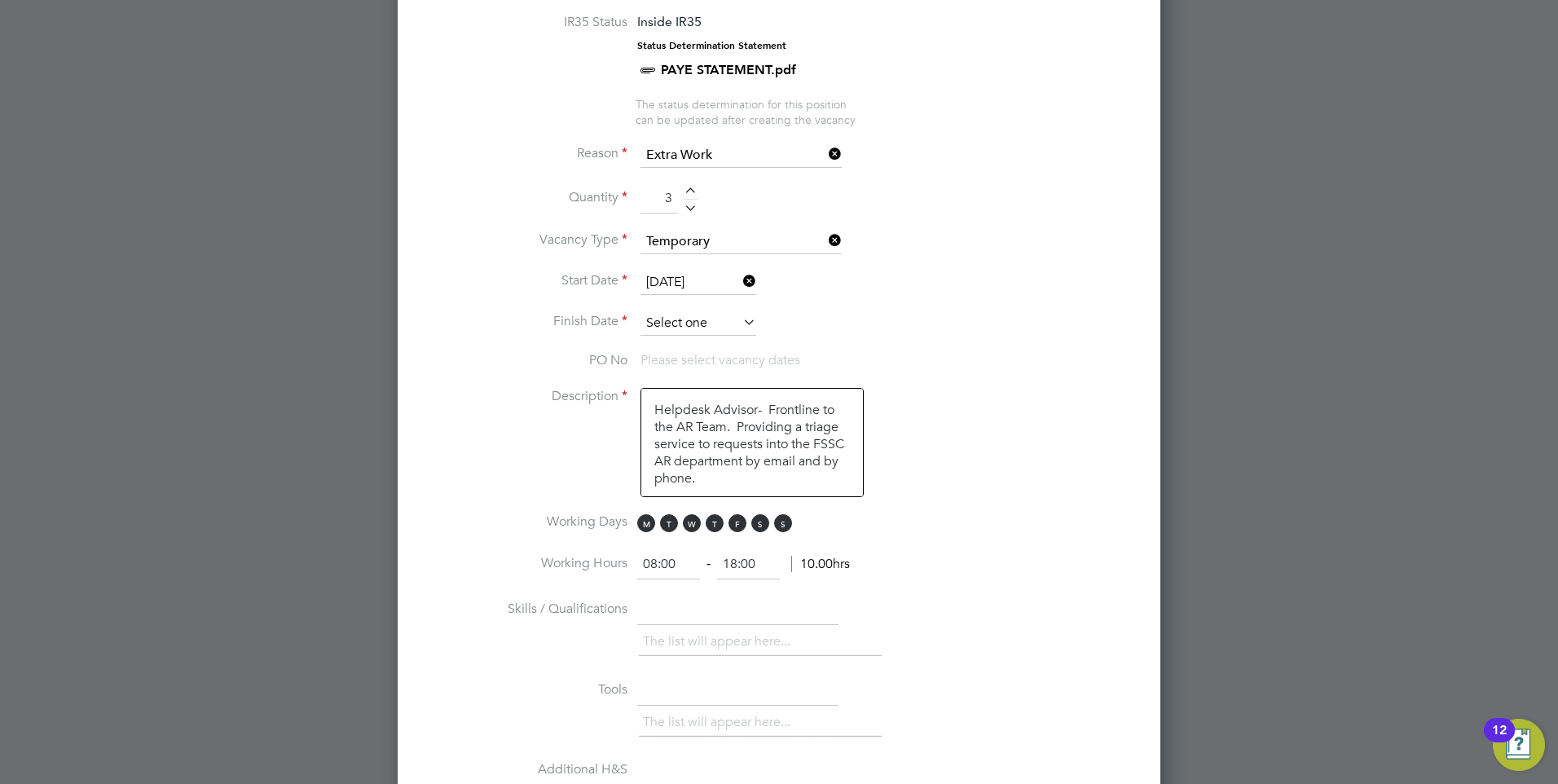
click at [691, 327] on input at bounding box center [698, 323] width 116 height 24
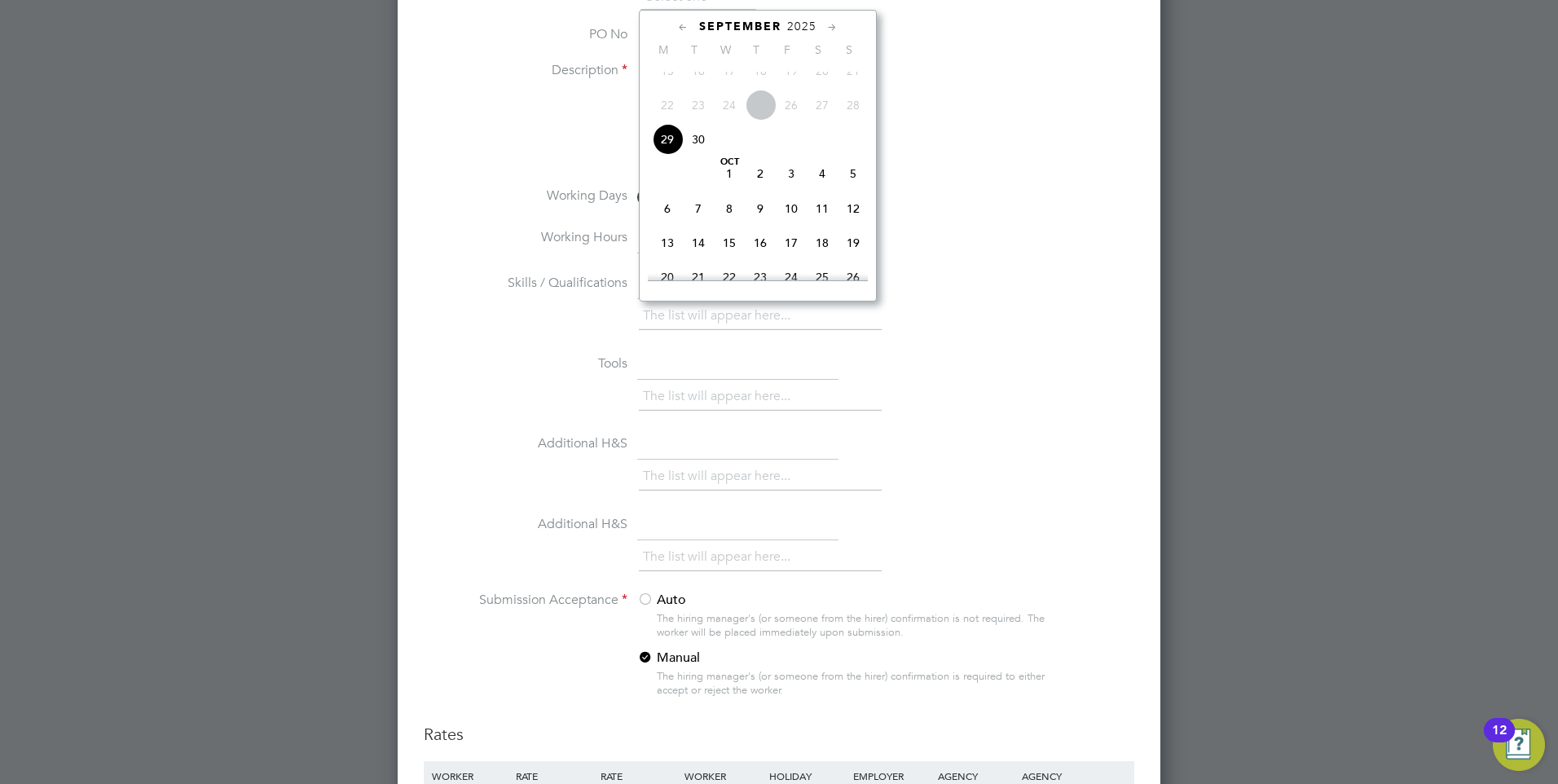
drag, startPoint x: 857, startPoint y: 260, endPoint x: 925, endPoint y: 341, distance: 105.8
click at [856, 258] on span "19" at bounding box center [853, 243] width 31 height 31
type input "19 Oct 2025"
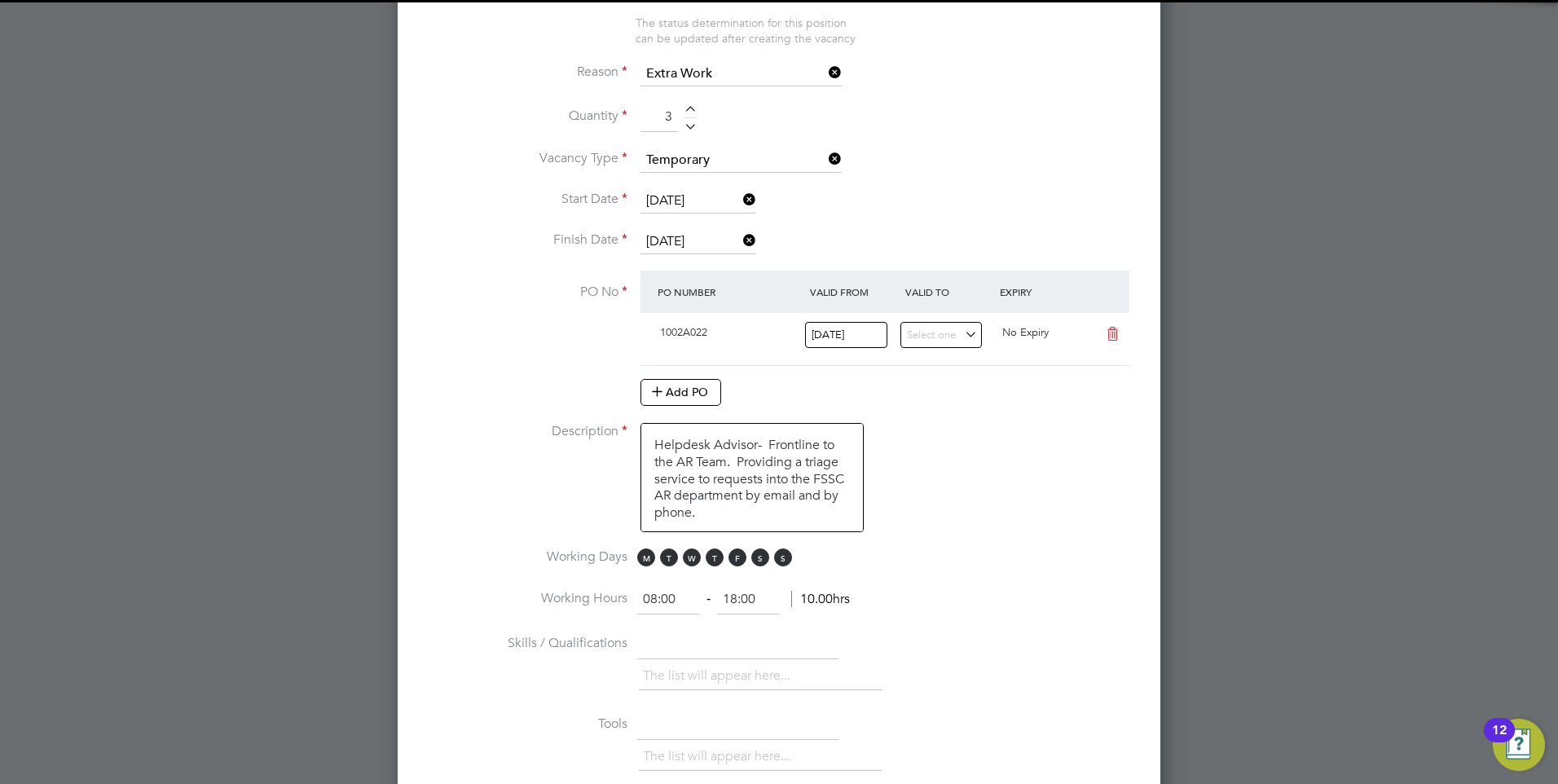
click at [1066, 557] on li "Working Days M T W T F S S" at bounding box center [779, 566] width 711 height 36
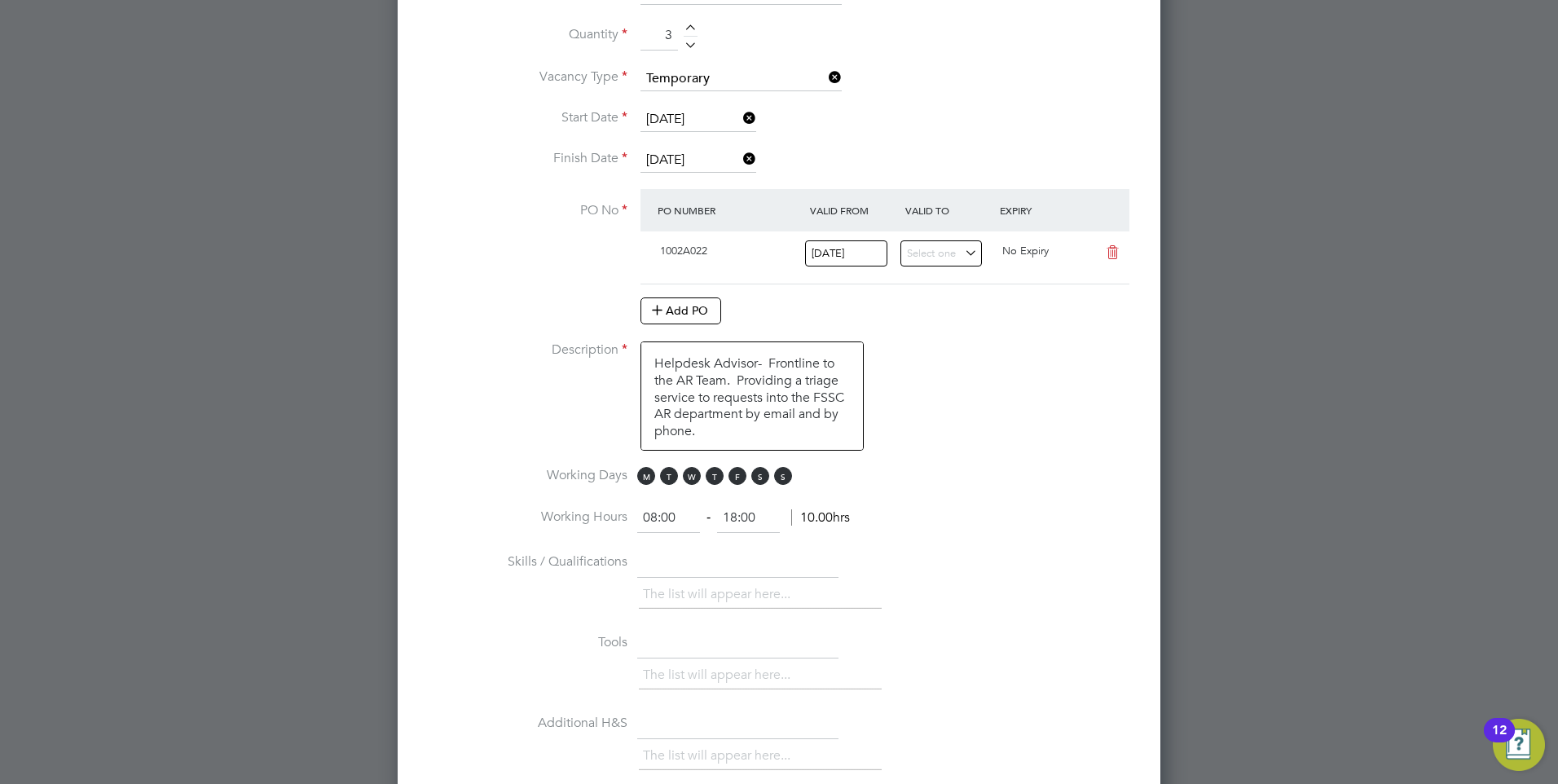
click at [742, 437] on textarea "Helpdesk Advisor- Frontline to the AR Team. Providing a triage service to reque…" at bounding box center [752, 396] width 223 height 109
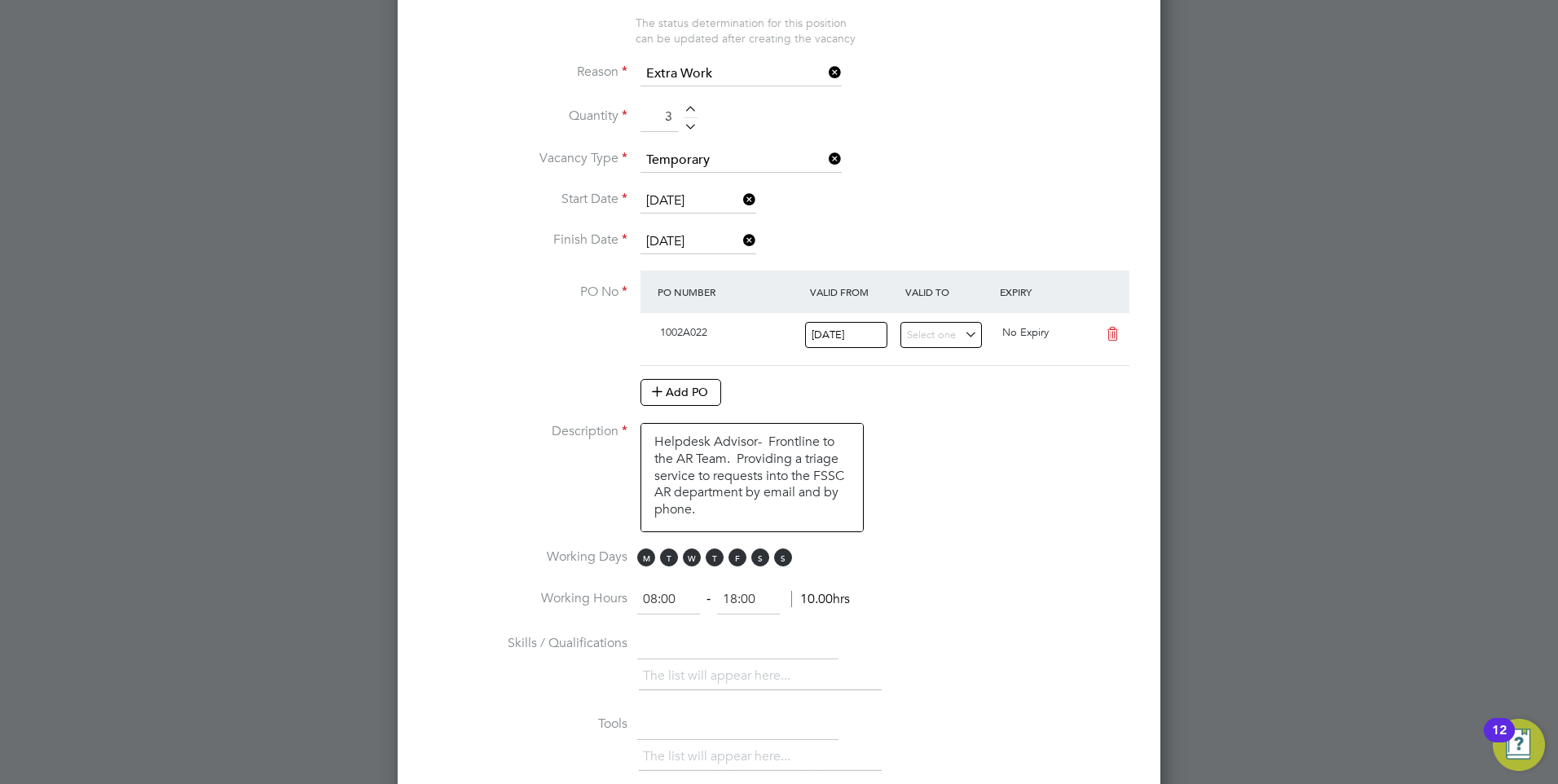
click at [718, 510] on textarea "Helpdesk Advisor- Frontline to the AR Team. Providing a triage service to reque…" at bounding box center [752, 477] width 223 height 109
type textarea "Helpdesk Advisor- Frontline to the AR Team. Providing a triage service to reque…"
click at [1071, 524] on li "Description Helpdesk Advisor- Frontline to the AR Team. Providing a triage serv…" at bounding box center [779, 485] width 711 height 125
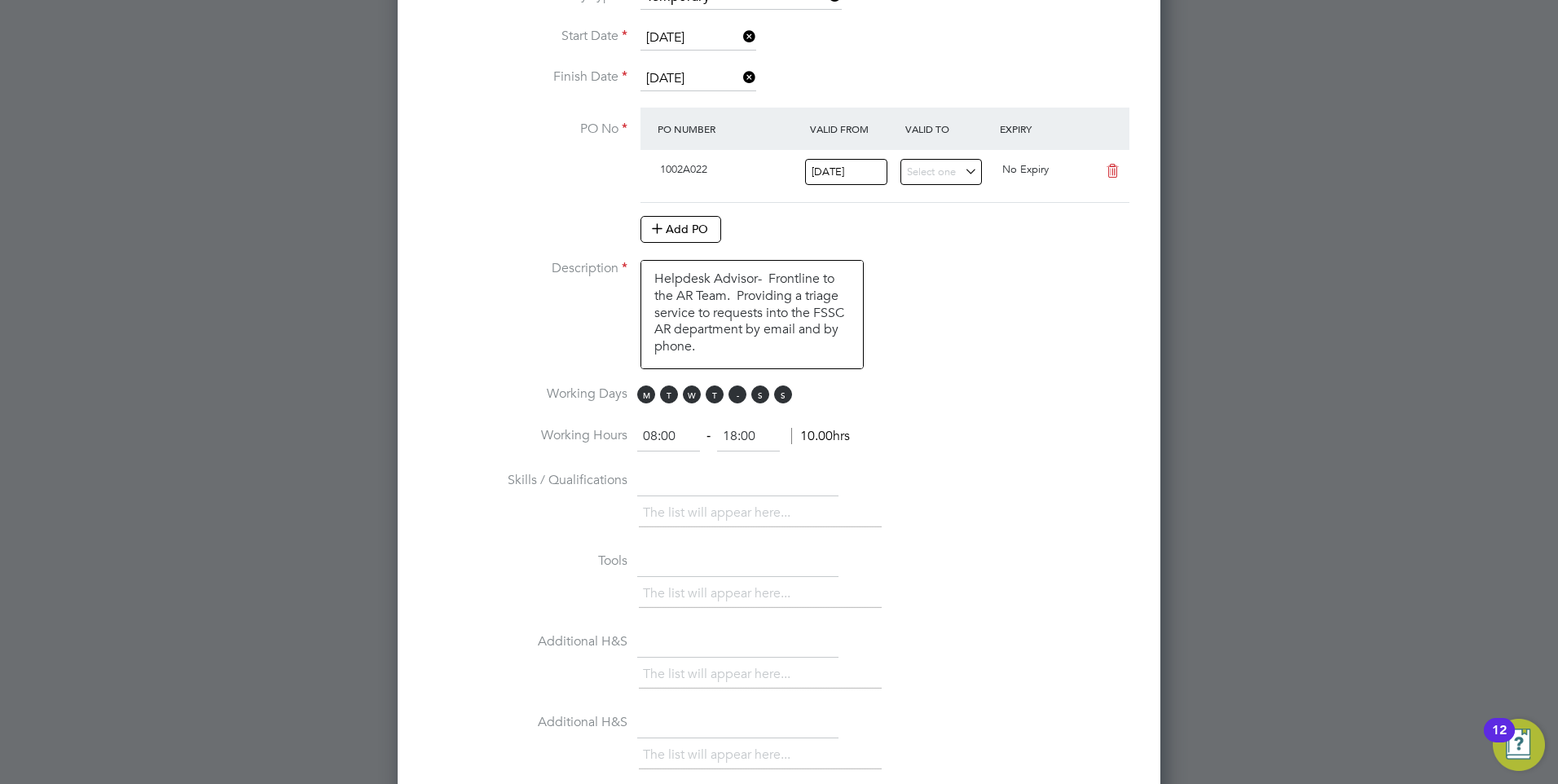
click at [735, 399] on span "F" at bounding box center [737, 394] width 18 height 18
click at [763, 398] on span "S" at bounding box center [761, 394] width 18 height 18
click at [776, 392] on span "S" at bounding box center [784, 394] width 18 height 18
click at [748, 399] on span "M T W T F S S" at bounding box center [717, 394] width 160 height 18
click at [738, 396] on span "F" at bounding box center [737, 394] width 18 height 18
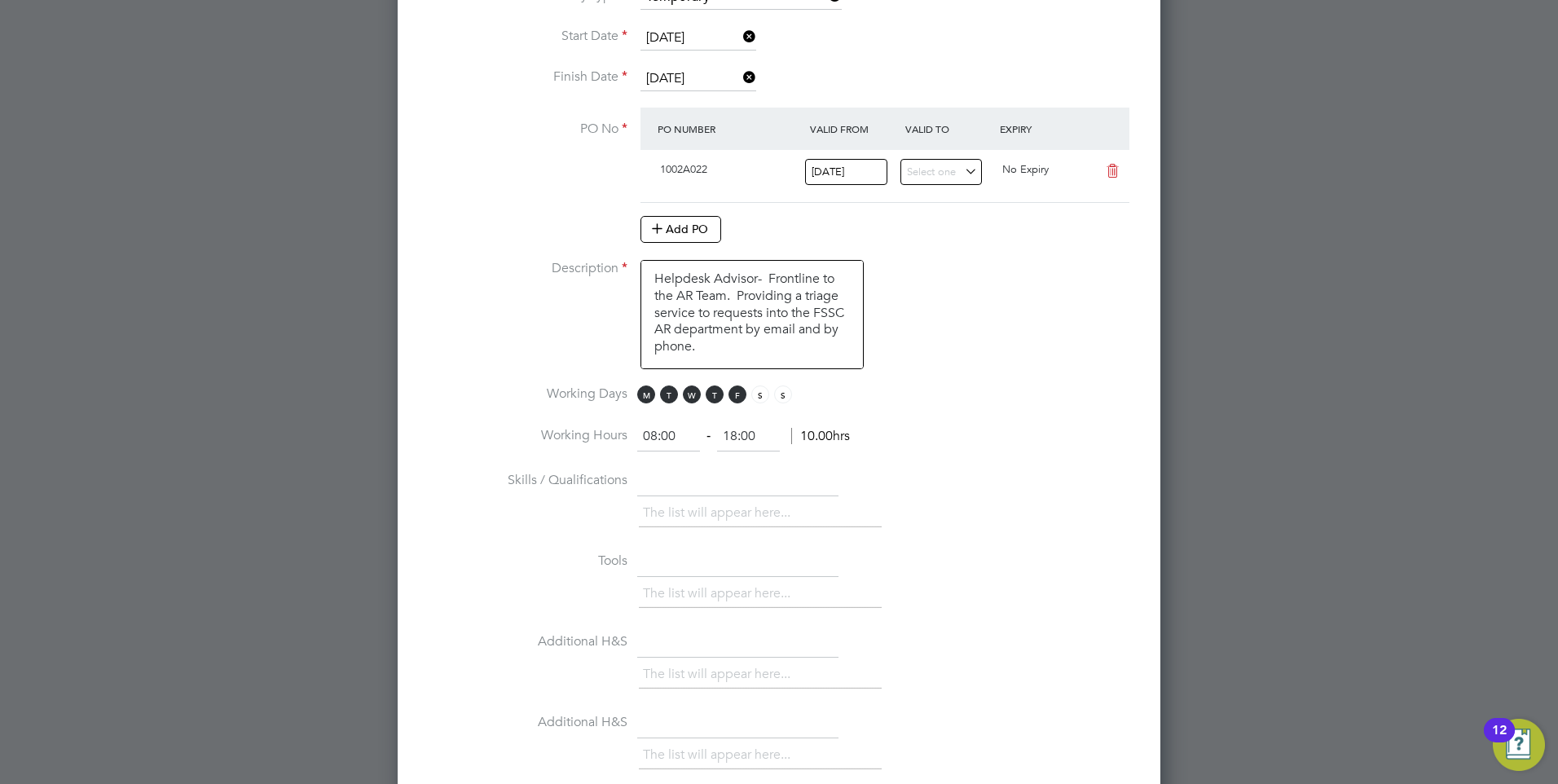
click at [695, 434] on input "08:00" at bounding box center [668, 437] width 63 height 29
drag, startPoint x: 675, startPoint y: 431, endPoint x: 639, endPoint y: 429, distance: 36.1
click at [639, 429] on input "08:00" at bounding box center [668, 437] width 63 height 29
type input "80"
click at [885, 446] on li "Working Hours ‐ hrs" at bounding box center [779, 445] width 711 height 45
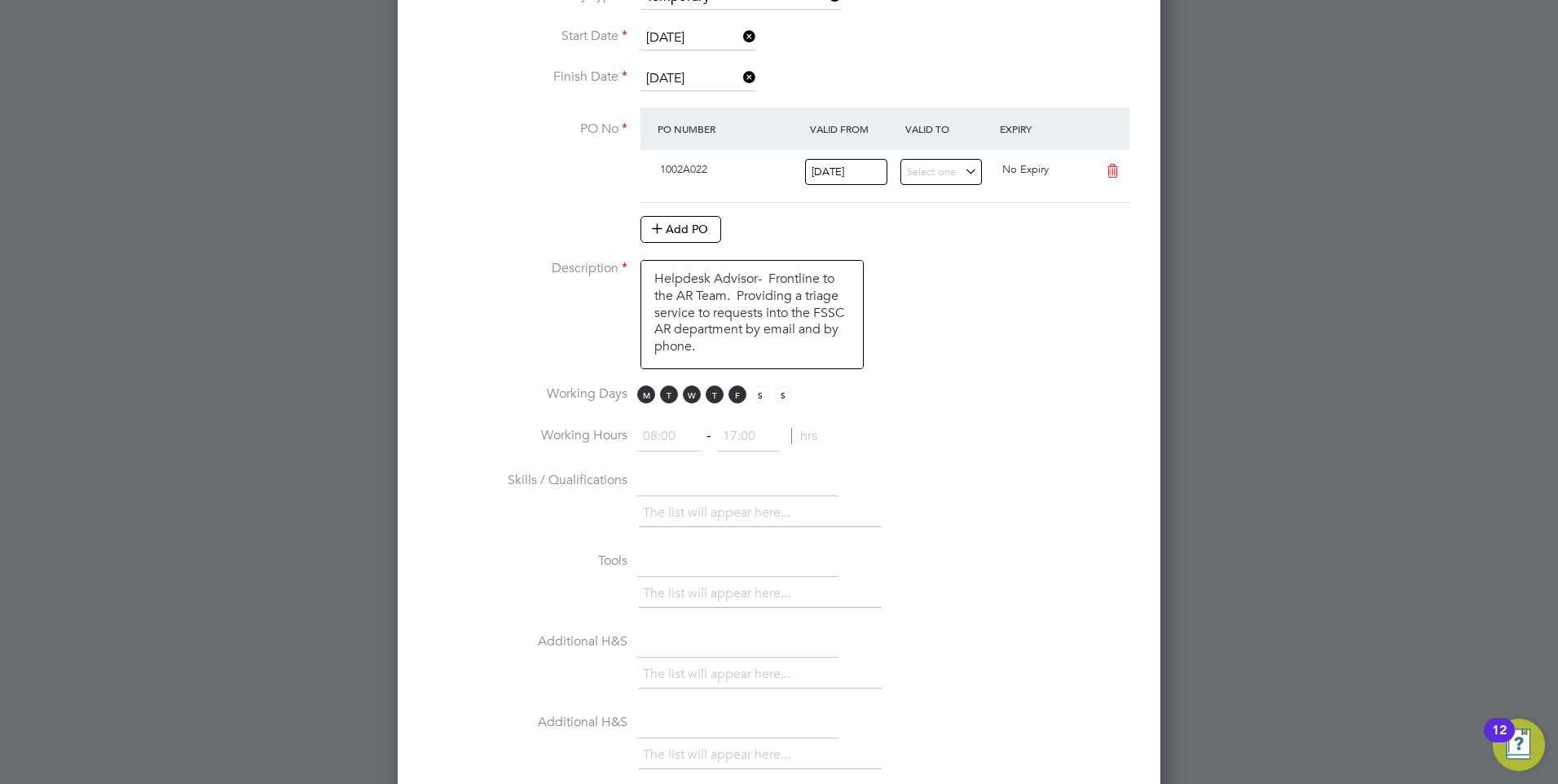
click at [756, 431] on input at bounding box center [748, 437] width 63 height 29
click at [892, 423] on li "Working Hours ‐ hrs" at bounding box center [779, 445] width 711 height 45
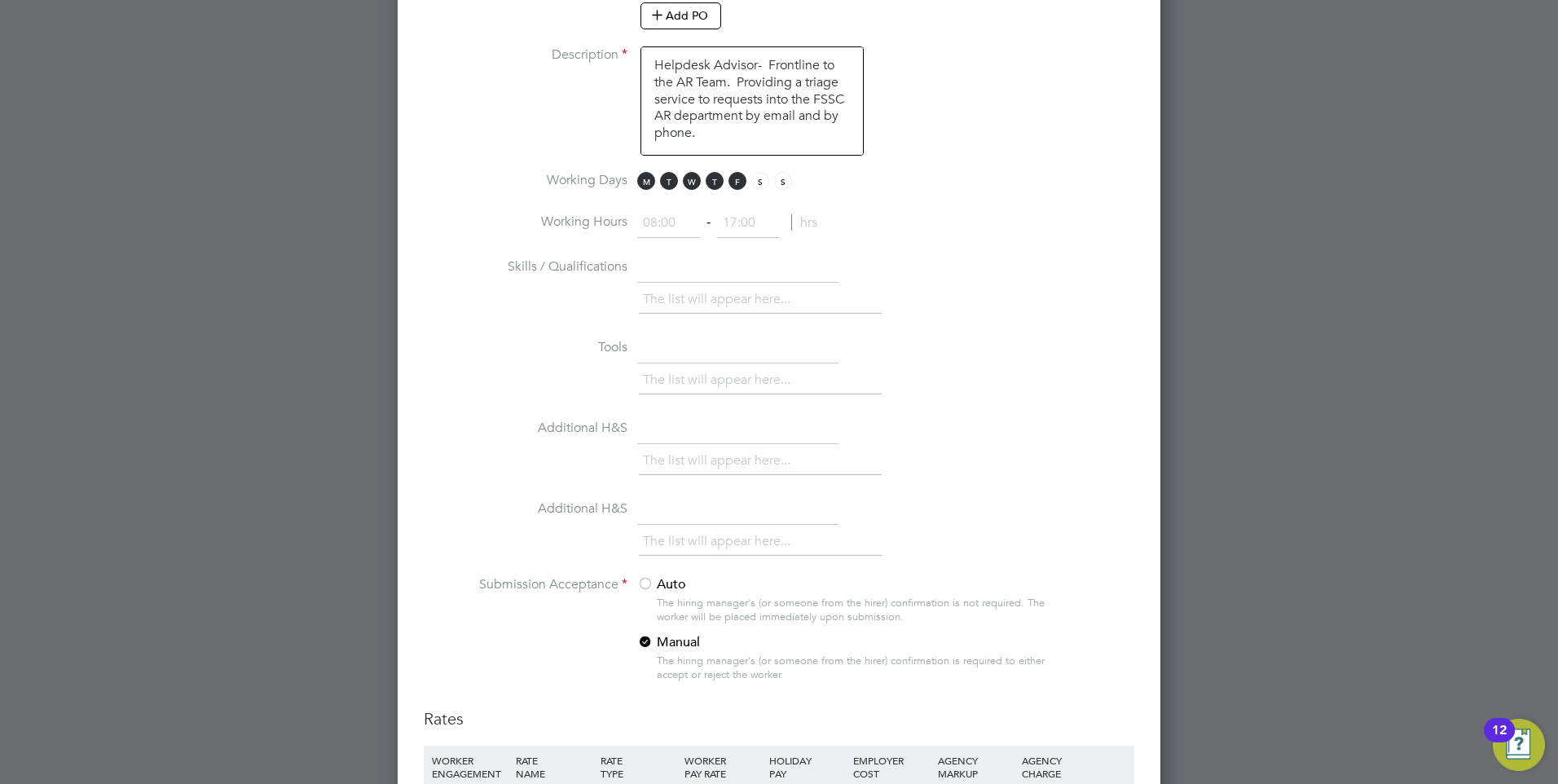
scroll to position [1331, 0]
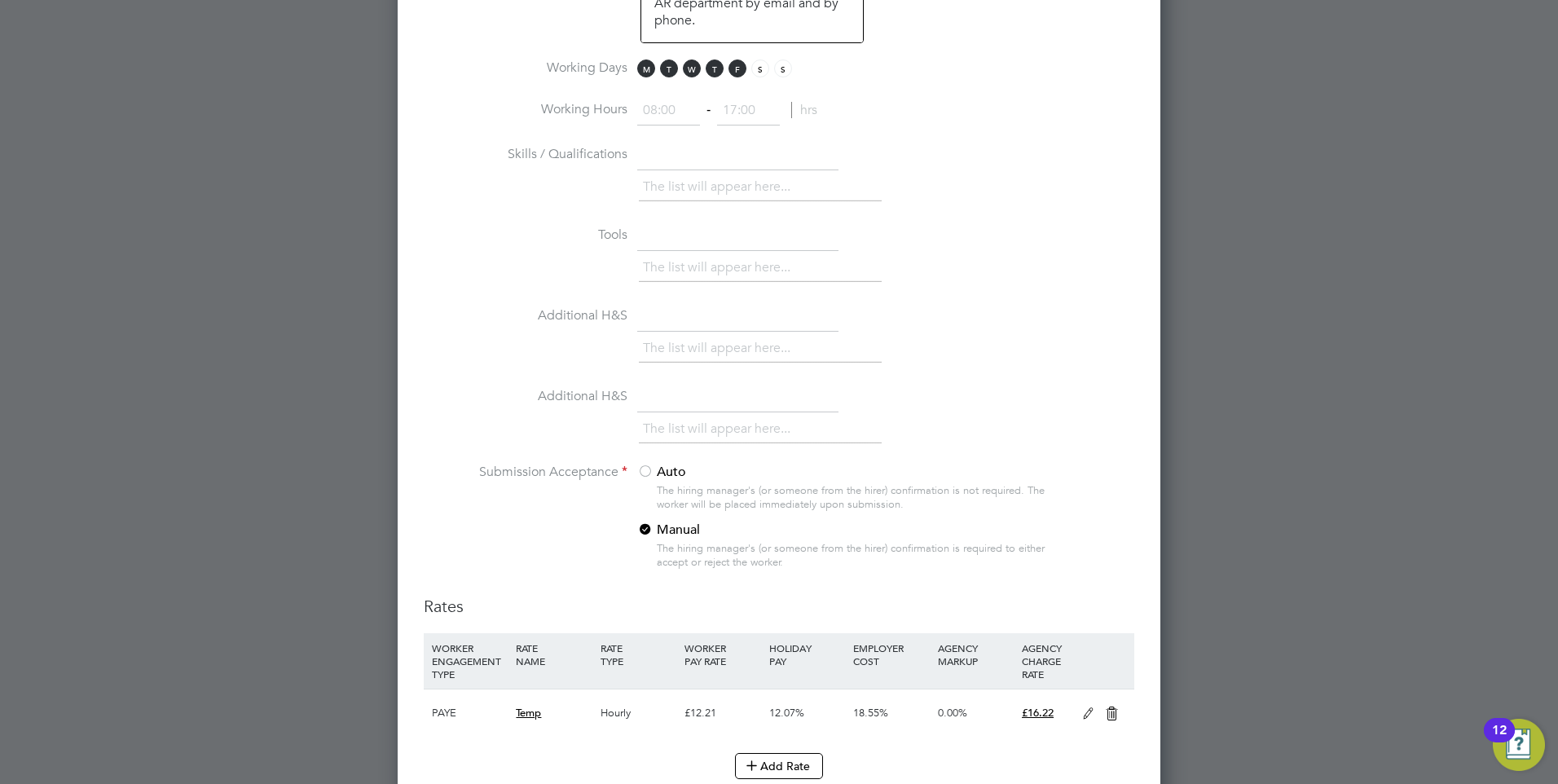
click at [708, 153] on input "text" at bounding box center [738, 156] width 201 height 29
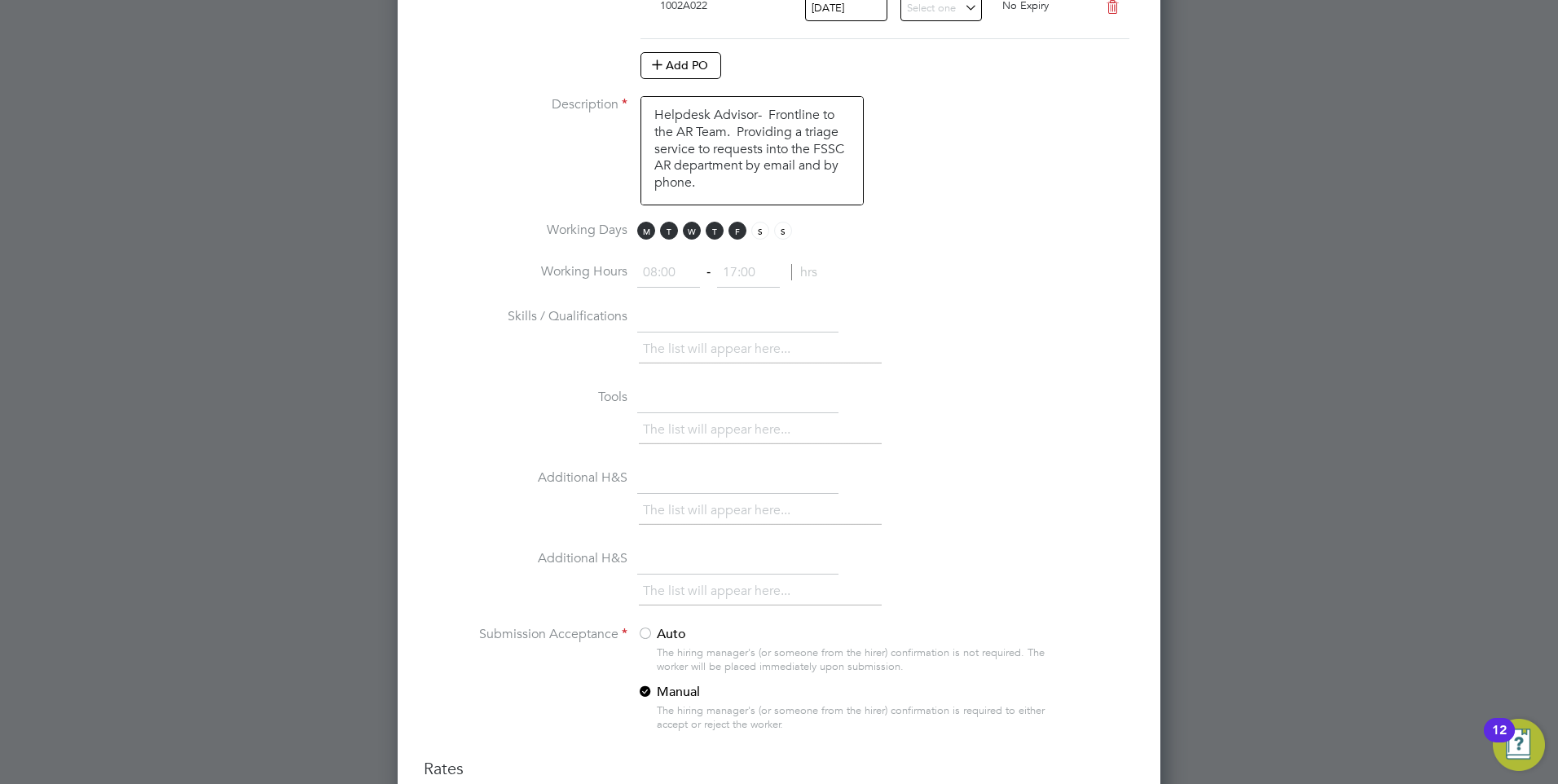
scroll to position [1168, 0]
click at [686, 181] on textarea "Helpdesk Advisor- Frontline to the AR Team. Providing a triage service to reque…" at bounding box center [752, 151] width 223 height 109
type textarea "Helpdesk Advisor- Frontline to the AR Team. Providing a triage service to reque…"
click at [956, 248] on li "Working Days M T W T F S S" at bounding box center [779, 240] width 711 height 36
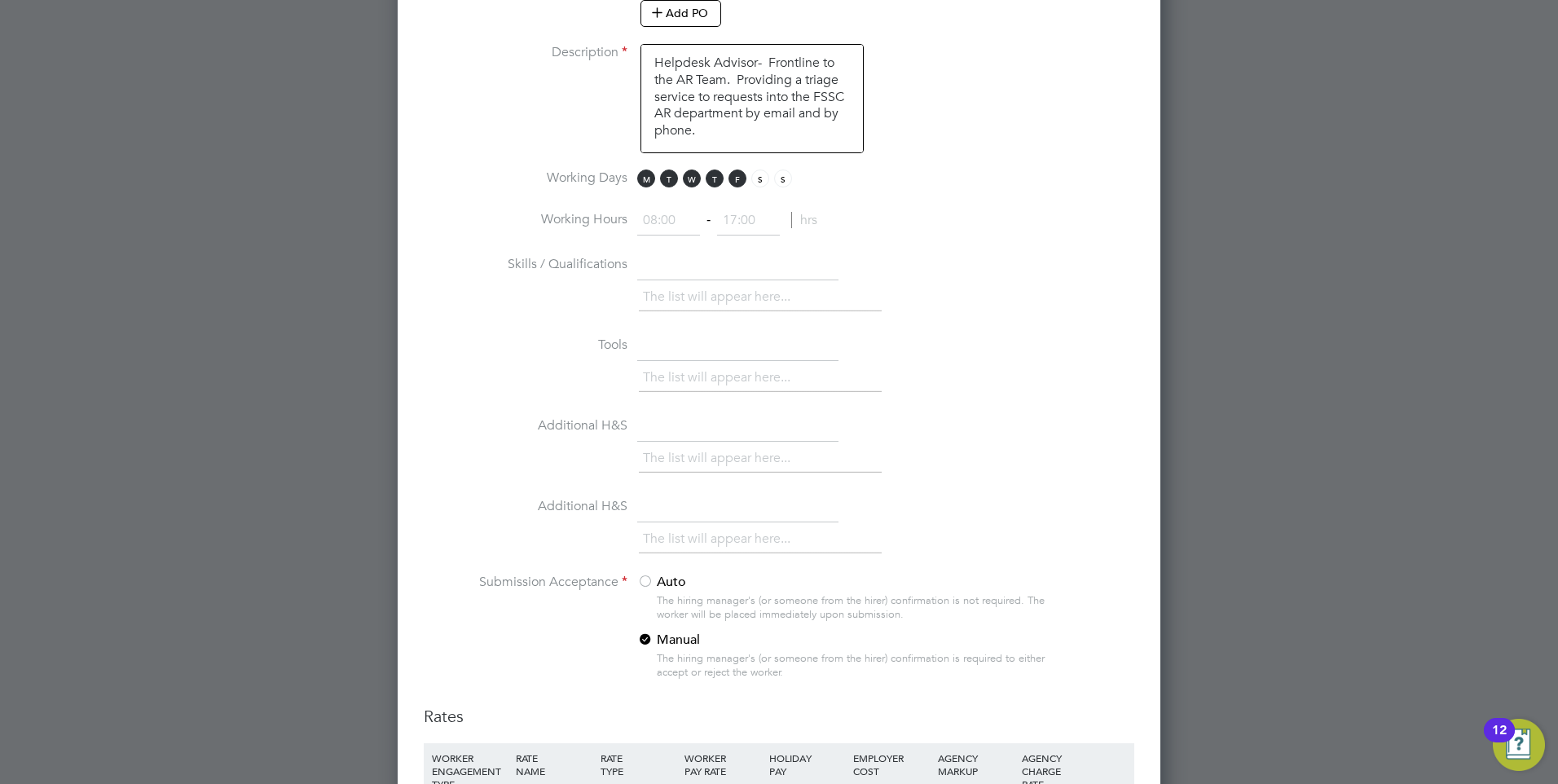
scroll to position [1250, 0]
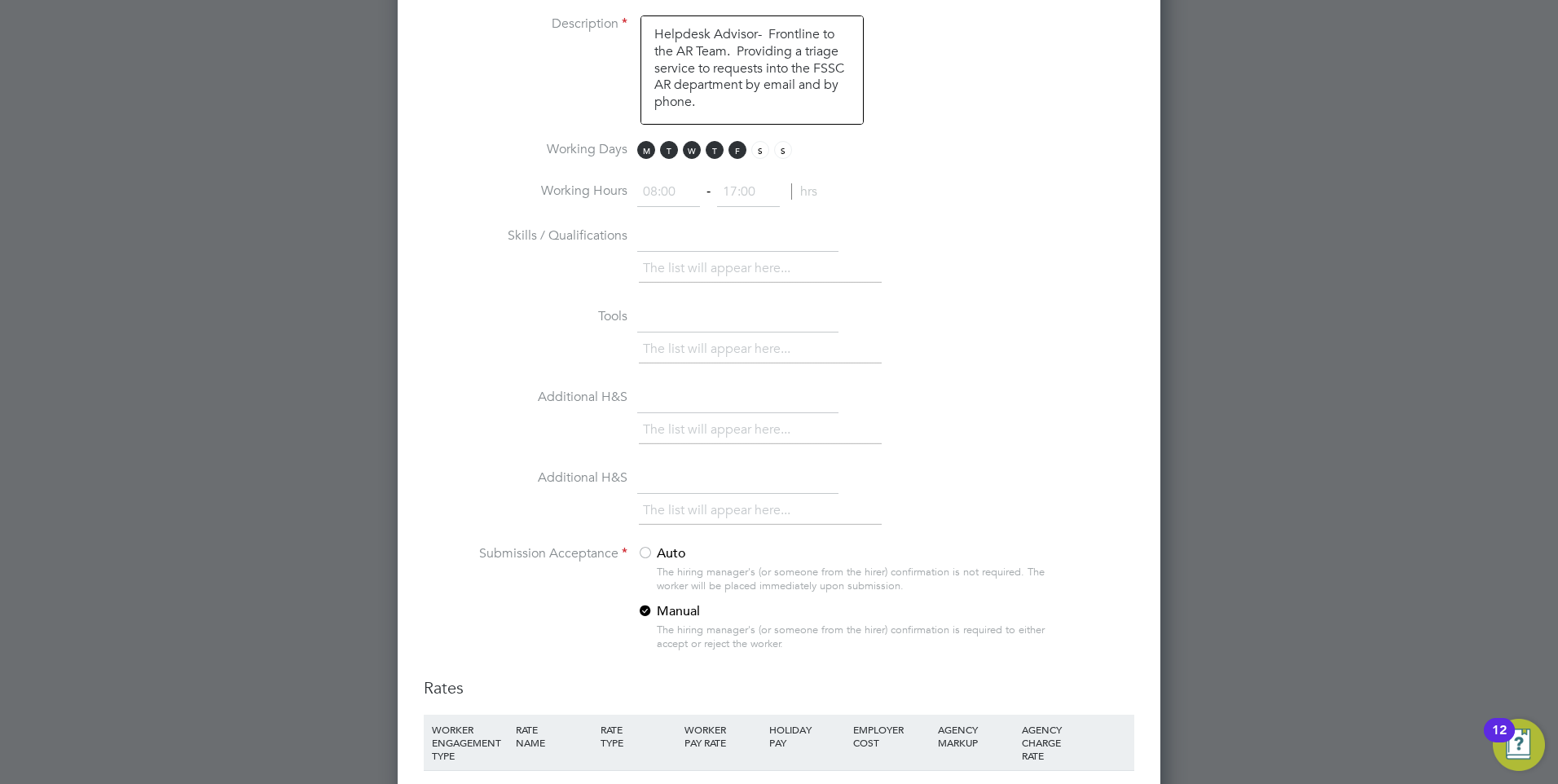
drag, startPoint x: 690, startPoint y: 246, endPoint x: 684, endPoint y: 306, distance: 60.3
click at [690, 245] on input "text" at bounding box center [738, 237] width 201 height 29
click at [682, 234] on input "text" at bounding box center [738, 237] width 201 height 29
type input "cv"
click at [674, 267] on link "x" at bounding box center [668, 267] width 12 height 21
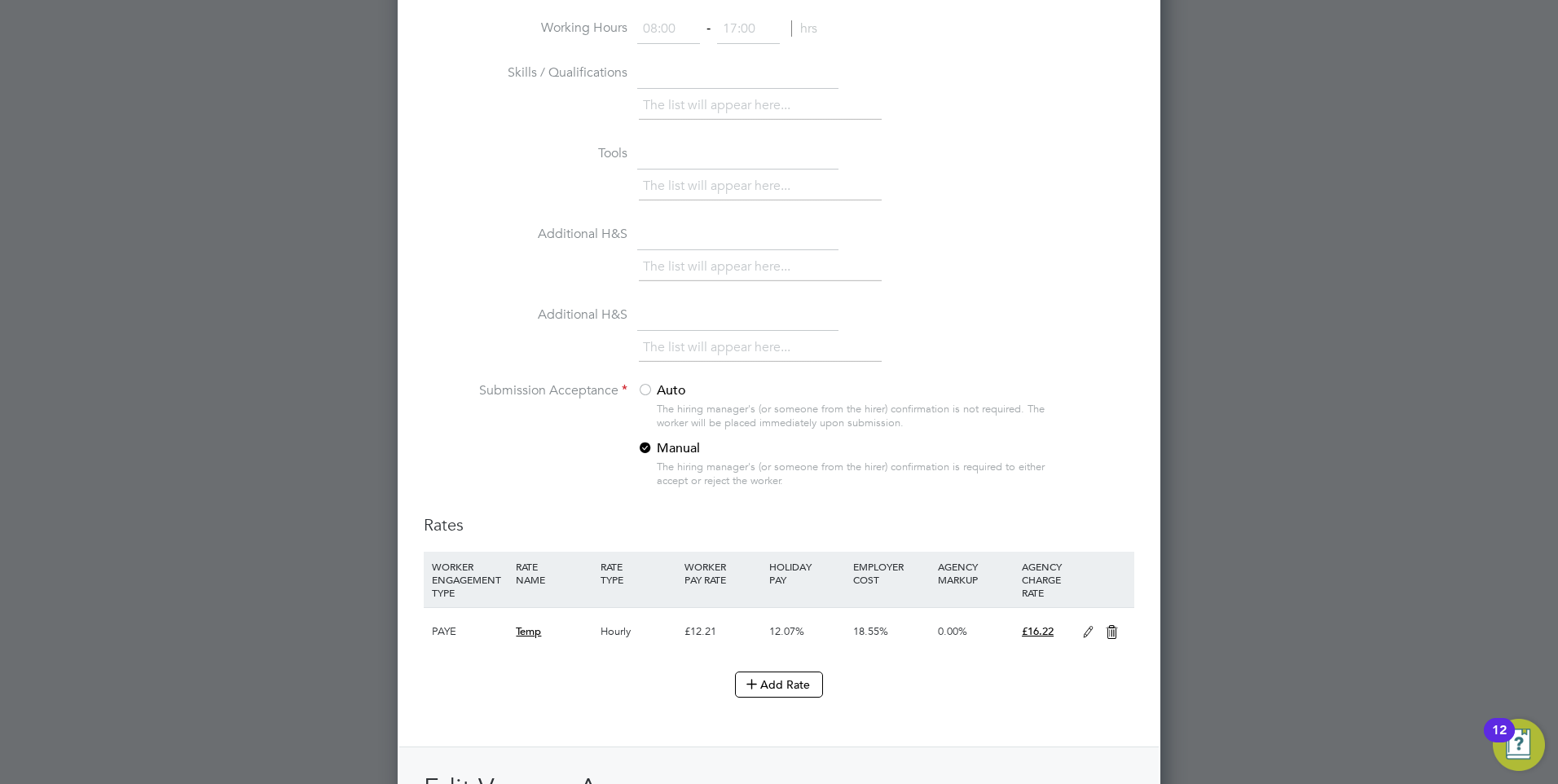
scroll to position [1494, 0]
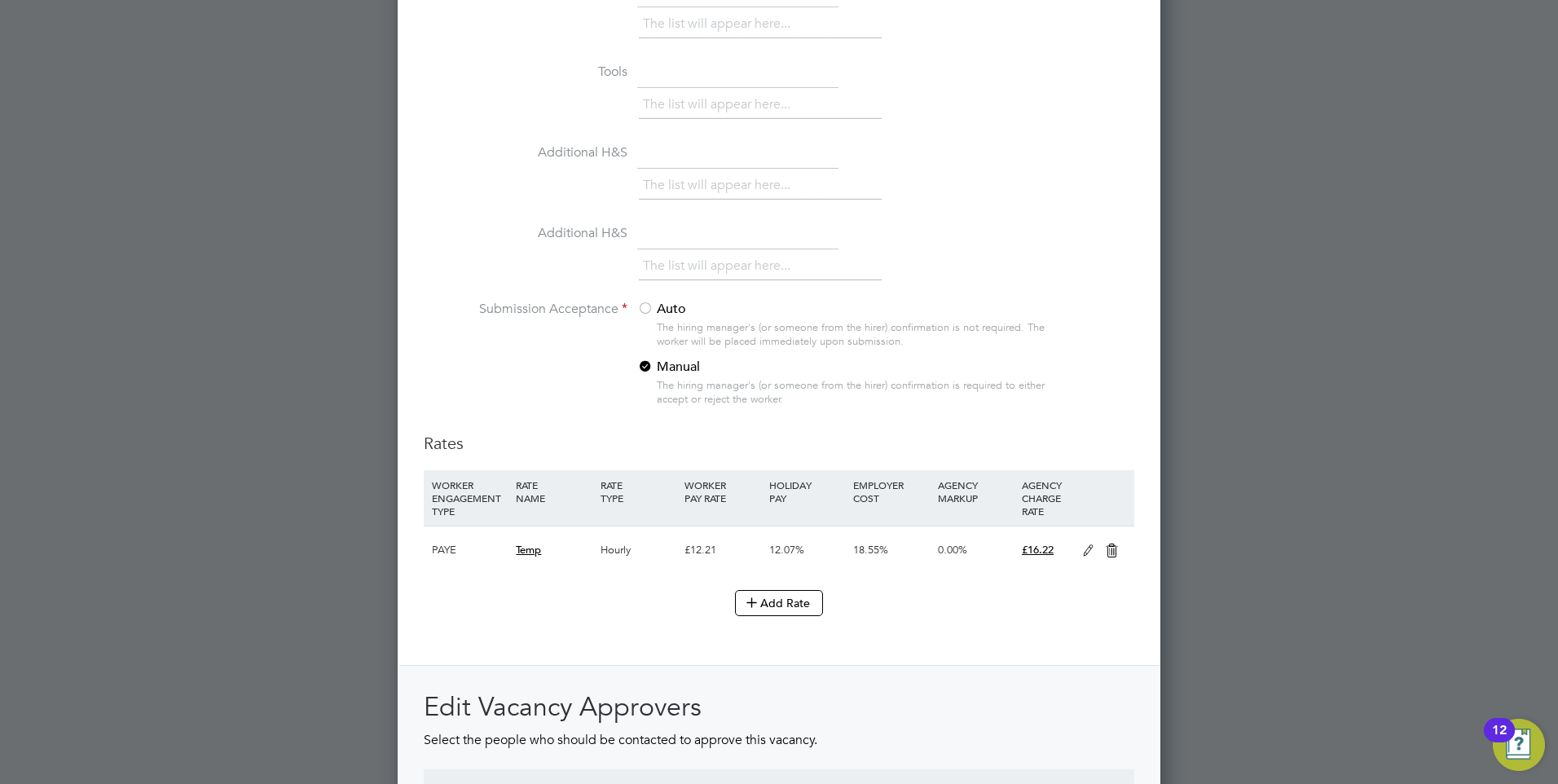
click at [646, 312] on div at bounding box center [646, 310] width 16 height 16
click at [653, 363] on div at bounding box center [646, 367] width 16 height 16
click at [650, 308] on div at bounding box center [646, 310] width 16 height 16
click at [650, 366] on div at bounding box center [646, 367] width 16 height 16
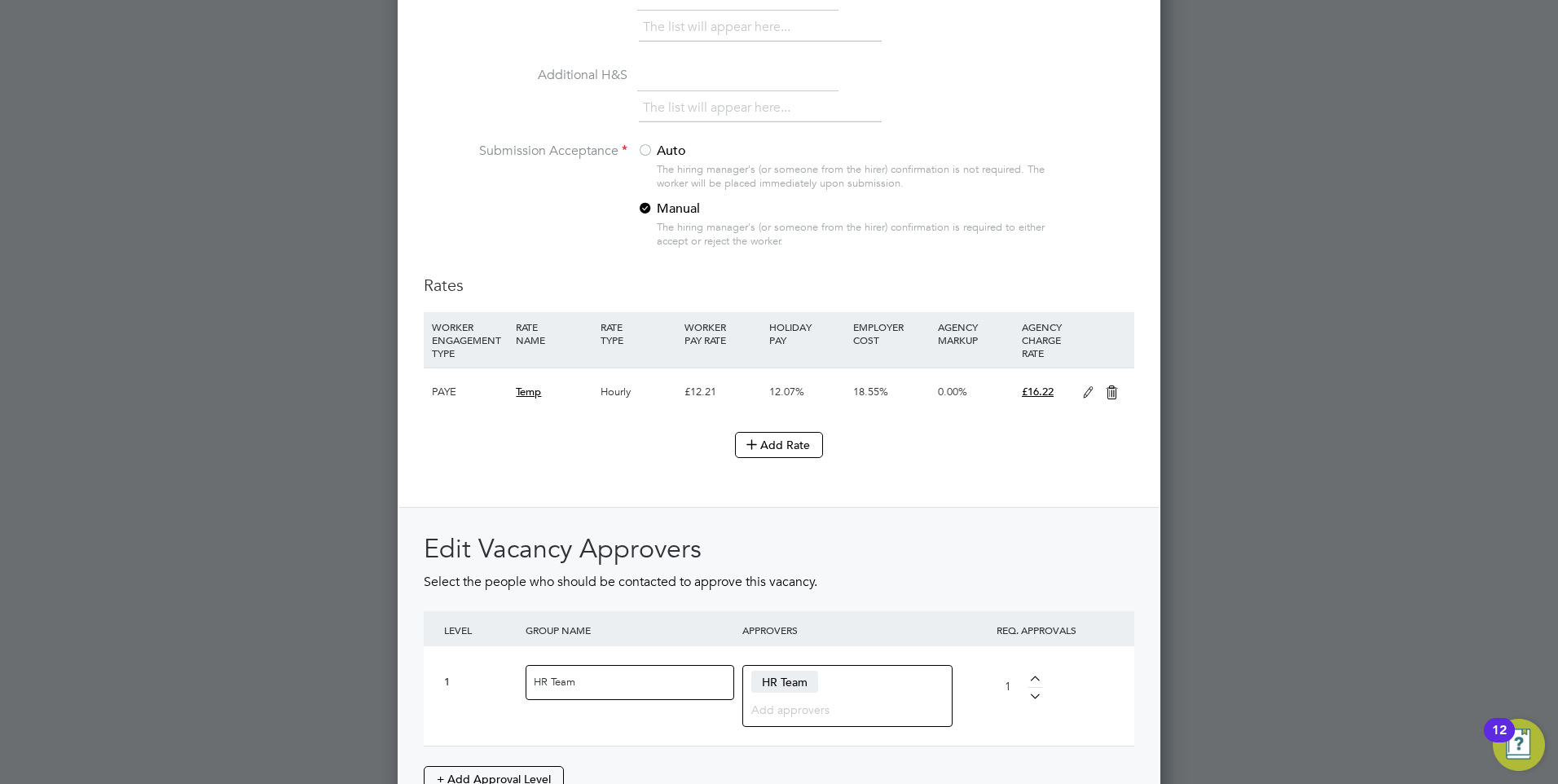
scroll to position [1657, 0]
drag, startPoint x: 729, startPoint y: 392, endPoint x: 672, endPoint y: 383, distance: 57.7
click at [672, 383] on div "PAYE Temp Hourly £12.21 12.07% 18.55% 0.00% £16.22" at bounding box center [779, 386] width 711 height 48
drag, startPoint x: 672, startPoint y: 383, endPoint x: 678, endPoint y: 444, distance: 61.3
click at [678, 444] on div "Add Rate" at bounding box center [779, 440] width 711 height 26
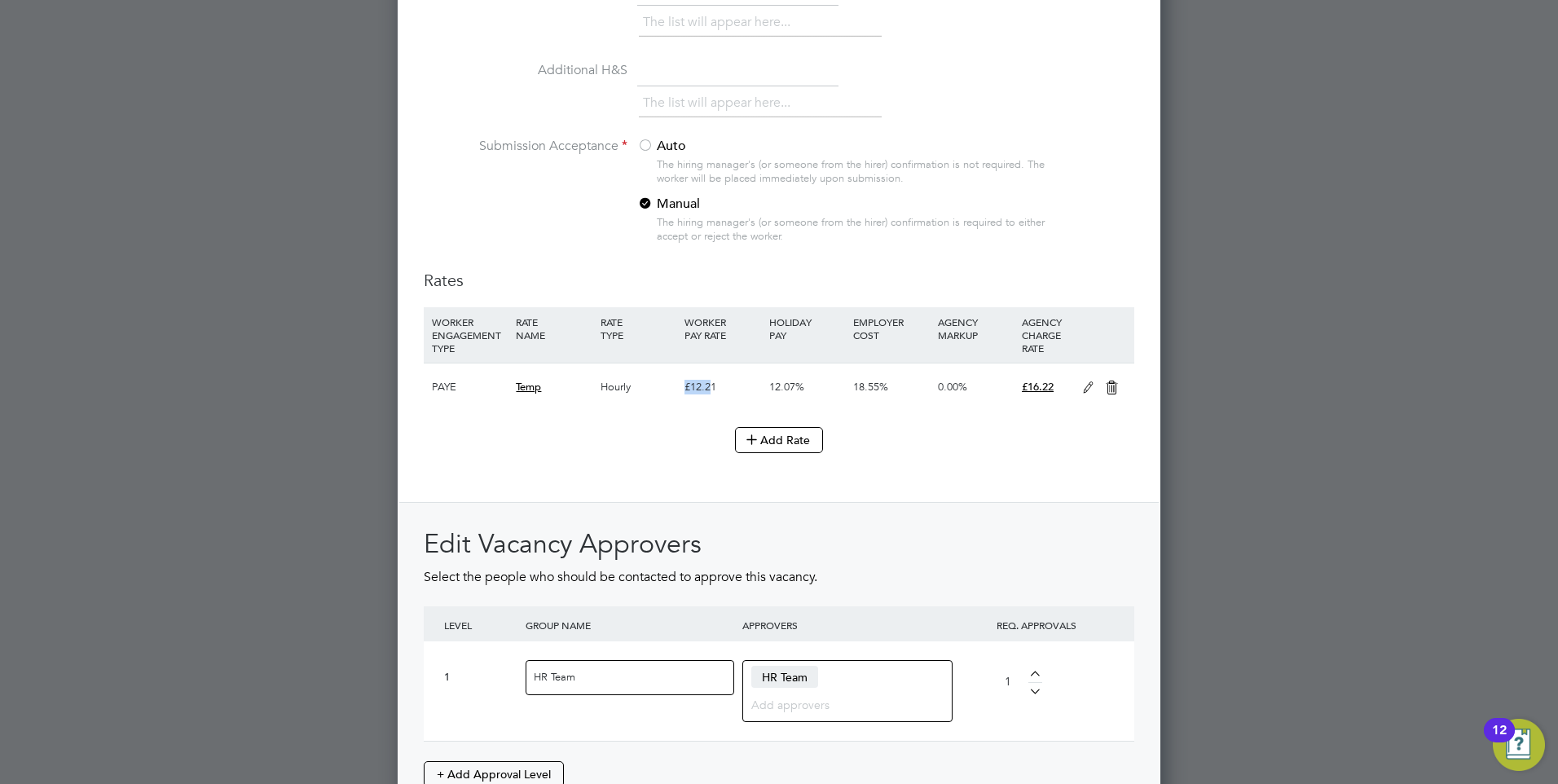
drag, startPoint x: 704, startPoint y: 386, endPoint x: 672, endPoint y: 388, distance: 32.1
click at [672, 388] on div "PAYE Temp Hourly £12.21 12.07% 18.55% 0.00% £16.22" at bounding box center [779, 386] width 711 height 48
drag, startPoint x: 672, startPoint y: 388, endPoint x: 696, endPoint y: 432, distance: 50.1
click at [680, 446] on div "Add Rate" at bounding box center [779, 440] width 711 height 26
click at [1086, 383] on icon at bounding box center [1088, 388] width 20 height 13
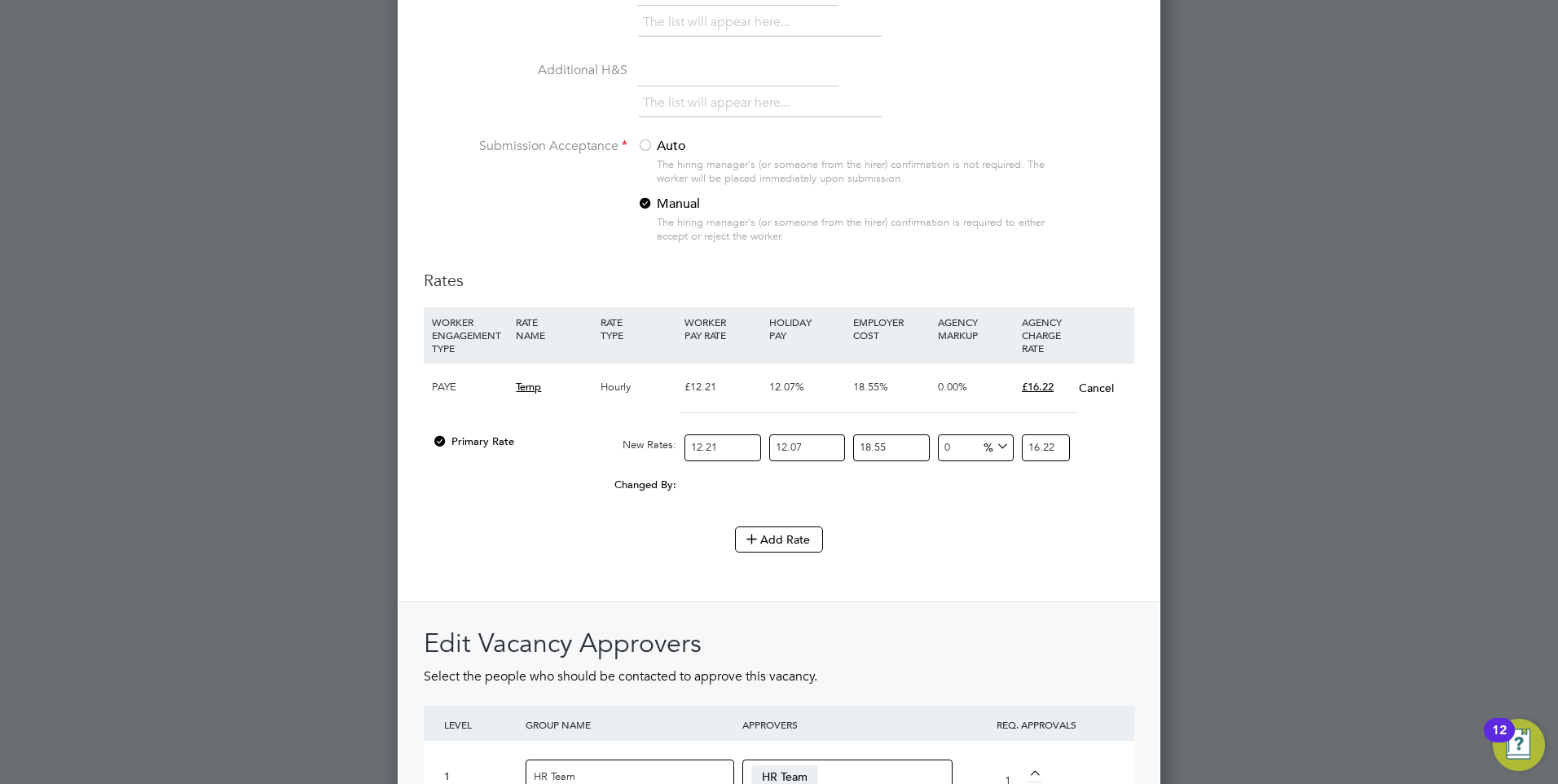
scroll to position [2654, 764]
drag, startPoint x: 738, startPoint y: 446, endPoint x: 563, endPoint y: 431, distance: 175.6
click at [563, 431] on div "Primary Rate New Rates: 12.21 12.07 n/a 18.55 n/a 0 0 % 16.22" at bounding box center [779, 448] width 711 height 44
type input "1"
type input "1.32858985"
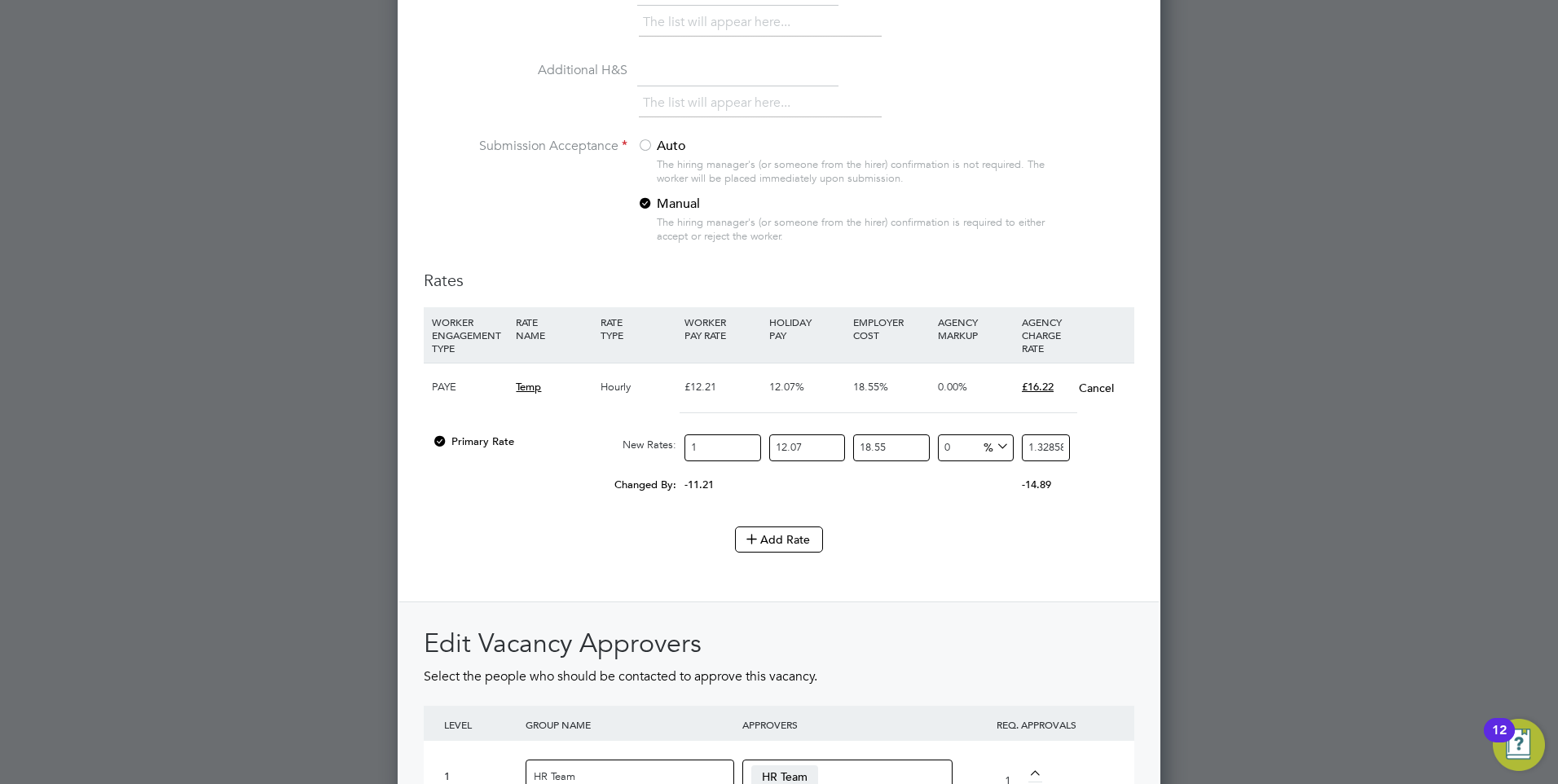
type input "15"
type input "19.92884775"
click at [957, 558] on li "Add Rate" at bounding box center [779, 547] width 711 height 43
click at [718, 448] on input "15" at bounding box center [723, 448] width 76 height 27
type input "1"
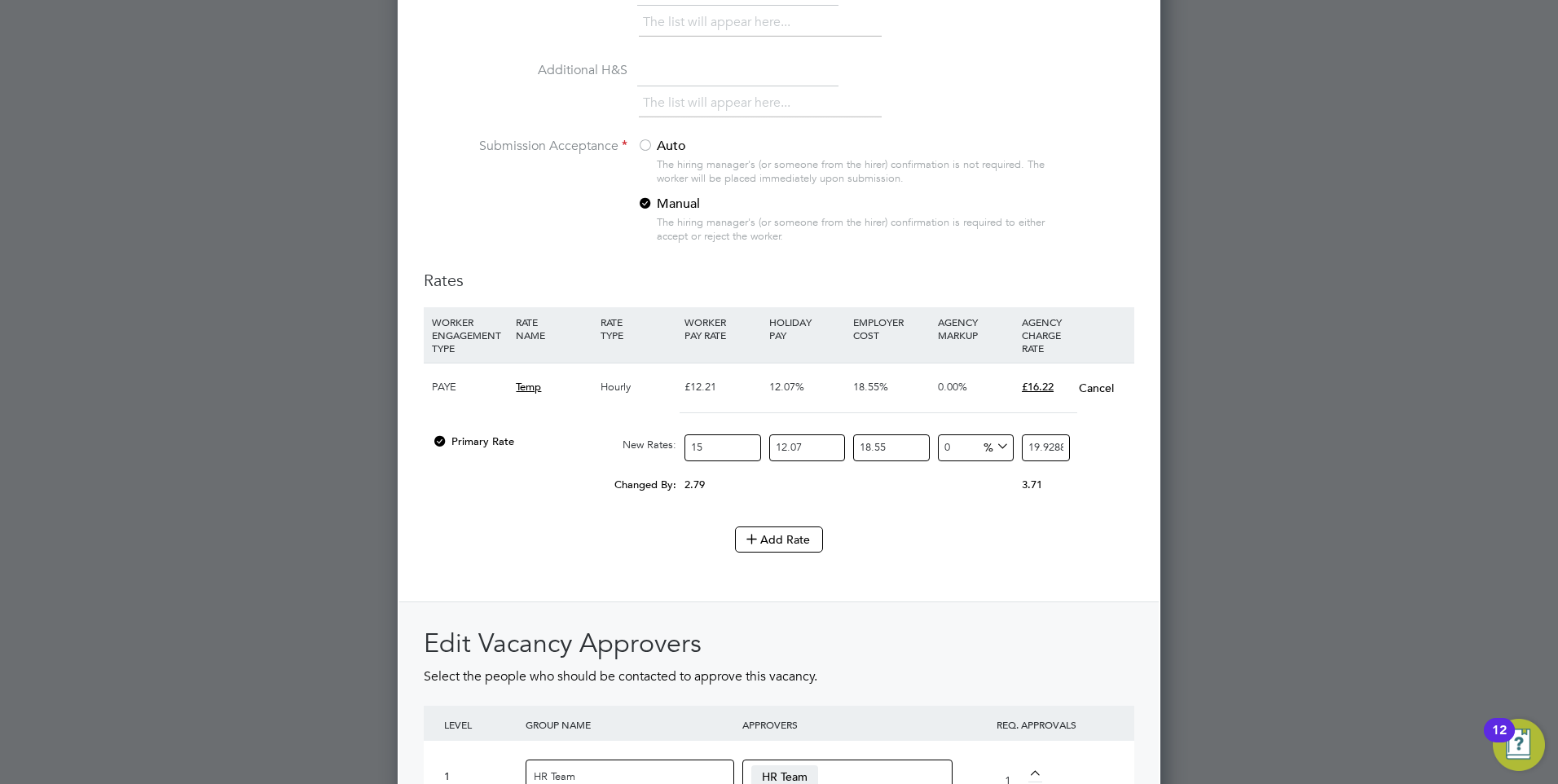
type input "1.32858985"
type input "14"
type input "18.6002579"
type input "14"
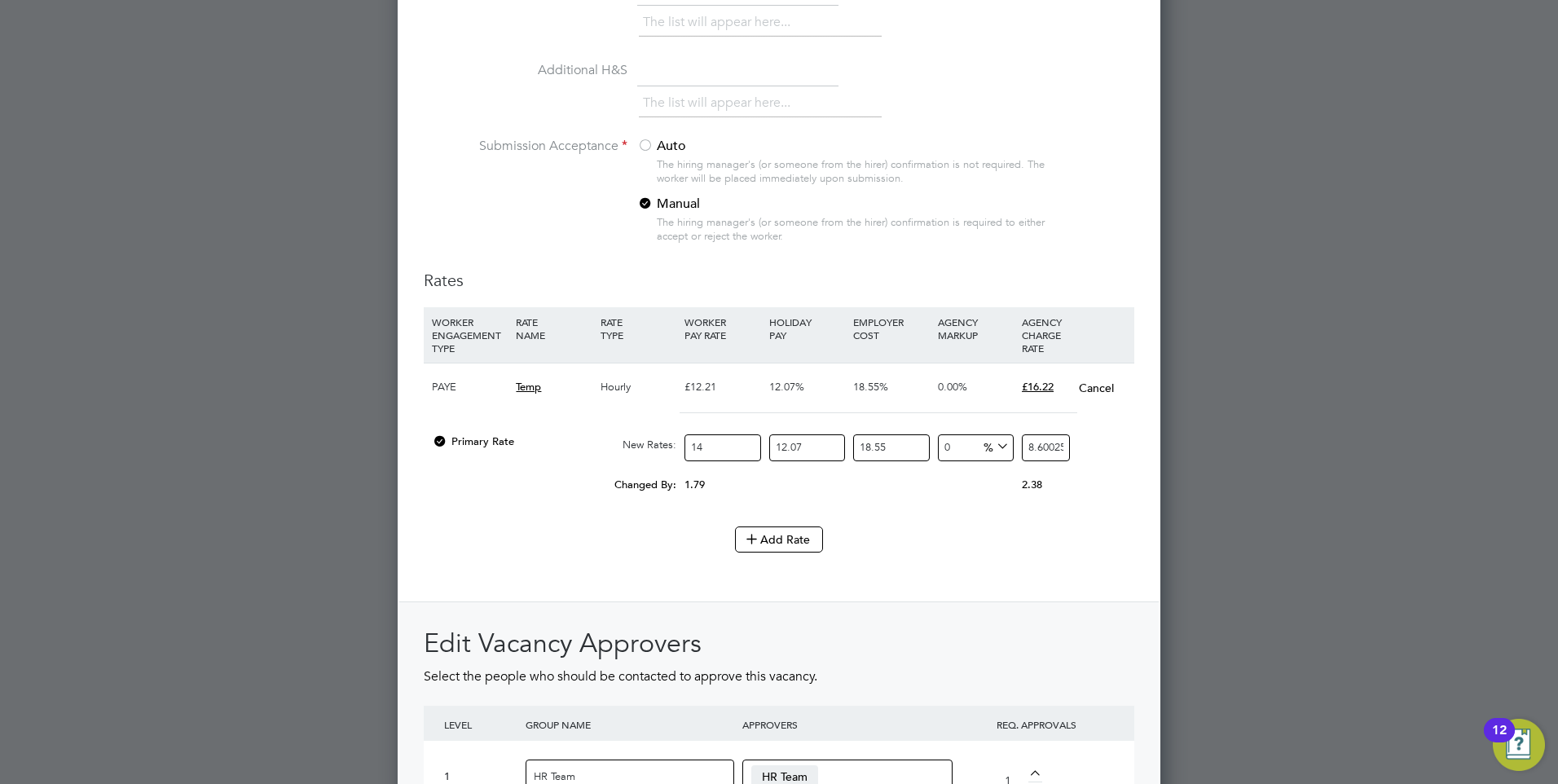
drag, startPoint x: 1027, startPoint y: 449, endPoint x: 1042, endPoint y: 470, distance: 25.8
click at [1042, 470] on div "PAYE Temp Hourly £12.21 12.07% 18.55% 0.00% £16.22 Cancel Primary Rate New Rate…" at bounding box center [779, 436] width 711 height 148
click at [1025, 593] on div "Rates WORKER ENGAGEMENT TYPE RATE NAME RATE TYPE WORKER PAY RATE HOLIDAY PAY EM…" at bounding box center [779, 618] width 711 height 698
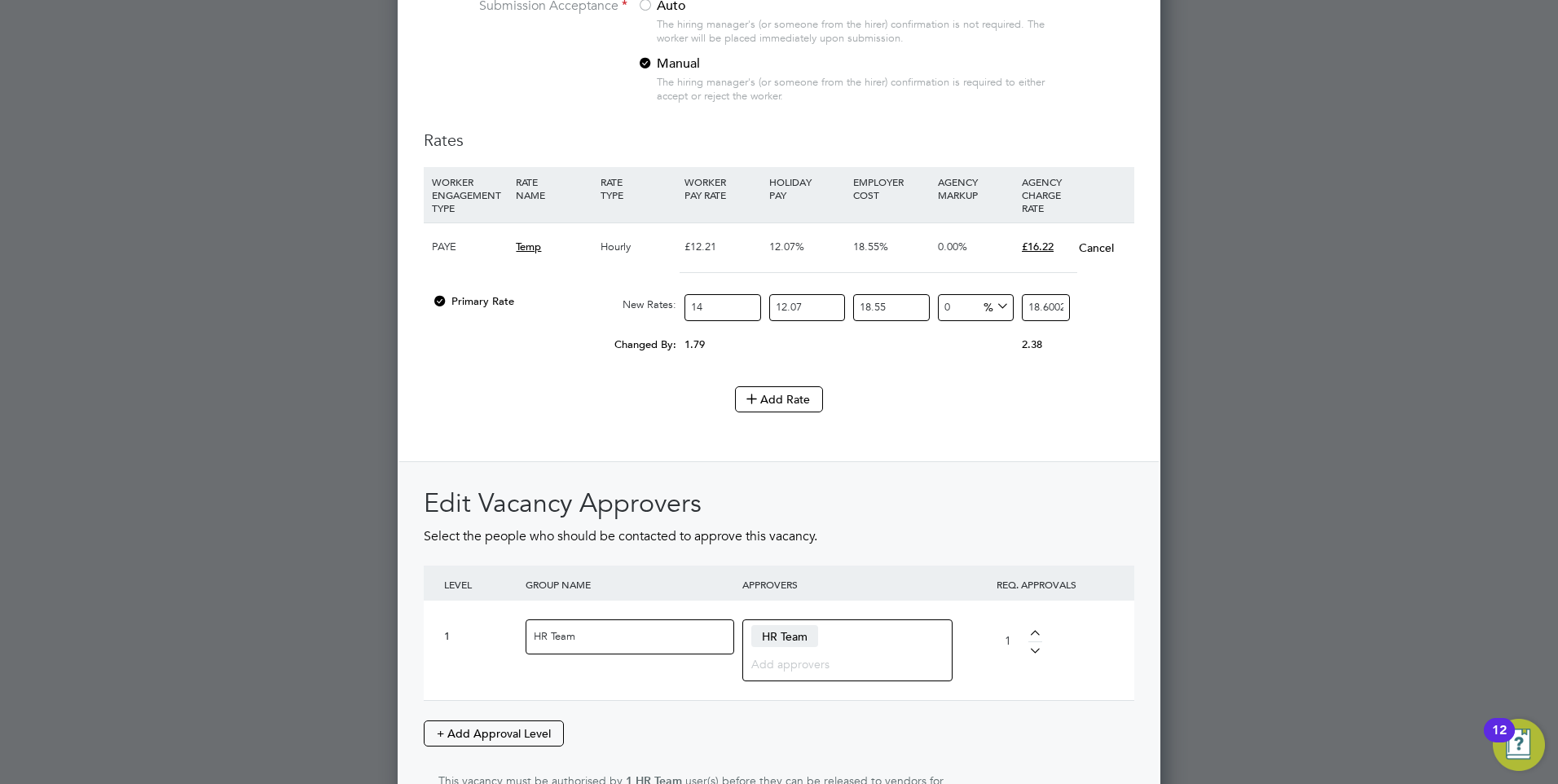
scroll to position [1768, 0]
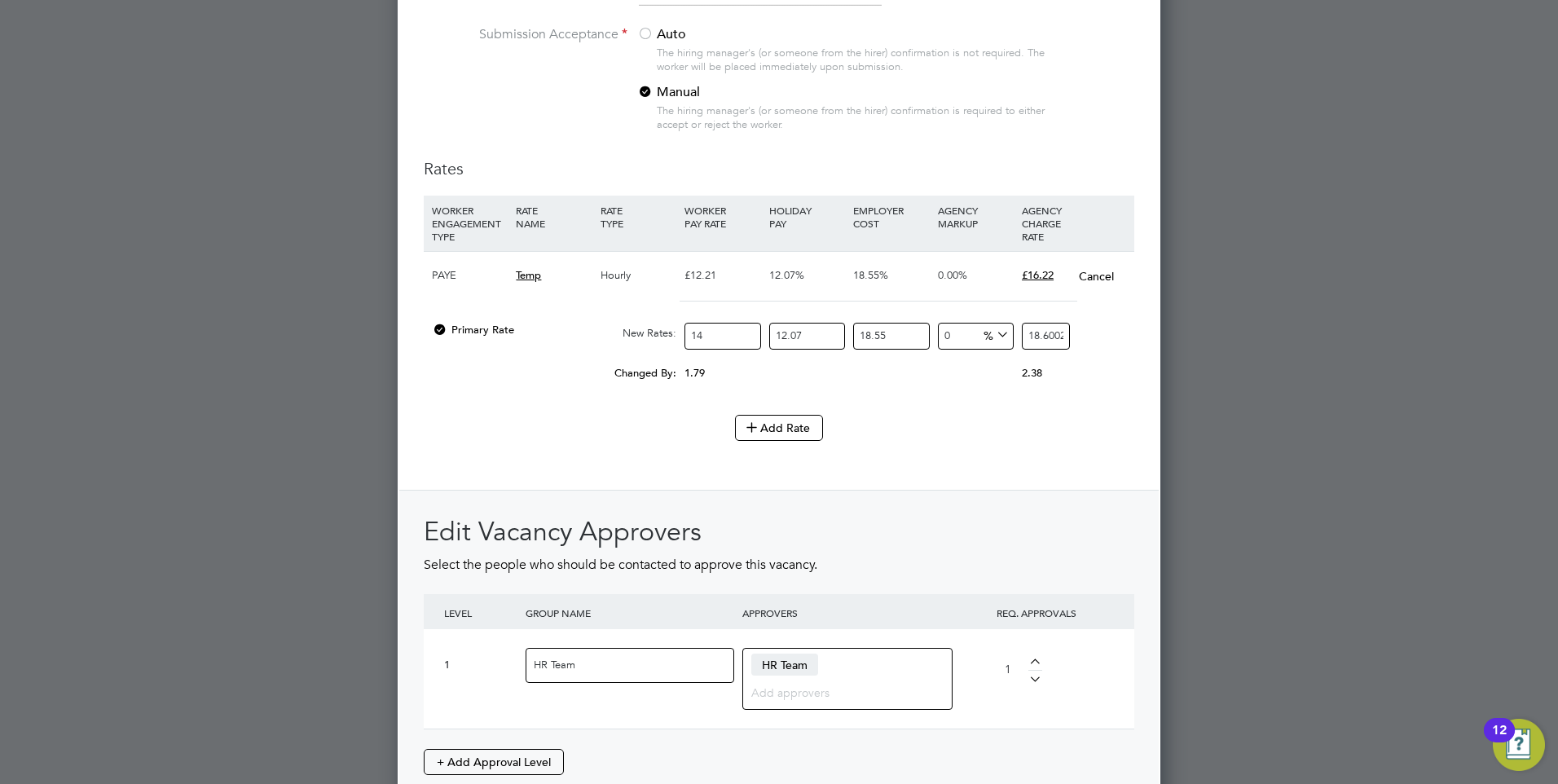
click at [1092, 271] on button "Cancel" at bounding box center [1096, 276] width 36 height 16
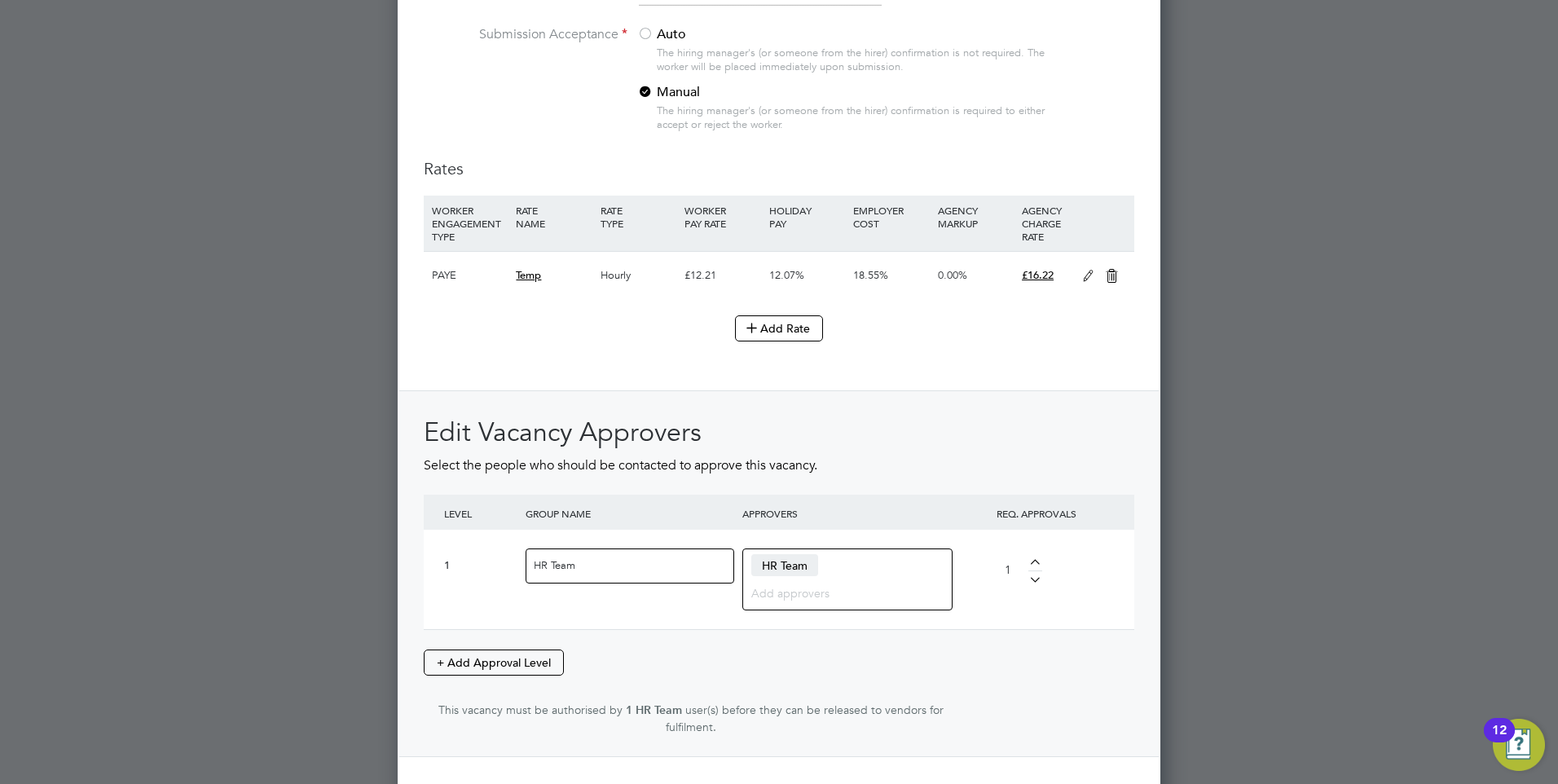
scroll to position [2554, 764]
drag, startPoint x: 1084, startPoint y: 279, endPoint x: 1056, endPoint y: 289, distance: 29.7
click at [1083, 278] on icon at bounding box center [1088, 276] width 20 height 13
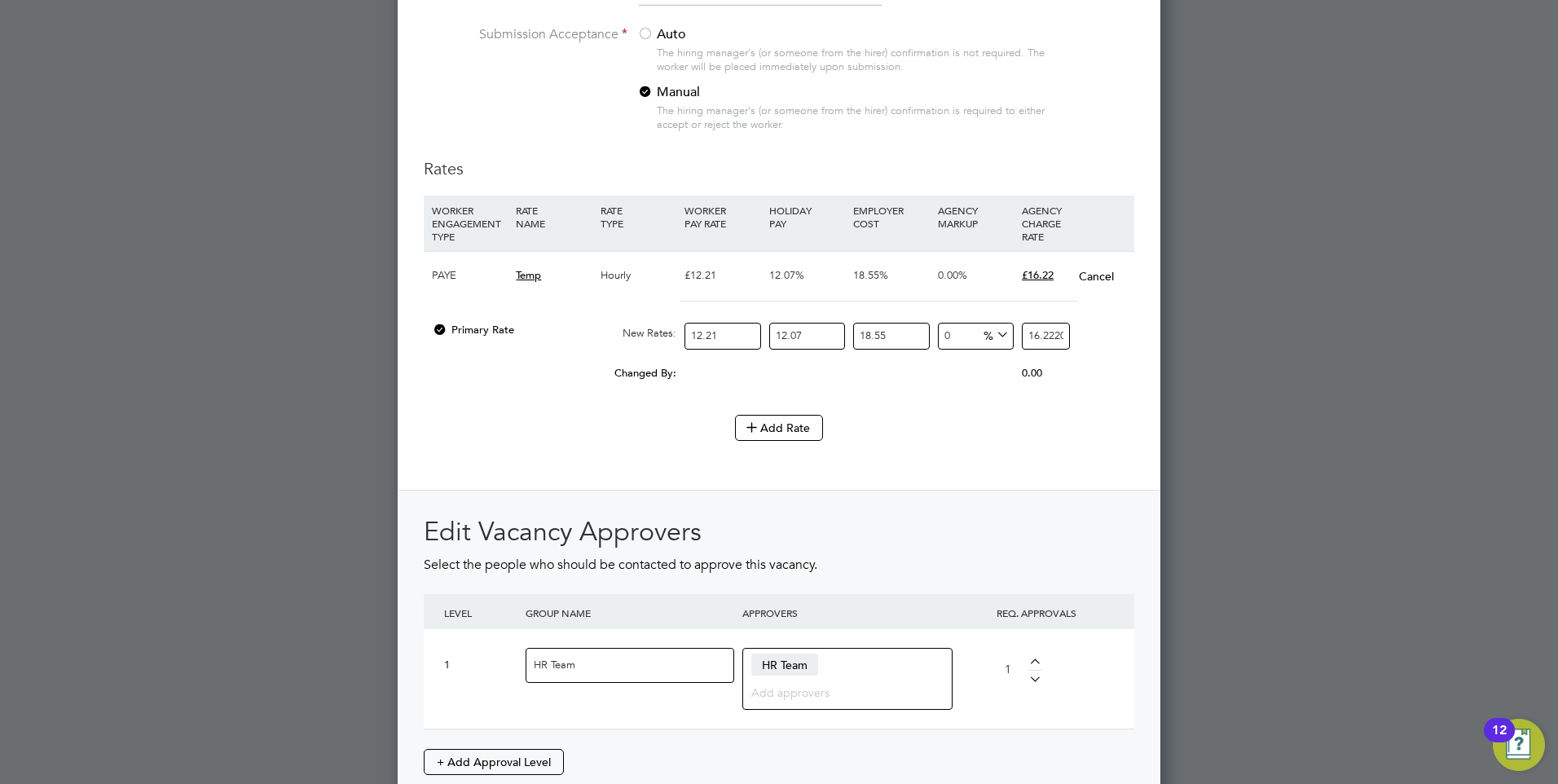
drag, startPoint x: 696, startPoint y: 331, endPoint x: 576, endPoint y: 322, distance: 120.3
click at [576, 322] on div "Primary Rate New Rates: 12.21 12.07 n/a 18.55 n/a 0 0 % 16.2220820685" at bounding box center [779, 336] width 711 height 44
click at [593, 535] on h2 "Edit Vacancy Approvers" at bounding box center [779, 532] width 711 height 34
drag, startPoint x: 1088, startPoint y: 274, endPoint x: 1084, endPoint y: 293, distance: 19.4
click at [1087, 273] on button "Cancel" at bounding box center [1096, 276] width 36 height 16
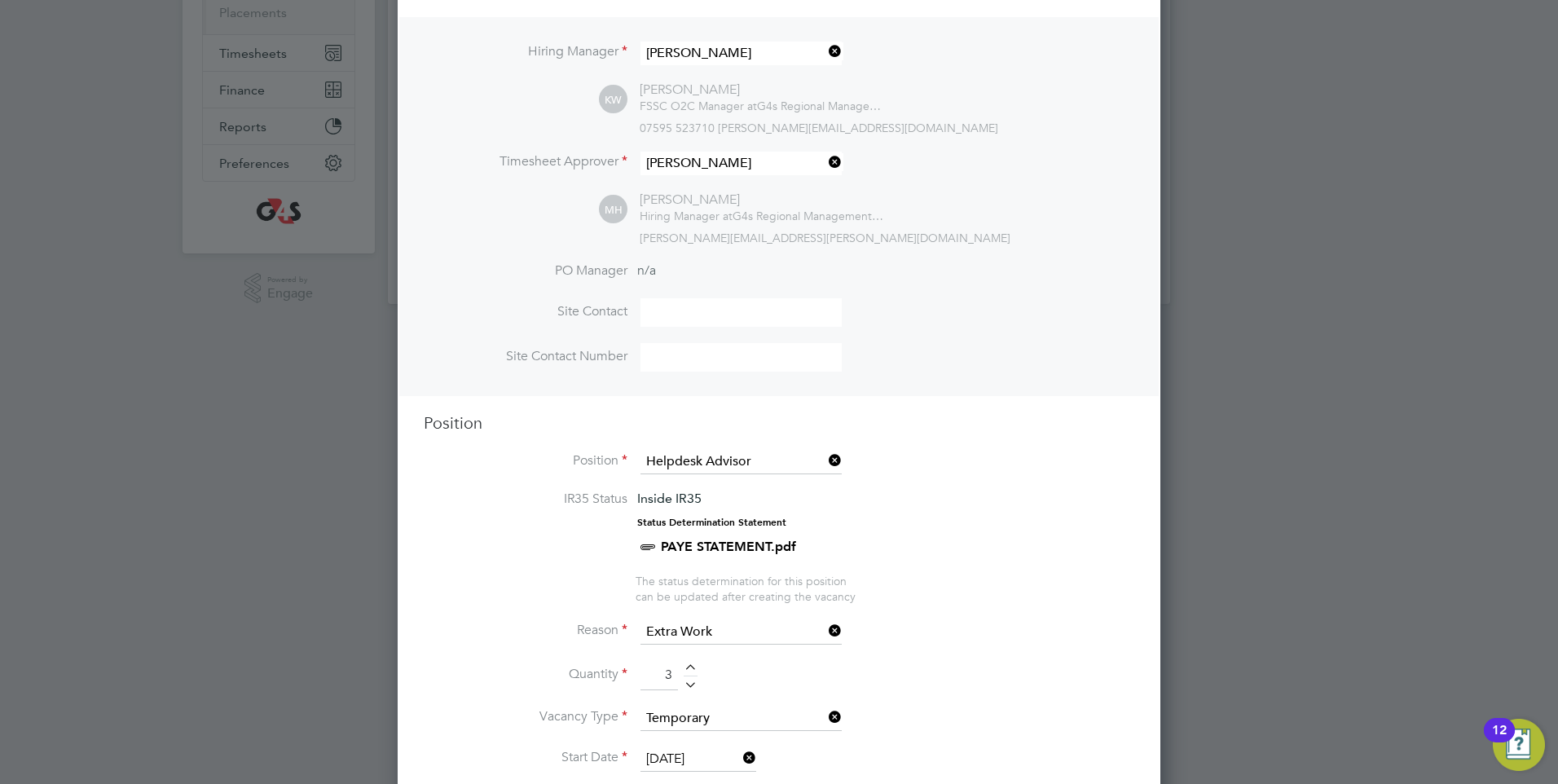
scroll to position [0, 0]
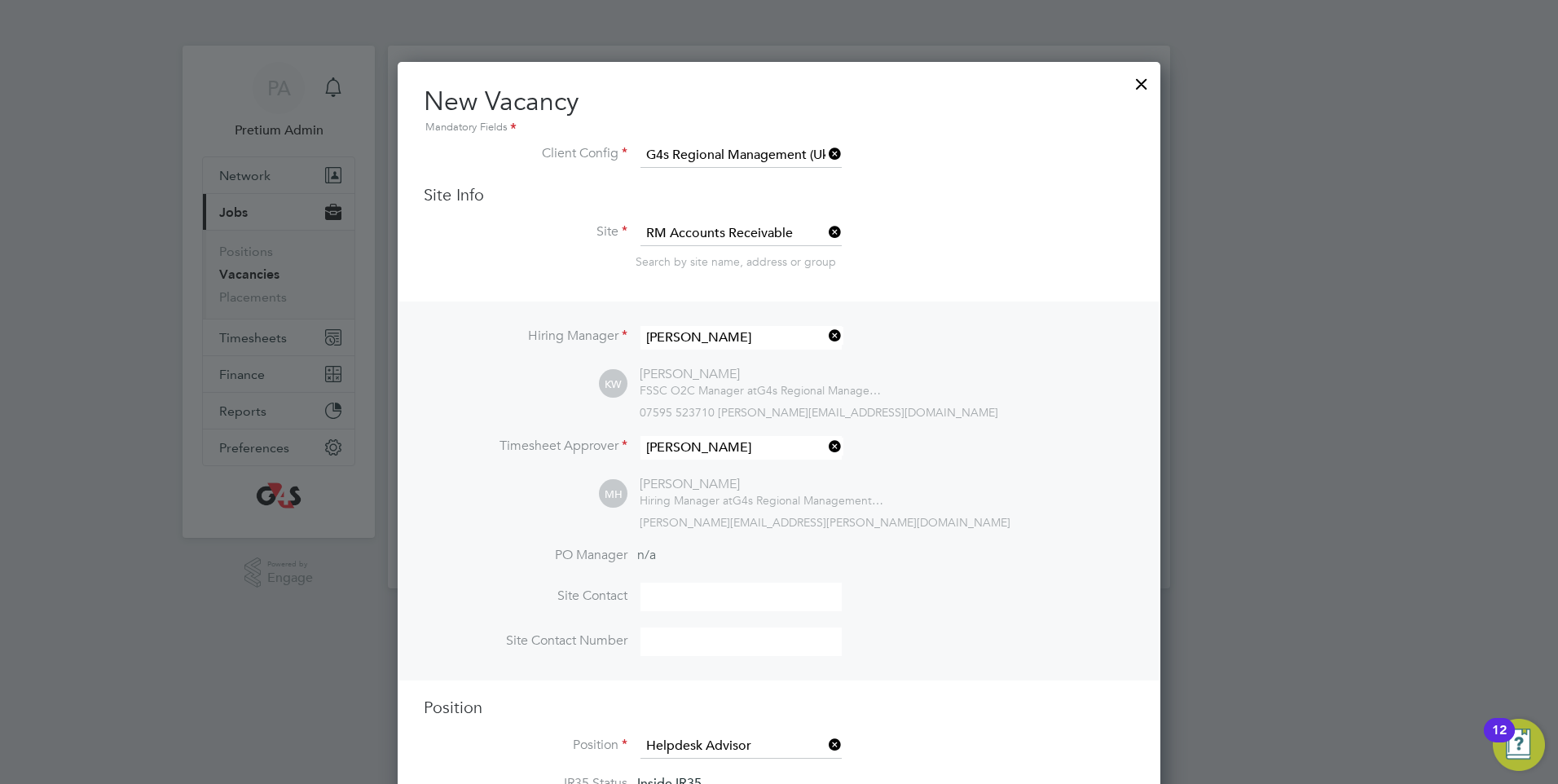
click at [1133, 82] on div at bounding box center [1142, 80] width 29 height 29
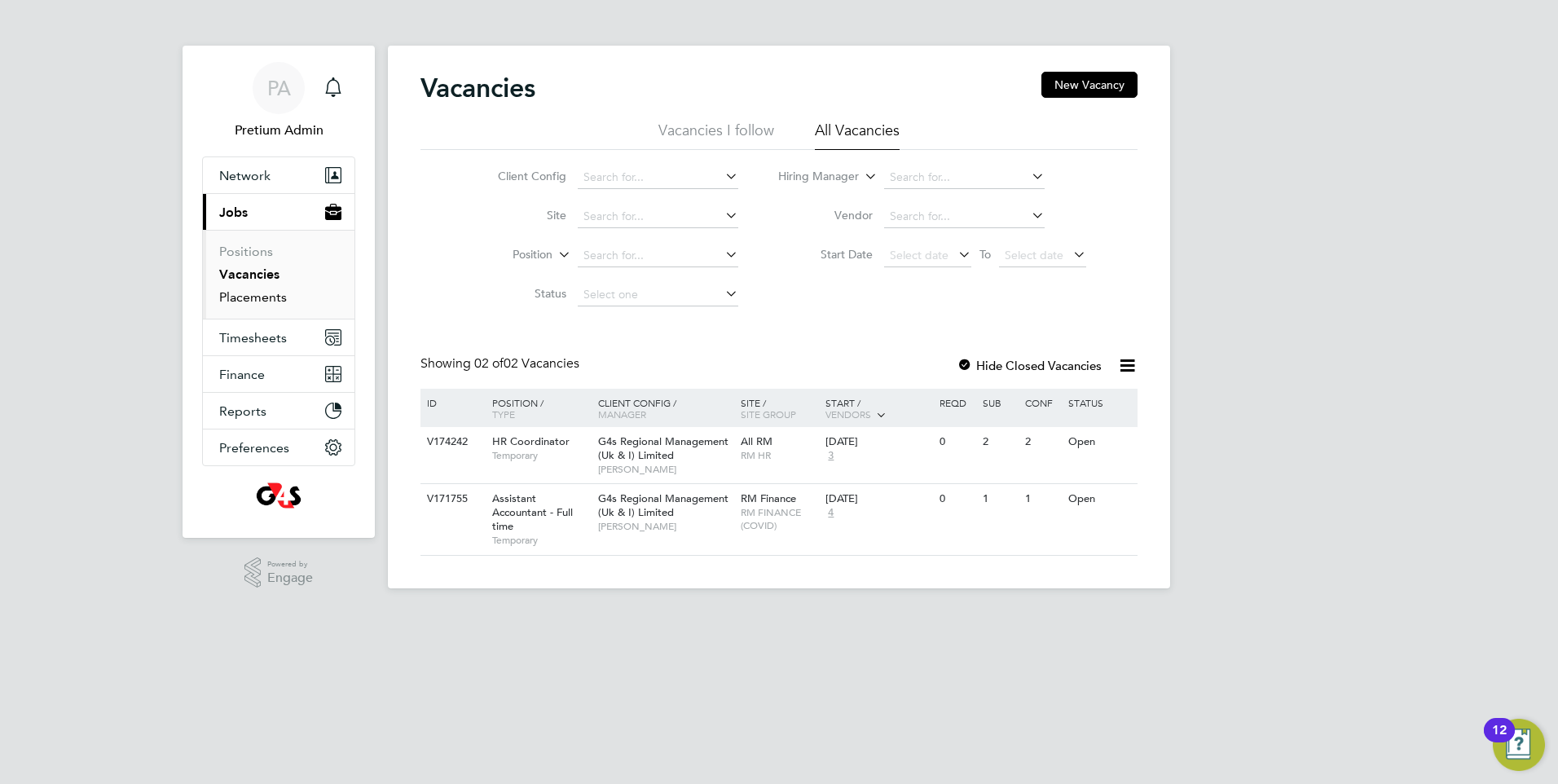
click at [249, 302] on link "Placements" at bounding box center [253, 296] width 68 height 15
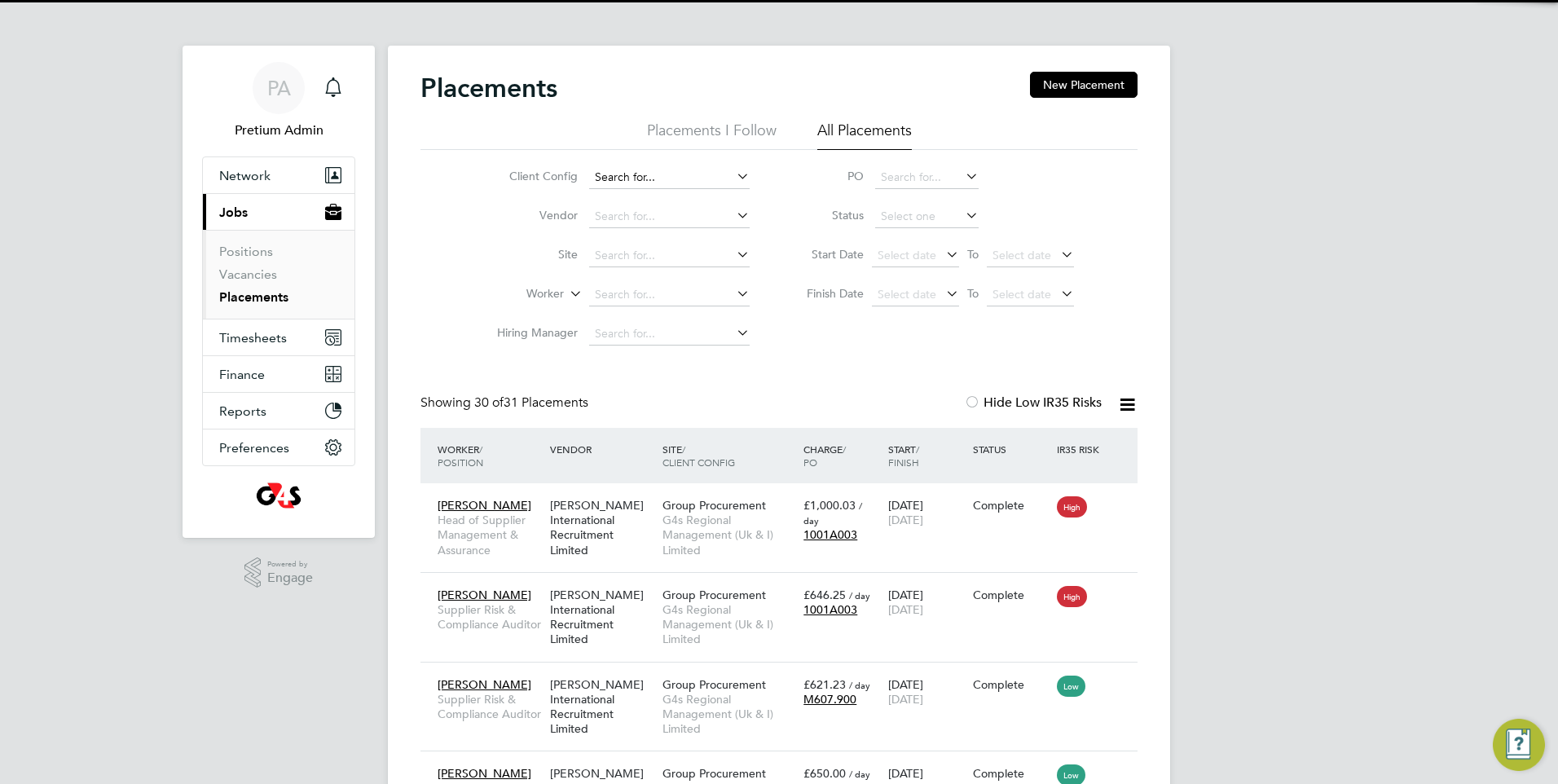
scroll to position [76, 141]
click at [647, 179] on input at bounding box center [669, 177] width 161 height 23
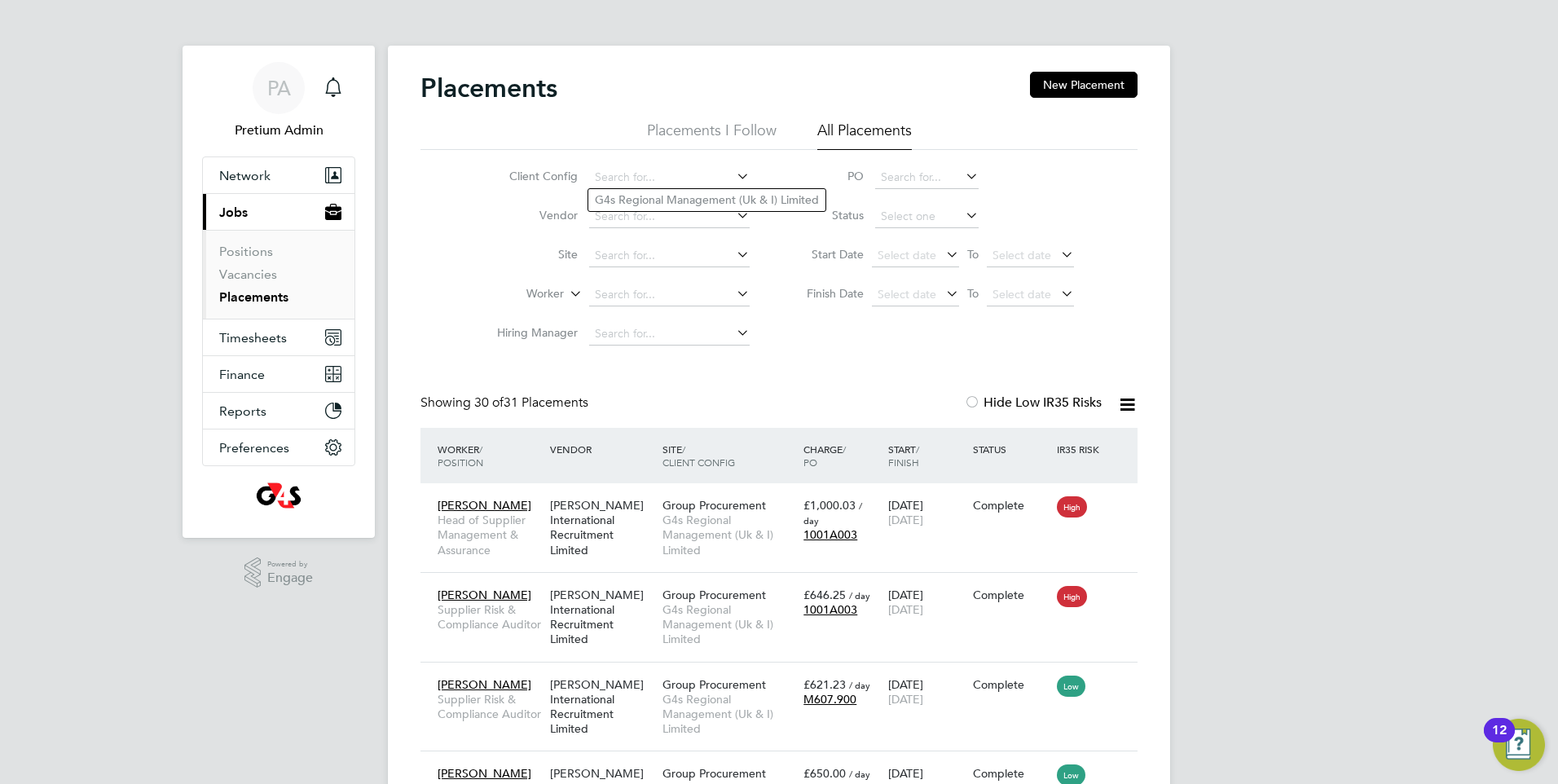
click at [823, 341] on div "Client Config Vendor Site Worker Hiring Manager PO Status Start Date Select dat…" at bounding box center [779, 251] width 717 height 204
click at [663, 179] on input at bounding box center [669, 177] width 161 height 23
click at [654, 203] on li "G4s Regional Management (Uk & I) Limited" at bounding box center [707, 199] width 238 height 22
type input "G4s Regional Management (Uk & I) Limited"
click at [683, 215] on input at bounding box center [669, 216] width 161 height 23
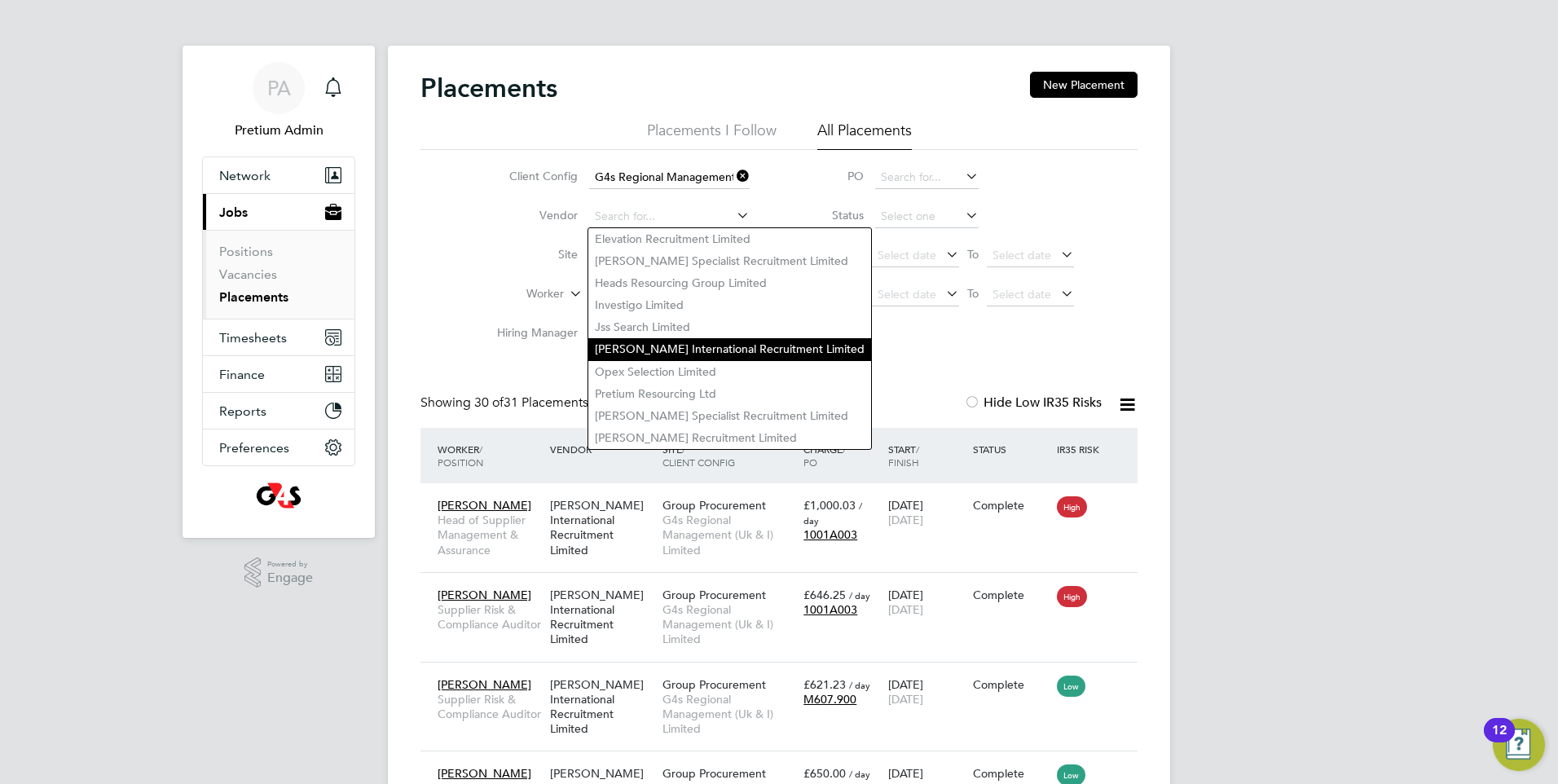
click at [696, 349] on li "Michael Page International Recruitment Limited" at bounding box center [730, 349] width 283 height 22
type input "Michael Page International Recruitment Limited"
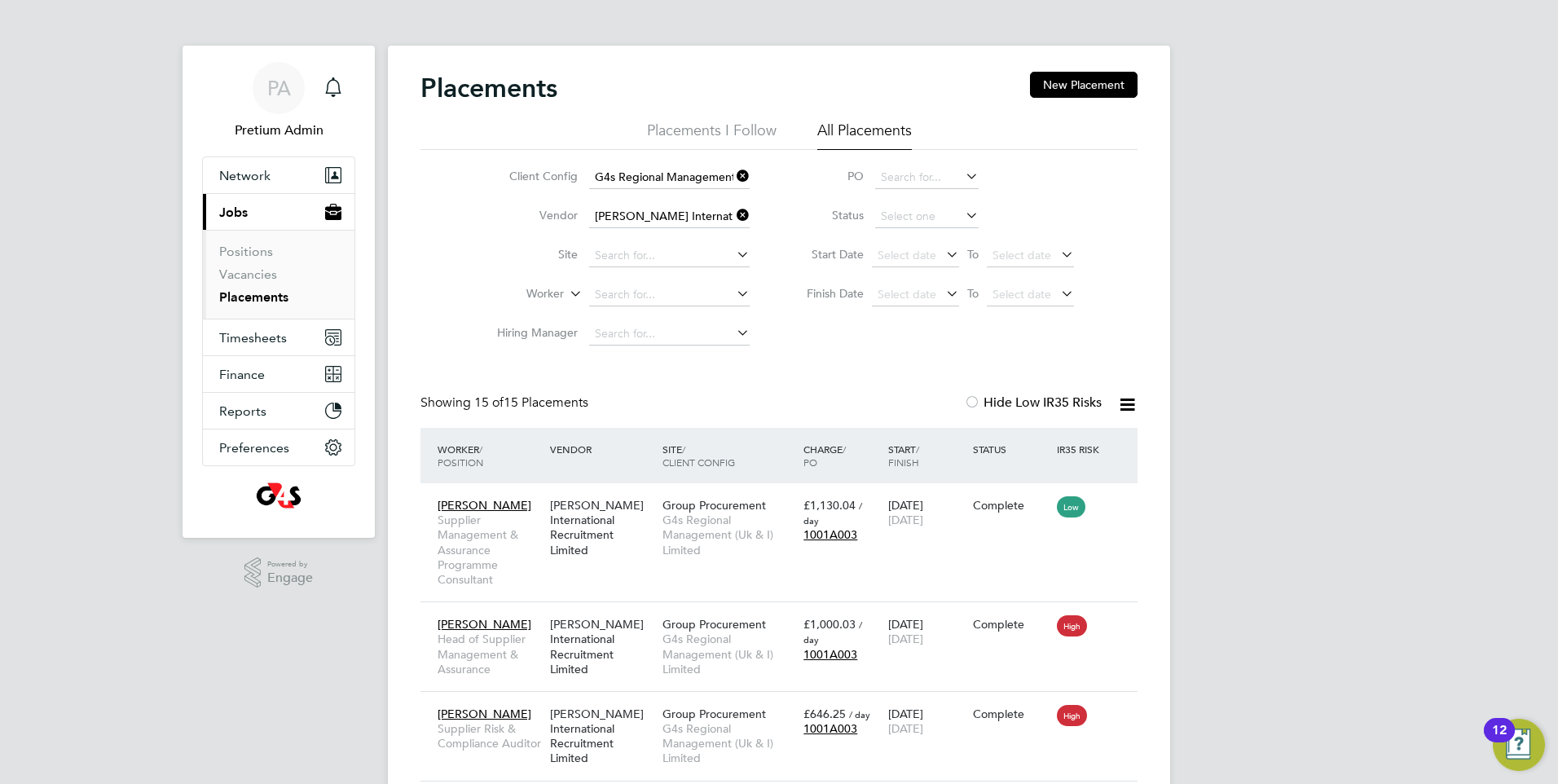
drag, startPoint x: 741, startPoint y: 218, endPoint x: 731, endPoint y: 242, distance: 26.0
click at [734, 218] on icon at bounding box center [734, 215] width 0 height 23
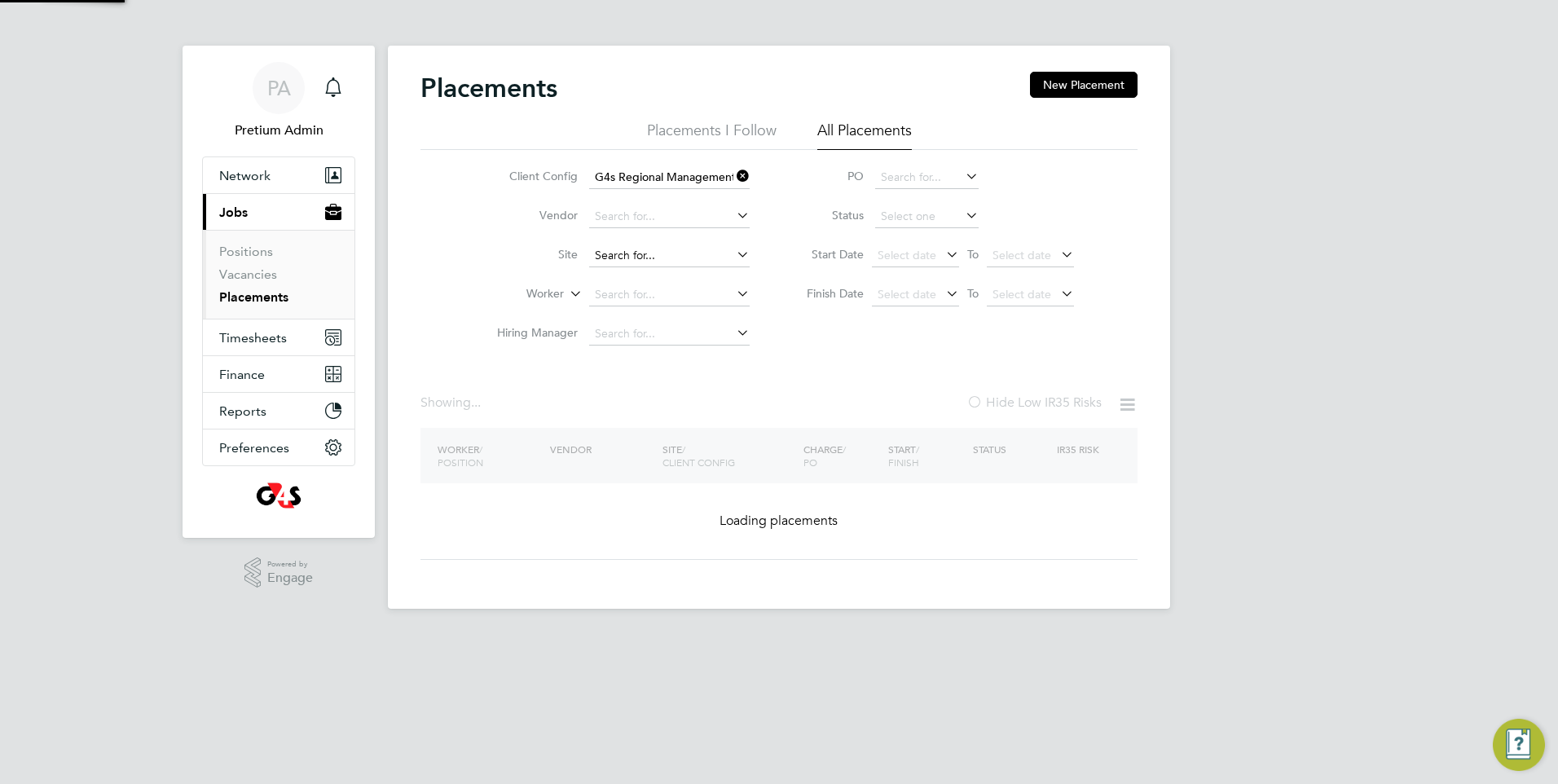
click at [673, 252] on input at bounding box center [669, 256] width 161 height 23
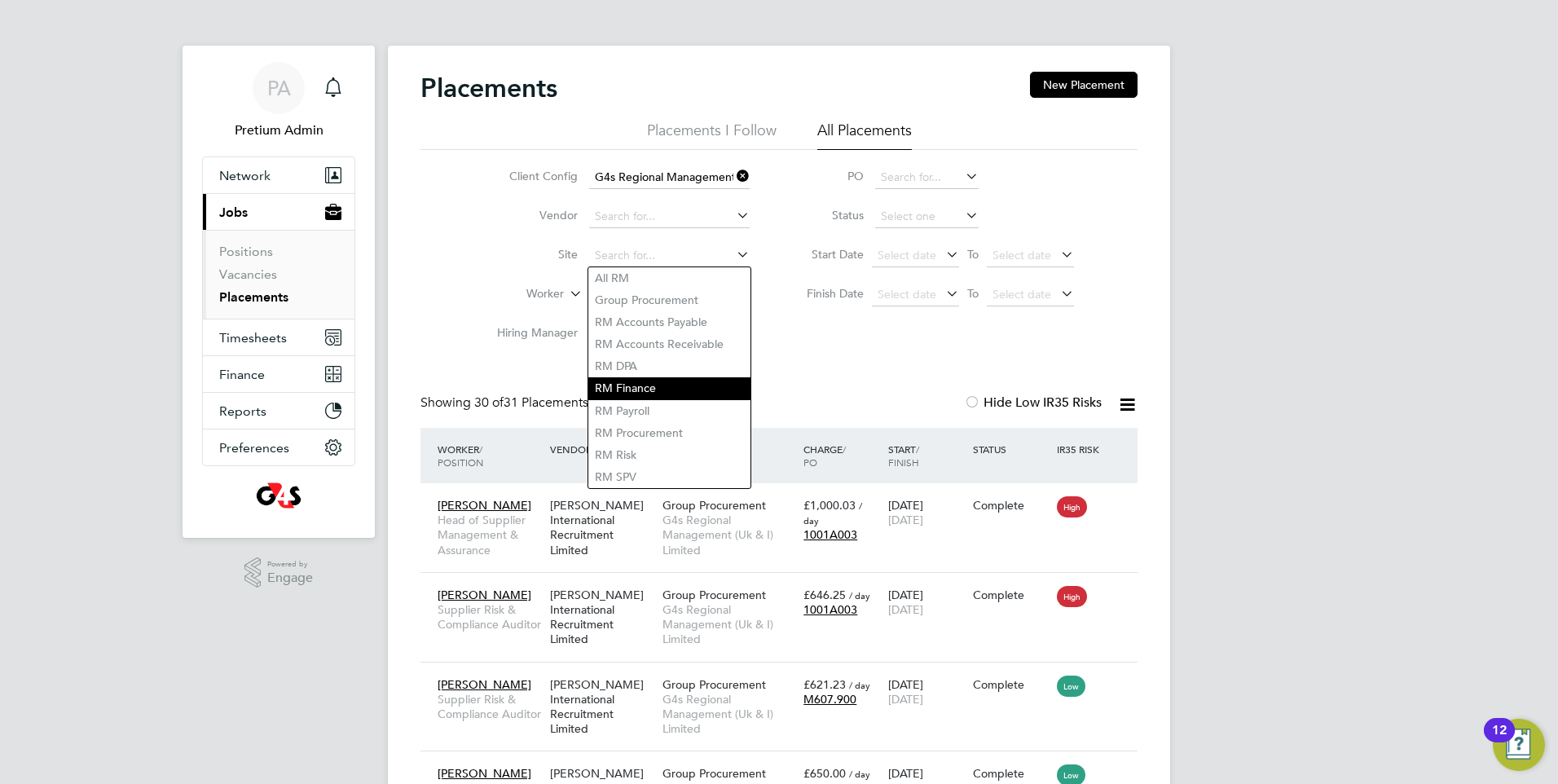
click at [639, 377] on li "RM Finance" at bounding box center [669, 388] width 162 height 22
type input "RM Finance"
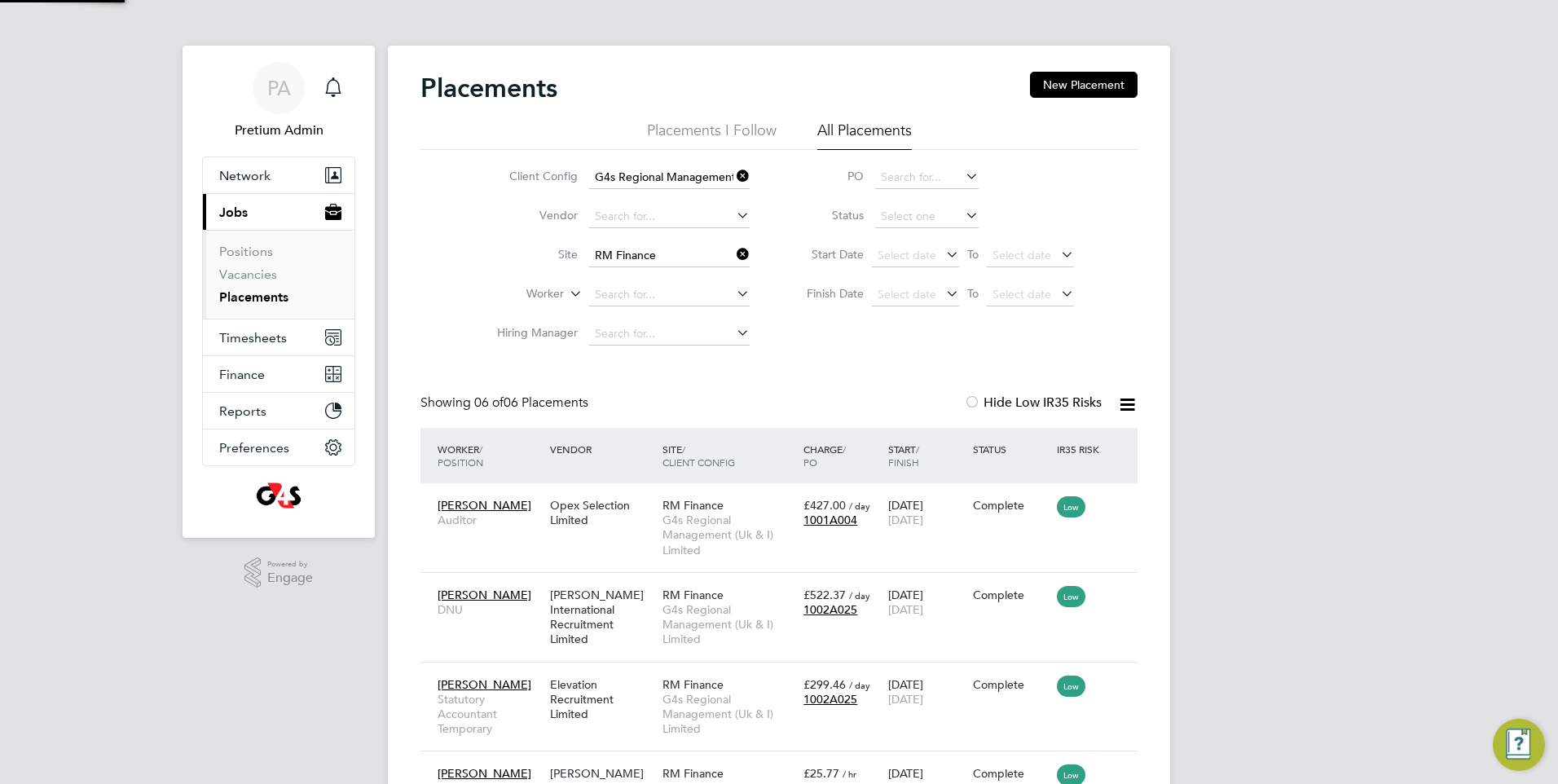
click at [734, 254] on icon at bounding box center [734, 254] width 0 height 23
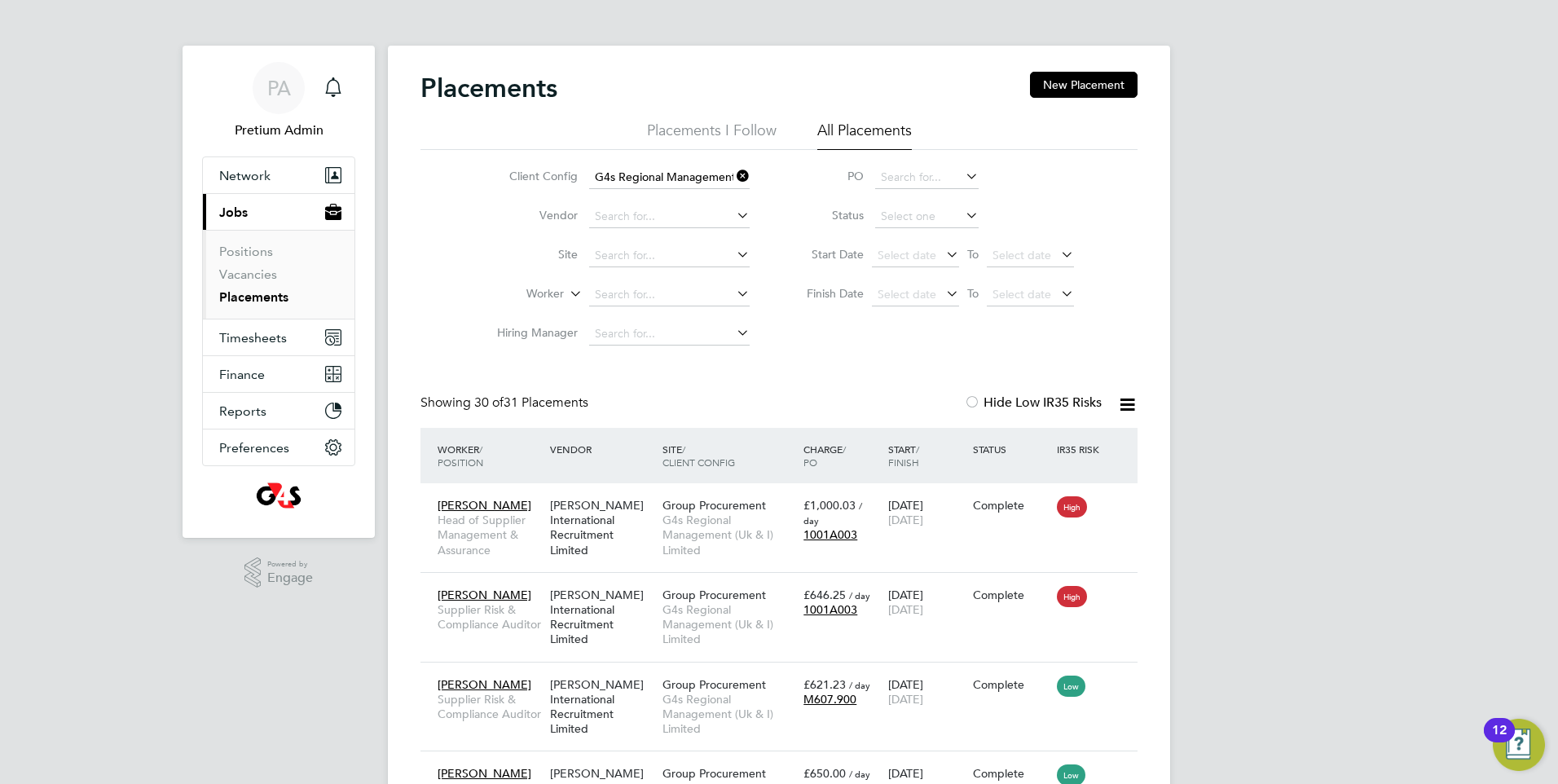
click at [734, 178] on icon at bounding box center [734, 176] width 0 height 23
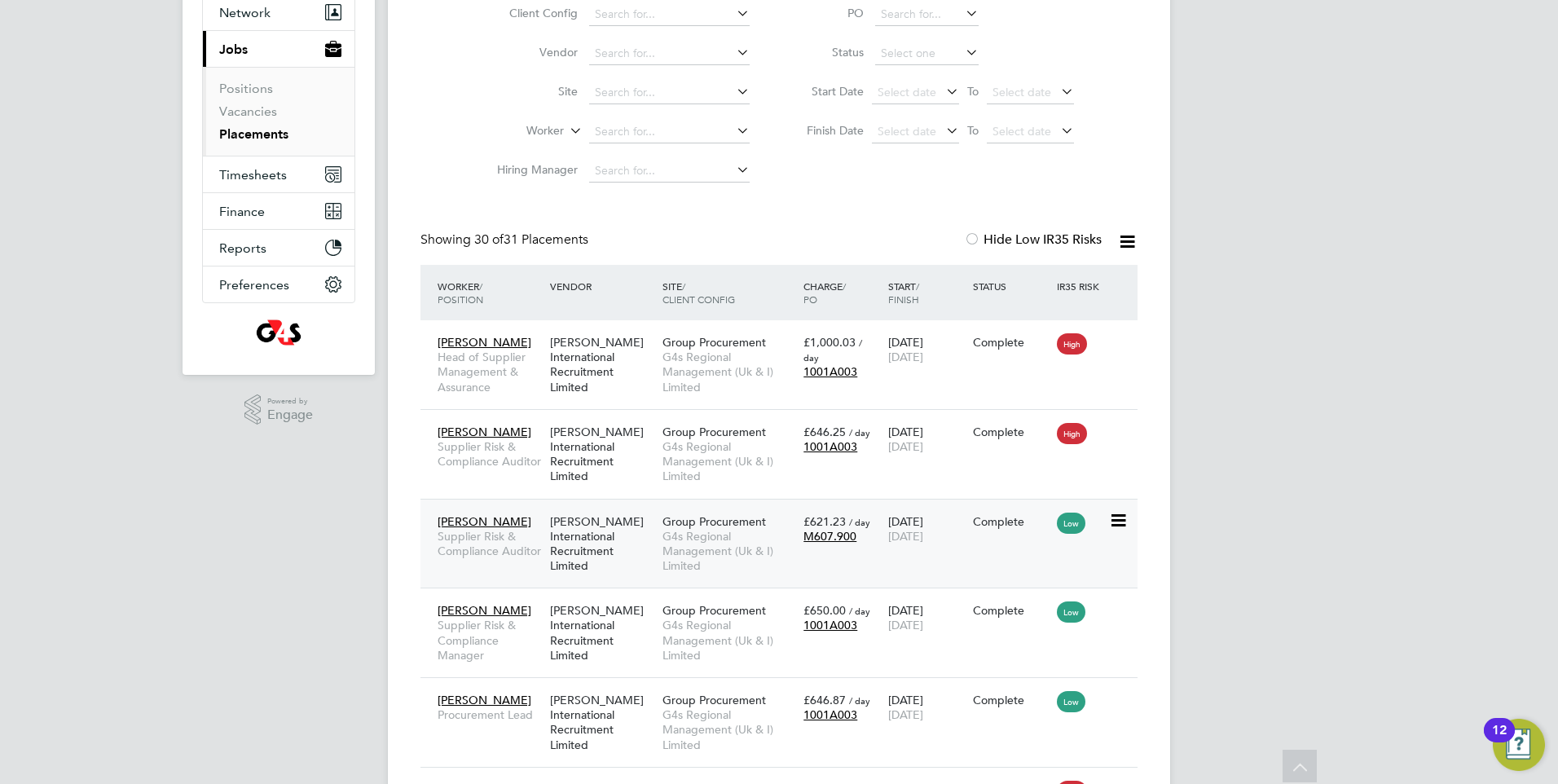
click at [762, 552] on span "G4s Regional Management (Uk & I) Limited" at bounding box center [729, 550] width 132 height 44
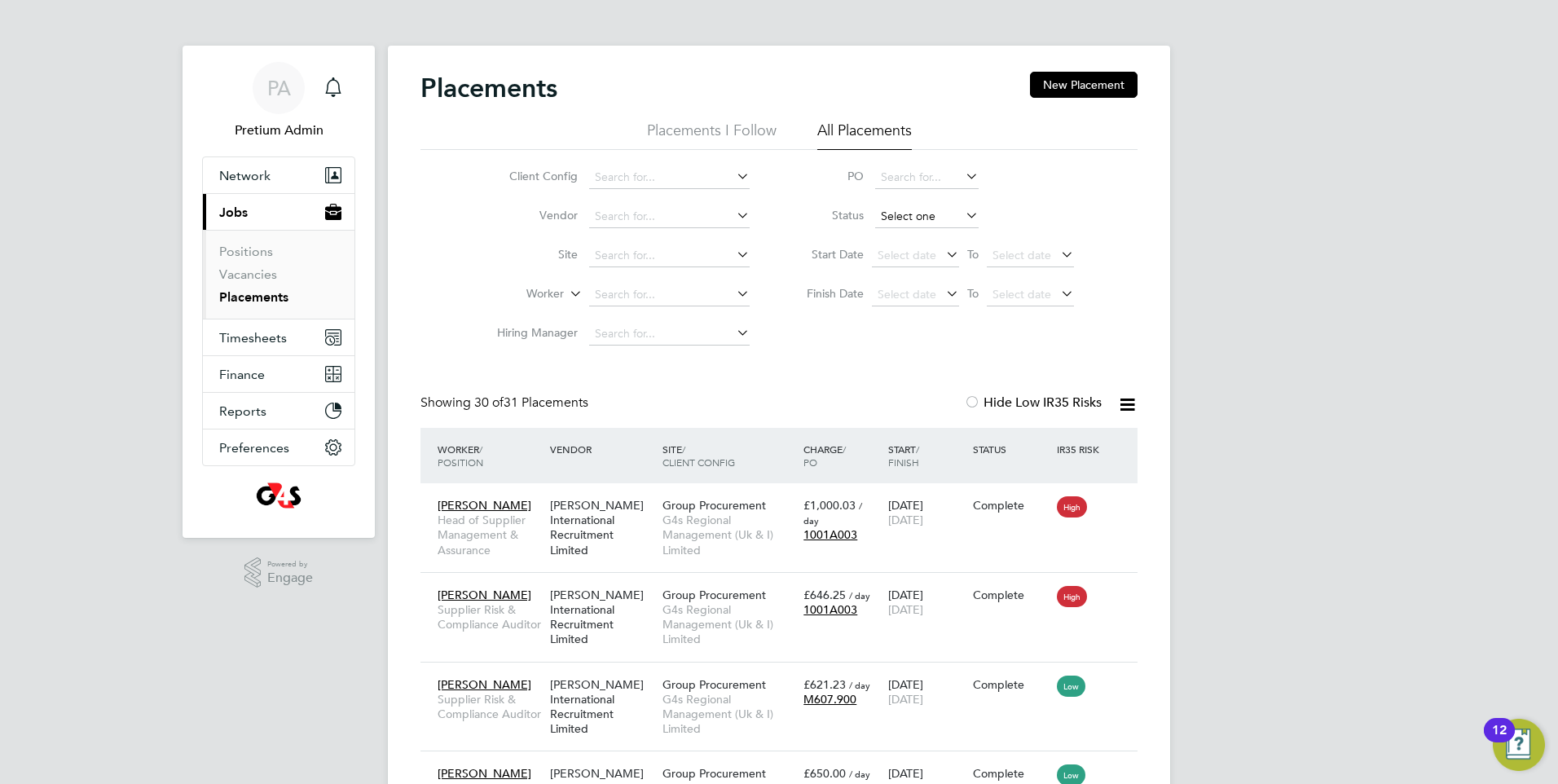
click at [932, 220] on input at bounding box center [927, 216] width 103 height 23
click at [926, 243] on li "Active" at bounding box center [927, 238] width 105 height 21
type input "Active"
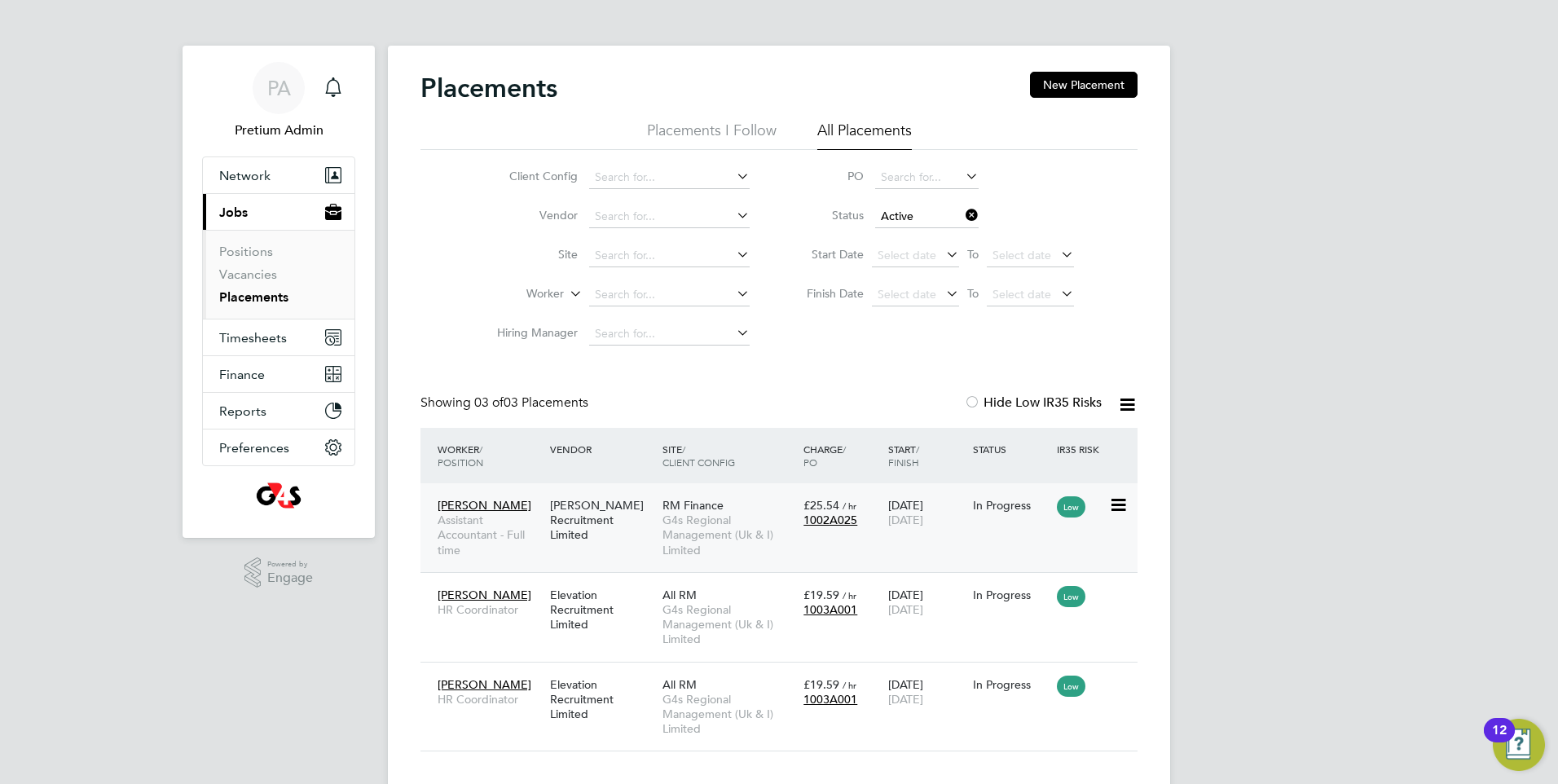
click at [871, 541] on div "Nicola Davies Assistant Accountant - Full time Sewell Wallis Recruitment Limite…" at bounding box center [779, 528] width 717 height 89
click at [672, 530] on span "G4s Regional Management (Uk & I) Limited" at bounding box center [729, 534] width 132 height 44
drag, startPoint x: 975, startPoint y: 218, endPoint x: 961, endPoint y: 221, distance: 14.3
click at [962, 217] on icon at bounding box center [962, 215] width 0 height 23
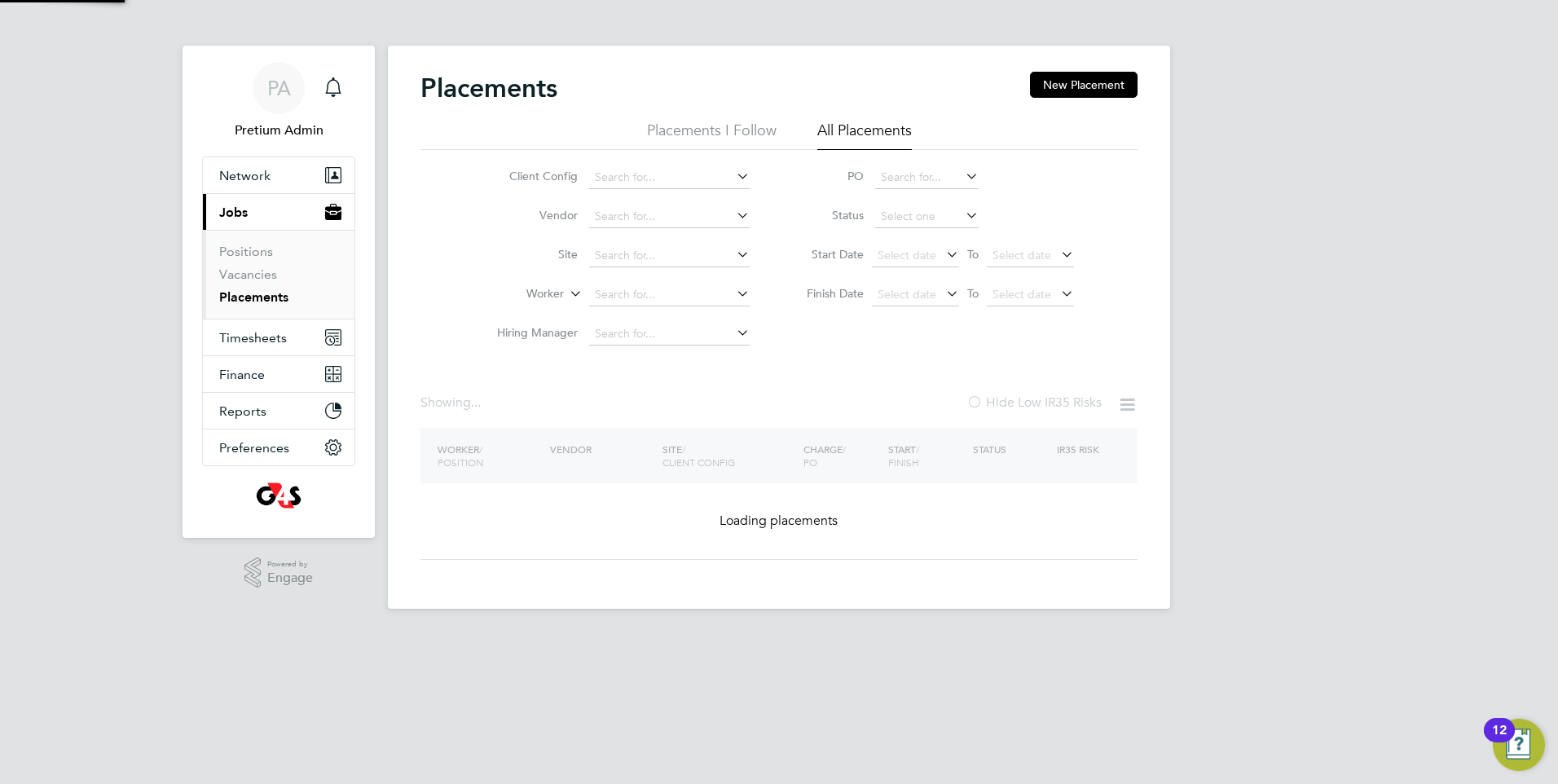
click at [938, 216] on input at bounding box center [927, 216] width 103 height 23
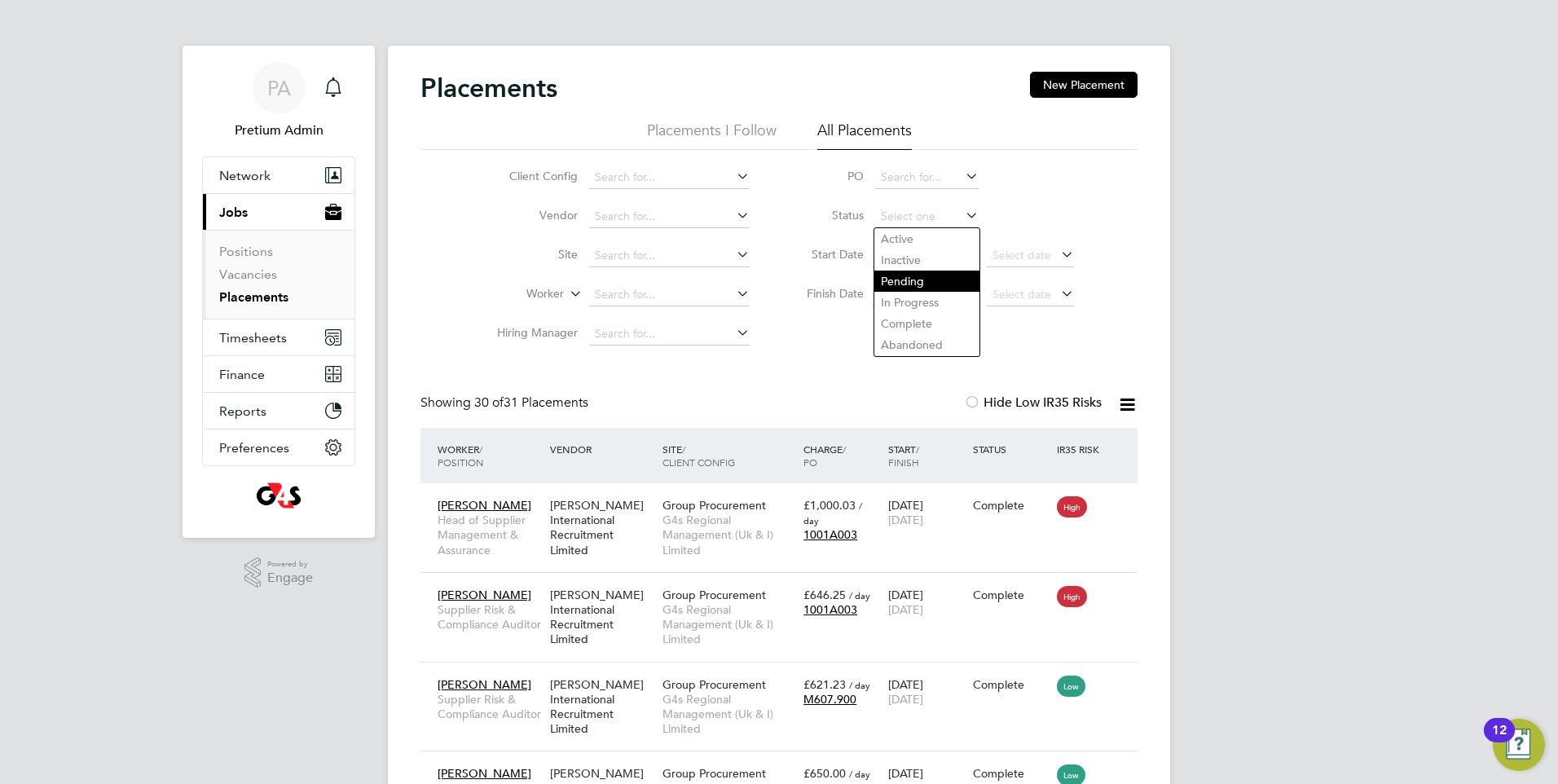
click at [920, 275] on li "Pending" at bounding box center [927, 280] width 105 height 21
type input "Pending"
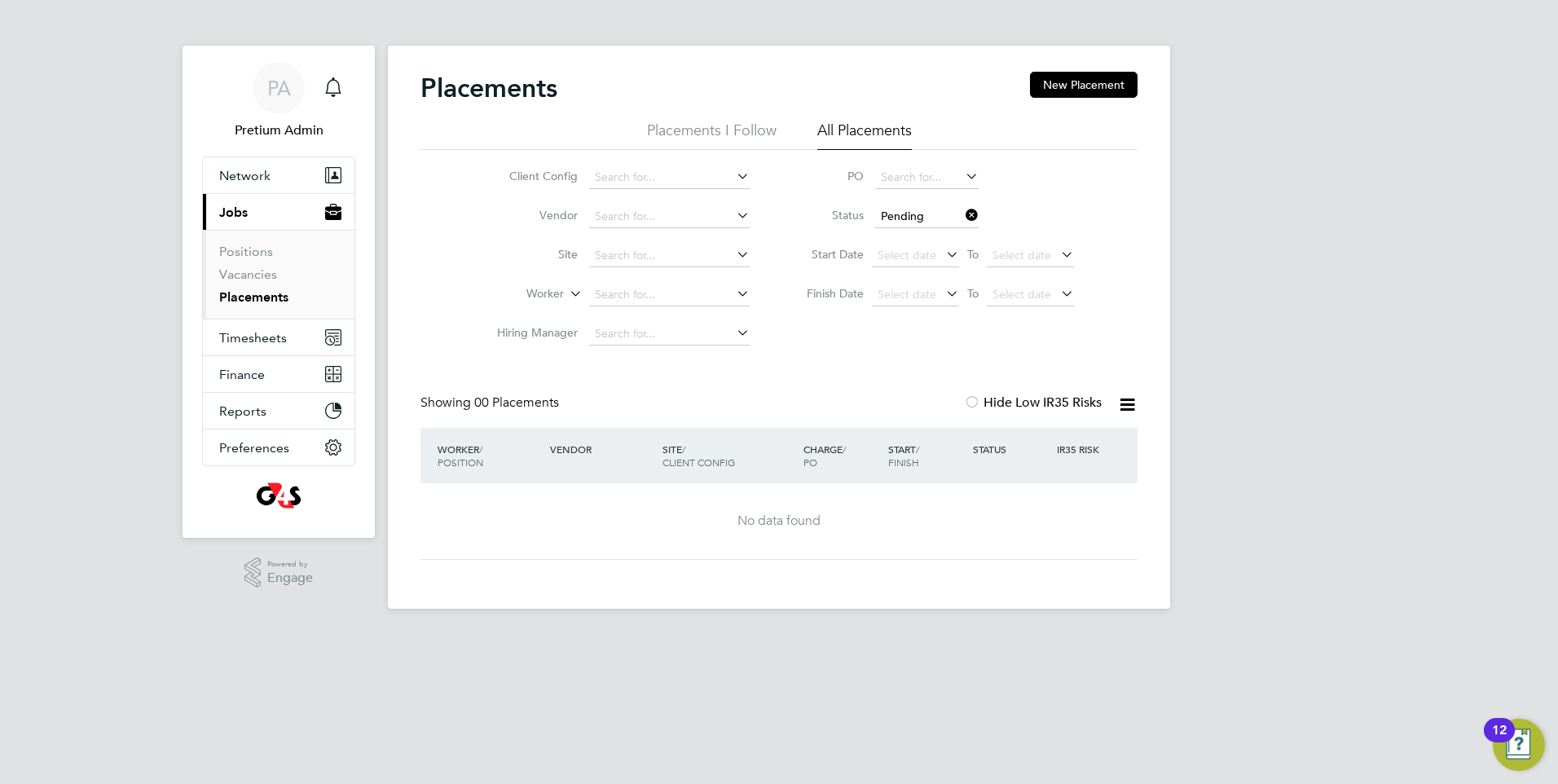
drag, startPoint x: 976, startPoint y: 213, endPoint x: 962, endPoint y: 220, distance: 15.7
click at [962, 213] on icon at bounding box center [962, 215] width 0 height 23
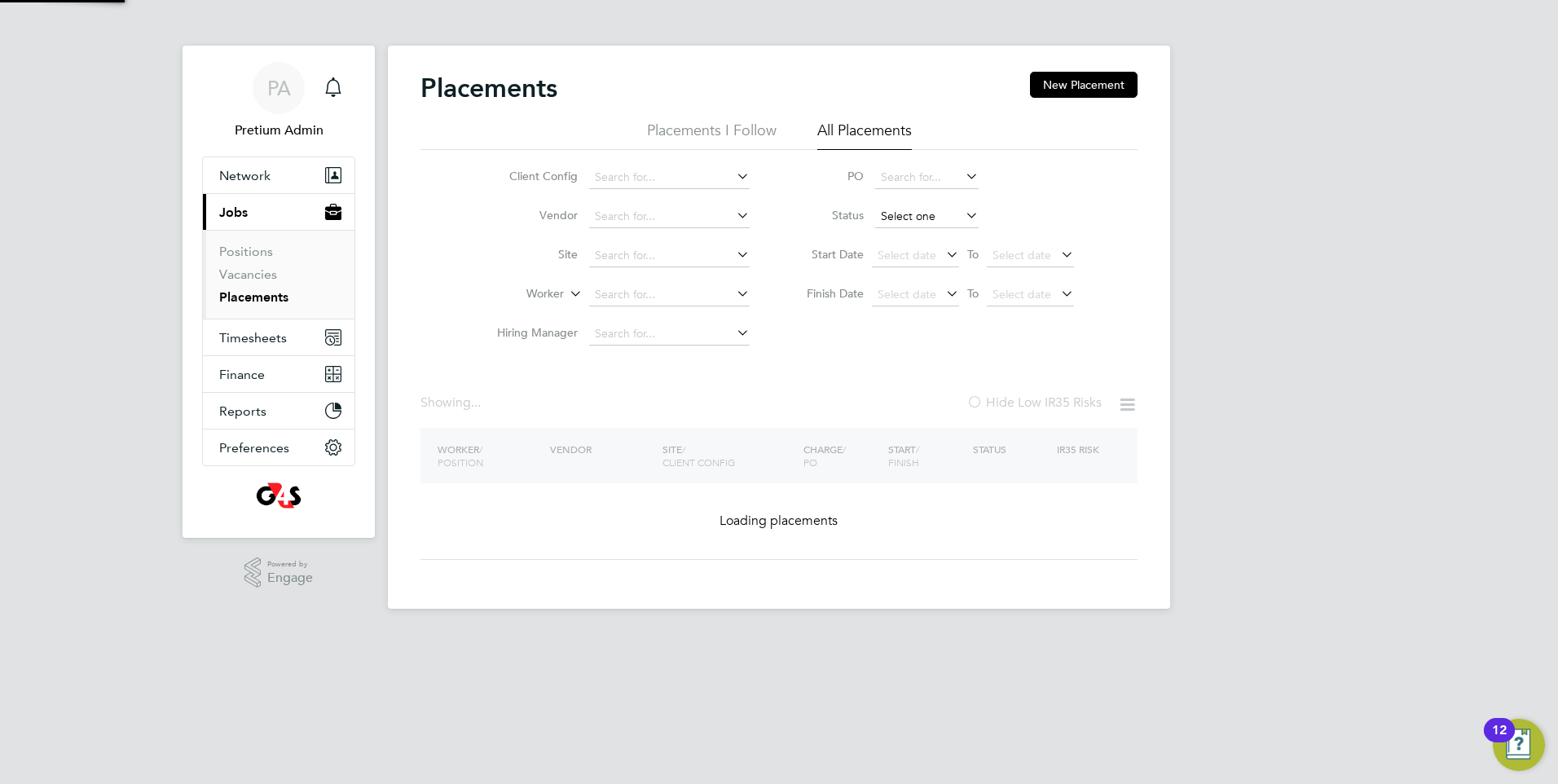
click at [928, 222] on input at bounding box center [927, 216] width 103 height 23
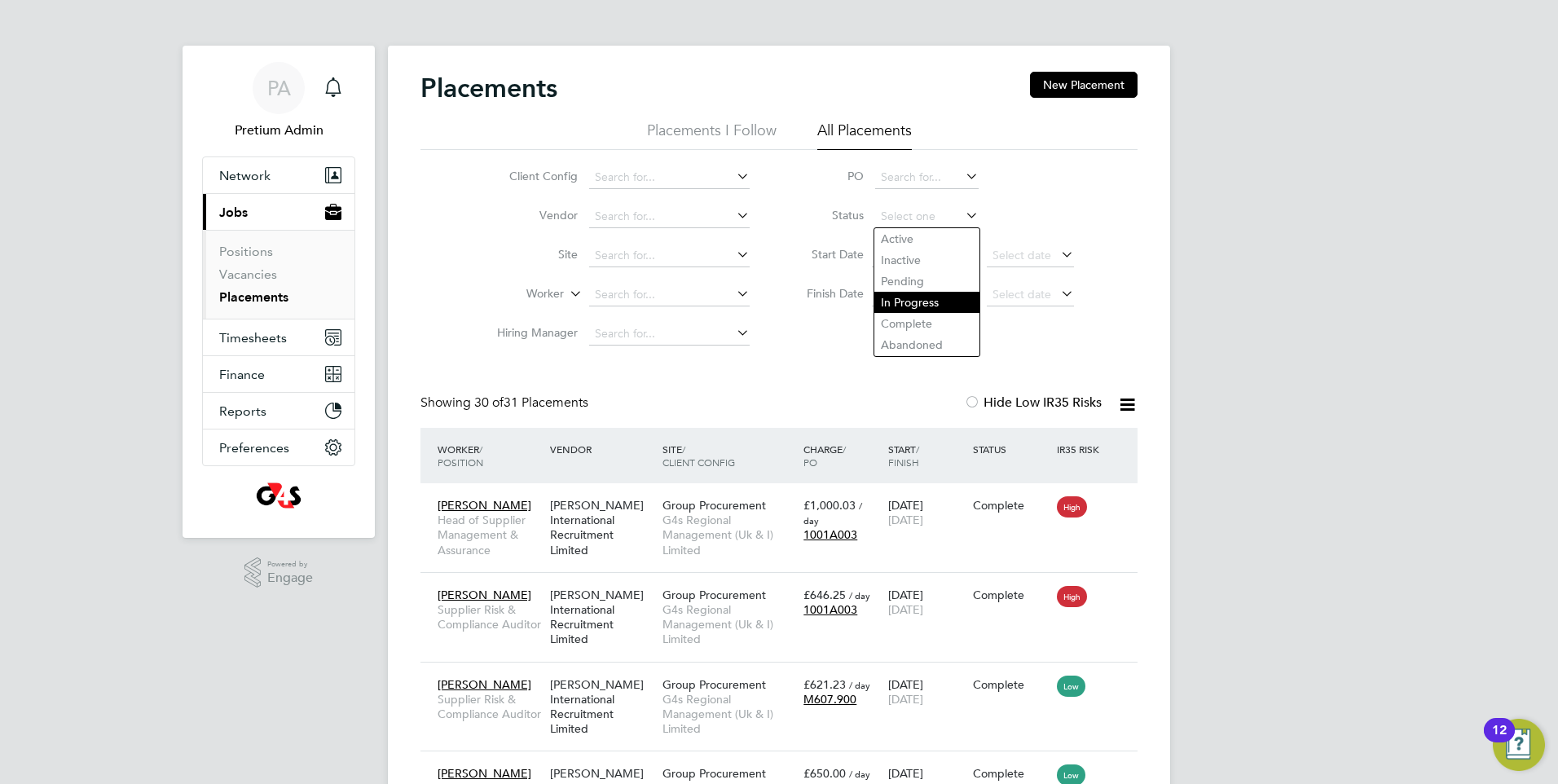
click at [923, 304] on li "In Progress" at bounding box center [927, 302] width 105 height 21
type input "In Progress"
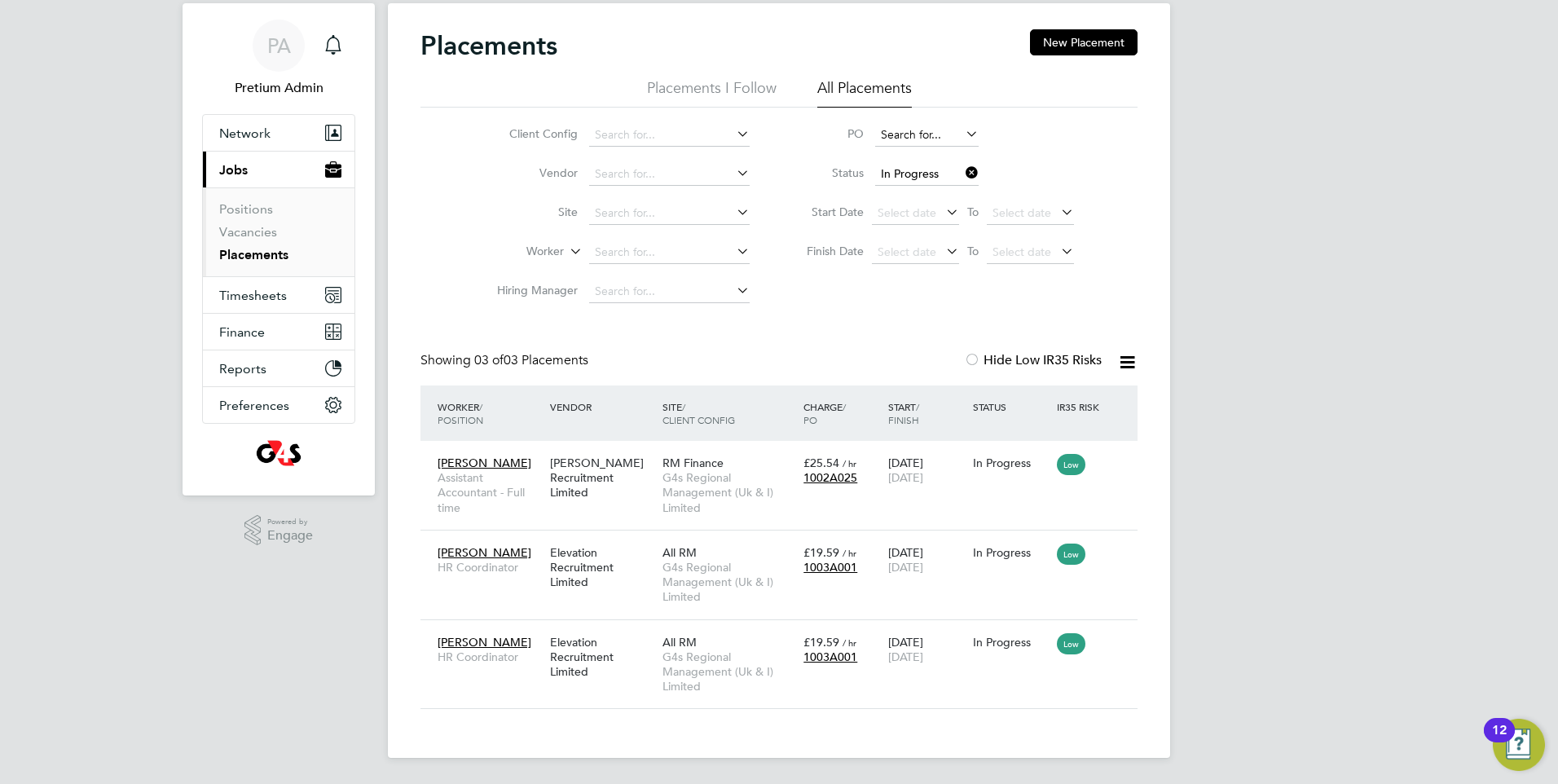
drag, startPoint x: 973, startPoint y: 174, endPoint x: 958, endPoint y: 170, distance: 15.5
click at [962, 174] on icon at bounding box center [962, 172] width 0 height 23
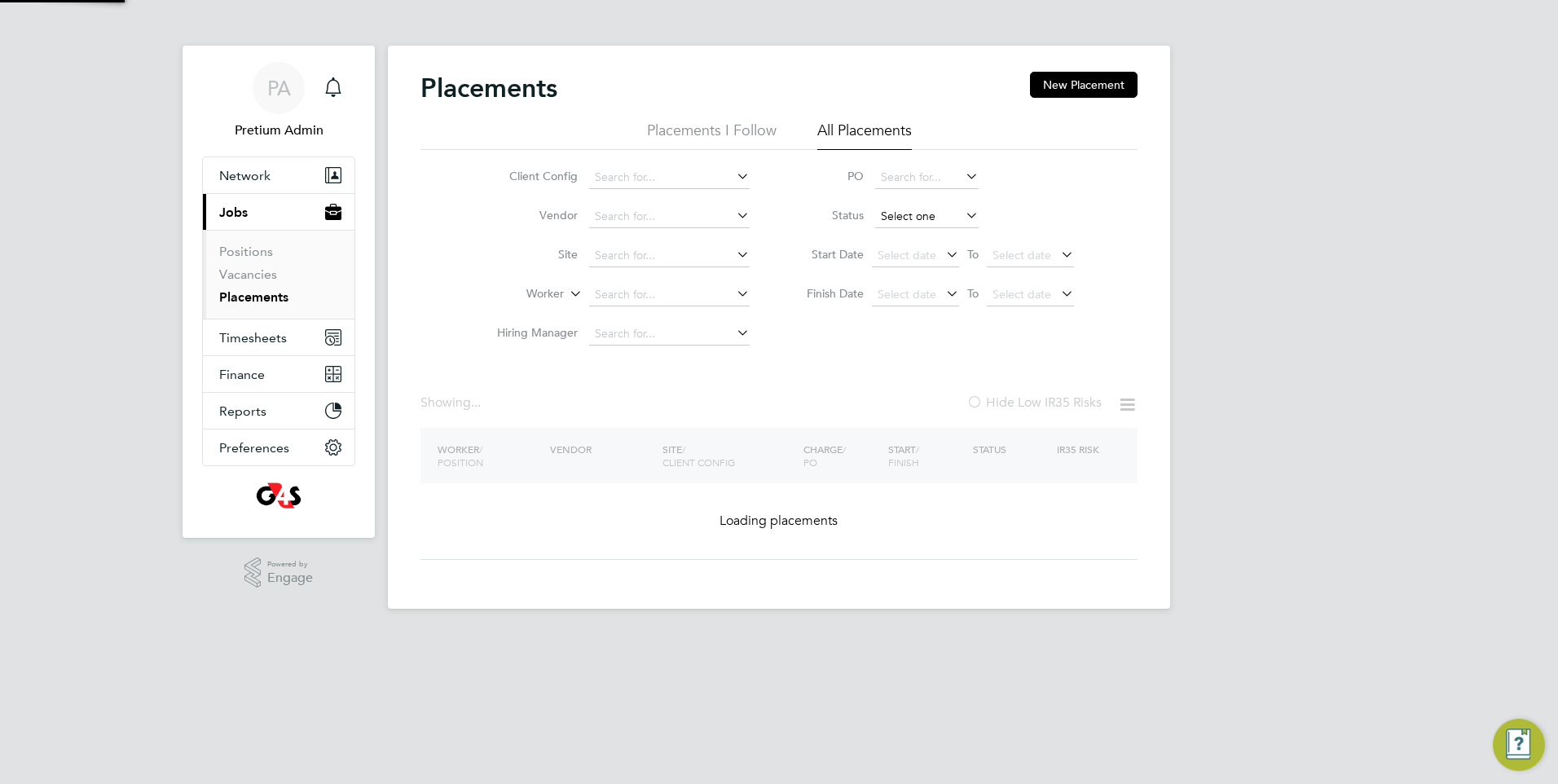
click at [941, 216] on input at bounding box center [927, 216] width 103 height 23
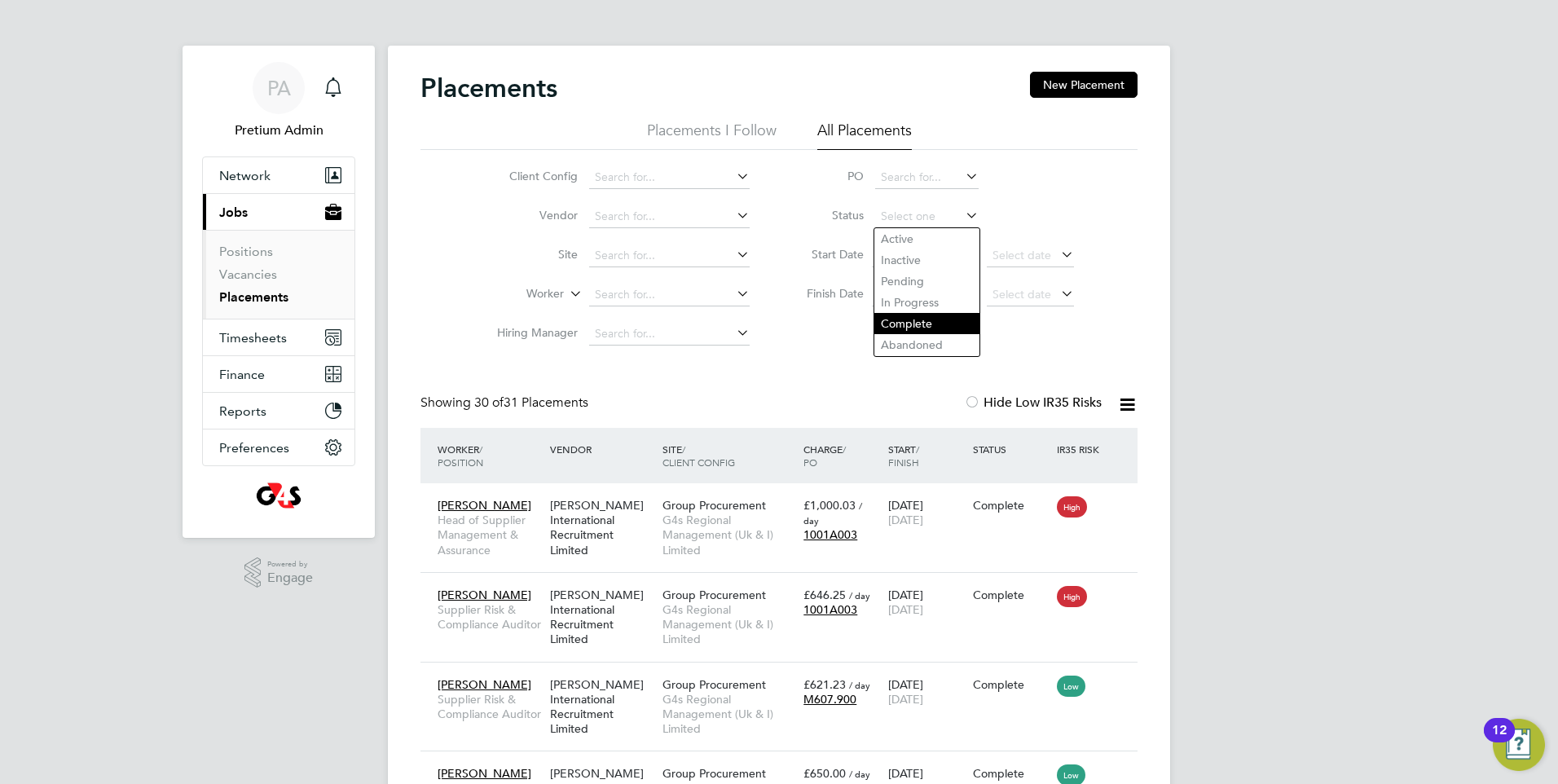
click at [910, 330] on li "Complete" at bounding box center [927, 323] width 105 height 21
type input "Complete"
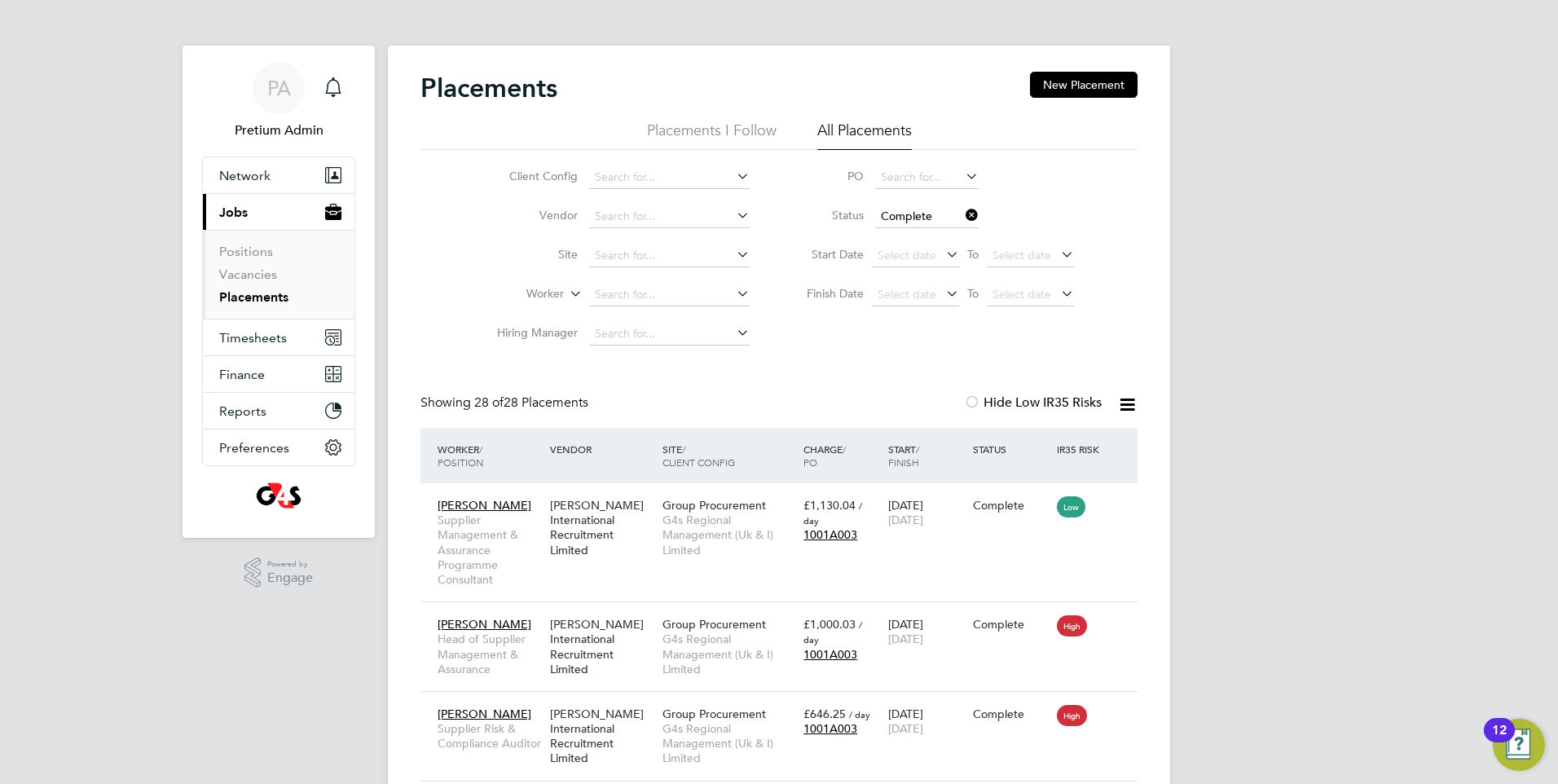
click at [962, 217] on icon at bounding box center [962, 215] width 0 height 23
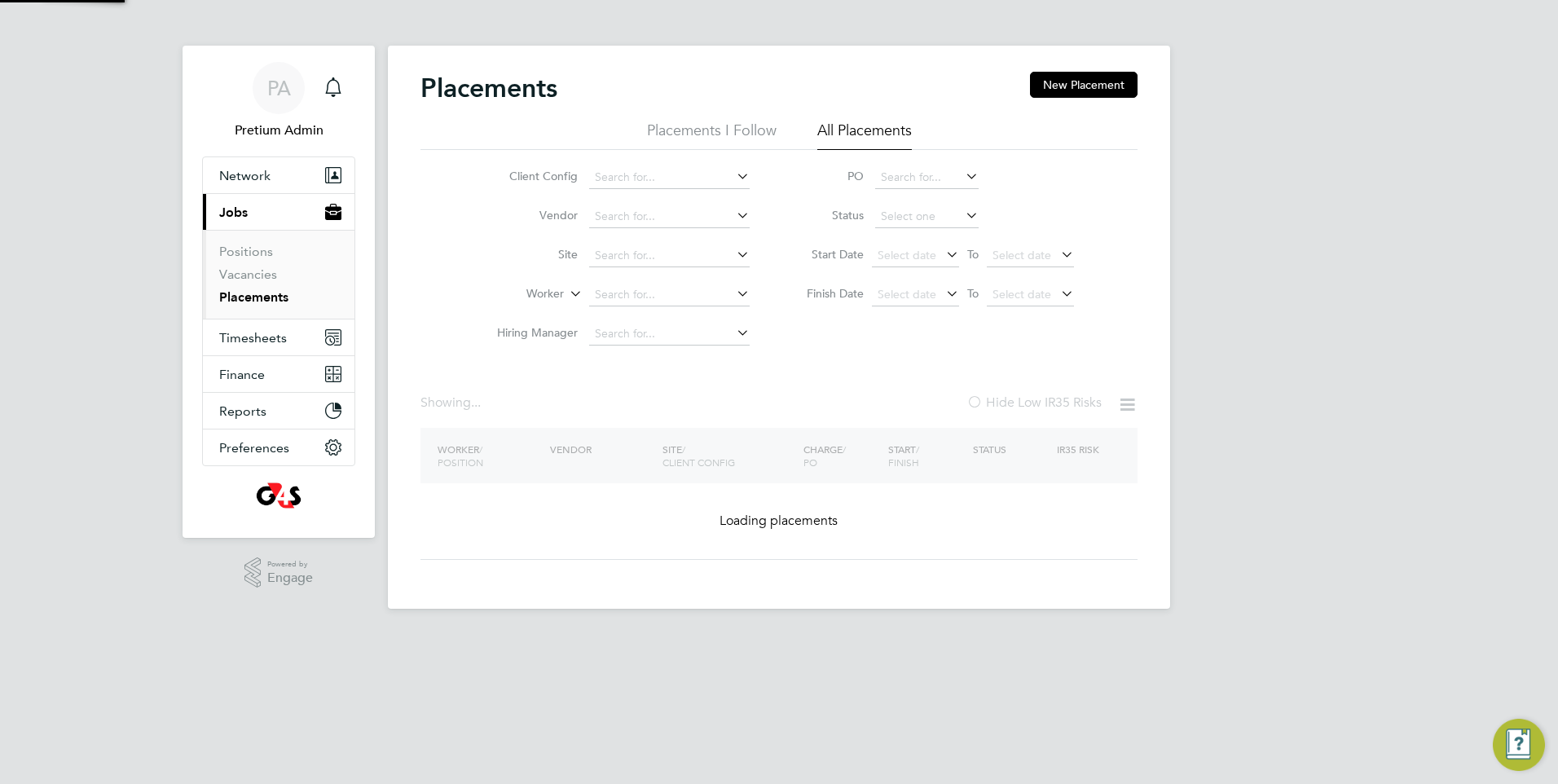
click at [894, 400] on div "Showing ... Hide Low IR35 Risks" at bounding box center [779, 411] width 717 height 34
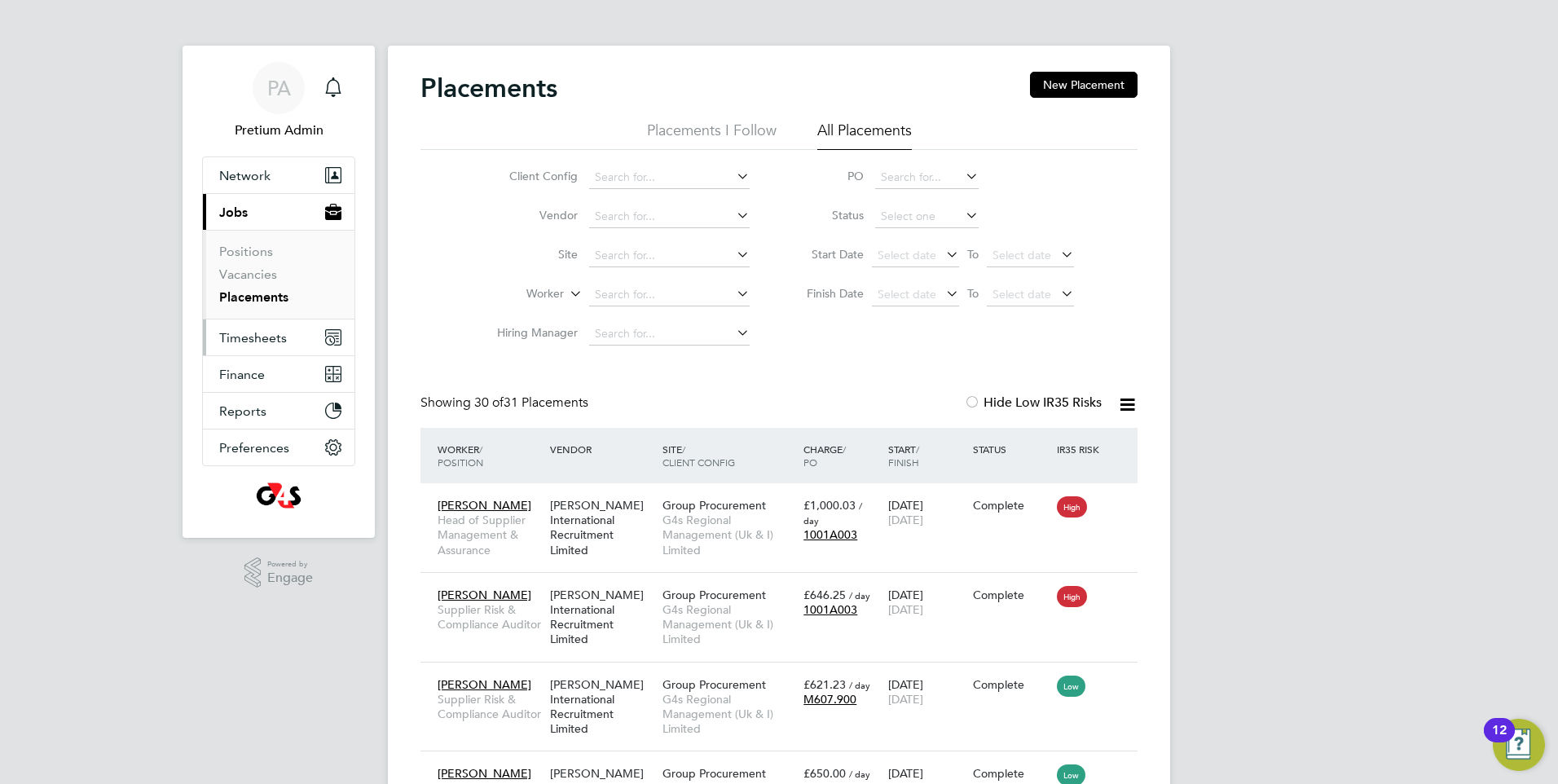
click at [296, 339] on button "Timesheets" at bounding box center [278, 337] width 151 height 36
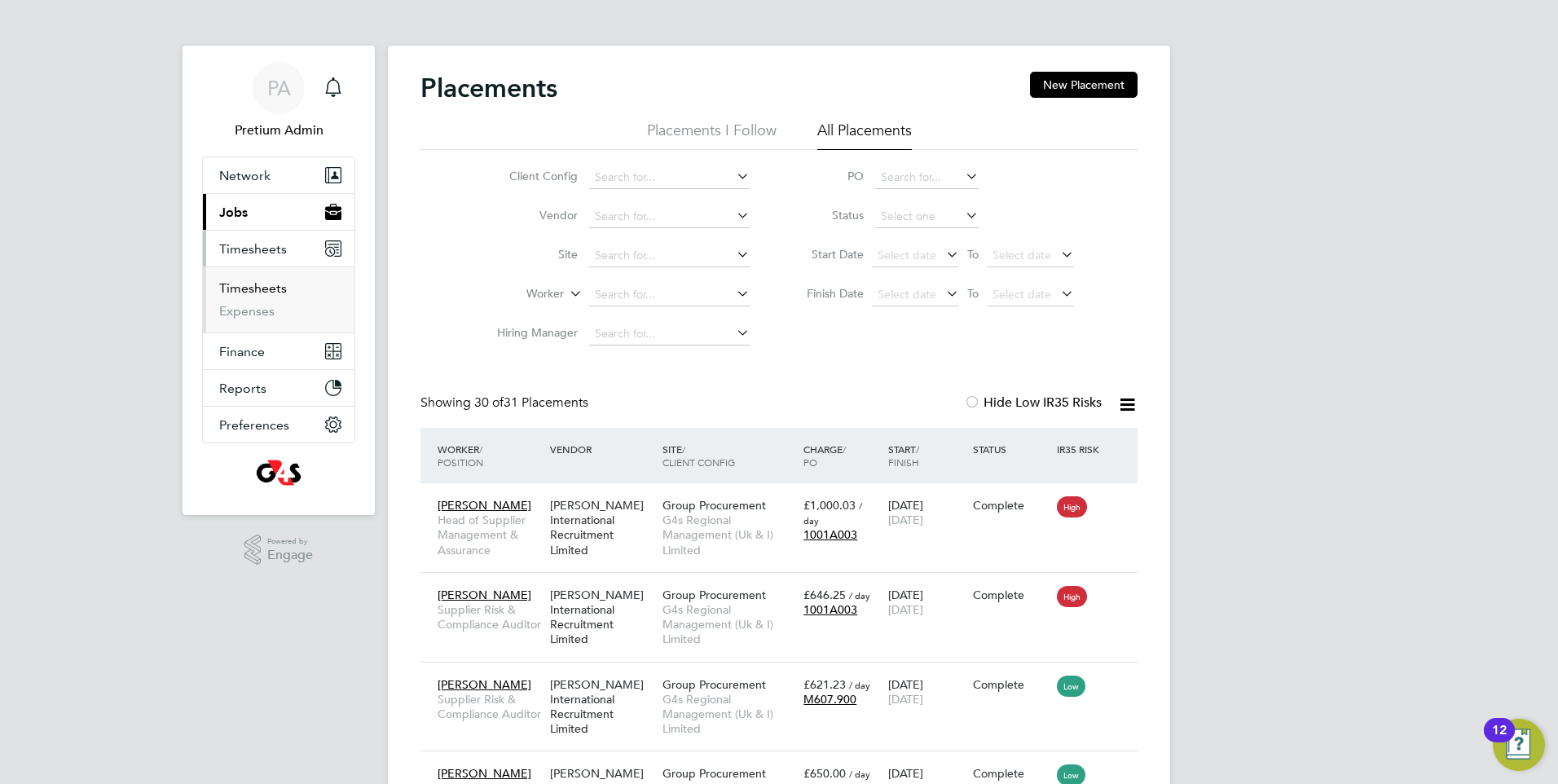
drag, startPoint x: 269, startPoint y: 290, endPoint x: 268, endPoint y: 298, distance: 8.1
click at [267, 290] on link "Timesheets" at bounding box center [253, 287] width 68 height 15
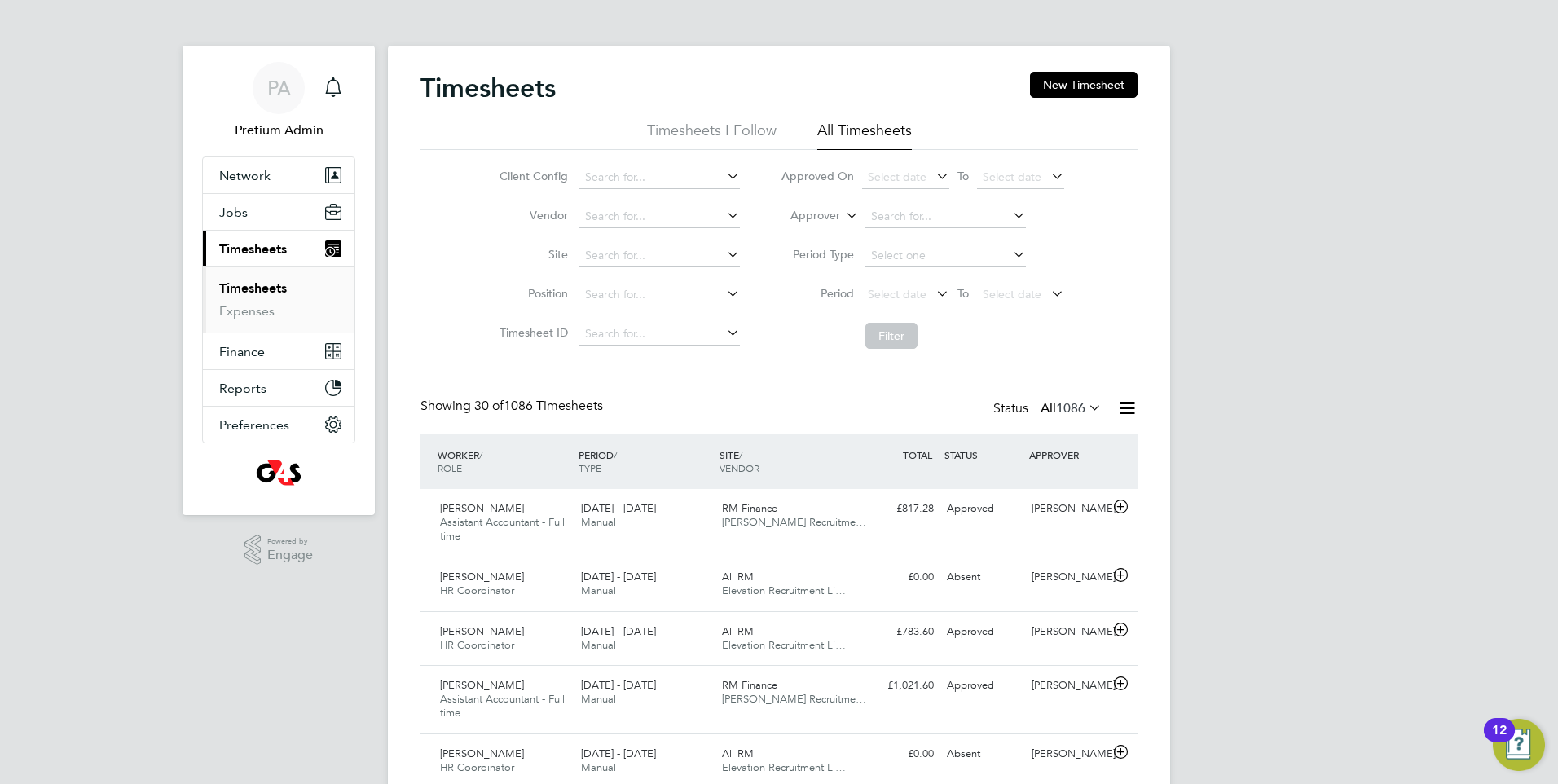
click at [767, 353] on li "Filter" at bounding box center [922, 335] width 325 height 43
click at [803, 406] on div "Showing 30 of 1086 Timesheets Status All 1086" at bounding box center [779, 416] width 717 height 36
drag, startPoint x: 979, startPoint y: 405, endPoint x: 1094, endPoint y: 402, distance: 115.0
click at [1094, 402] on div "Showing 30 of 1086 Timesheets Status All 1086" at bounding box center [779, 416] width 717 height 36
drag, startPoint x: 1094, startPoint y: 402, endPoint x: 1086, endPoint y: 439, distance: 37.9
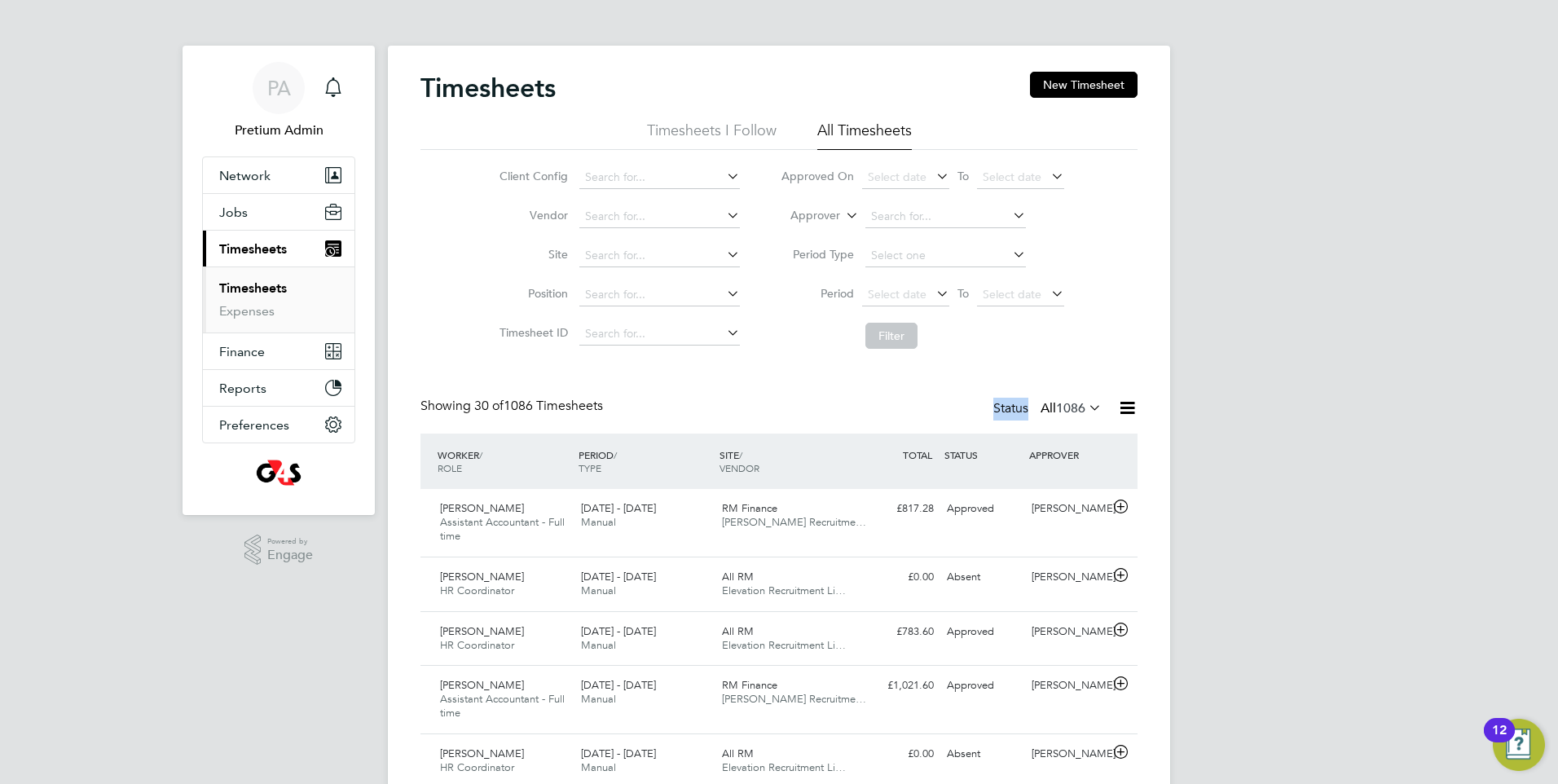
click at [924, 406] on div "Showing 30 of 1086 Timesheets Status All 1086" at bounding box center [779, 416] width 717 height 36
click at [1080, 407] on span "1086" at bounding box center [1071, 408] width 29 height 16
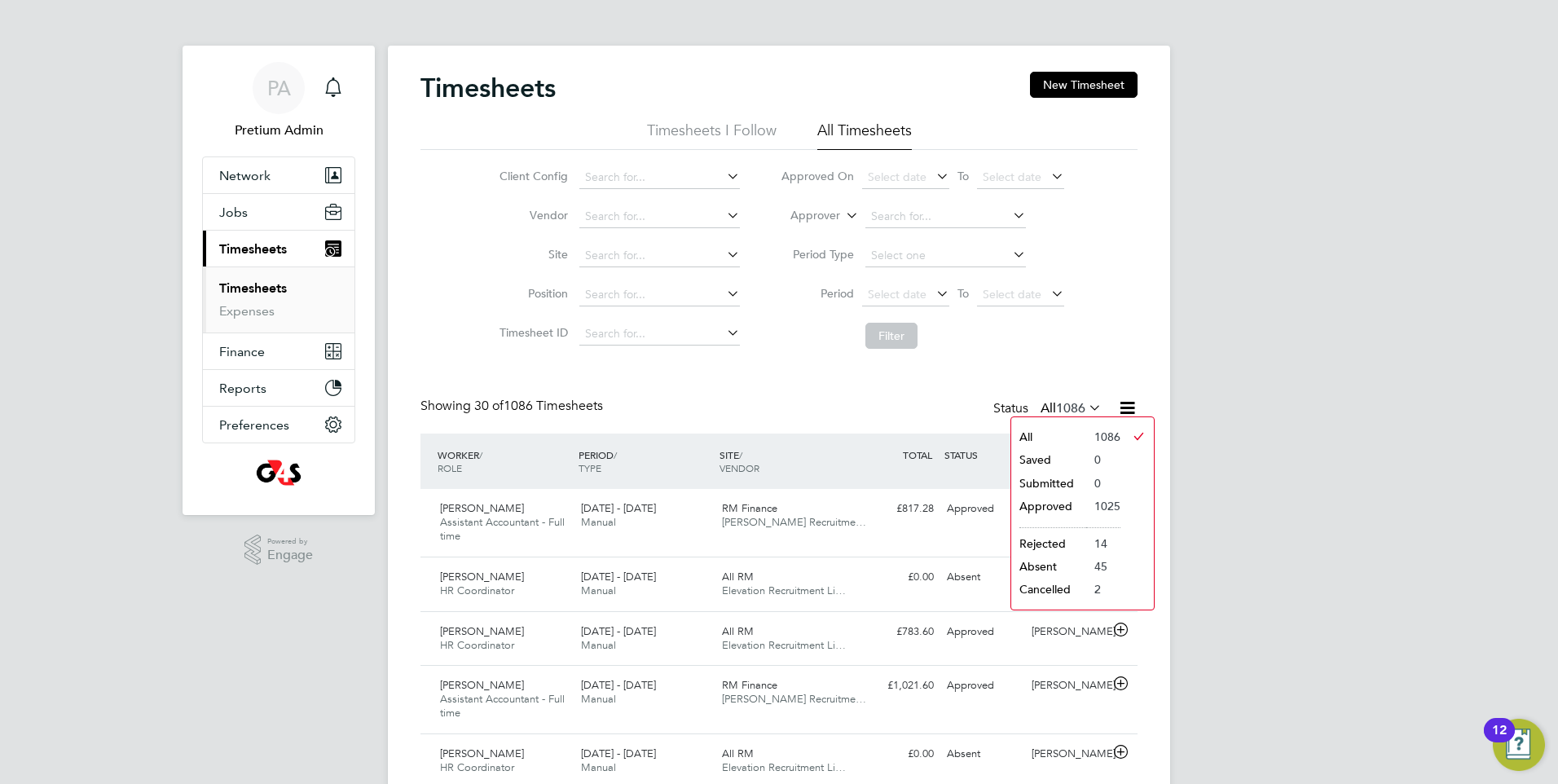
click at [1066, 481] on li "Submitted" at bounding box center [1048, 482] width 75 height 23
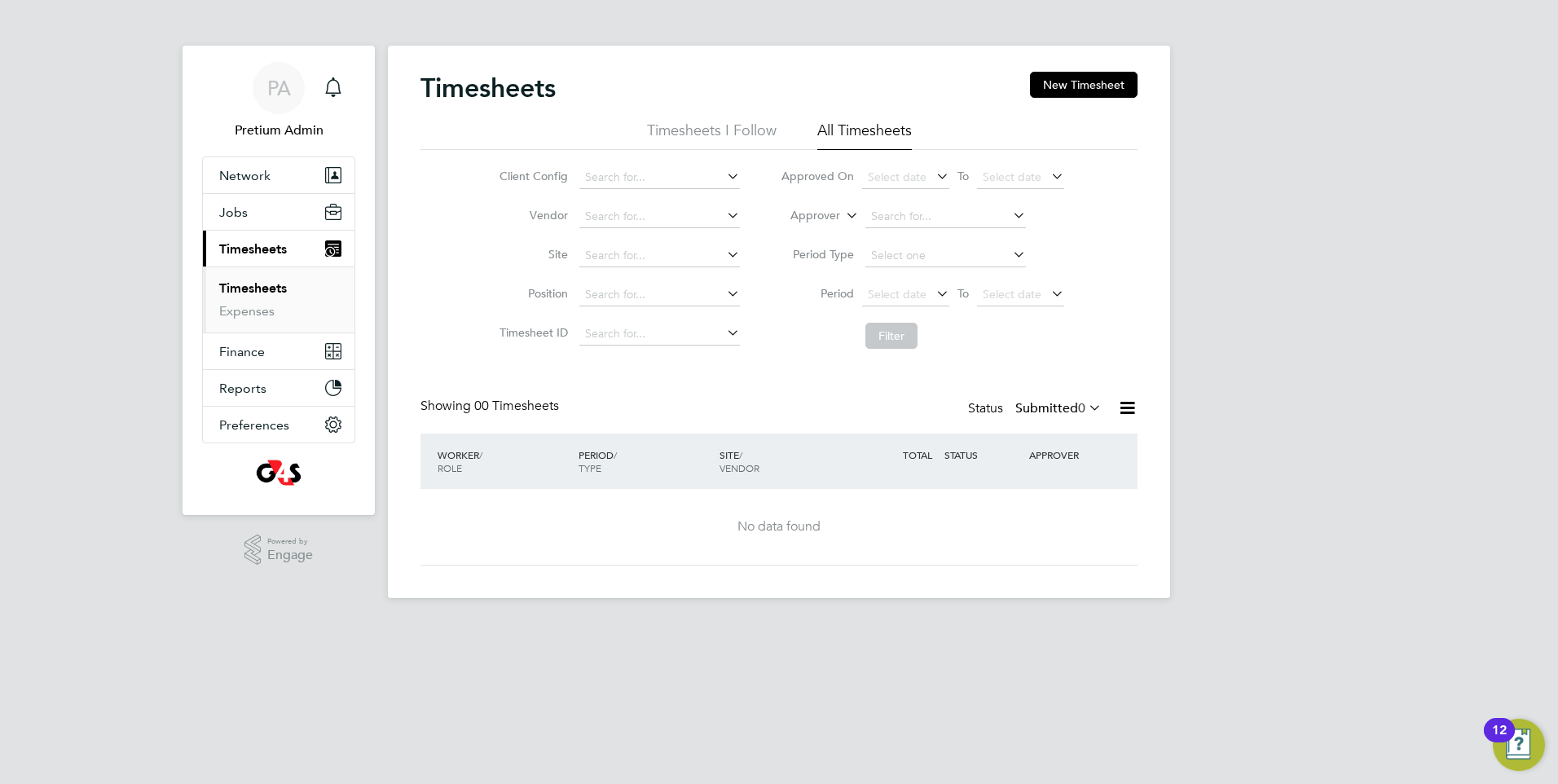
click at [1058, 407] on label "Submitted 0" at bounding box center [1058, 408] width 86 height 16
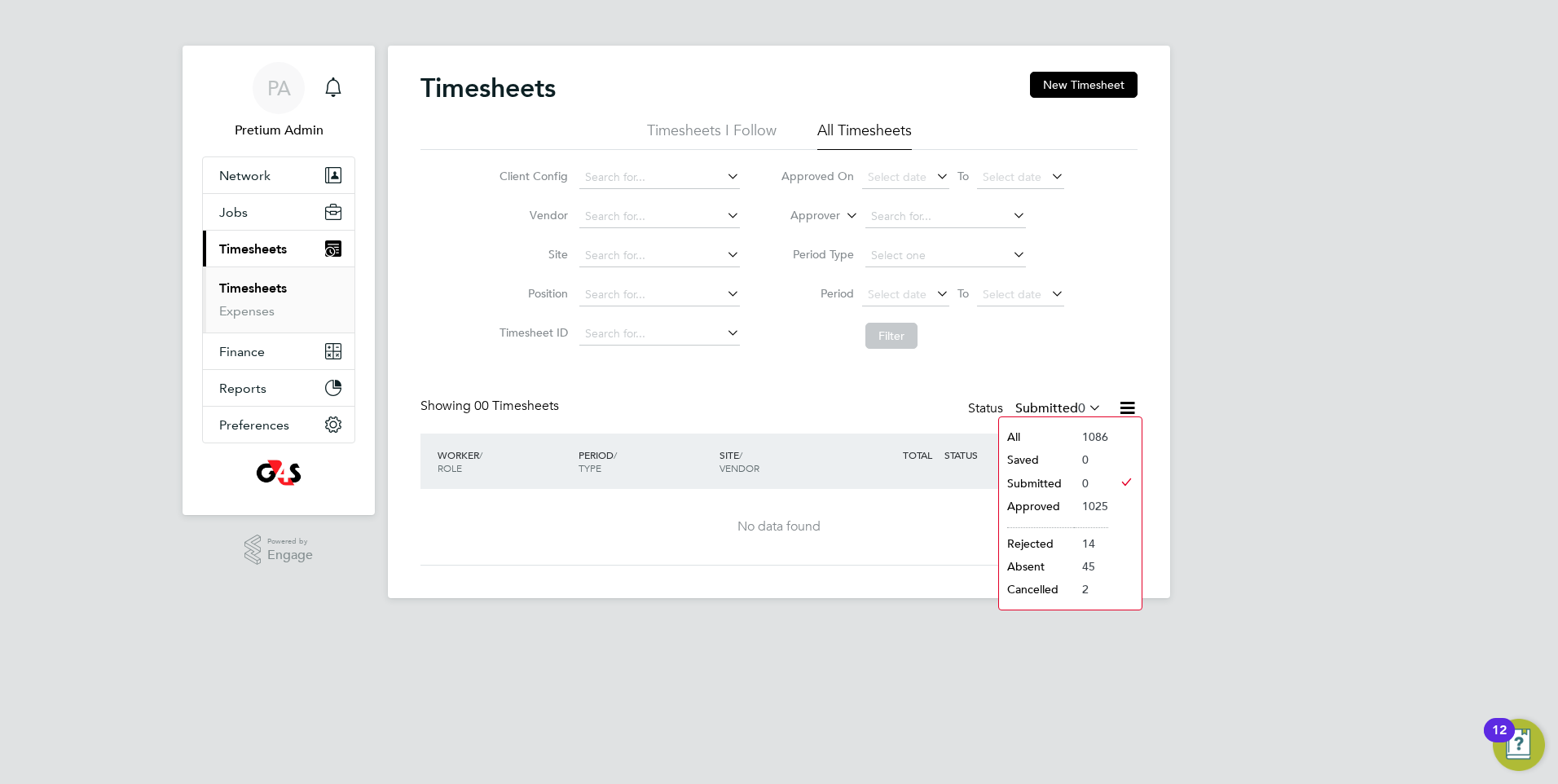
click at [1019, 440] on li "All" at bounding box center [1037, 436] width 75 height 23
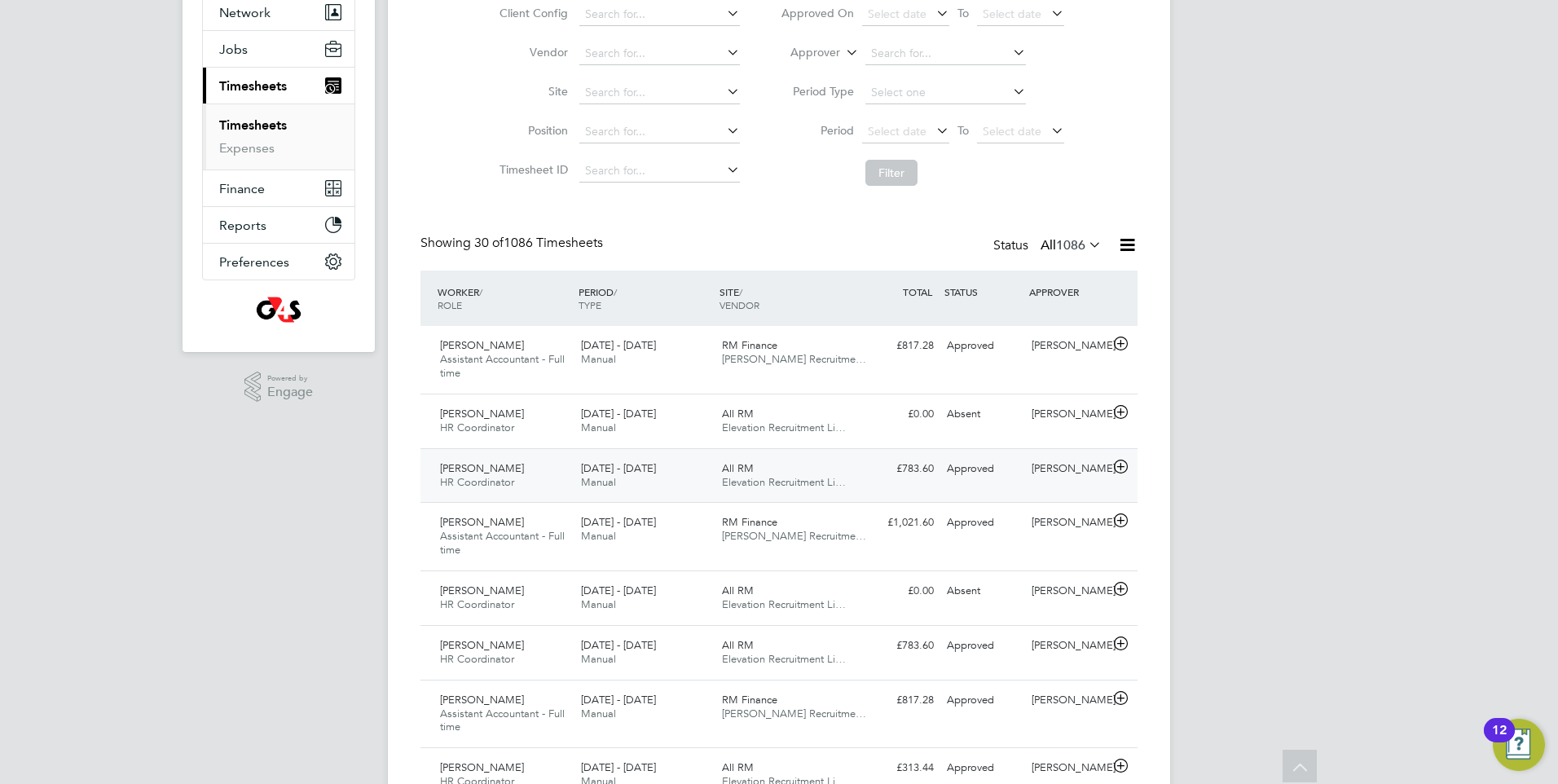
click at [858, 498] on div "Piotr Mlotkowski HR Coordinator 15 - 21 Sep 2025 15 - 21 Sep 2025 Manual All RM…" at bounding box center [779, 475] width 717 height 54
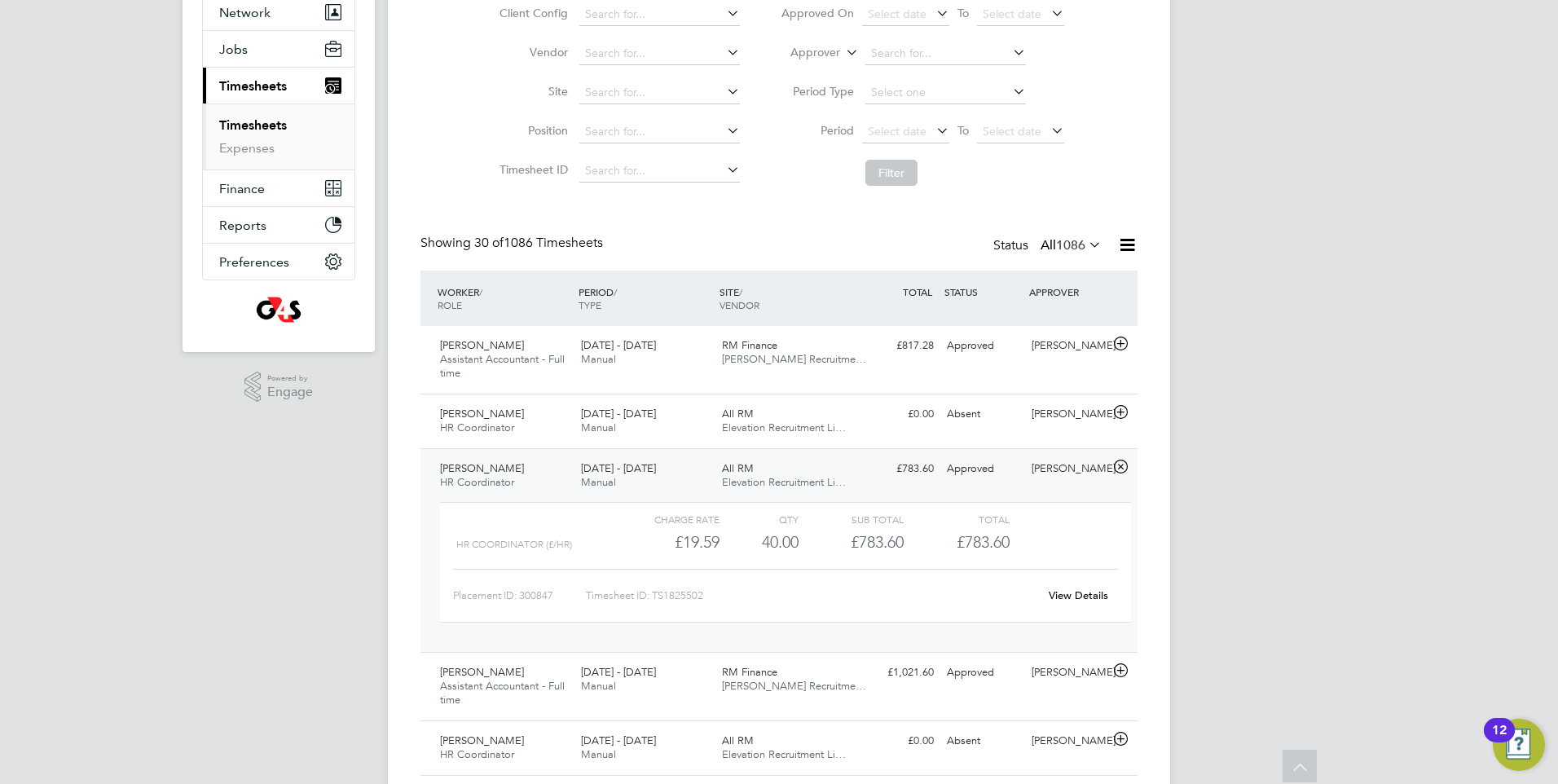
click at [1078, 602] on link "View Details" at bounding box center [1079, 595] width 60 height 14
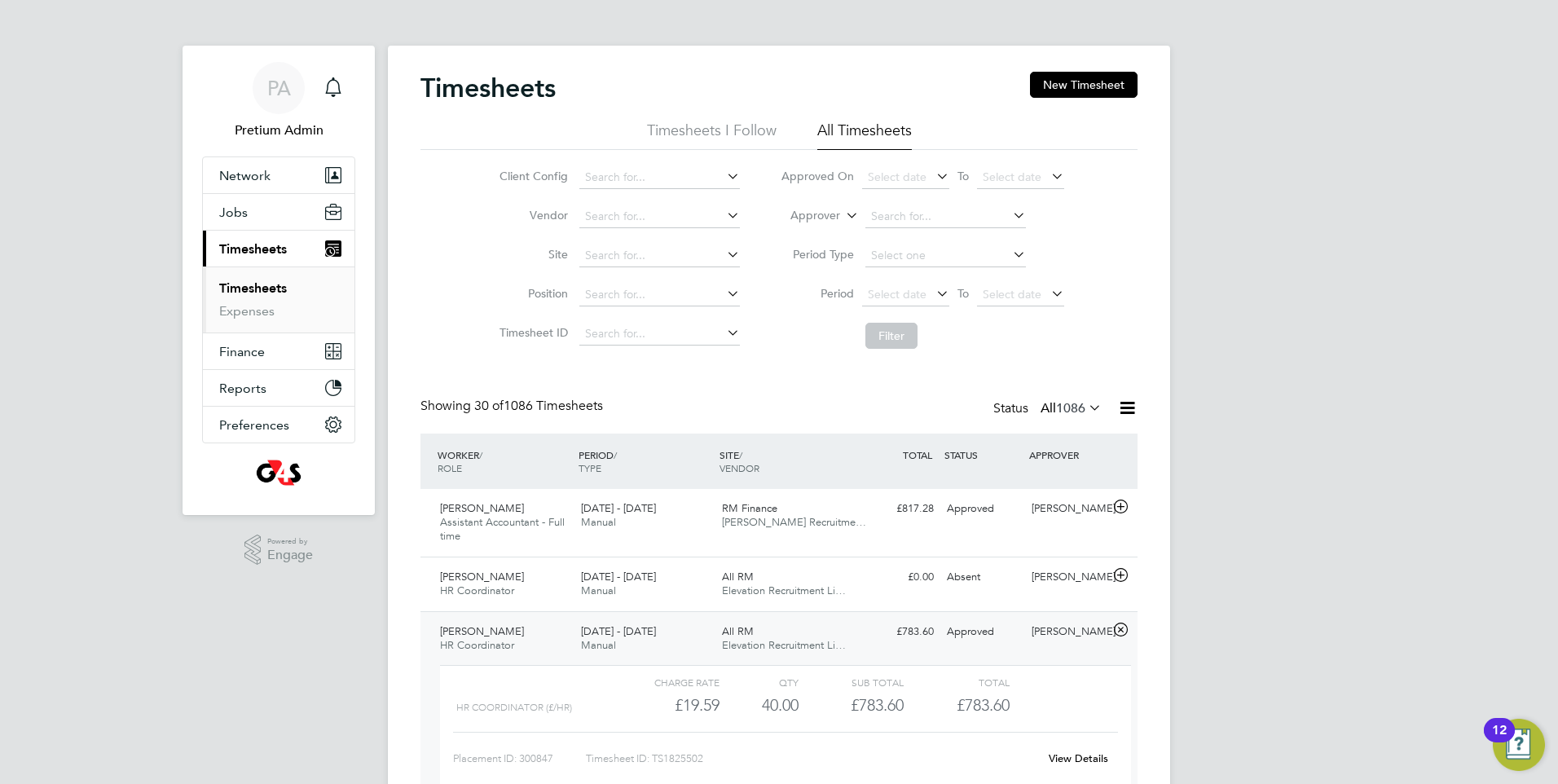
drag, startPoint x: 689, startPoint y: 663, endPoint x: 700, endPoint y: 657, distance: 12.5
click at [690, 659] on div "15 - 21 Sep 2025 Manual" at bounding box center [645, 638] width 141 height 41
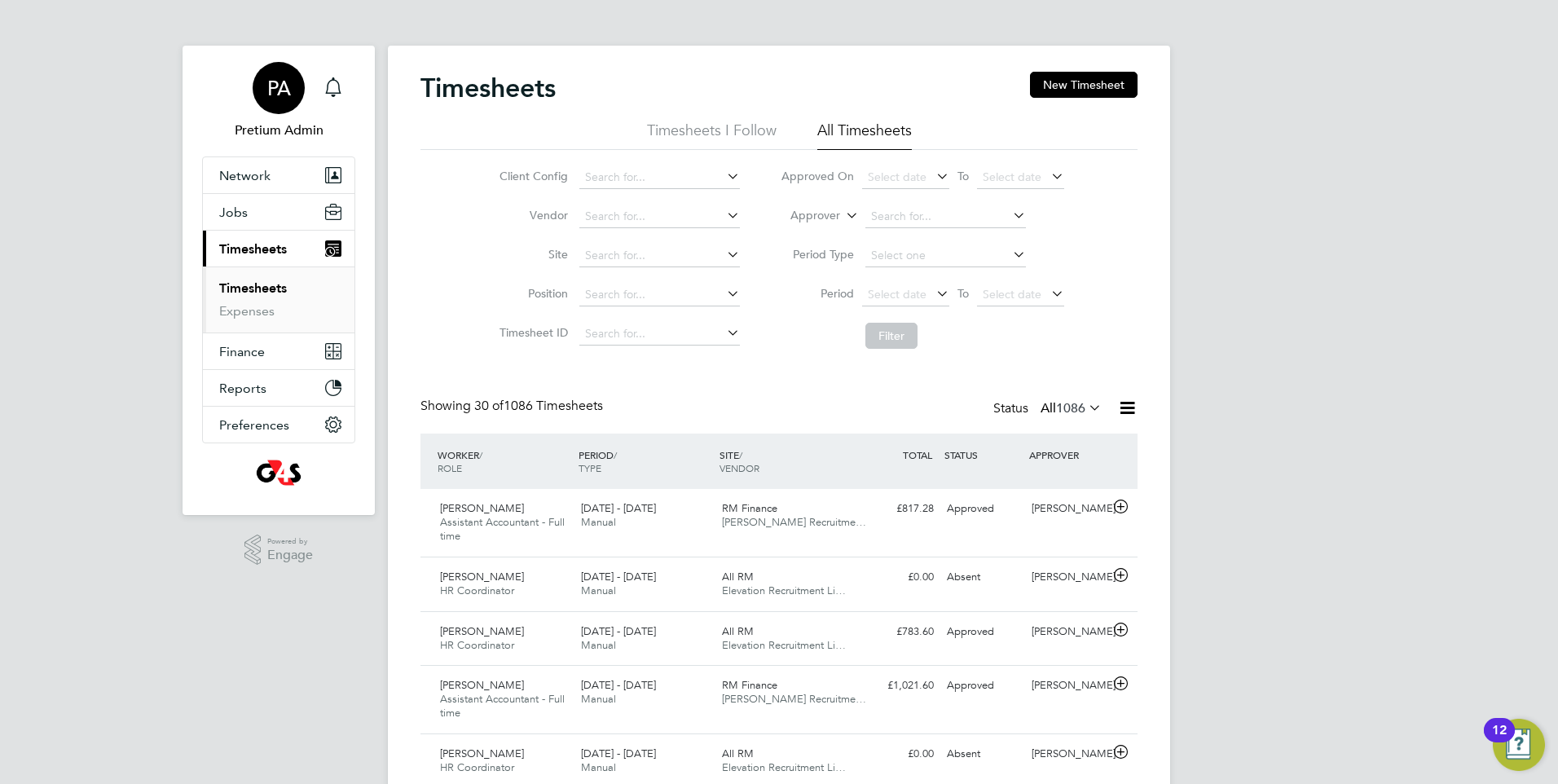
click at [292, 106] on div "PA" at bounding box center [279, 88] width 53 height 53
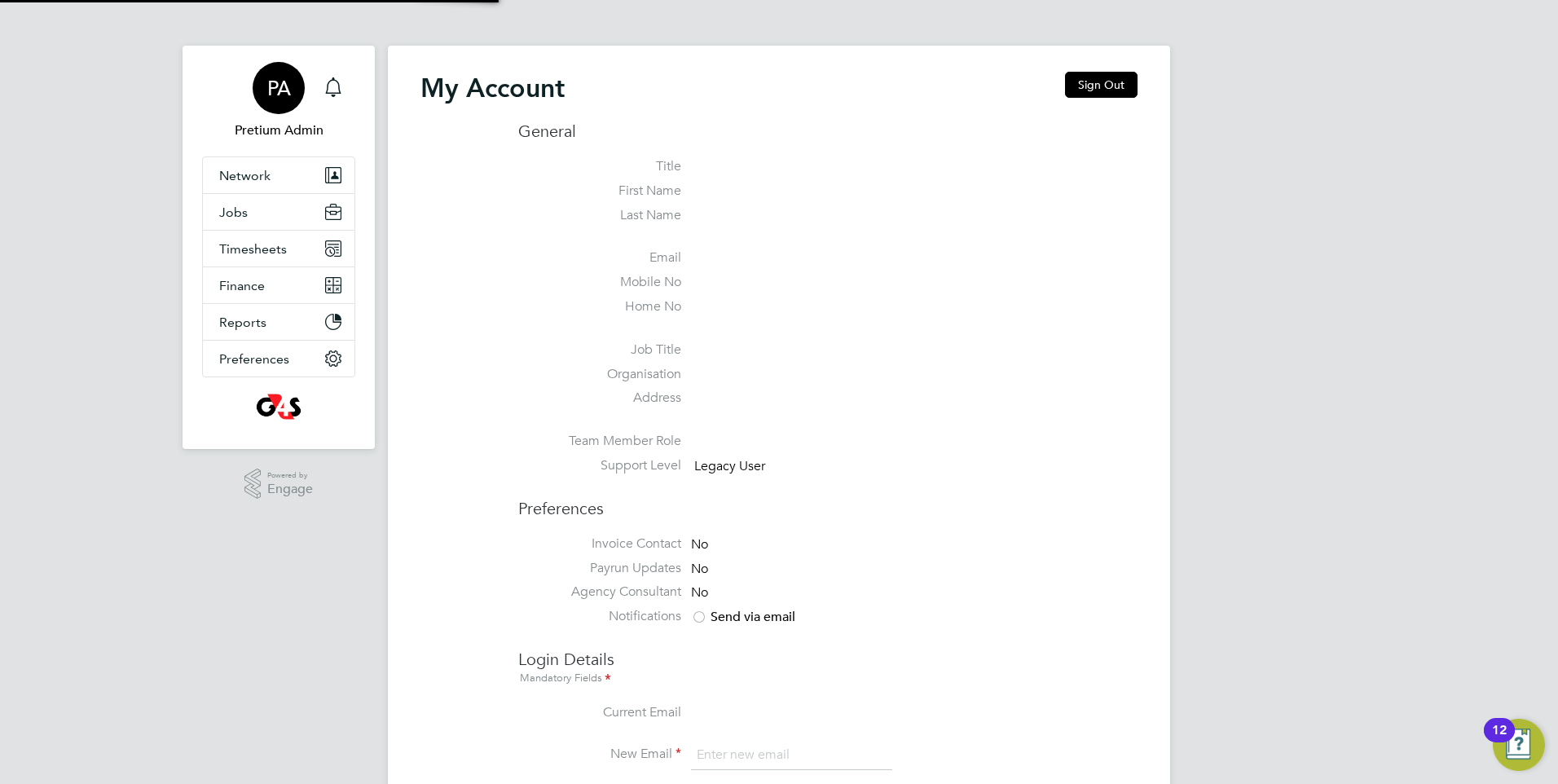
type input "g4scash@pretiumresourcing.co.uk"
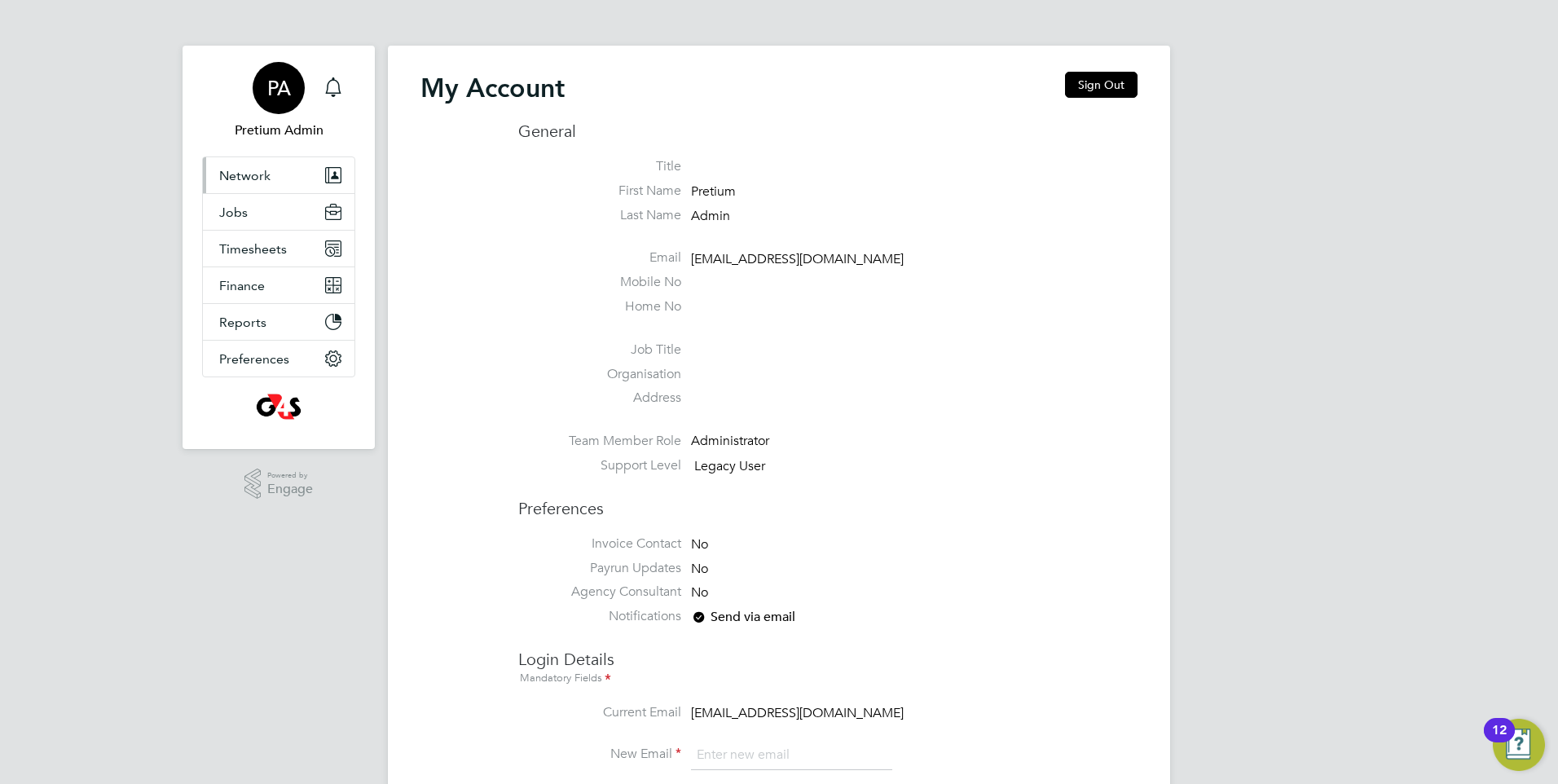
click at [291, 184] on button "Network" at bounding box center [278, 175] width 151 height 36
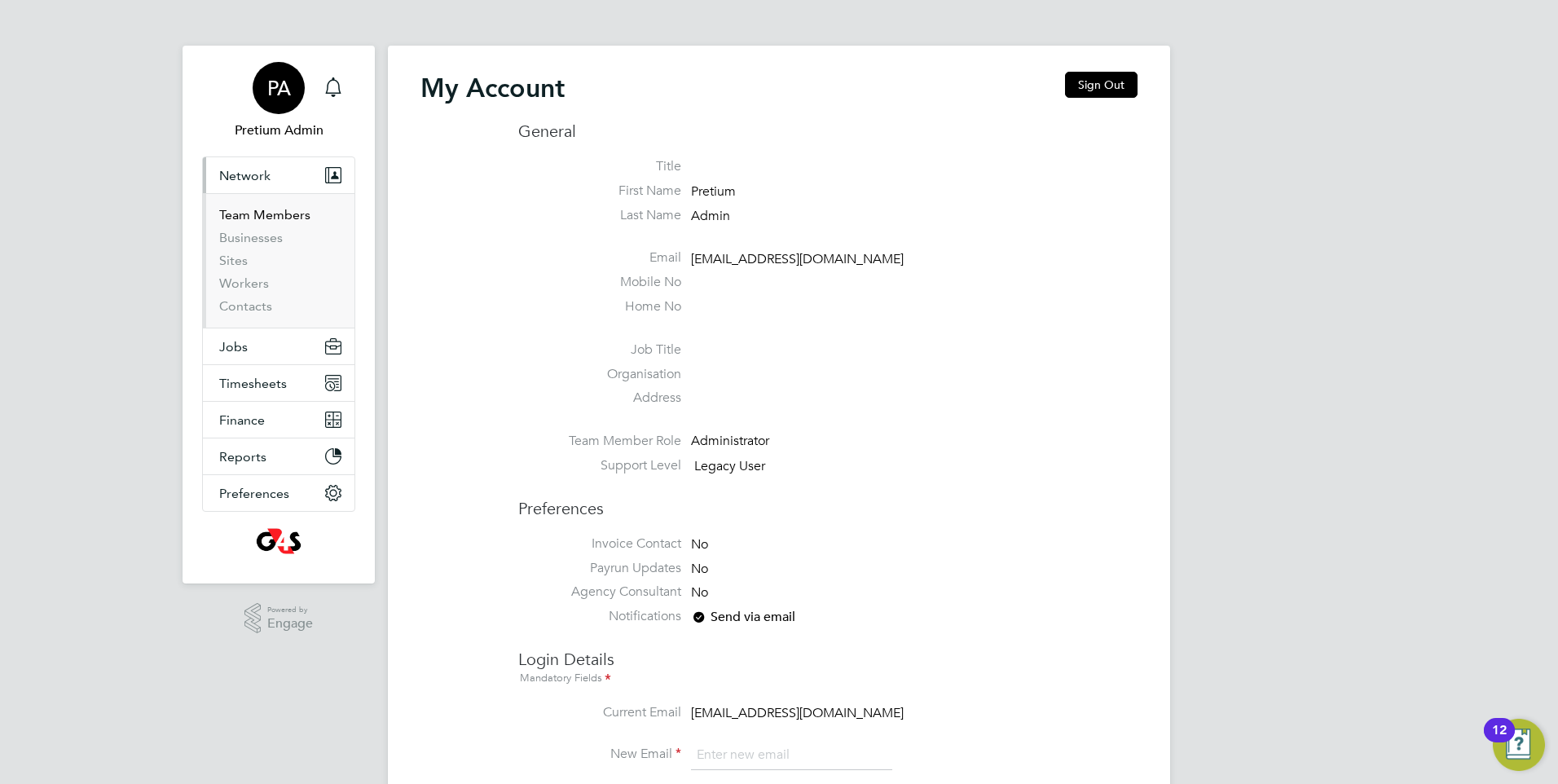
click at [277, 214] on link "Team Members" at bounding box center [265, 214] width 92 height 15
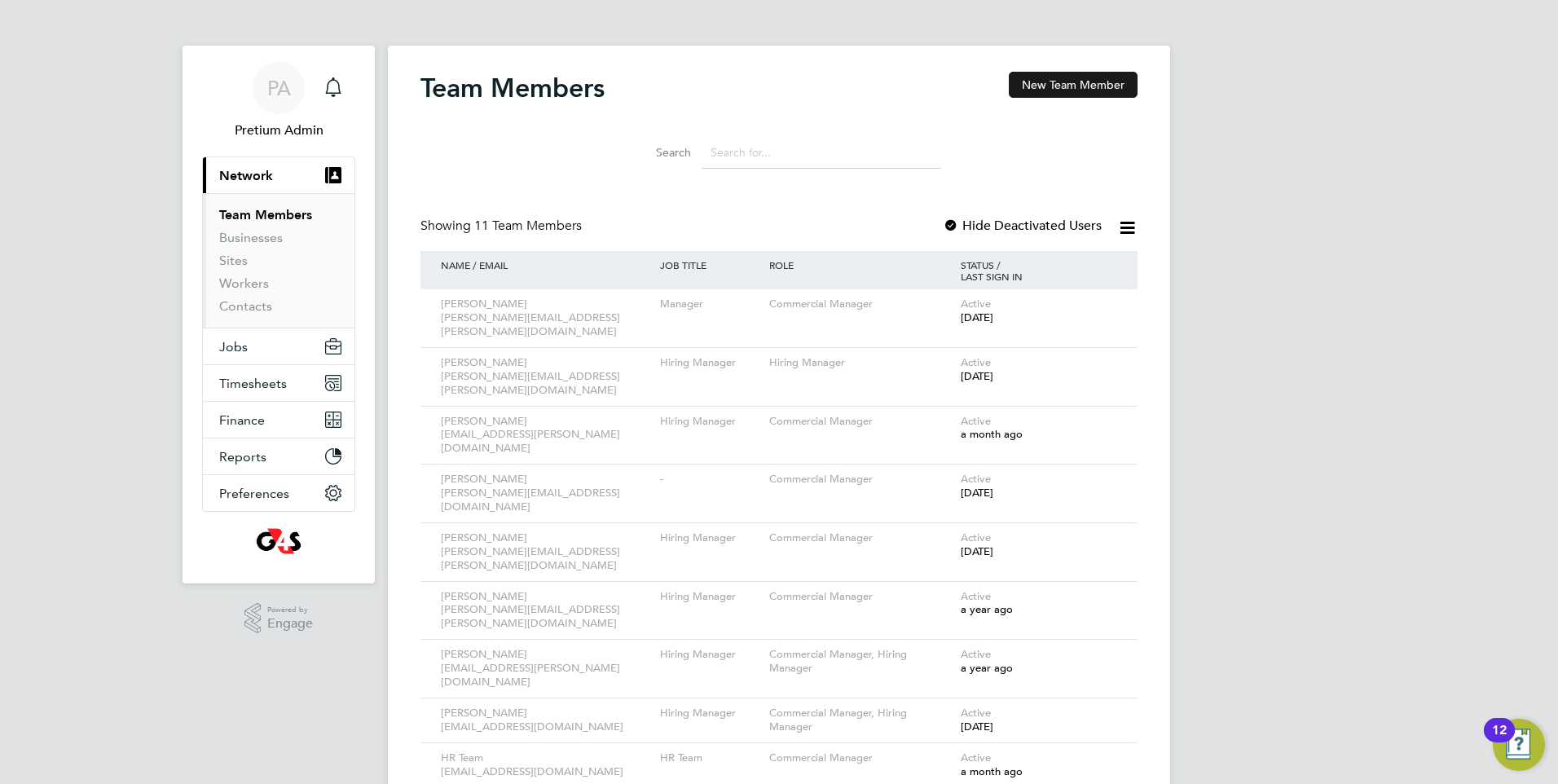
click at [1068, 85] on button "New Team Member" at bounding box center [1074, 84] width 129 height 26
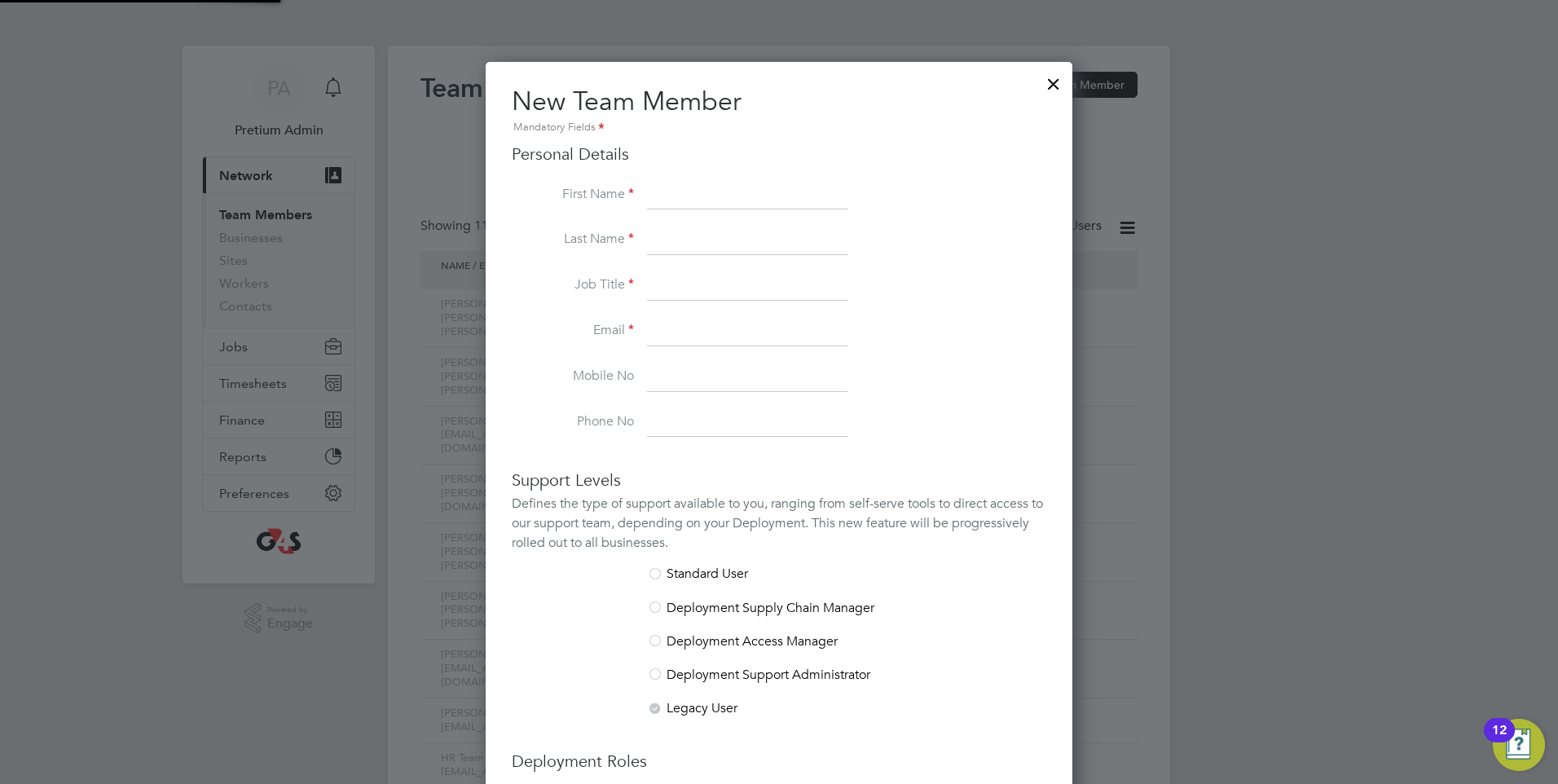
scroll to position [1002, 588]
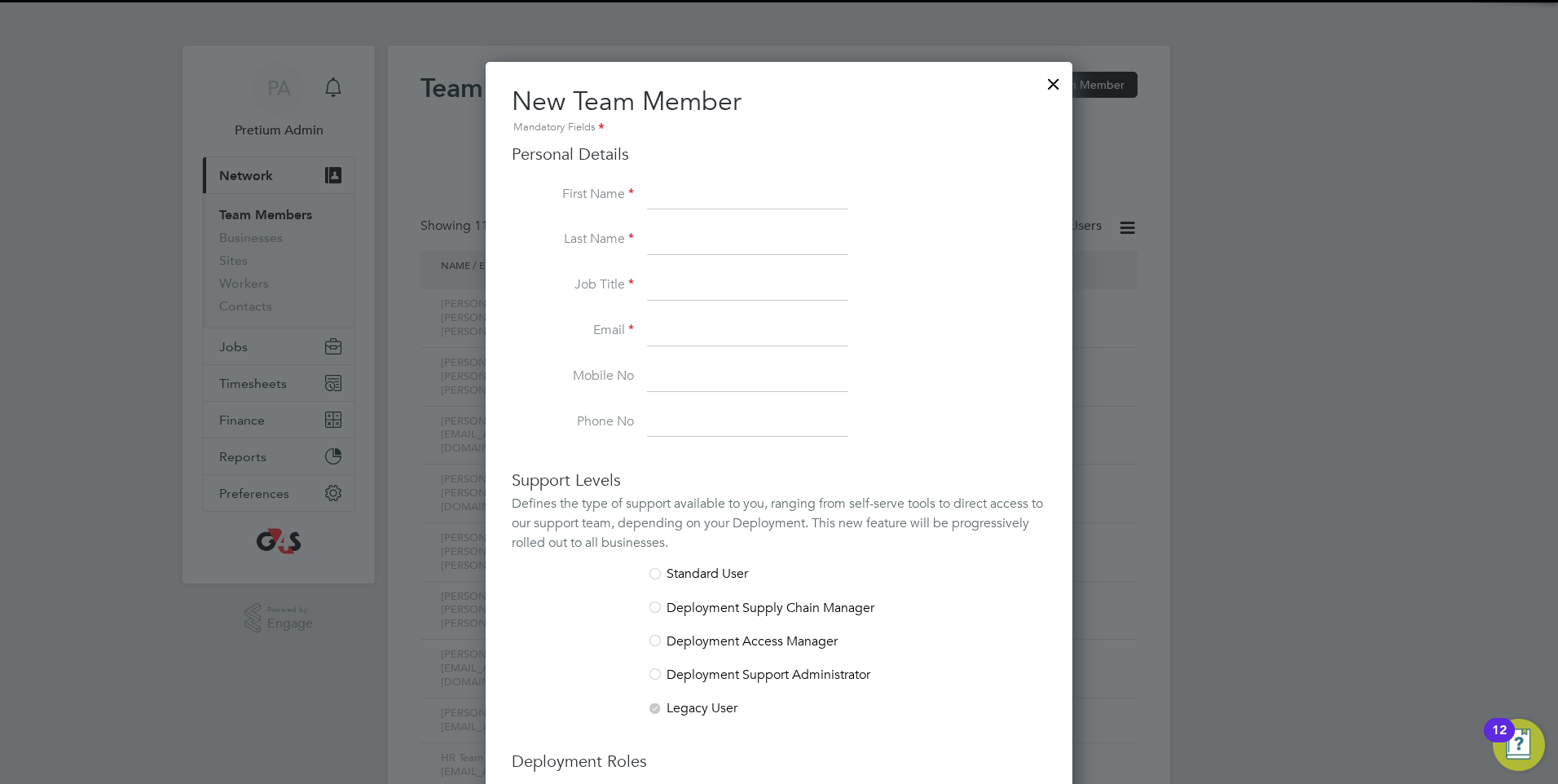
click at [768, 193] on input at bounding box center [748, 196] width 201 height 29
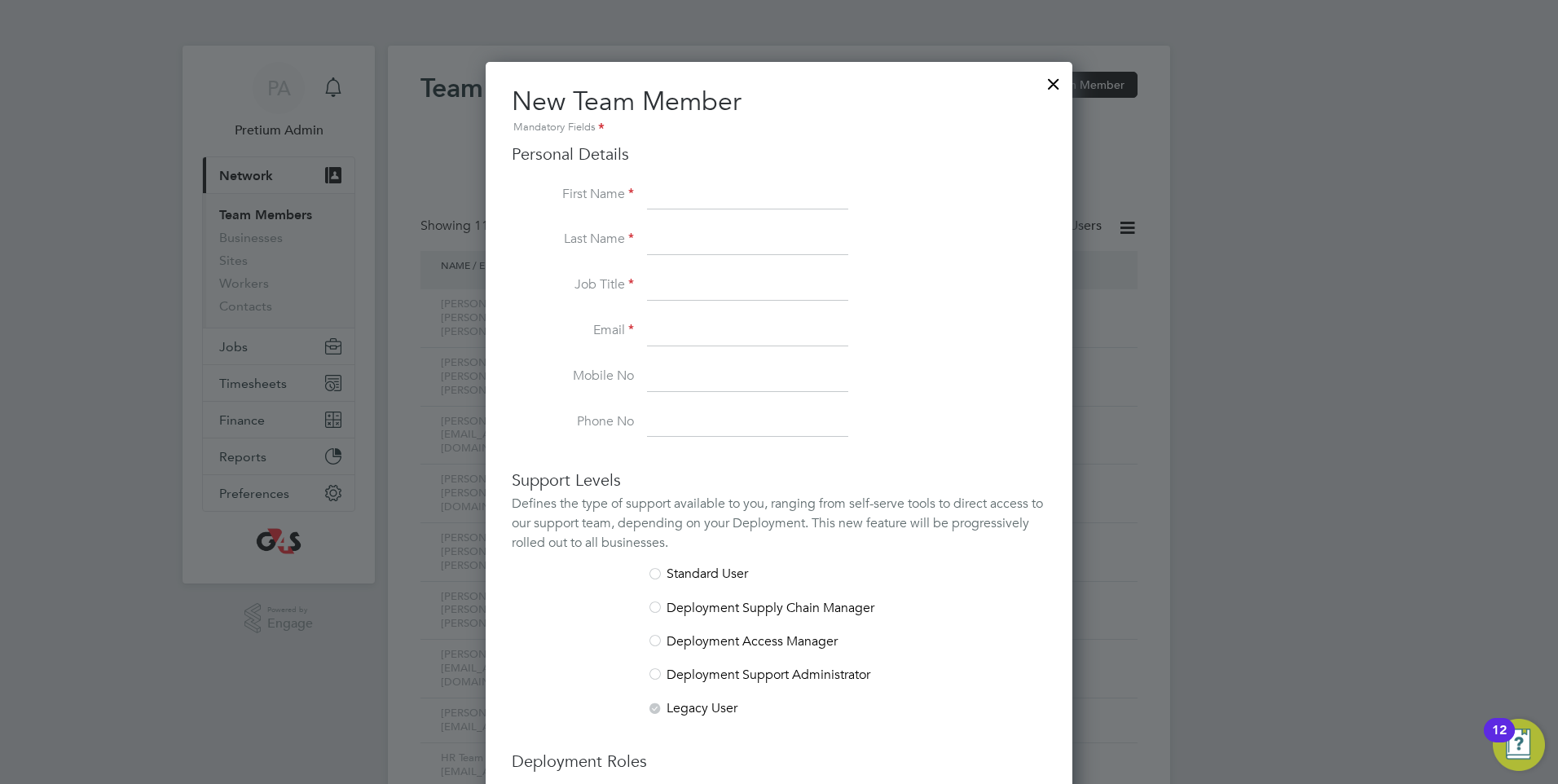
click at [690, 326] on input at bounding box center [748, 332] width 201 height 29
paste input "katie.oshea@uk.g4s.com"
type input "katie.oshea@uk.g4s.com"
click at [749, 284] on input at bounding box center [748, 286] width 201 height 29
type input "Manager"
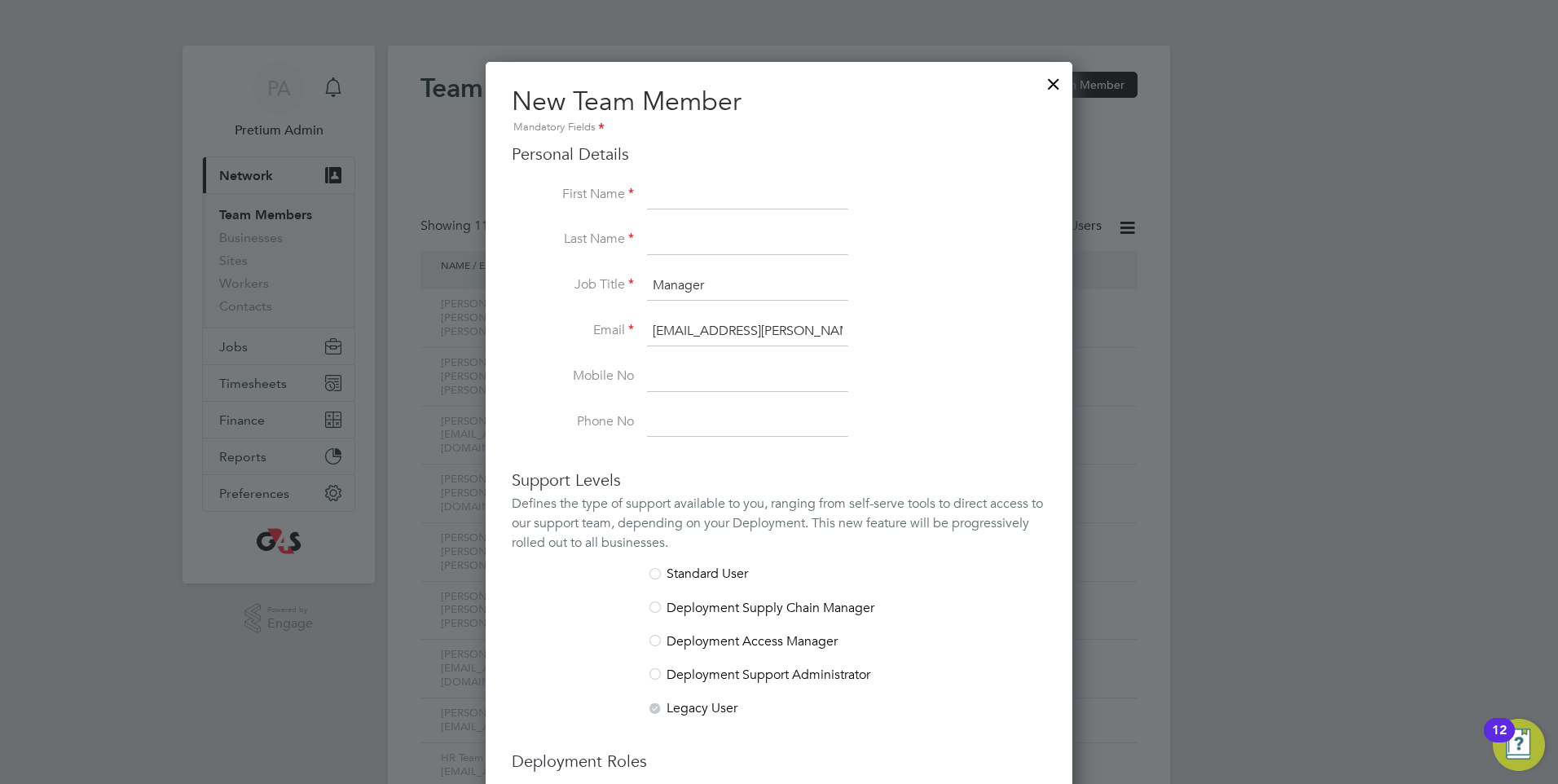
drag, startPoint x: 732, startPoint y: 189, endPoint x: 745, endPoint y: 203, distance: 19.1
click at [732, 189] on input at bounding box center [748, 196] width 201 height 29
type input "Katie"
type input "Oshea"
click at [940, 348] on li "Email katie.oshea@uk.g4s.com" at bounding box center [779, 340] width 535 height 45
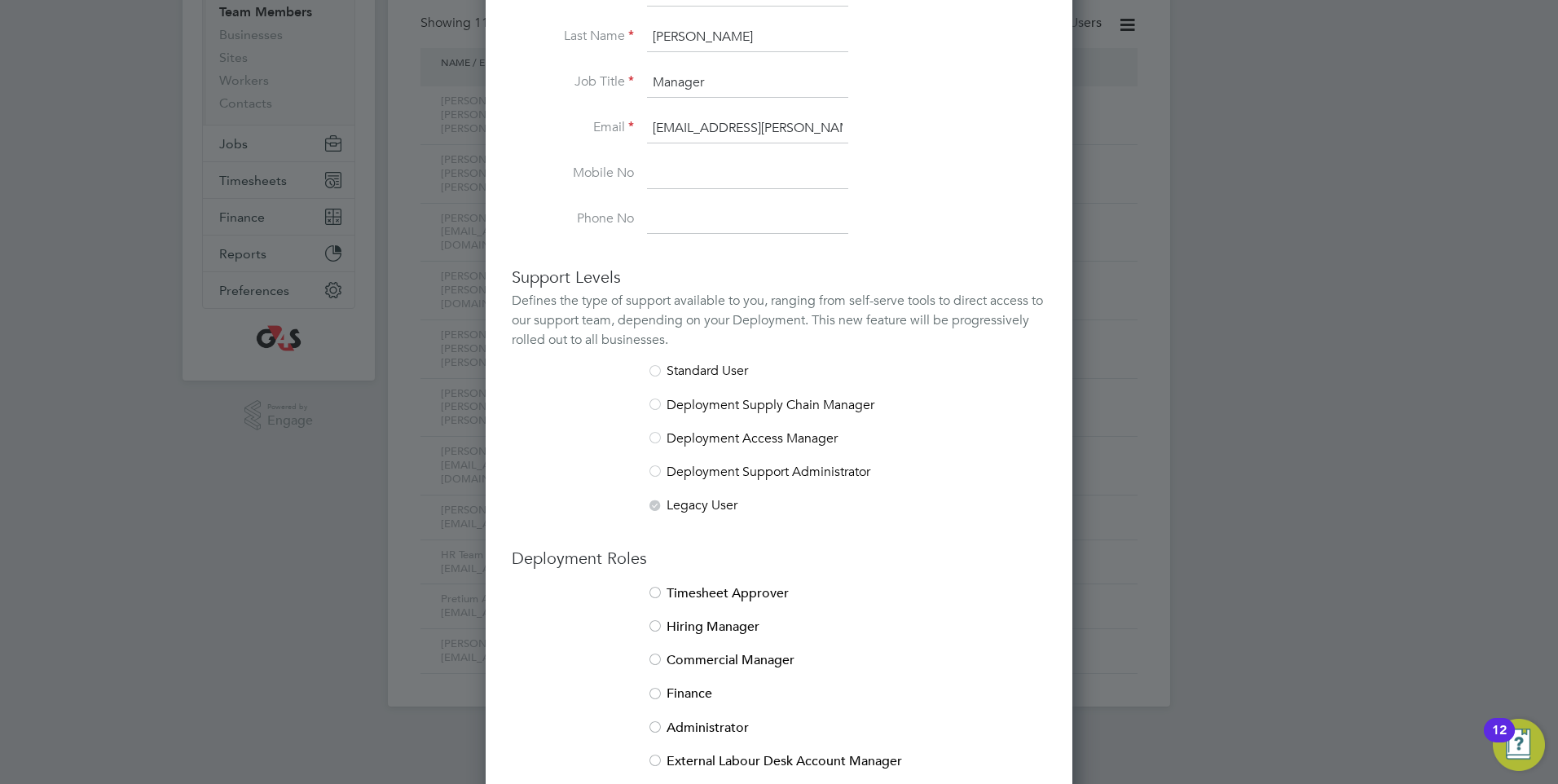
scroll to position [280, 0]
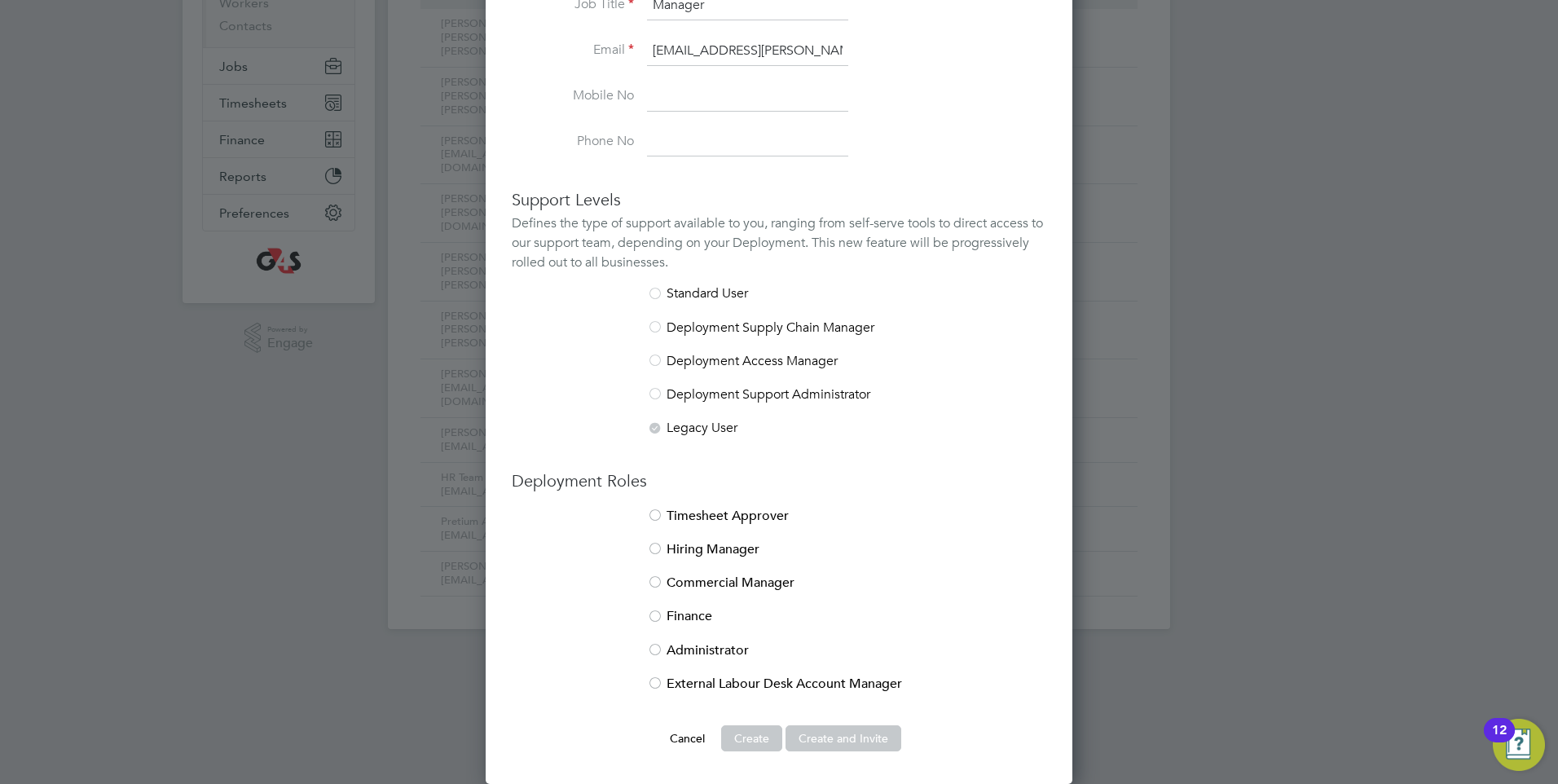
click at [725, 590] on li "Commercial Manager" at bounding box center [779, 591] width 535 height 34
click at [831, 736] on button "Create and Invite" at bounding box center [843, 738] width 116 height 26
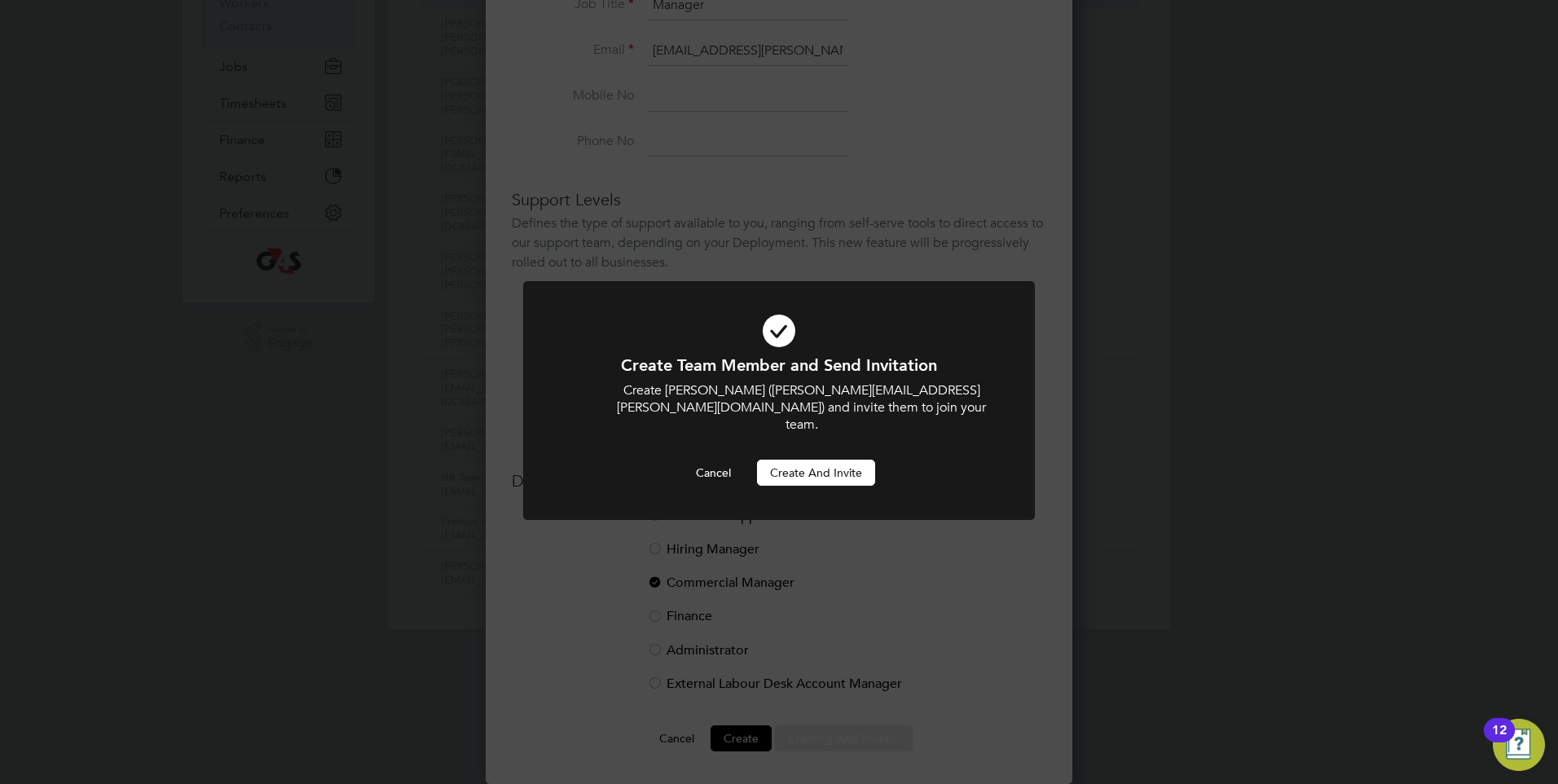
scroll to position [0, 0]
click at [842, 462] on button "Create and invite" at bounding box center [816, 472] width 118 height 26
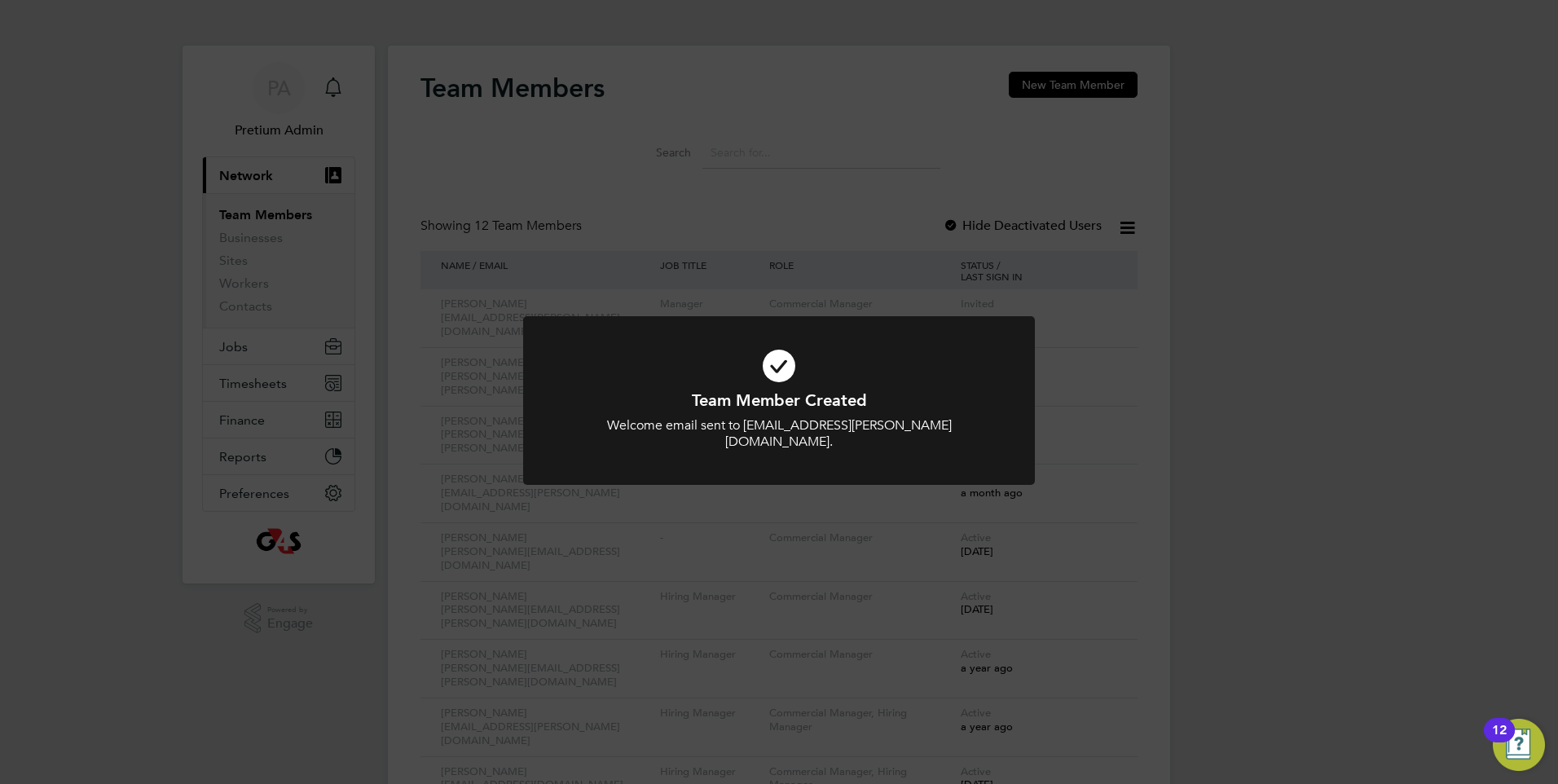
click at [657, 125] on div "Team Member Created Welcome email sent to katie.oshea@uk.g4s.com. Cancel Okay" at bounding box center [779, 392] width 1558 height 784
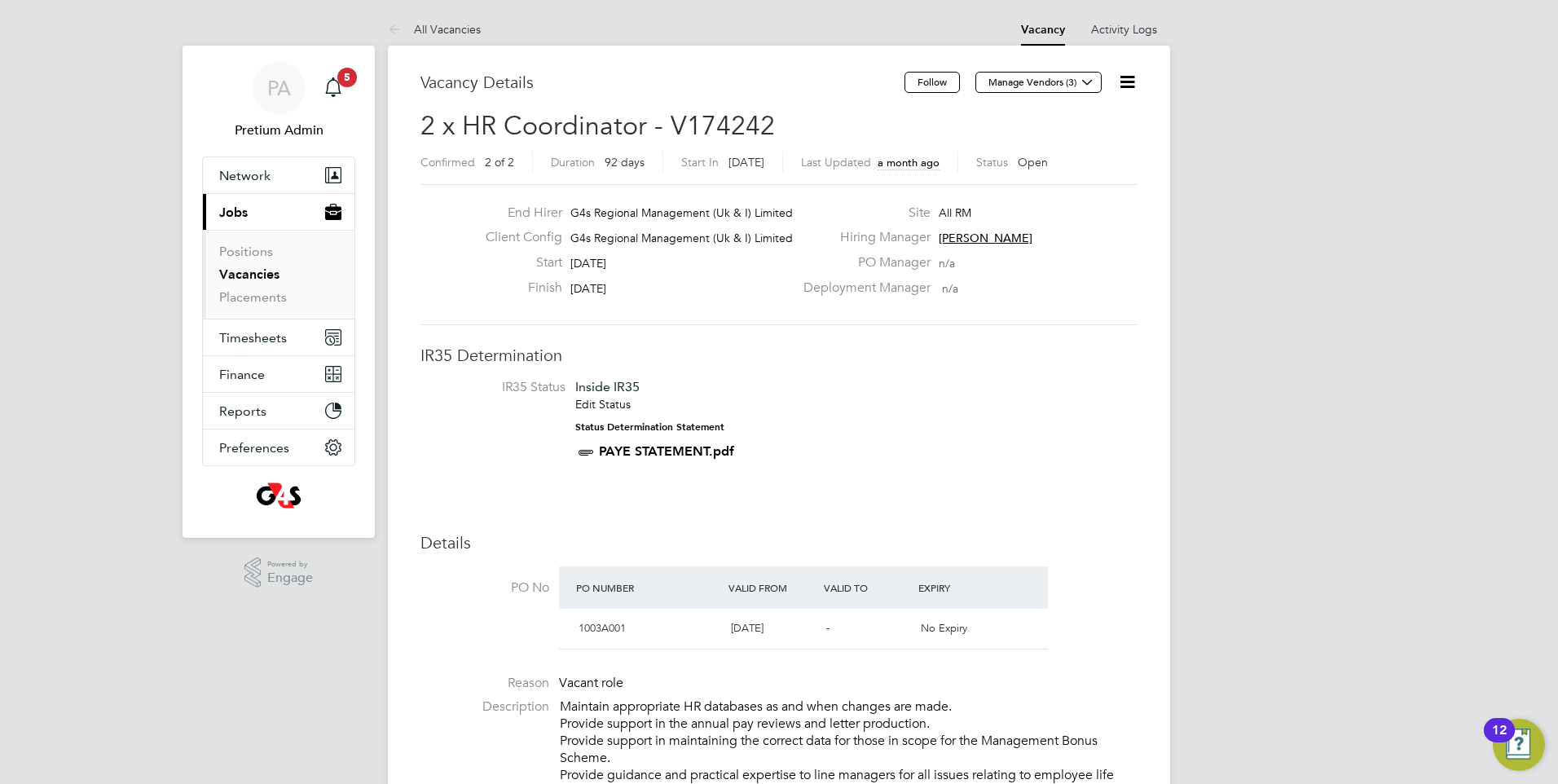
click at [1019, 237] on span "[PERSON_NAME]" at bounding box center [985, 237] width 93 height 15
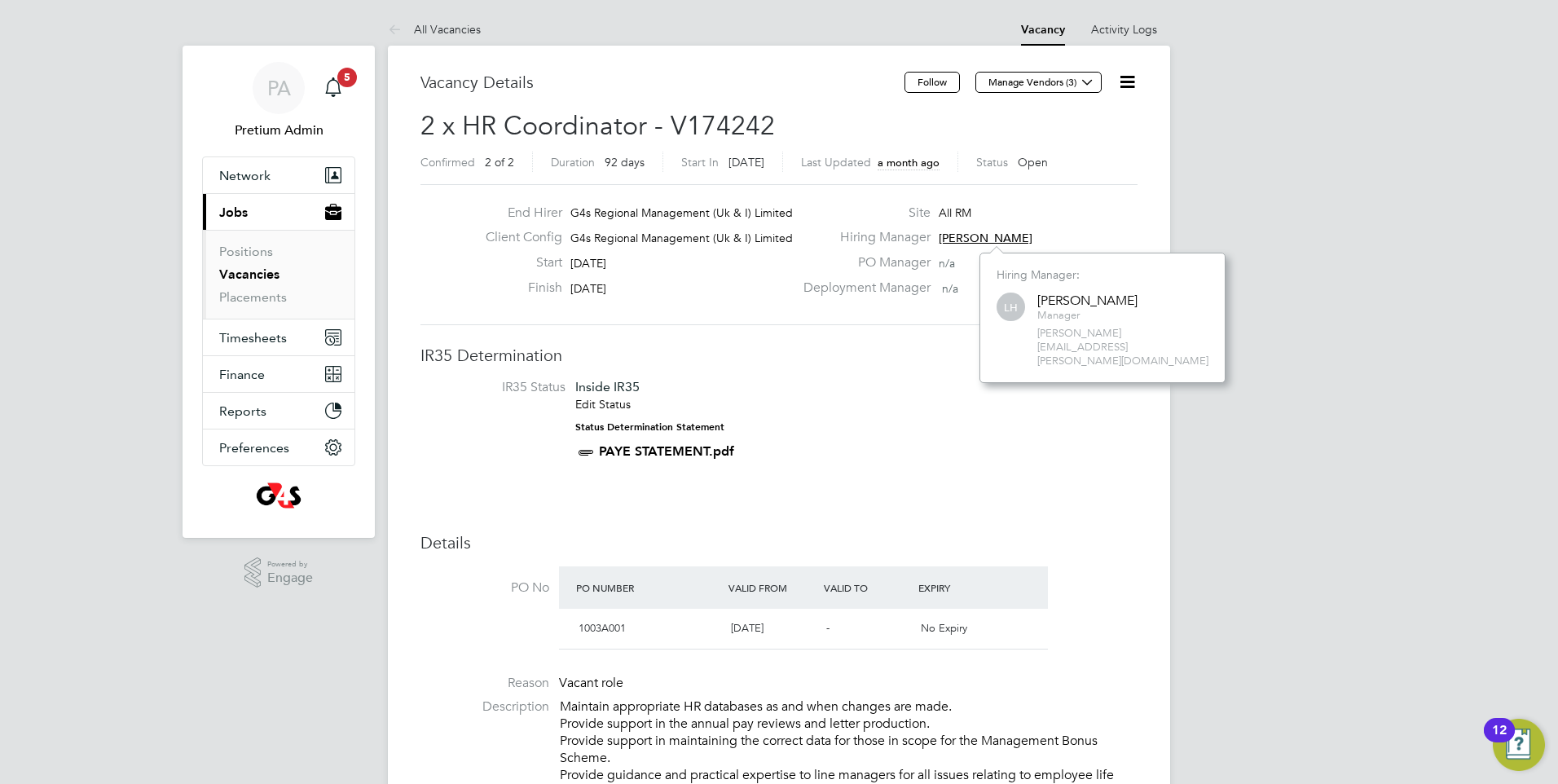
click at [857, 391] on li "IR35 Status Inside IR35 Edit Status Status Determination Statement PAYE STATEME…" at bounding box center [779, 422] width 685 height 88
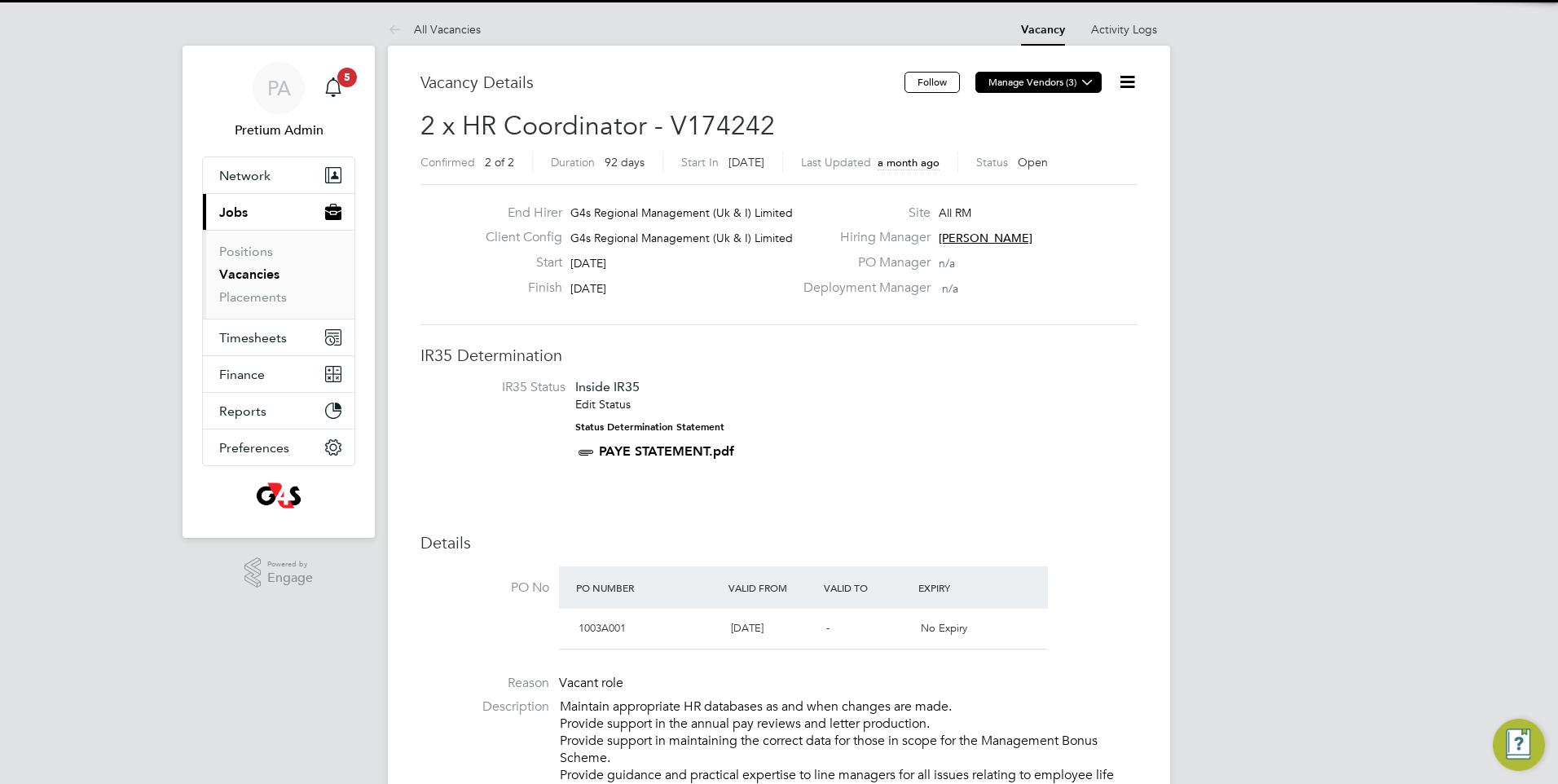
click at [1015, 85] on button "Manage Vendors (3)" at bounding box center [1038, 82] width 126 height 21
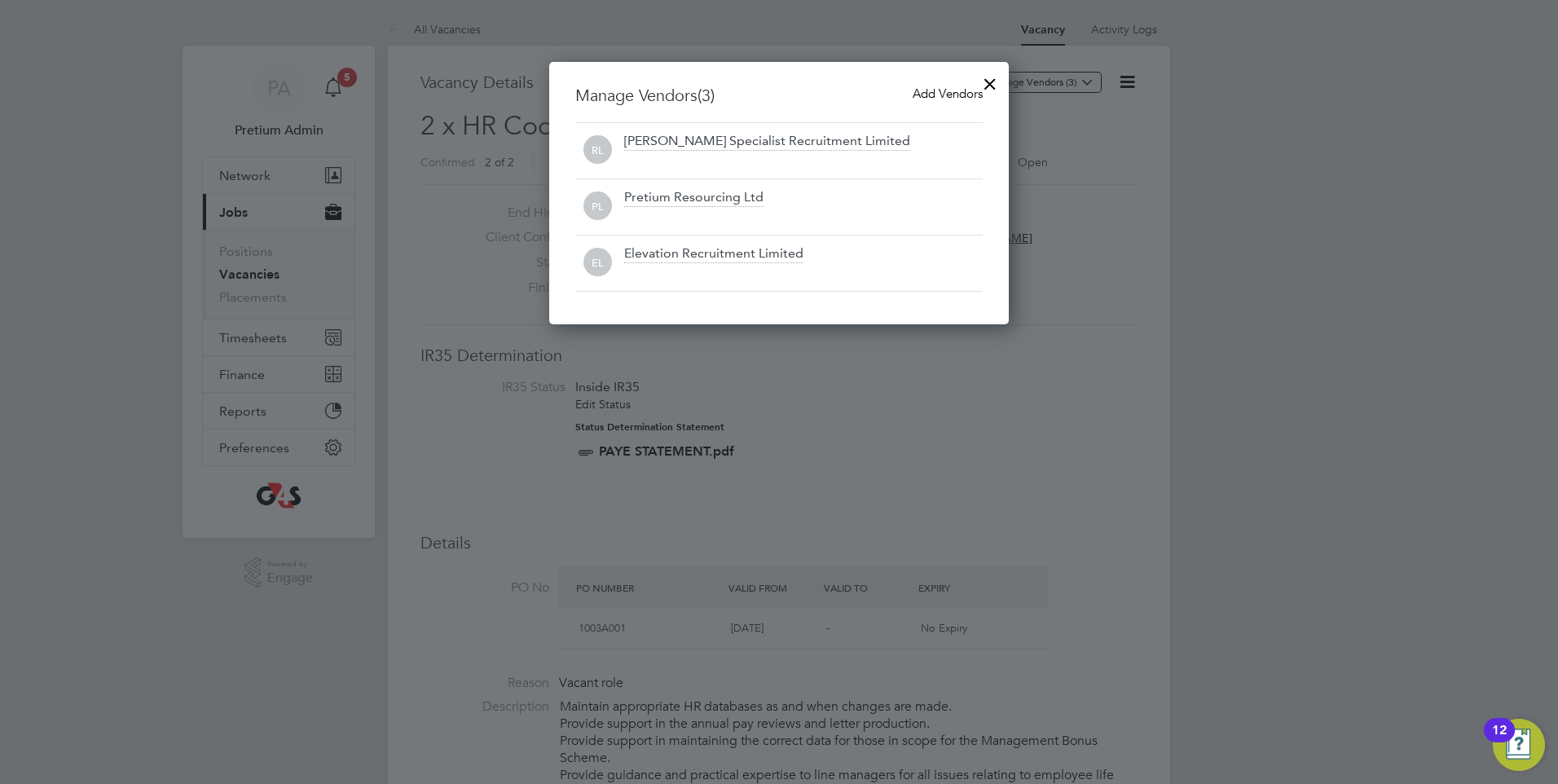
click at [990, 82] on div at bounding box center [990, 80] width 29 height 29
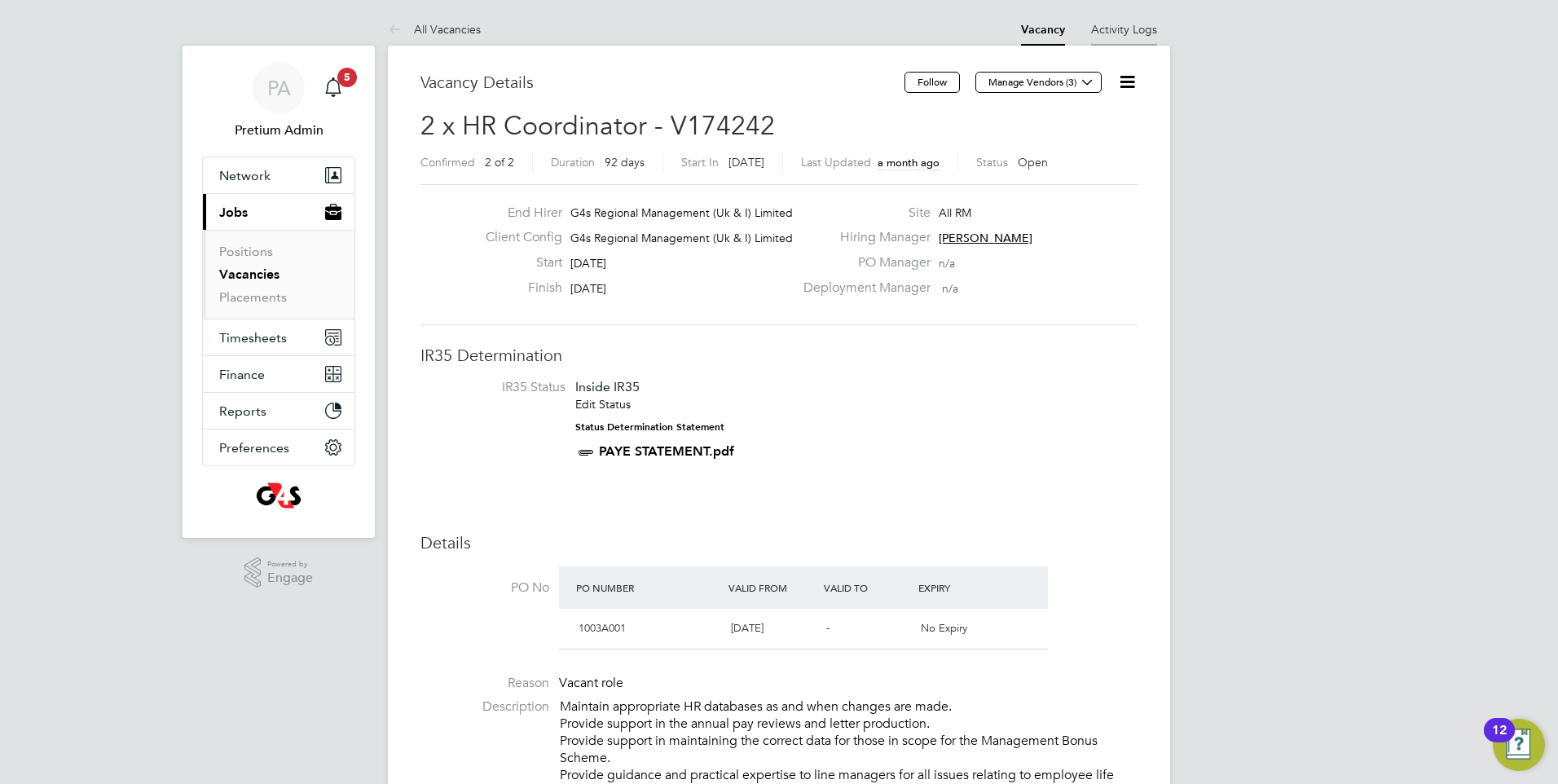
click at [1105, 23] on link "Activity Logs" at bounding box center [1124, 29] width 66 height 15
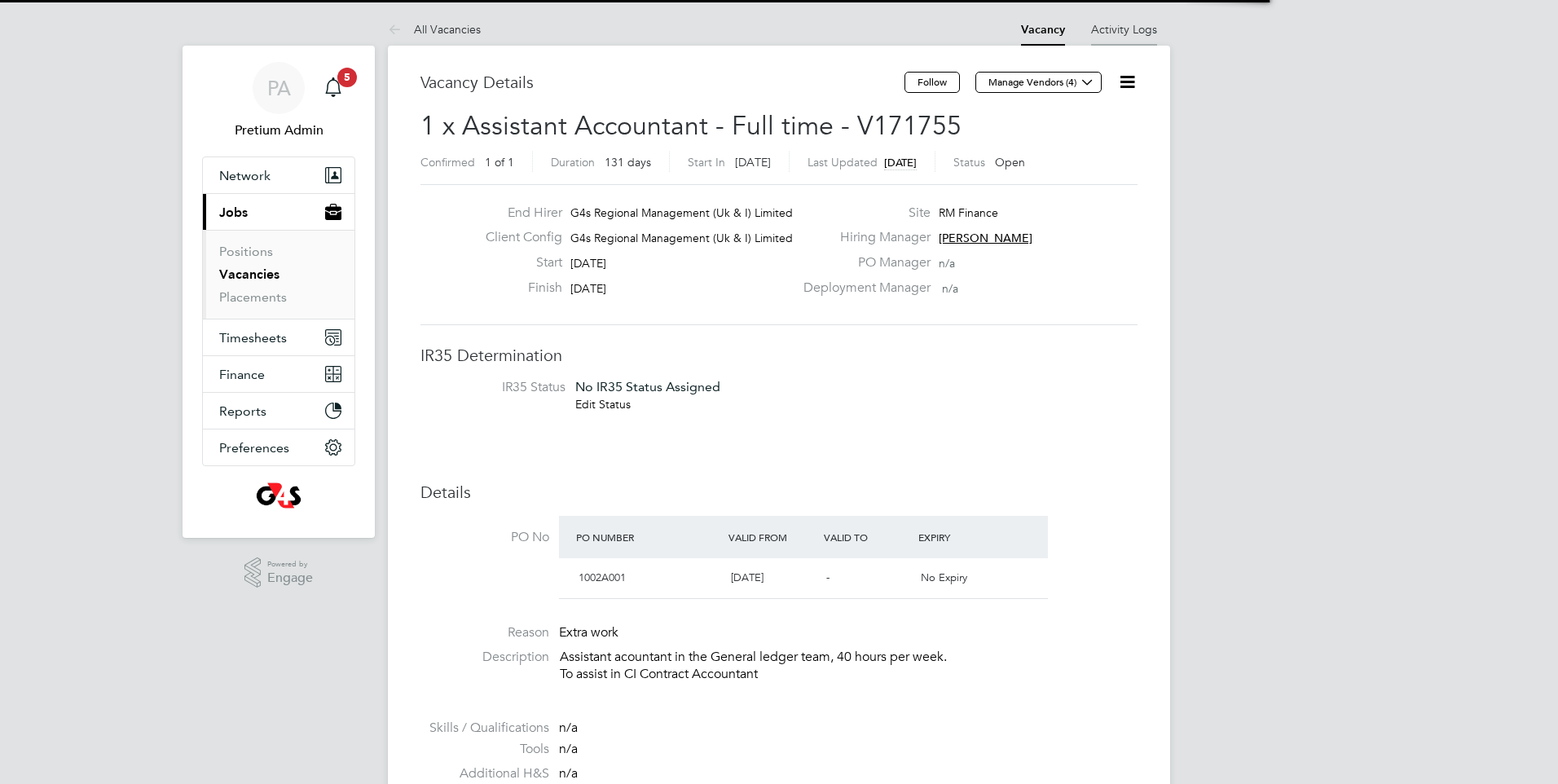
click at [1114, 36] on li "Activity Logs" at bounding box center [1124, 29] width 66 height 33
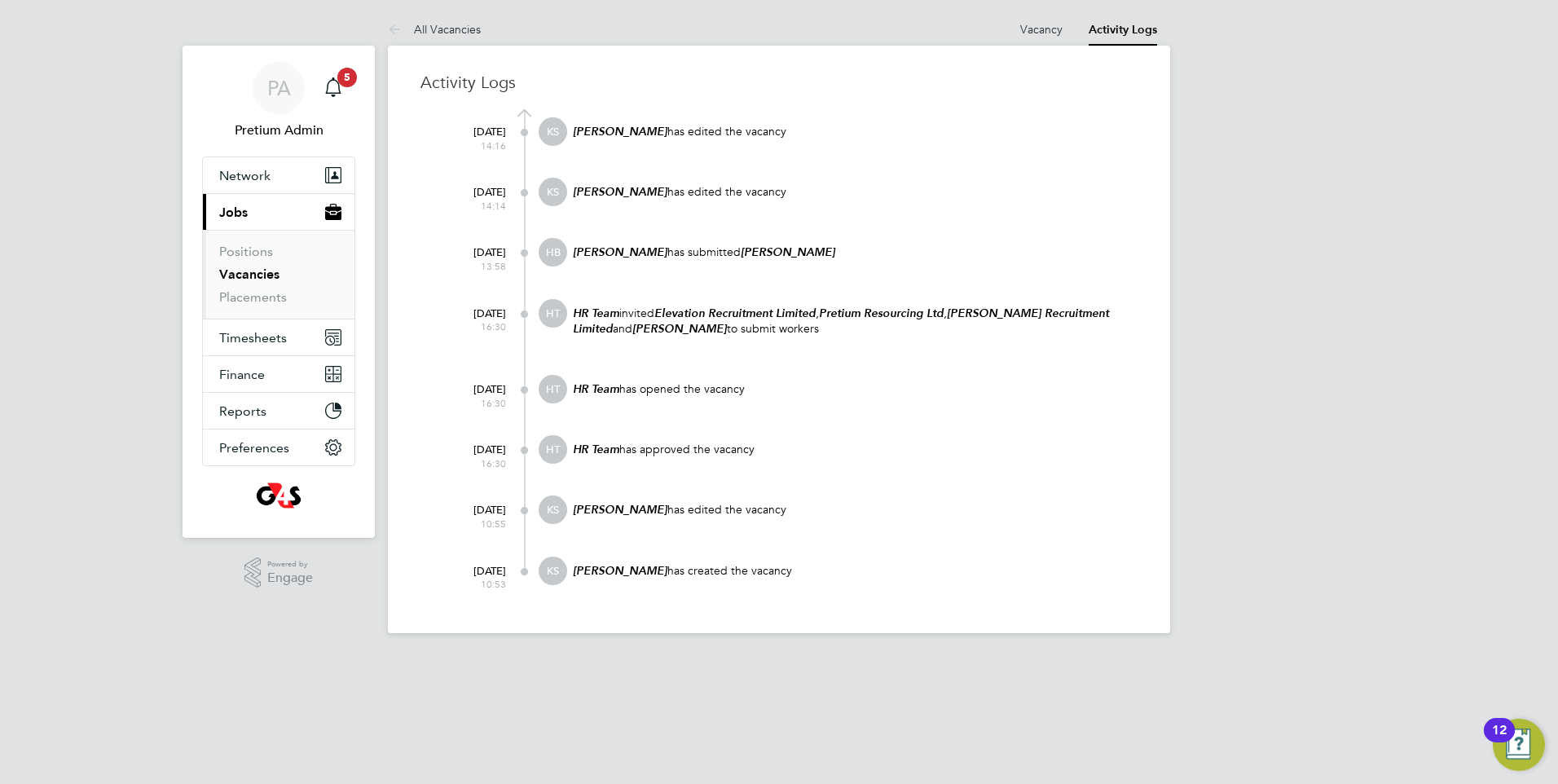
drag, startPoint x: 1028, startPoint y: 33, endPoint x: 985, endPoint y: 5, distance: 51.3
click at [1028, 33] on link "Vacancy" at bounding box center [1041, 29] width 43 height 15
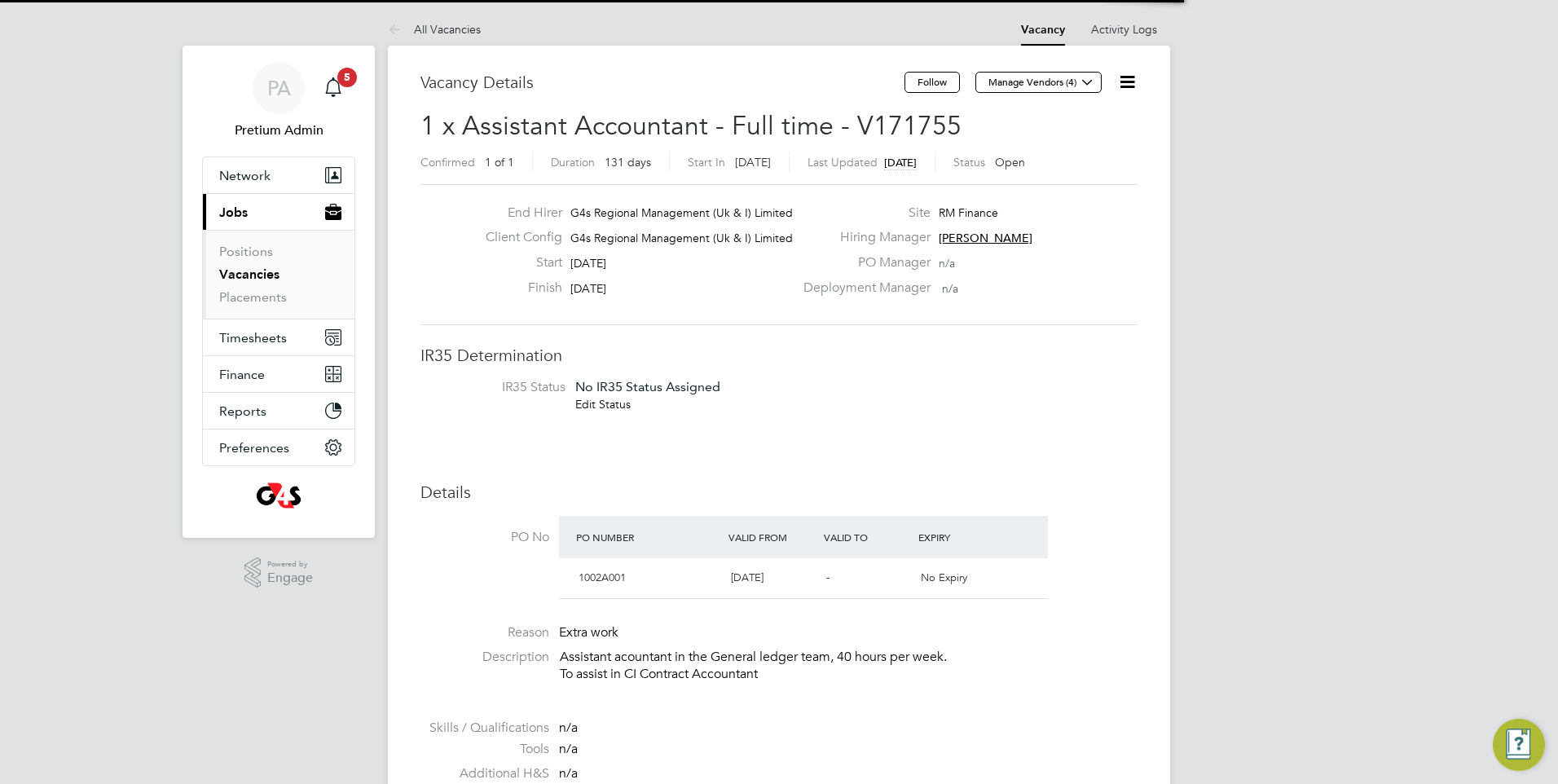
scroll to position [28, 153]
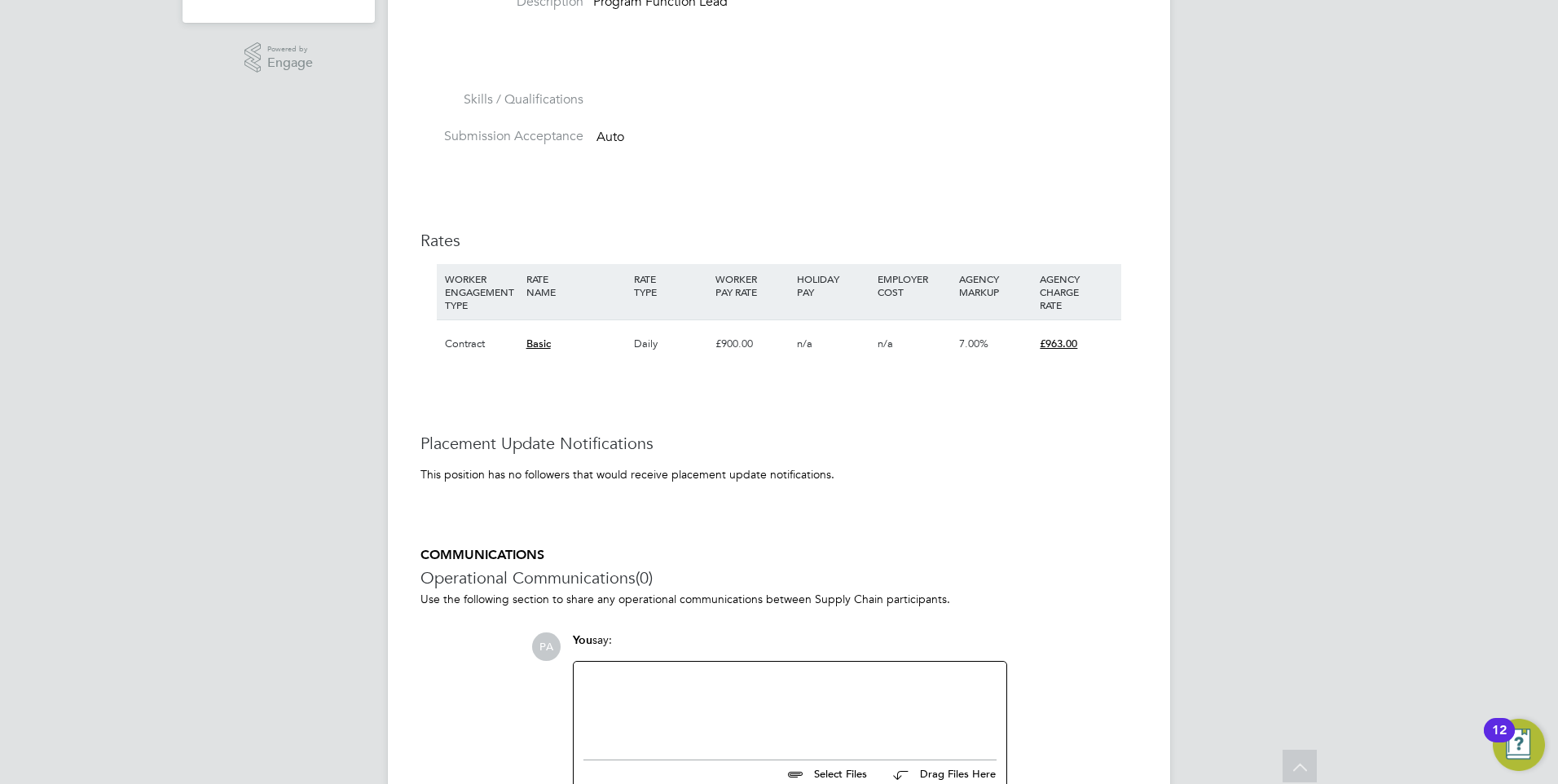
scroll to position [309, 0]
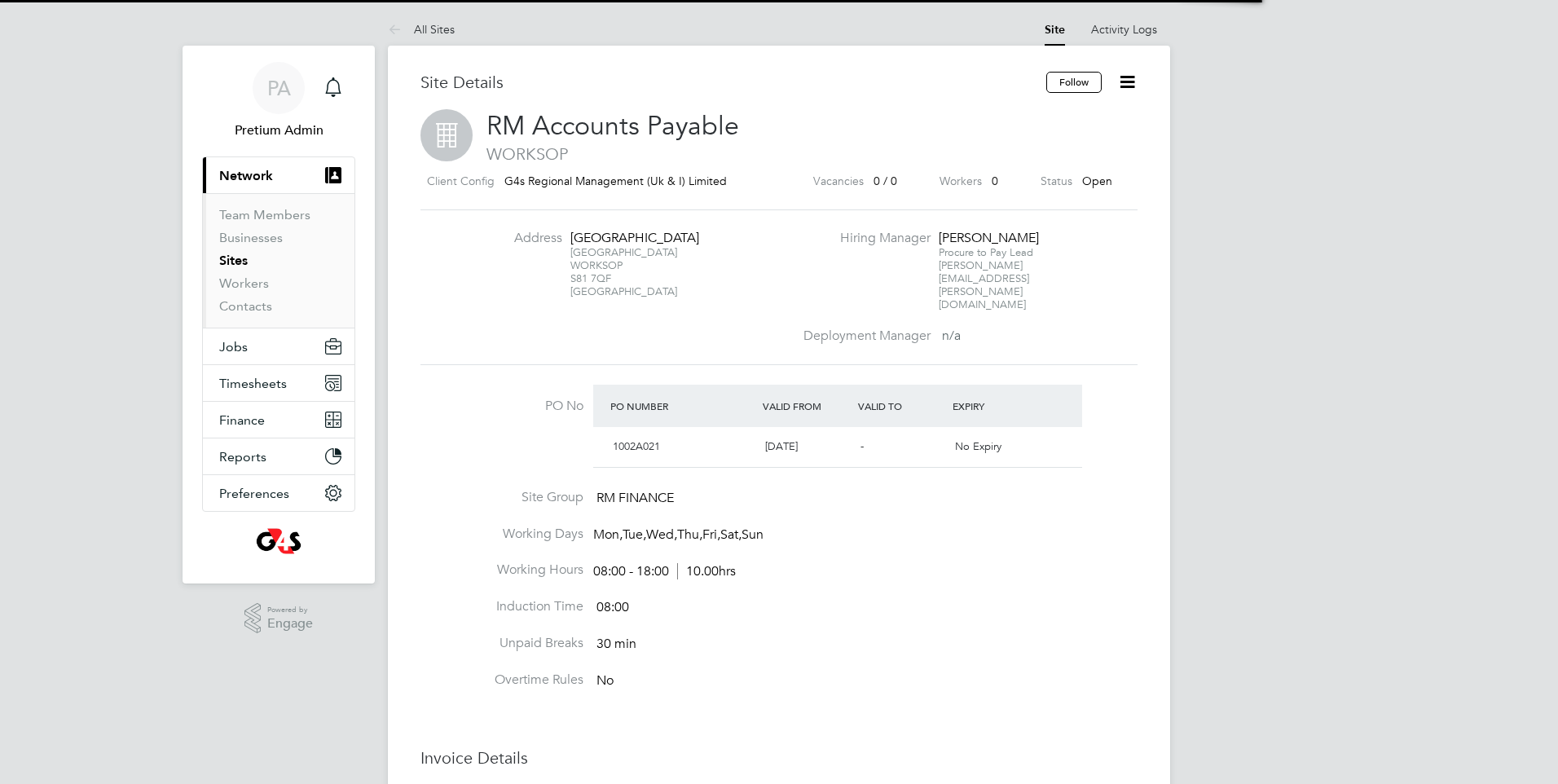
scroll to position [28, 153]
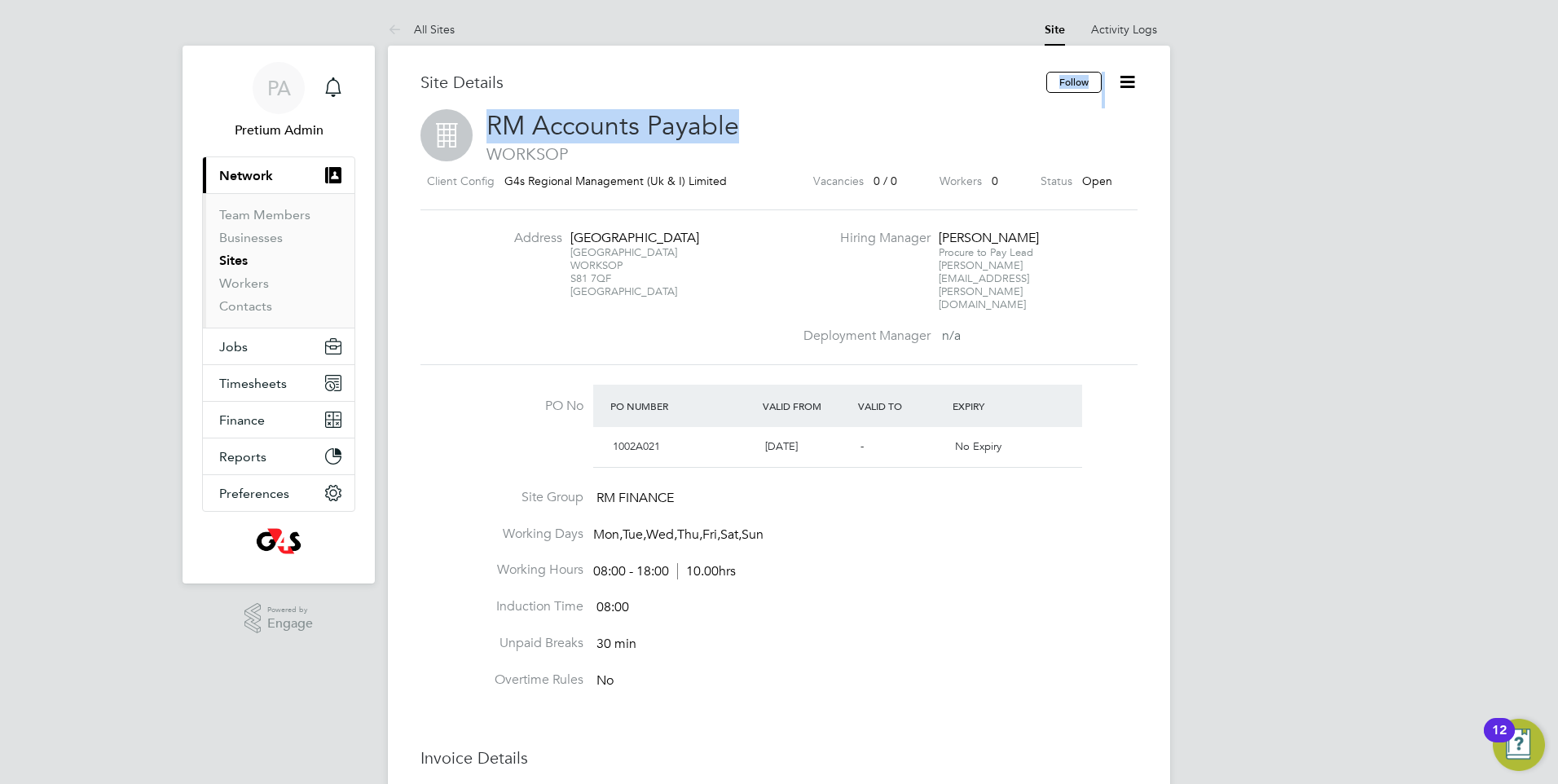
drag, startPoint x: 724, startPoint y: 131, endPoint x: 506, endPoint y: 101, distance: 220.1
click at [506, 101] on div "Site Details Follow RM Accounts Payable WORKSOP Client Config G4s Regional Mana…" at bounding box center [779, 625] width 717 height 1108
drag, startPoint x: 506, startPoint y: 101, endPoint x: 694, endPoint y: 286, distance: 263.8
click at [578, 263] on div "[STREET_ADDRESS]" at bounding box center [621, 272] width 102 height 53
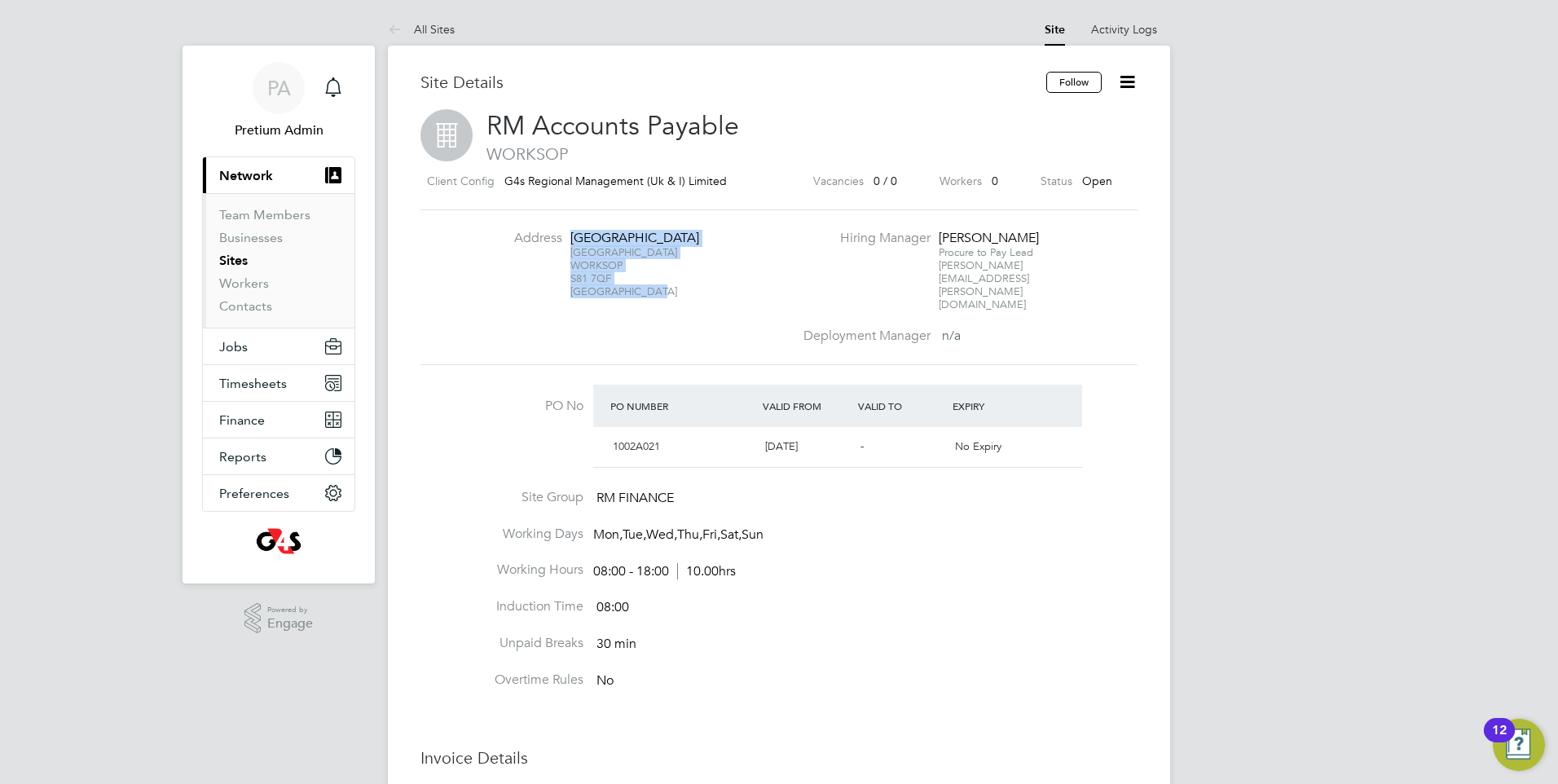
drag, startPoint x: 657, startPoint y: 237, endPoint x: 609, endPoint y: 208, distance: 56.1
click at [609, 209] on div "Address Carlton [STREET_ADDRESS] Hiring Manager [PERSON_NAME] Procure to Pay Le…" at bounding box center [779, 287] width 717 height 157
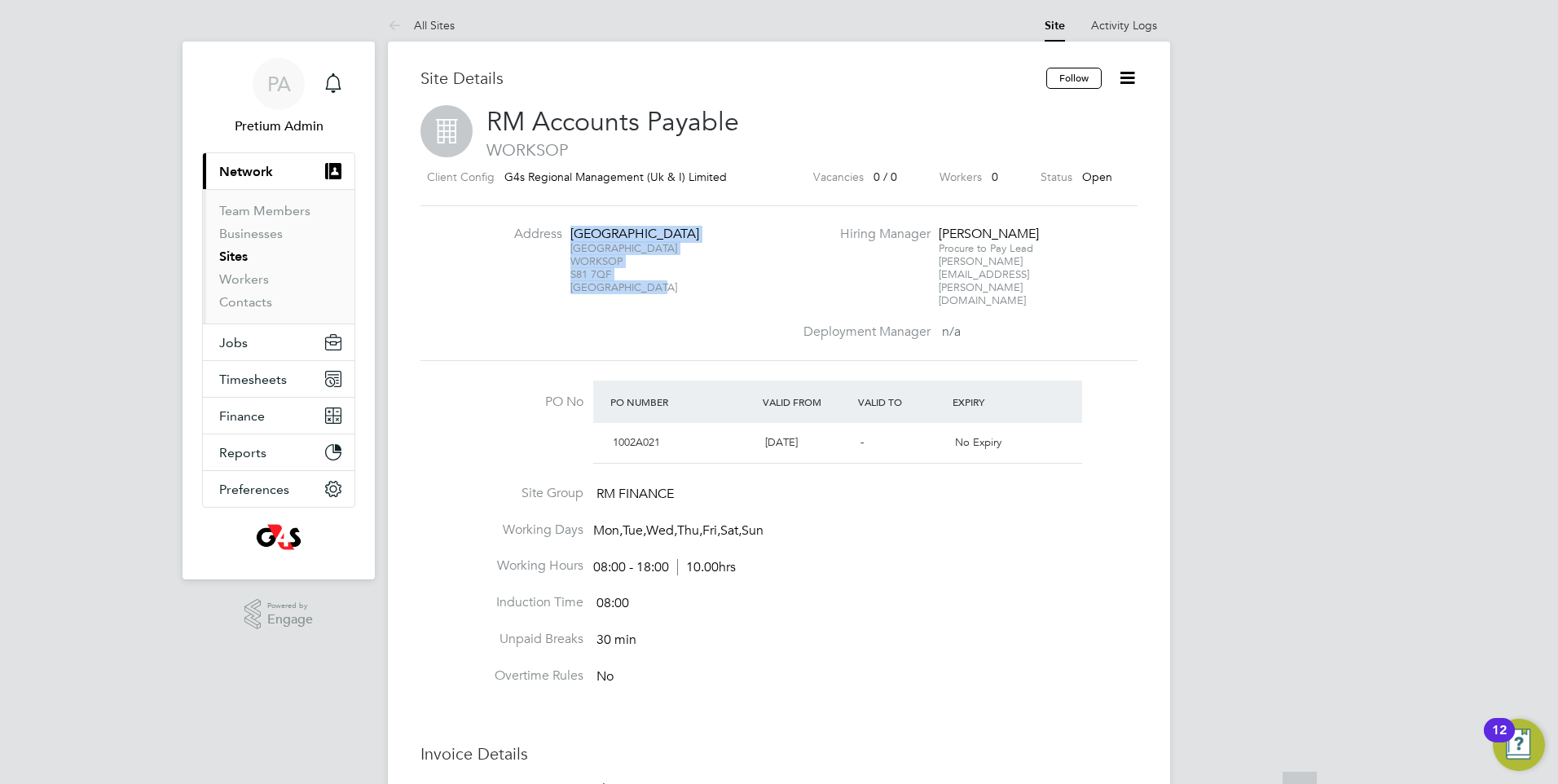
scroll to position [0, 0]
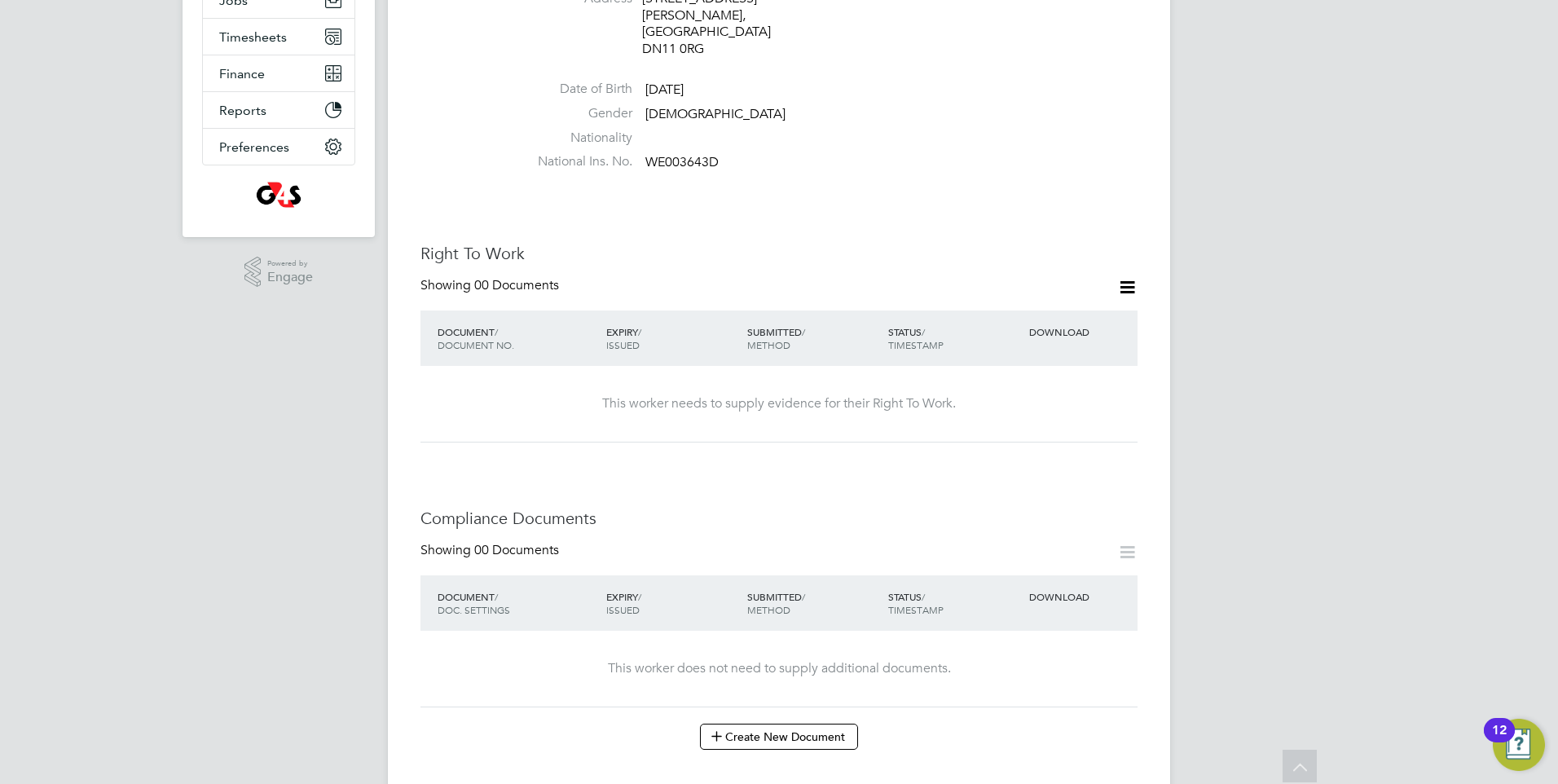
scroll to position [163, 0]
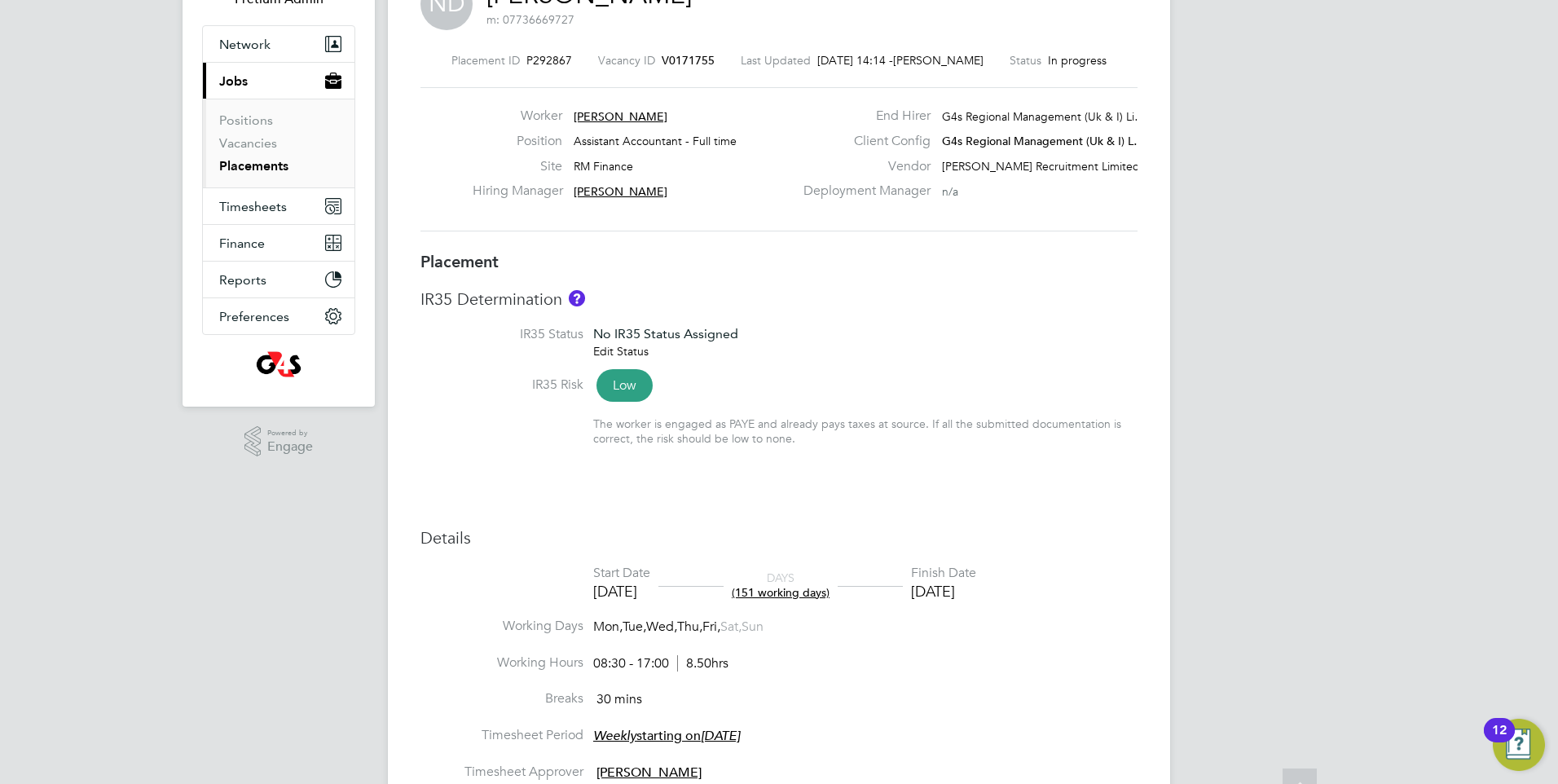
scroll to position [325, 0]
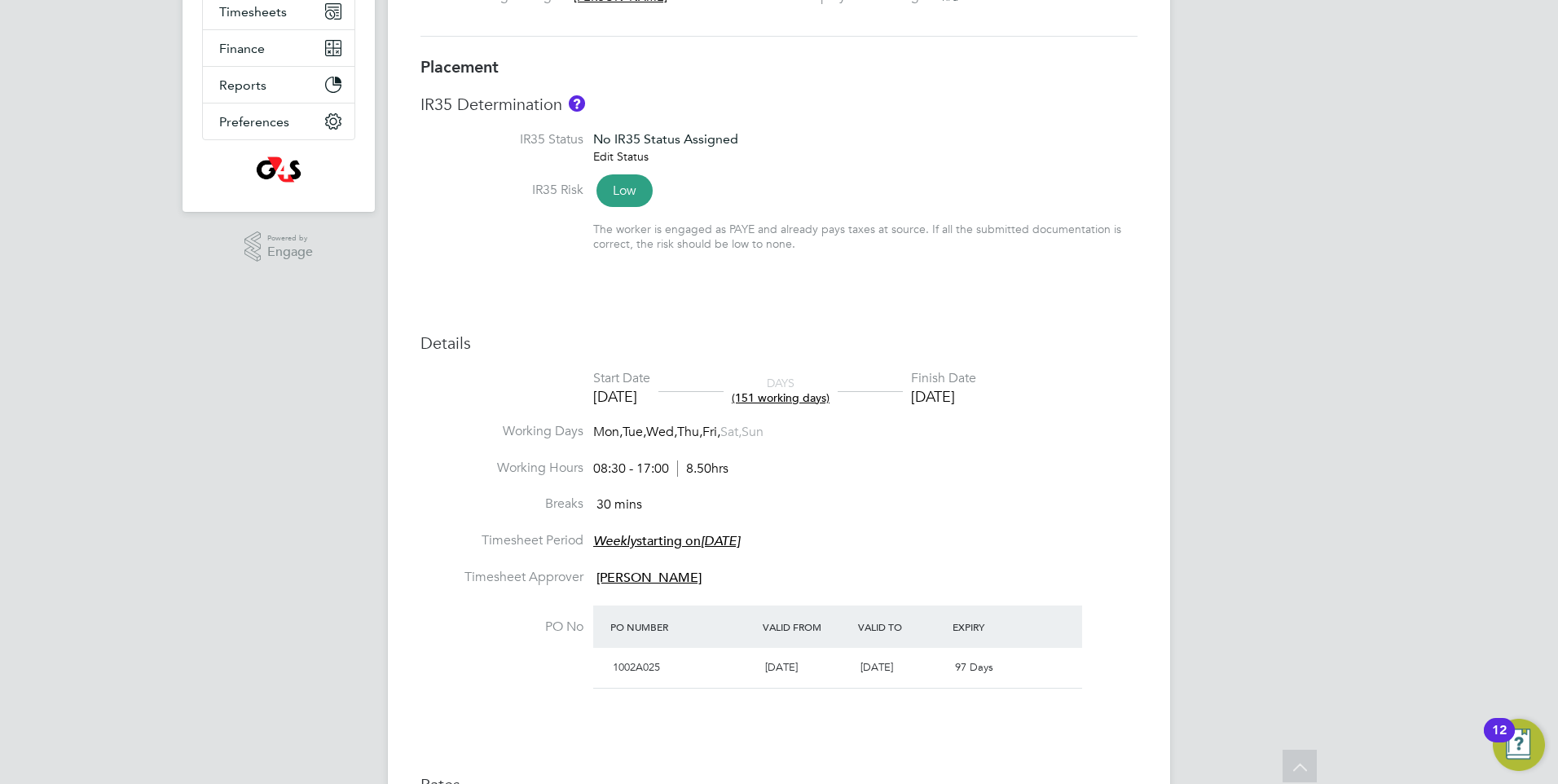
drag, startPoint x: 1045, startPoint y: 392, endPoint x: 930, endPoint y: 377, distance: 116.0
click at [930, 377] on li "Start Date [DATE] DAYS (151 working days) Finish Date [DATE]" at bounding box center [779, 396] width 717 height 53
drag, startPoint x: 930, startPoint y: 377, endPoint x: 942, endPoint y: 442, distance: 66.1
click at [942, 442] on li "Working Days Mon, Tue, Wed, Thu, Fri, Sat, Sun" at bounding box center [779, 440] width 717 height 36
drag, startPoint x: 636, startPoint y: 390, endPoint x: 598, endPoint y: 374, distance: 41.2
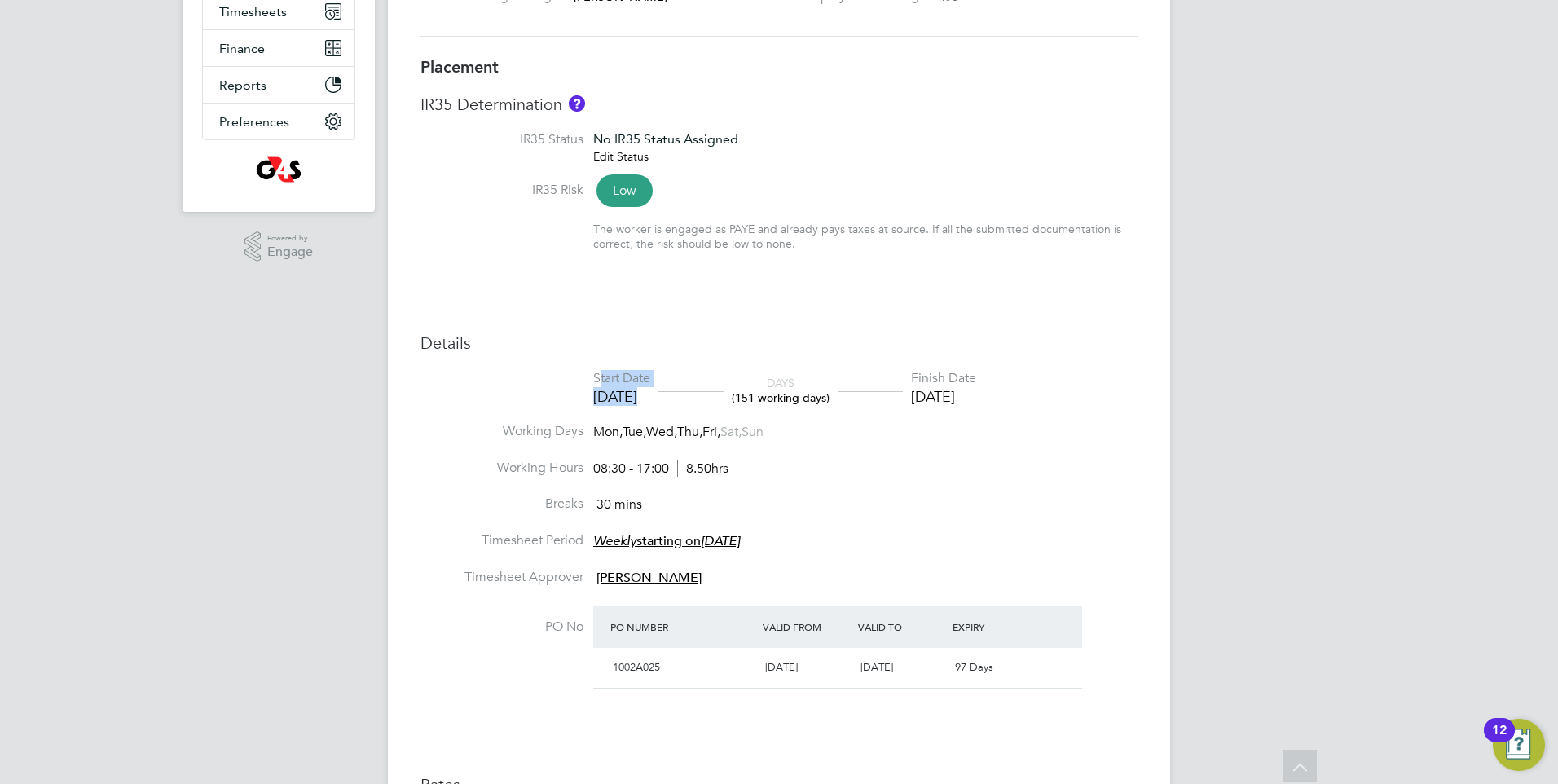
click at [598, 374] on div "Start Date [DATE] DAYS (151 working days) Finish Date [DATE]" at bounding box center [784, 388] width 383 height 36
drag, startPoint x: 598, startPoint y: 373, endPoint x: 903, endPoint y: 460, distance: 317.2
click at [901, 460] on li "Working Days Mon, Tue, Wed, Thu, Fri, Sat, Sun" at bounding box center [779, 440] width 717 height 36
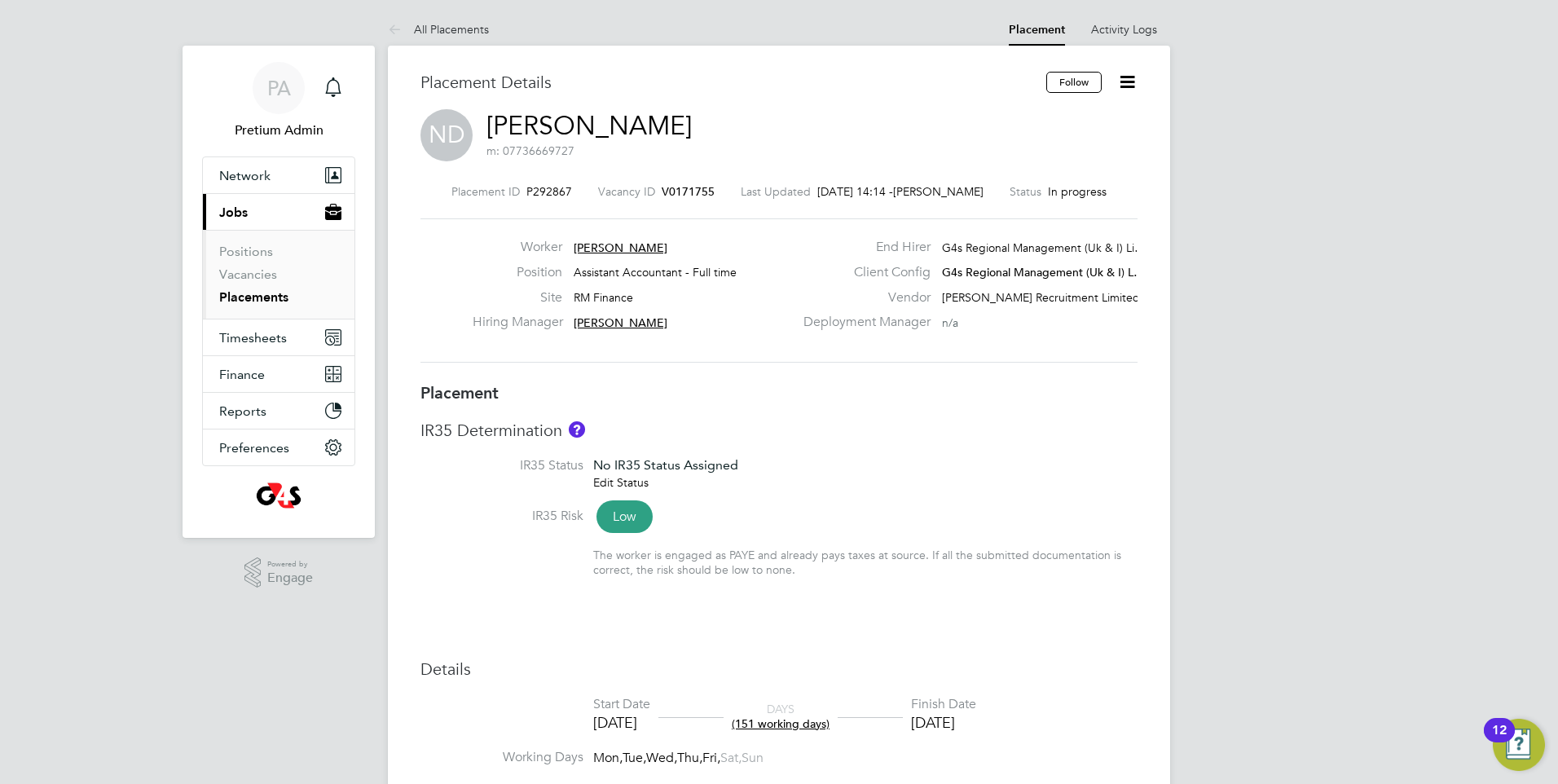
click at [1126, 82] on icon at bounding box center [1127, 82] width 20 height 20
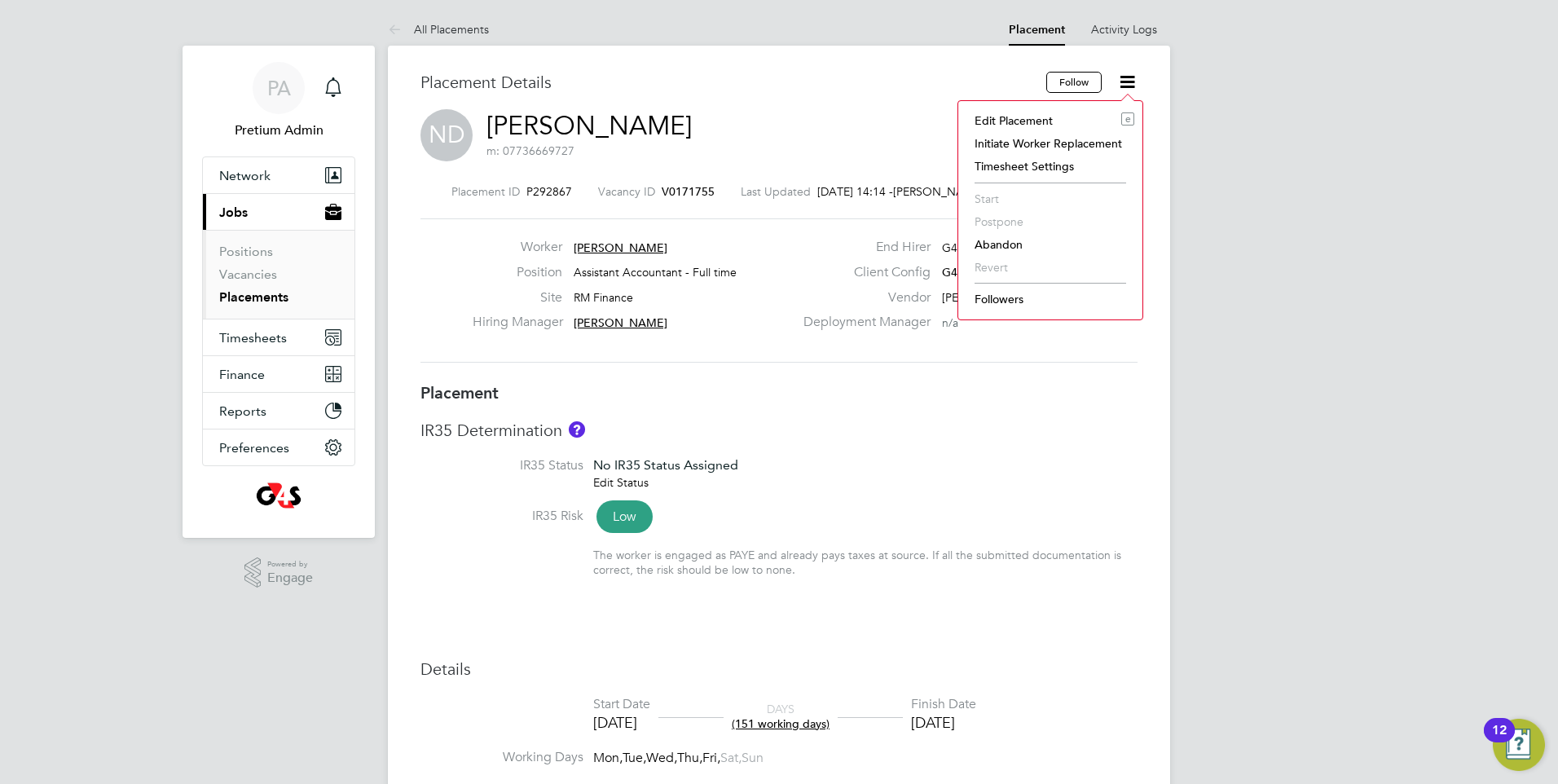
click at [1032, 118] on li "Edit Placement e" at bounding box center [1050, 120] width 168 height 23
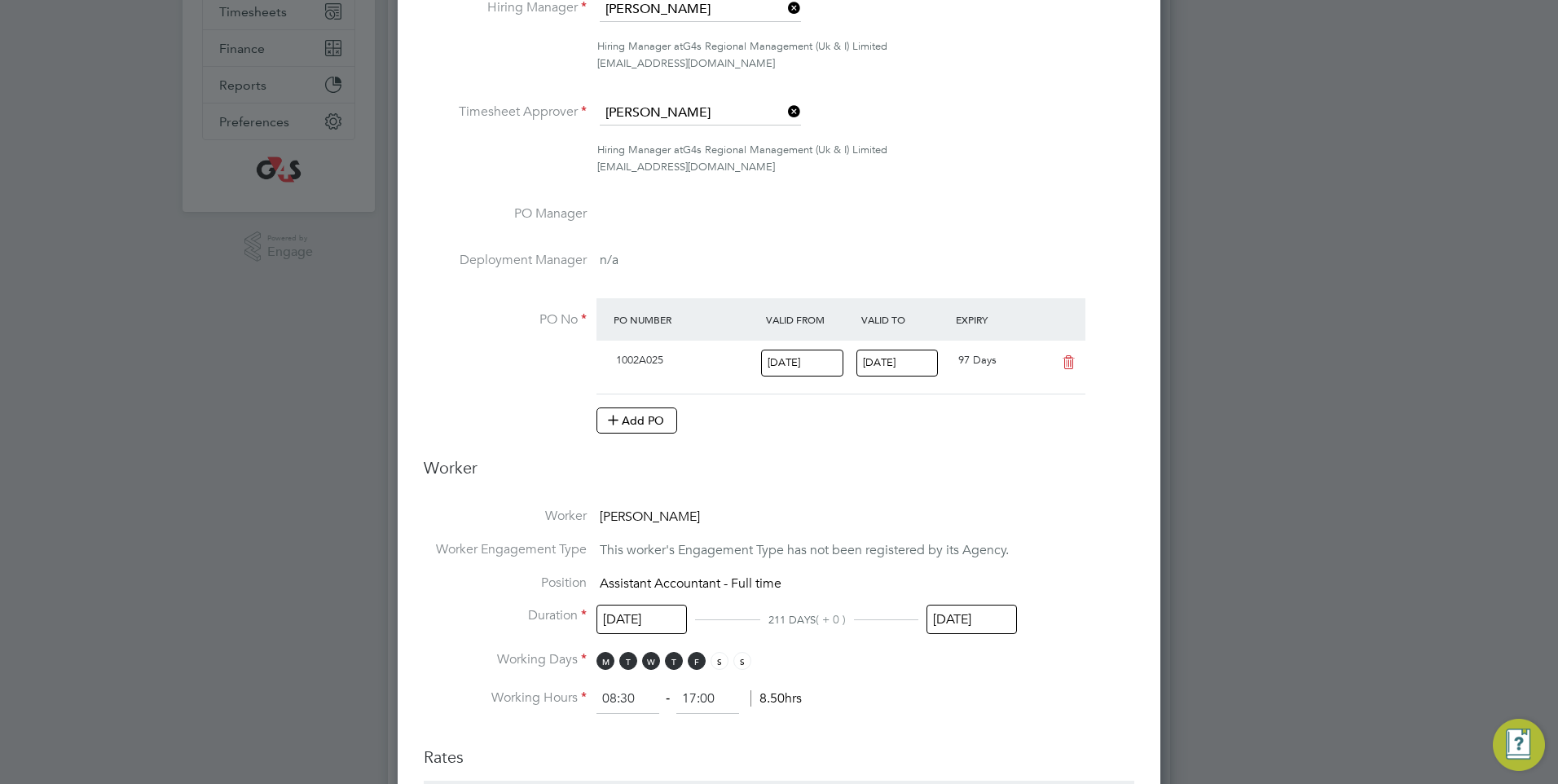
click at [905, 358] on input "31 Dec 2025" at bounding box center [898, 363] width 83 height 27
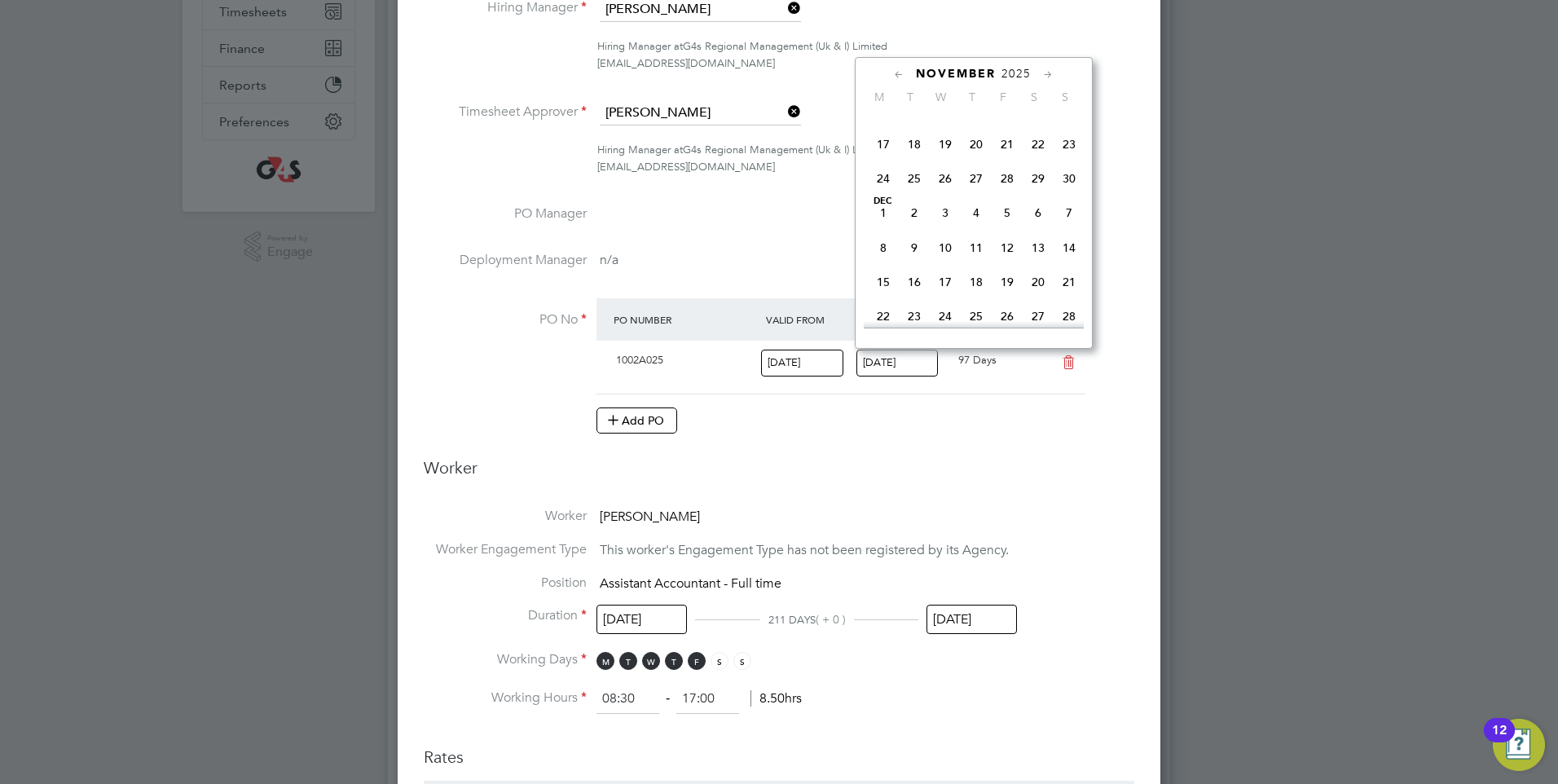
click at [952, 501] on ng-form "Deployment End Hirer G4s Regional Management (Uk & I) Limited Client Config G4s…" at bounding box center [779, 663] width 711 height 1665
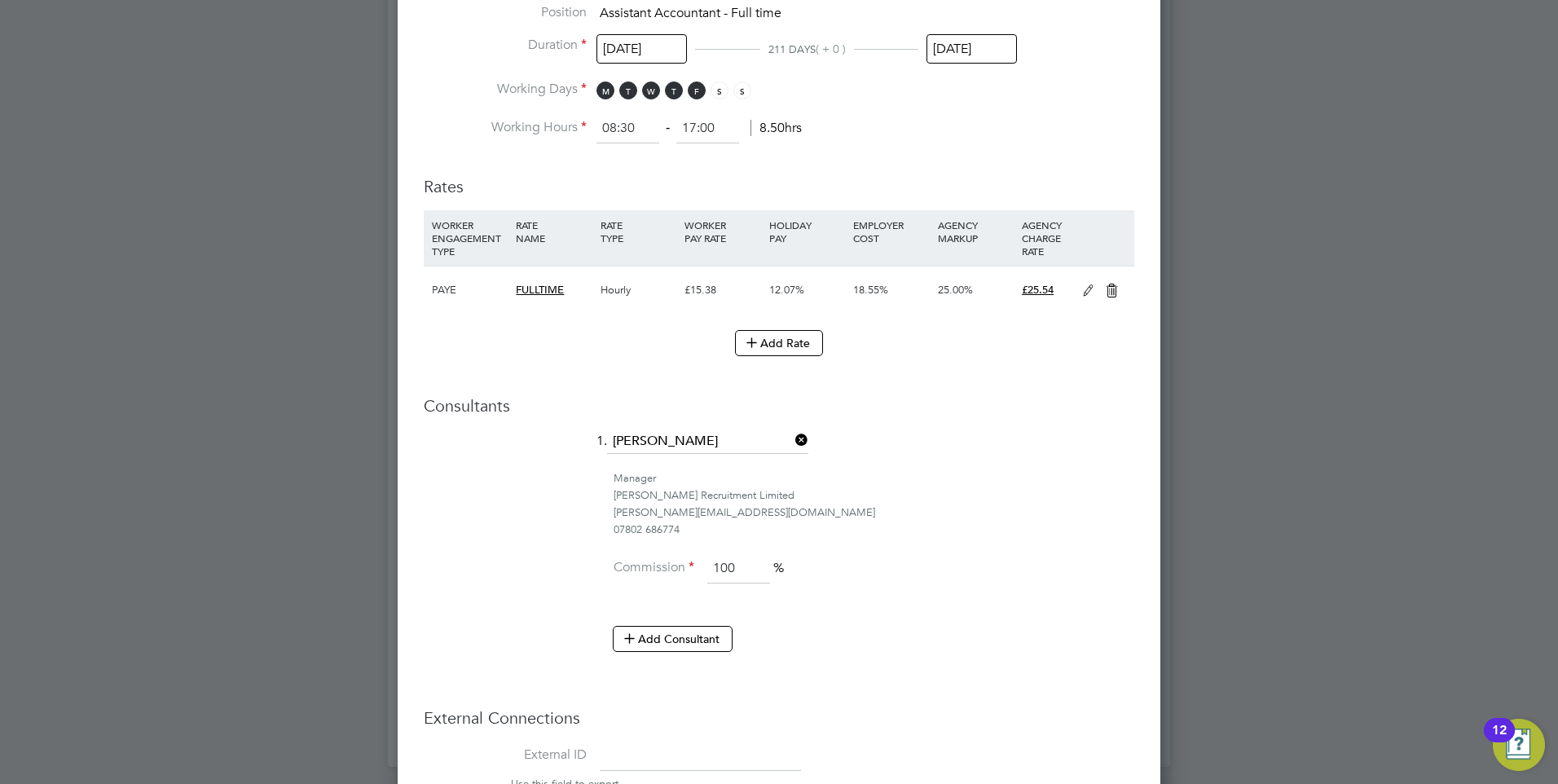
click at [1088, 293] on icon at bounding box center [1088, 291] width 20 height 13
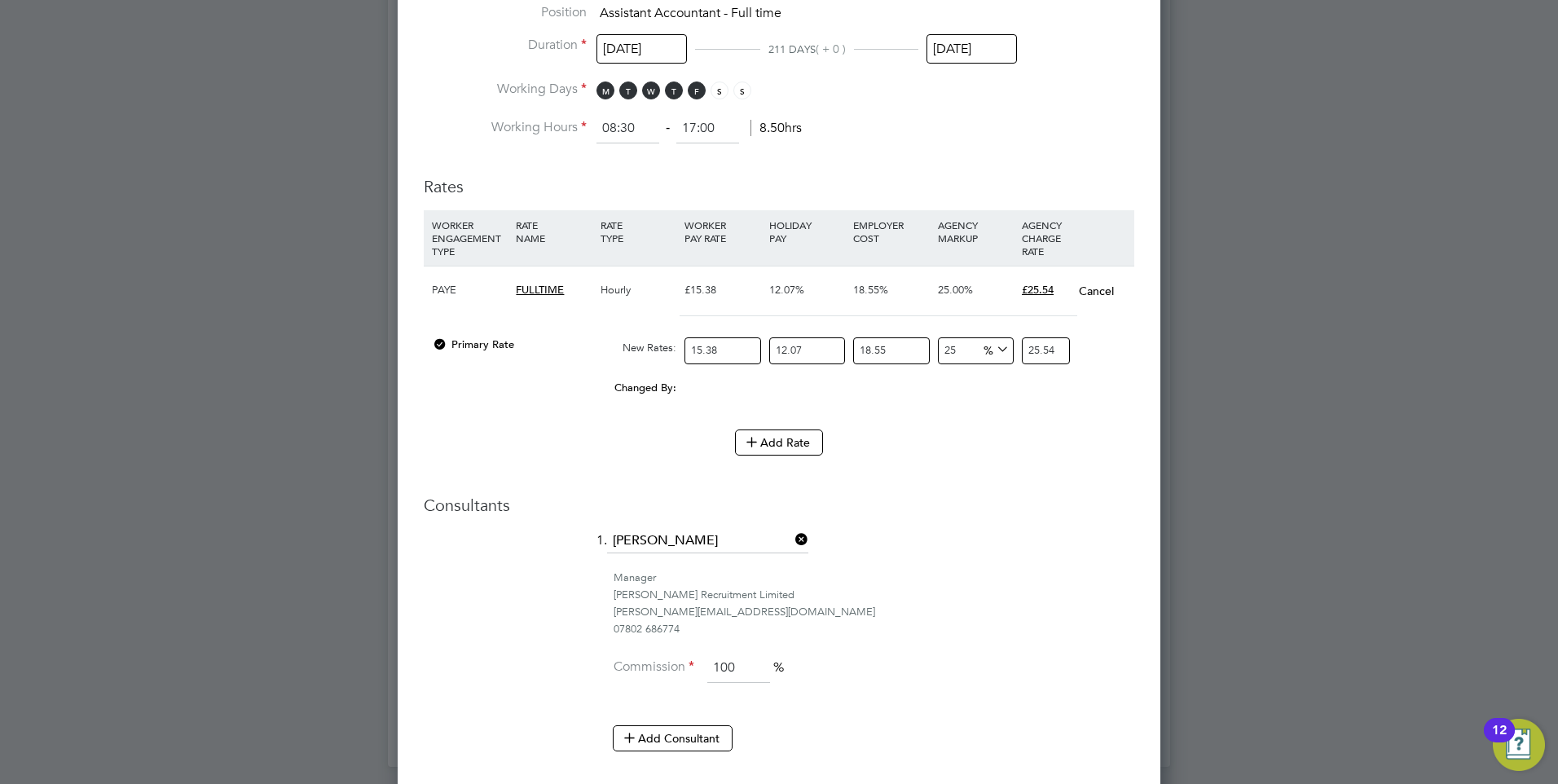
click at [1095, 288] on button "Cancel" at bounding box center [1096, 291] width 36 height 16
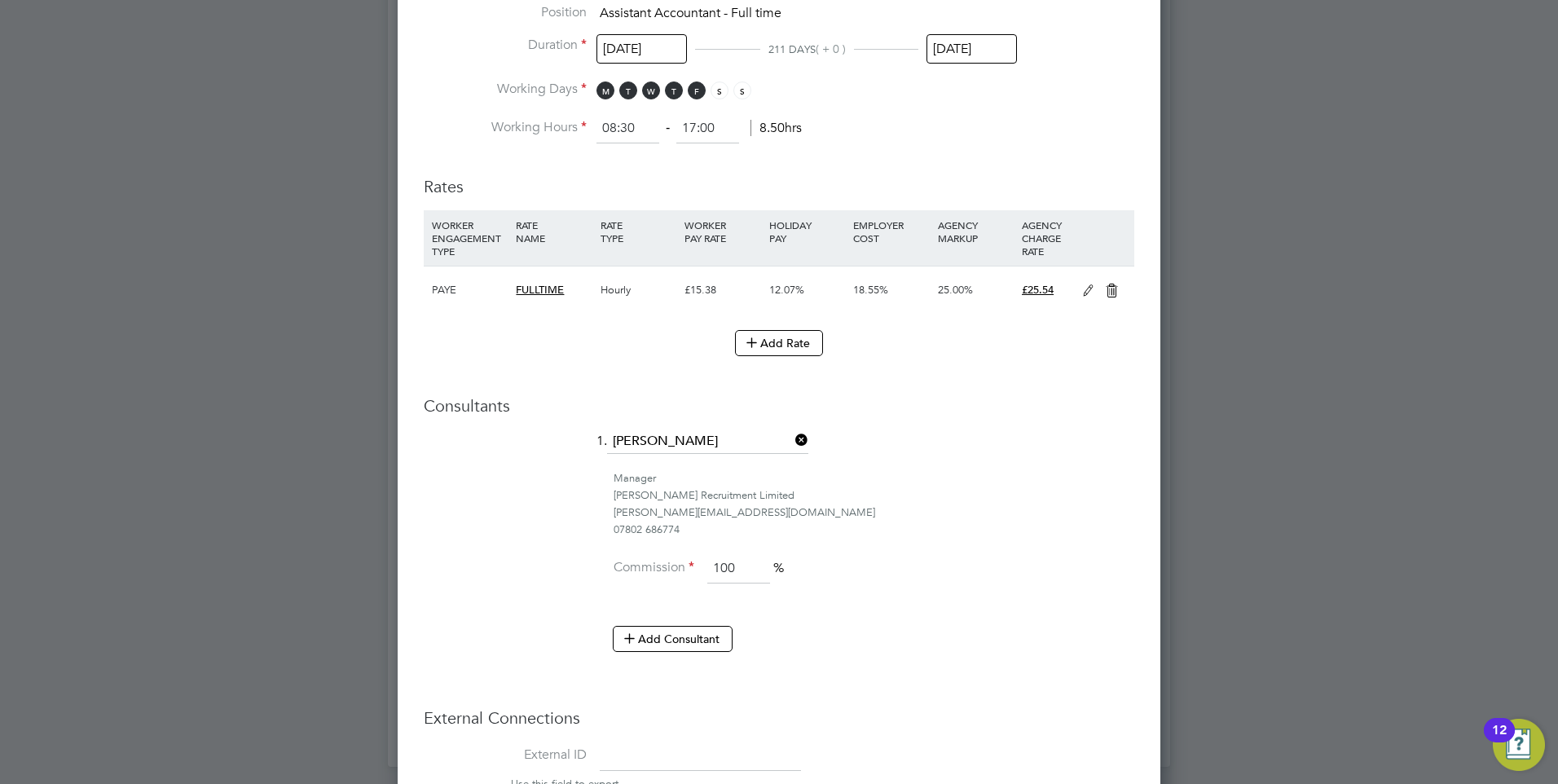
click at [1088, 293] on icon at bounding box center [1088, 291] width 20 height 13
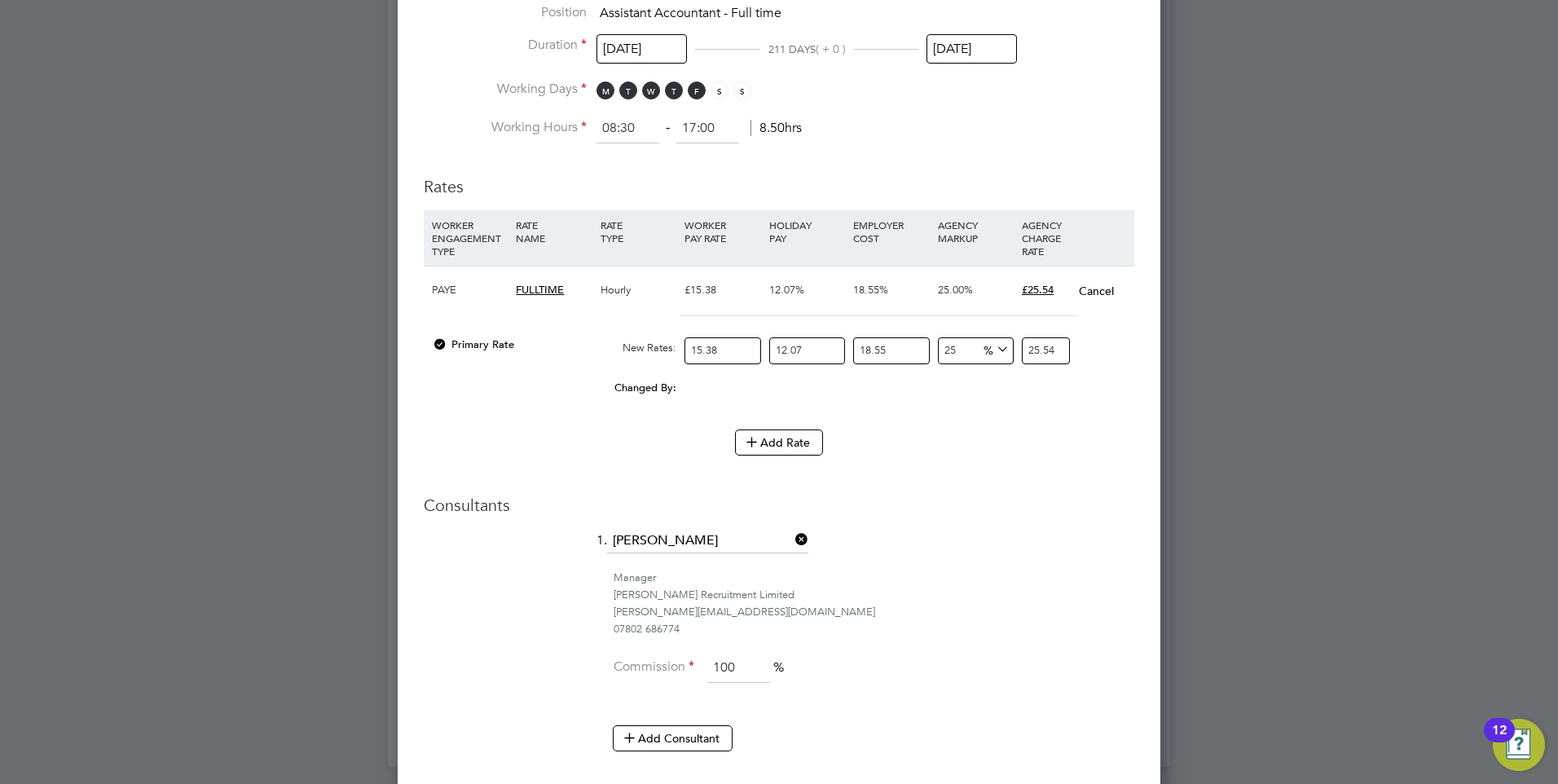
click at [1095, 286] on button "Cancel" at bounding box center [1096, 291] width 36 height 16
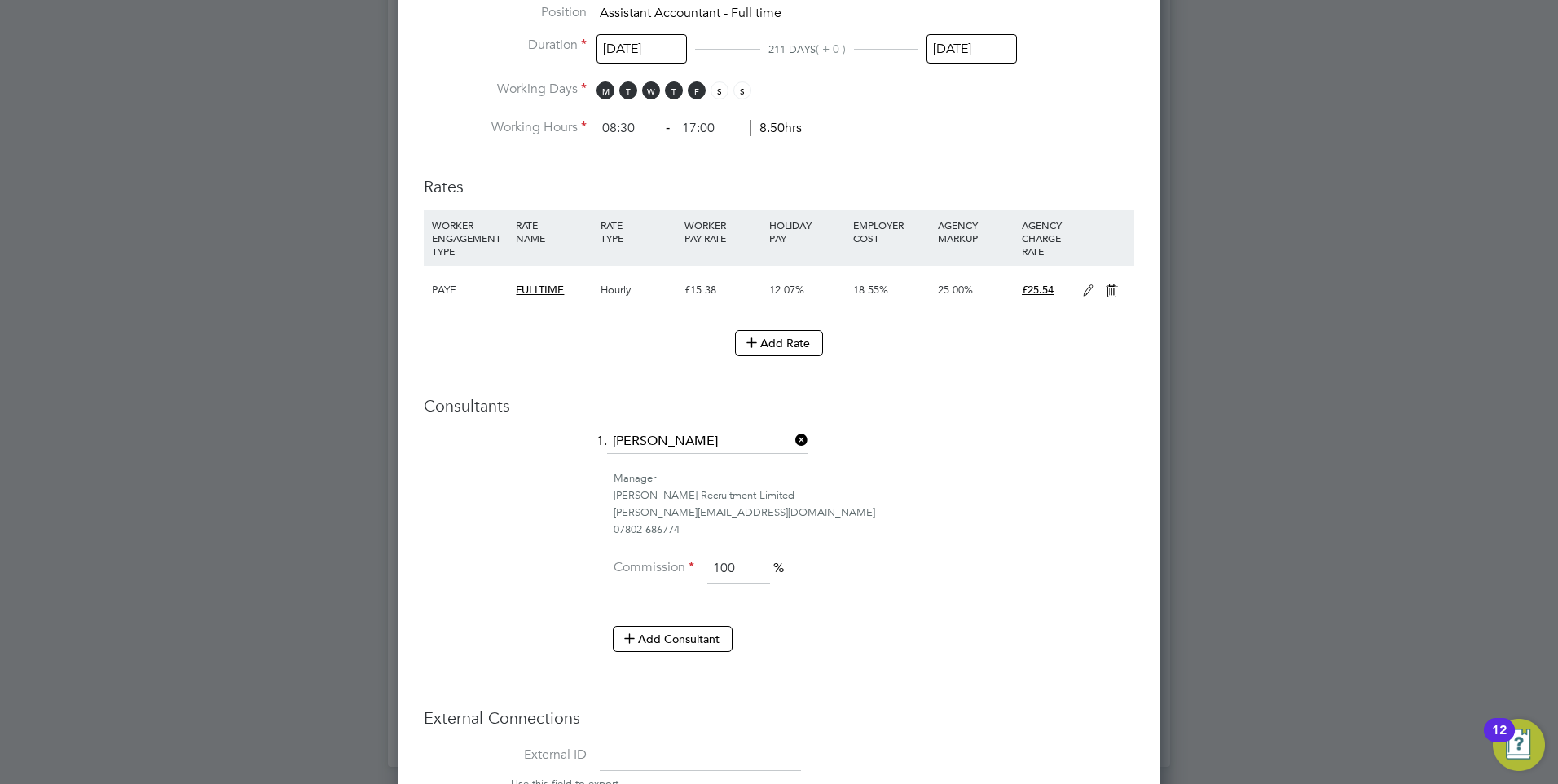
drag, startPoint x: 1083, startPoint y: 285, endPoint x: 961, endPoint y: 309, distance: 124.3
click at [1083, 285] on icon at bounding box center [1088, 291] width 20 height 13
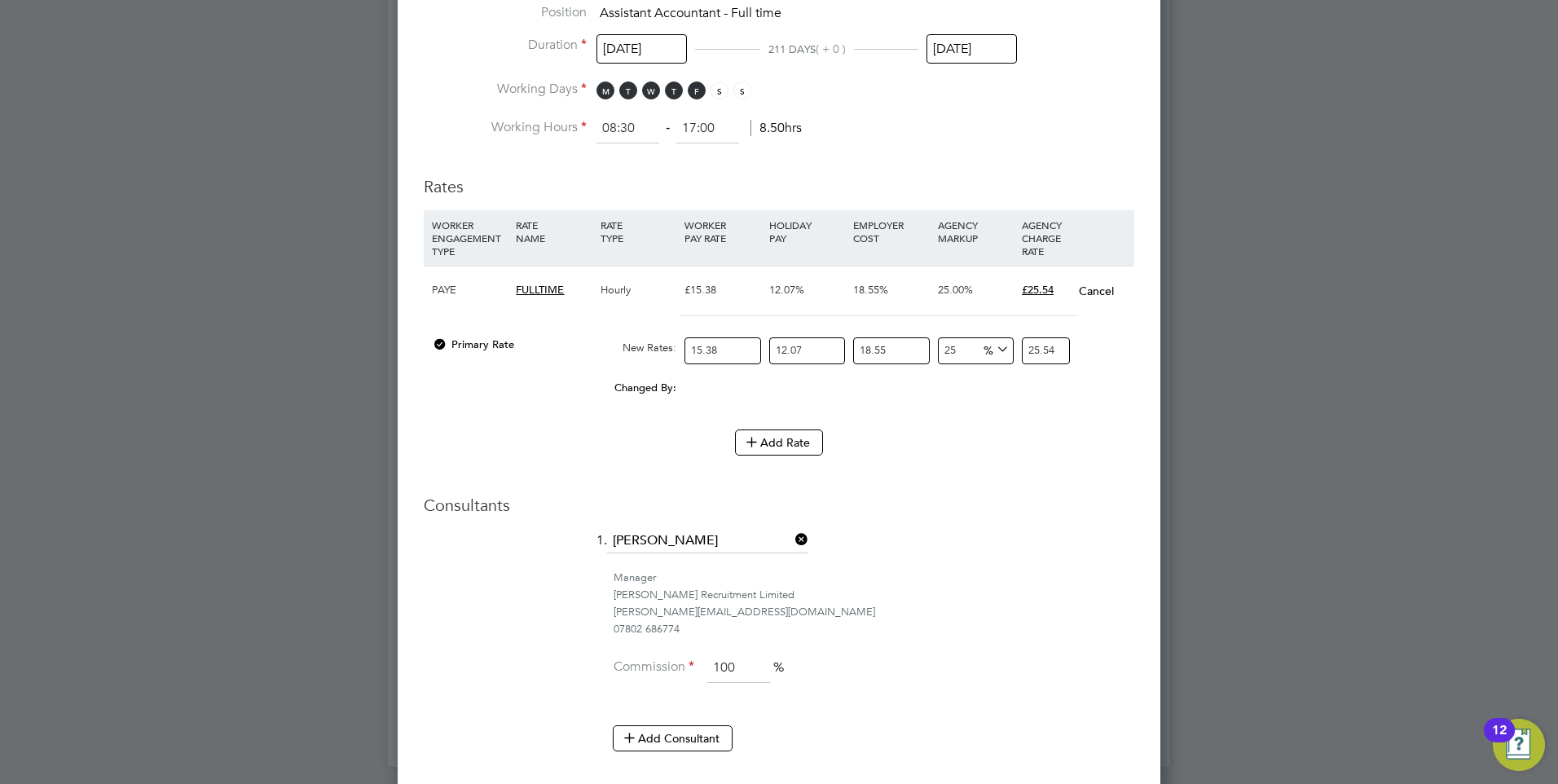
drag, startPoint x: 720, startPoint y: 350, endPoint x: 675, endPoint y: 342, distance: 45.7
click at [675, 342] on div "Primary Rate New Rates: 15.38 12.07 n/a 18.55 n/a 25 0 % 25.54" at bounding box center [779, 351] width 711 height 44
type input "25.54213986625"
click at [884, 409] on div "Changed By: 0.00 0.00 0 0.00" at bounding box center [779, 392] width 711 height 41
click at [1086, 294] on button "Cancel" at bounding box center [1096, 291] width 36 height 16
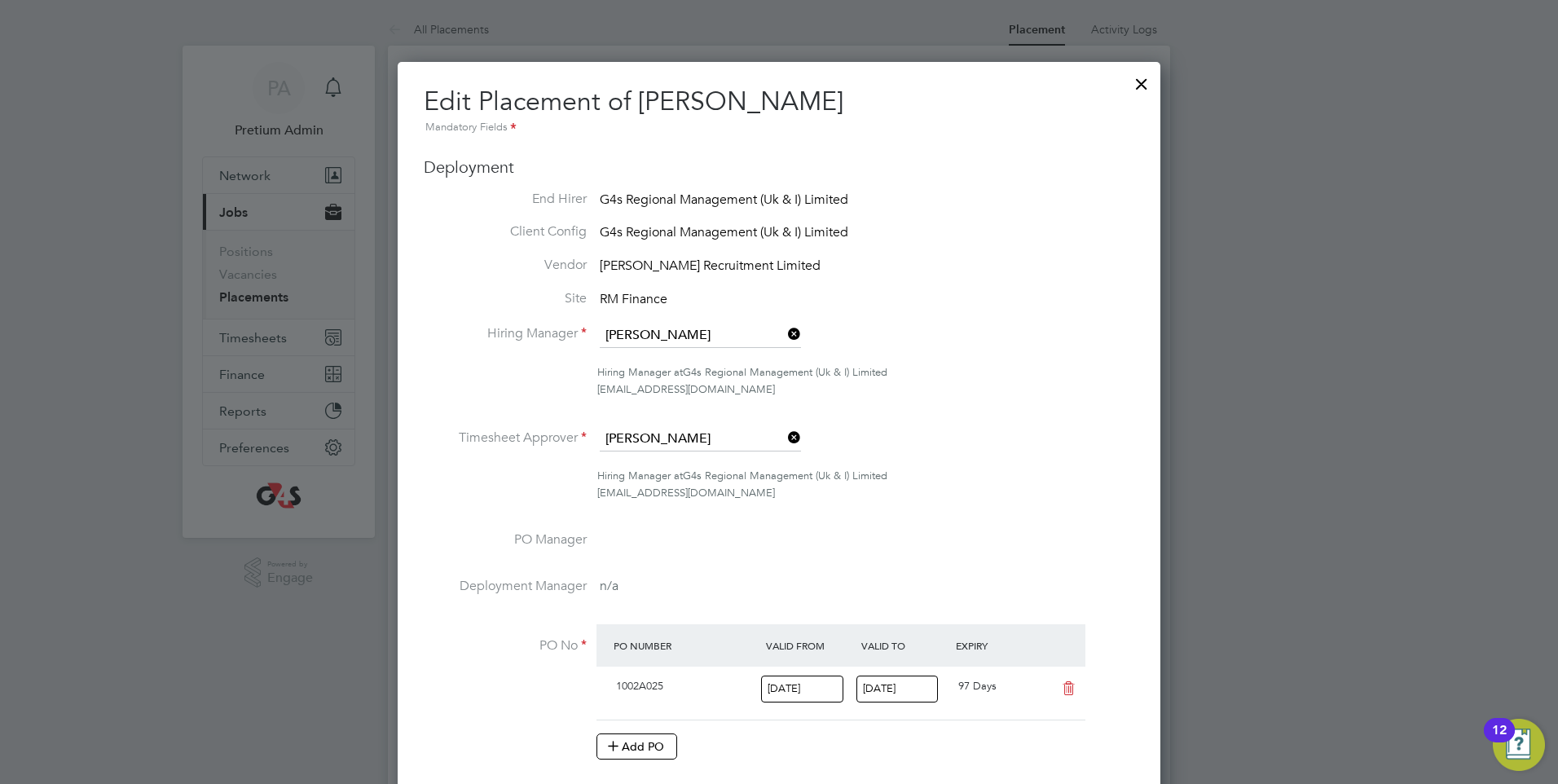
click at [1149, 94] on div at bounding box center [1142, 80] width 29 height 29
